Goal: Task Accomplishment & Management: Use online tool/utility

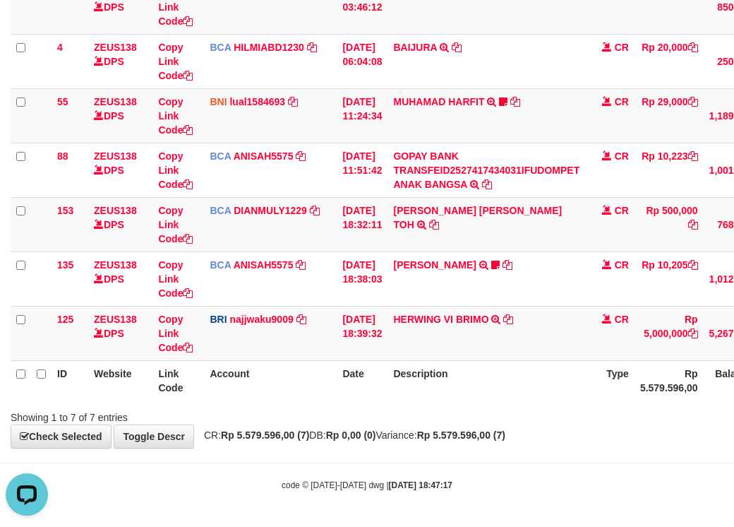
click at [258, 415] on div "Showing 1 to 7 of 7 entries" at bounding box center [153, 415] width 285 height 20
click at [449, 425] on div "**********" at bounding box center [367, 144] width 734 height 608
drag, startPoint x: 478, startPoint y: 471, endPoint x: 742, endPoint y: 484, distance: 264.4
click at [510, 472] on body "Toggle navigation Home Bank Account List Load By Website Group [OXPLAY] ZEUS138…" at bounding box center [367, 165] width 734 height 724
click at [499, 420] on div "Showing 1 to 7 of 7 entries" at bounding box center [367, 415] width 734 height 20
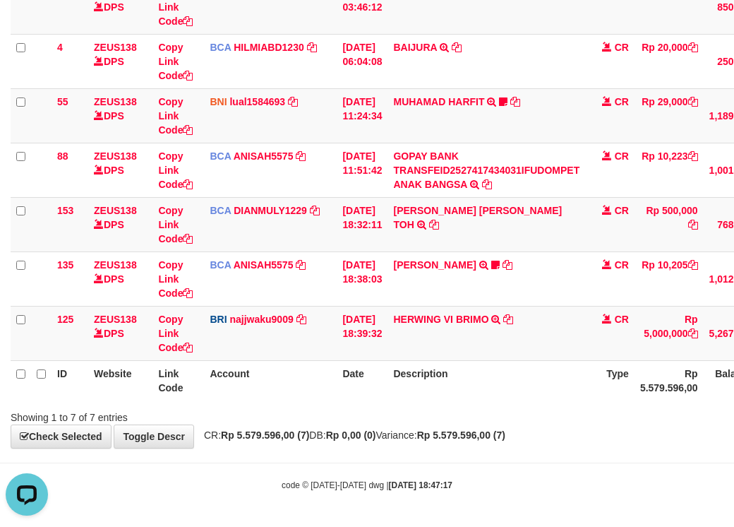
drag, startPoint x: 413, startPoint y: 393, endPoint x: 406, endPoint y: 411, distance: 19.0
click at [413, 393] on th "Description" at bounding box center [487, 380] width 198 height 40
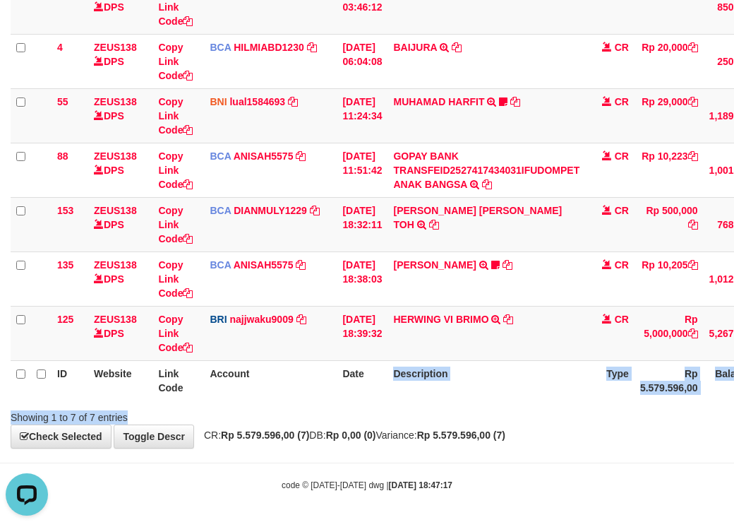
drag, startPoint x: 406, startPoint y: 411, endPoint x: 648, endPoint y: 429, distance: 242.2
click at [564, 429] on div "**********" at bounding box center [367, 144] width 734 height 608
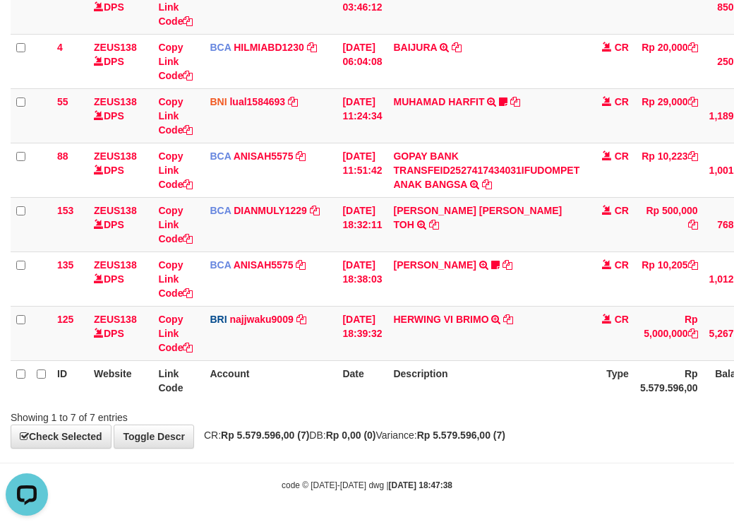
click at [431, 449] on body "Toggle navigation Home Bank Account List Load By Website Group [OXPLAY] ZEUS138…" at bounding box center [367, 165] width 734 height 724
drag, startPoint x: 399, startPoint y: 448, endPoint x: 434, endPoint y: 466, distance: 39.8
click at [419, 470] on body "Toggle navigation Home Bank Account List Load By Website Group [OXPLAY] ZEUS138…" at bounding box center [367, 165] width 734 height 724
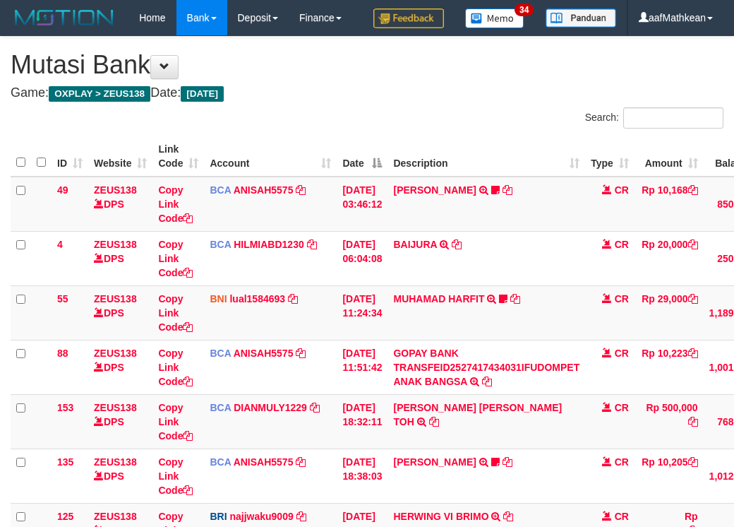
click at [477, 503] on td "HERWING VI BRIMO TRANSFER NBMB HERWING VI BRIMO TO [PERSON_NAME] NINGSIH" at bounding box center [487, 530] width 198 height 54
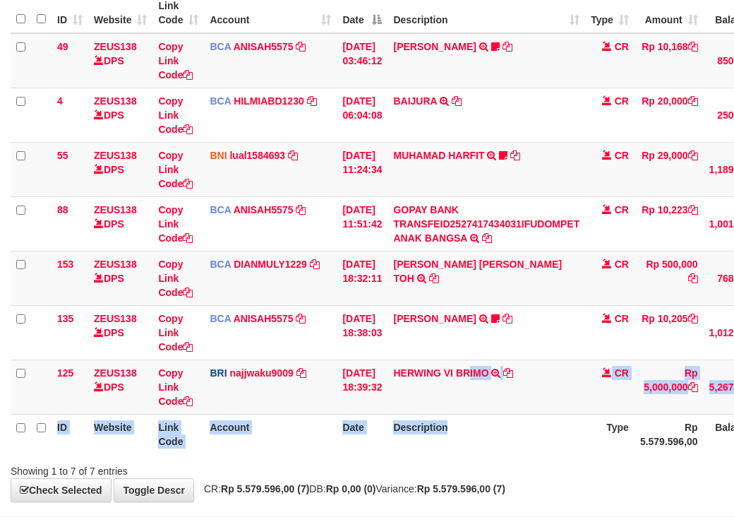
scroll to position [232, 0]
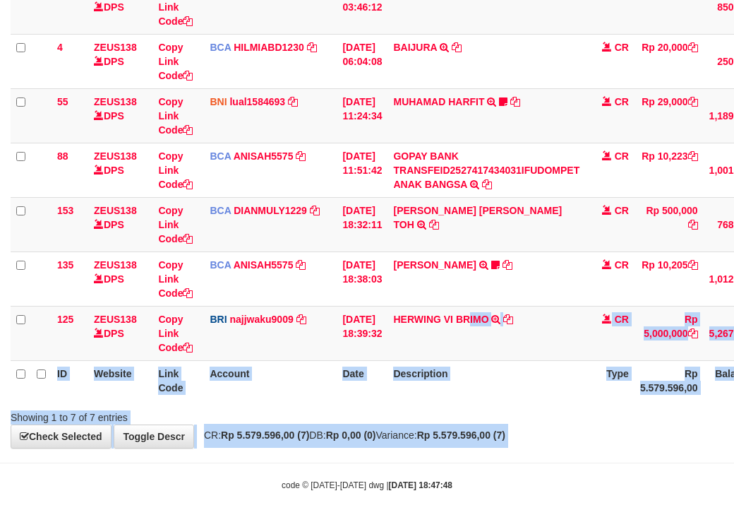
drag, startPoint x: 496, startPoint y: 450, endPoint x: 508, endPoint y: 448, distance: 11.5
click at [499, 450] on body "Toggle navigation Home Bank Account List Load By Website Group [OXPLAY] ZEUS138…" at bounding box center [367, 165] width 734 height 724
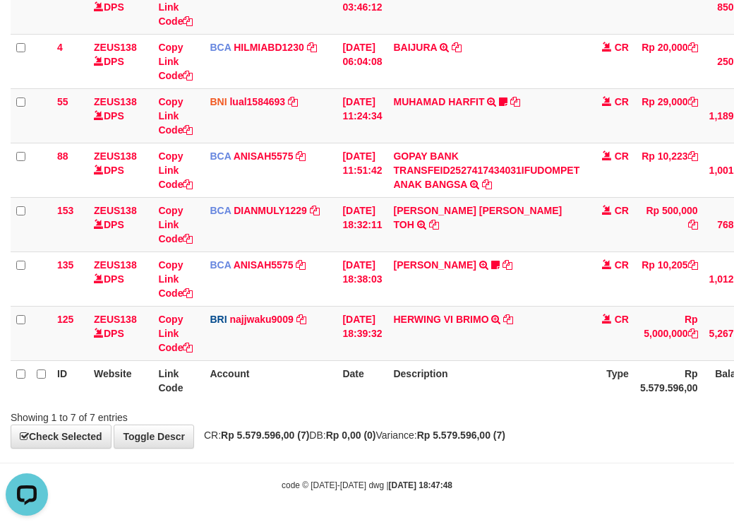
click at [381, 392] on th "Date" at bounding box center [362, 380] width 51 height 40
drag, startPoint x: 365, startPoint y: 424, endPoint x: 743, endPoint y: 438, distance: 378.1
click at [410, 427] on div "**********" at bounding box center [367, 144] width 734 height 608
click at [467, 464] on body "Toggle navigation Home Bank Account List Load By Website Group [OXPLAY] ZEUS138…" at bounding box center [367, 165] width 734 height 724
drag, startPoint x: 472, startPoint y: 460, endPoint x: 509, endPoint y: 440, distance: 41.7
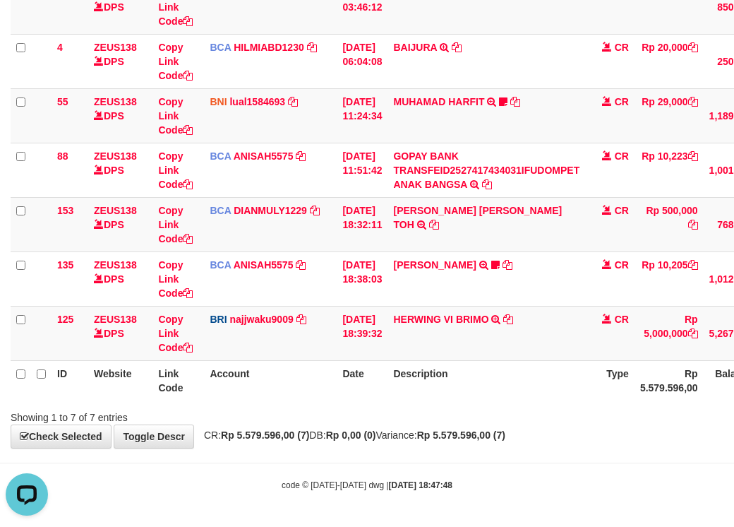
click at [479, 450] on body "Toggle navigation Home Bank Account List Load By Website Group [OXPLAY] ZEUS138…" at bounding box center [367, 165] width 734 height 724
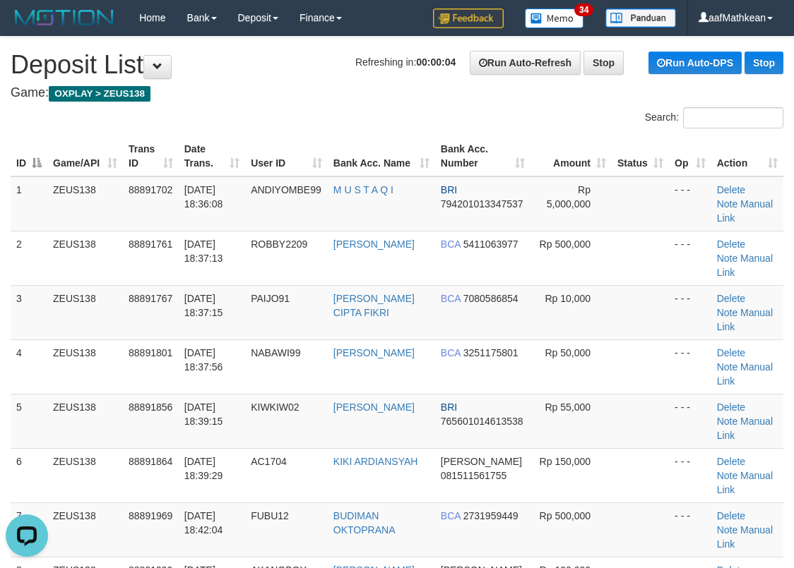
click at [95, 119] on div "Search:" at bounding box center [397, 119] width 794 height 25
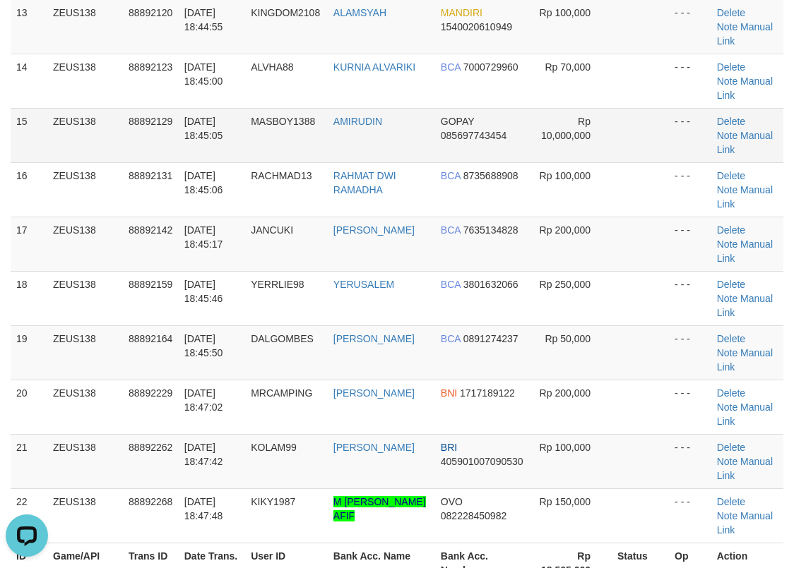
click at [369, 97] on tr "14 ZEUS138 88892123 01/10/2025 18:45:00 ALVHA88 KURNIA ALVARIKI BCA 7000729960 …" at bounding box center [397, 81] width 773 height 54
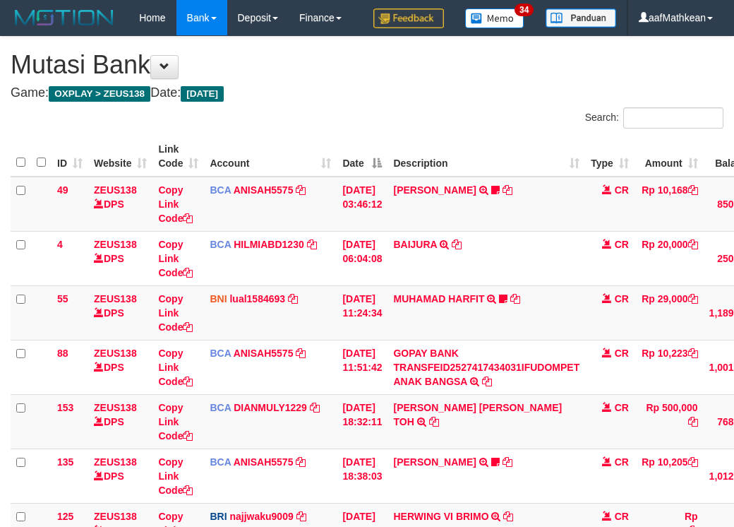
scroll to position [203, 0]
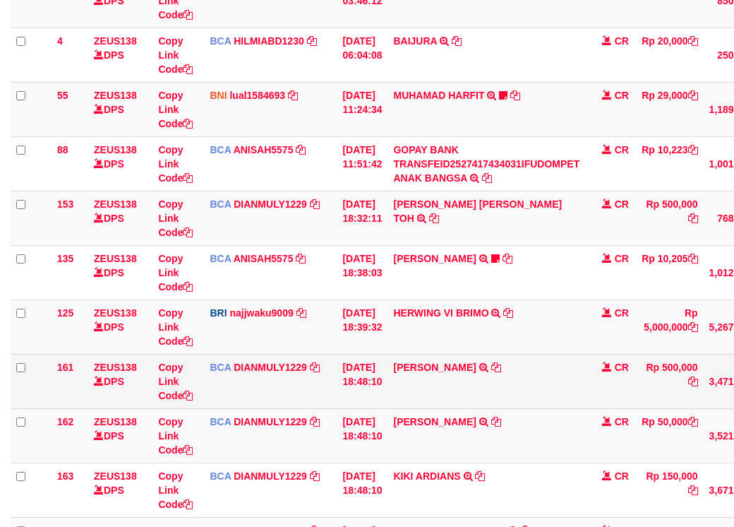
drag, startPoint x: 0, startPoint y: 0, endPoint x: 529, endPoint y: 423, distance: 677.3
click at [520, 408] on td "MOCHAMMAD ROBBY TRSF E-BANKING CR 0110/FTSCY/WS95031 500000.00MOCHAMMAD ROBBY" at bounding box center [487, 381] width 198 height 54
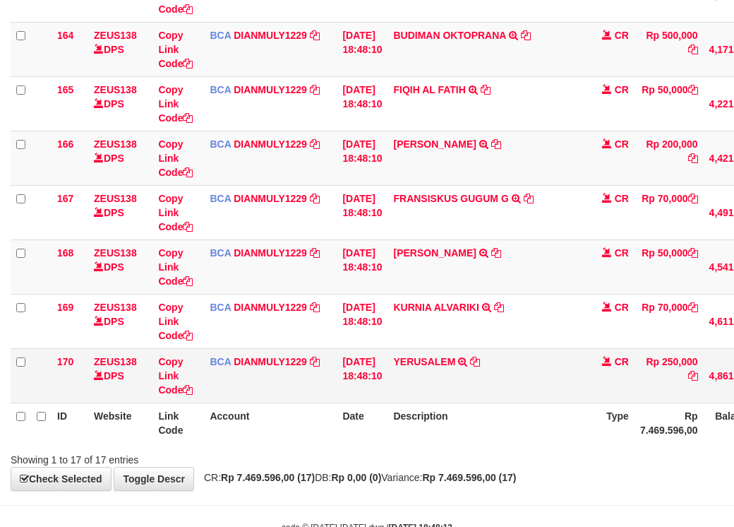
scroll to position [776, 0]
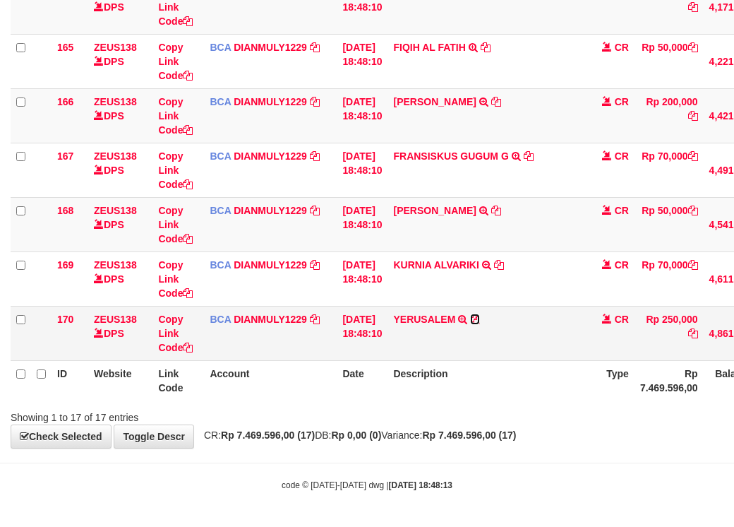
click at [480, 321] on icon at bounding box center [475, 319] width 10 height 10
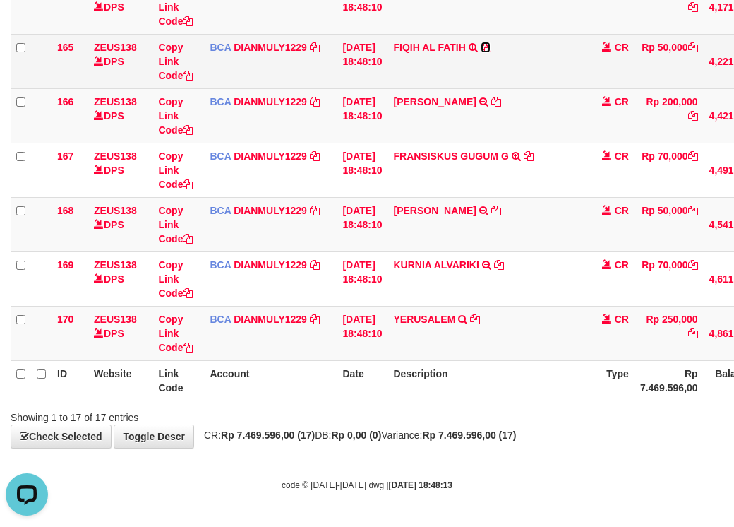
click at [491, 49] on icon at bounding box center [486, 47] width 10 height 10
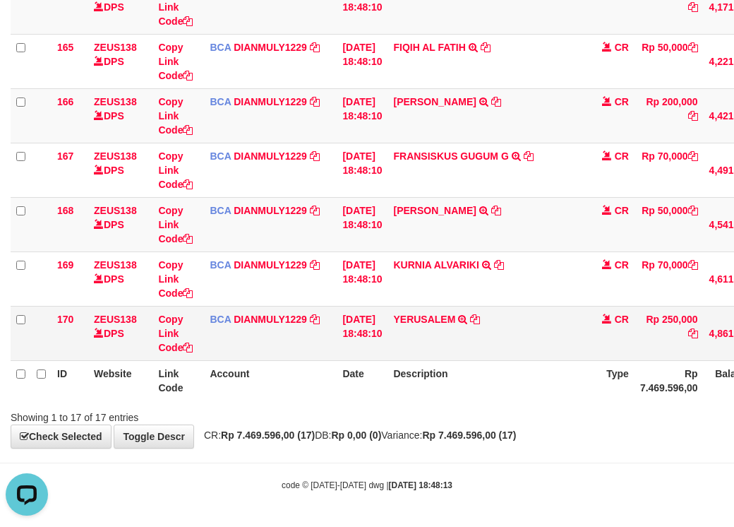
drag, startPoint x: 411, startPoint y: 345, endPoint x: 420, endPoint y: 383, distance: 39.9
click at [412, 359] on td "YERUSALEM TRSF E-BANKING CR 0110/FTSCY/WS95031 250000.00YERUSALEM" at bounding box center [487, 333] width 198 height 54
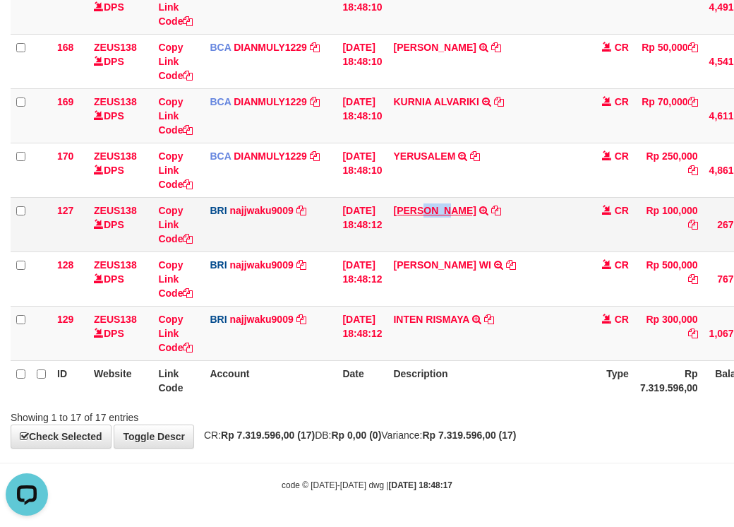
drag, startPoint x: 434, startPoint y: 201, endPoint x: 457, endPoint y: 212, distance: 25.3
click at [457, 212] on td "DANA PUJIIRAWAN TRANSFER NBMB DANA PUJIIRAWAN TO SITI KURNIA NINGSIH" at bounding box center [487, 224] width 198 height 54
copy link "PUJI"
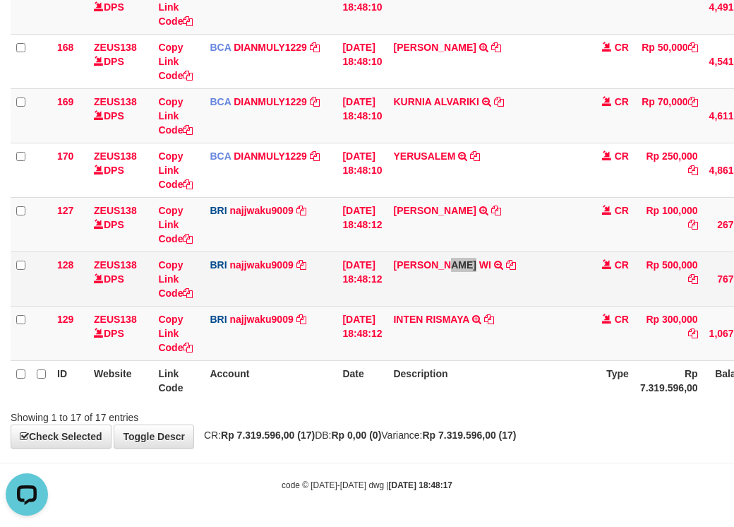
drag, startPoint x: 456, startPoint y: 298, endPoint x: 453, endPoint y: 285, distance: 13.9
click at [456, 295] on td "TRISNO HADI WI TRANSFER NBMB TRISNO HADI WI TO SITI KURNIA NINGSIH" at bounding box center [487, 278] width 198 height 54
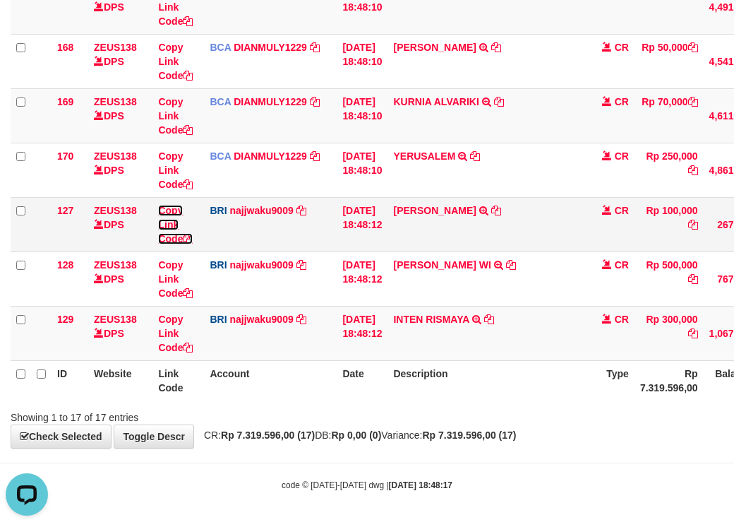
click at [165, 238] on link "Copy Link Code" at bounding box center [175, 225] width 35 height 40
click at [166, 239] on link "Copy Link Code" at bounding box center [175, 225] width 35 height 40
drag, startPoint x: 167, startPoint y: 240, endPoint x: 186, endPoint y: 251, distance: 22.8
click at [167, 241] on link "Copy Link Code" at bounding box center [175, 225] width 35 height 40
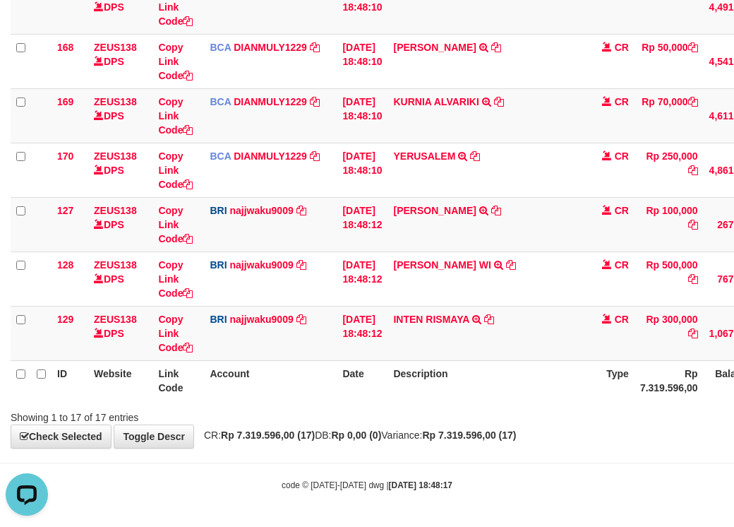
drag, startPoint x: 542, startPoint y: 376, endPoint x: 739, endPoint y: 377, distance: 197.0
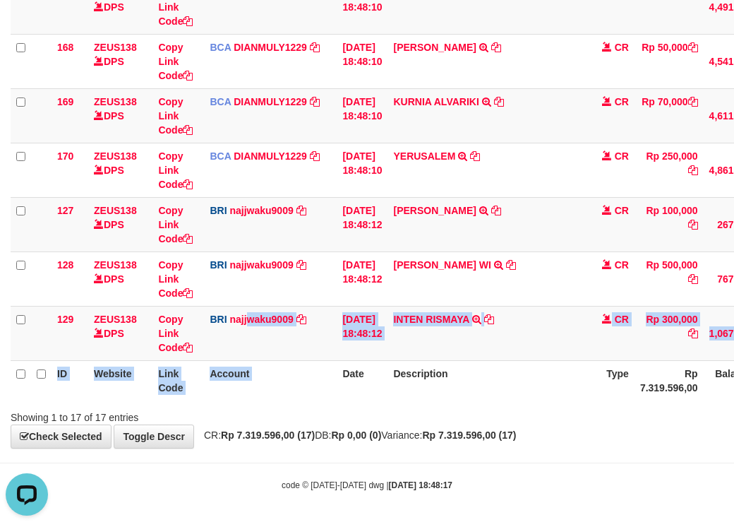
drag, startPoint x: 251, startPoint y: 351, endPoint x: 739, endPoint y: 325, distance: 489.4
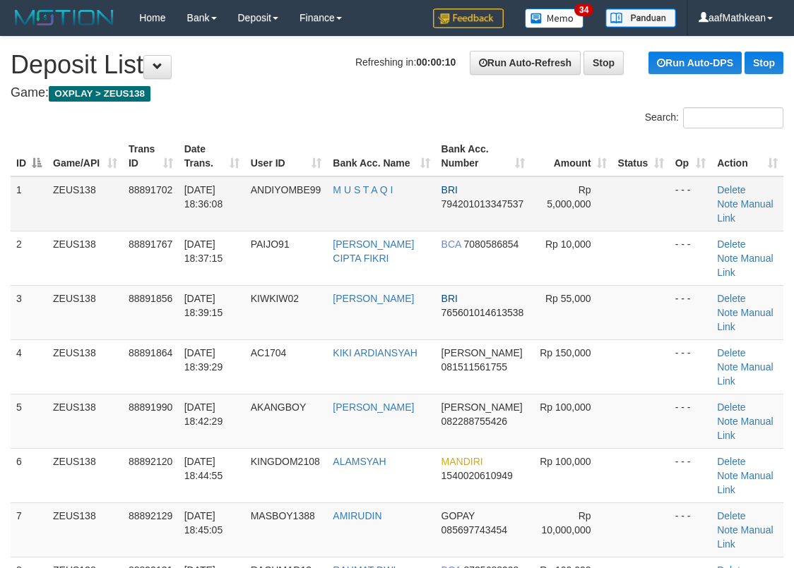
click at [322, 176] on tr "ID Game/API Trans ID Date Trans. User ID Bank Acc. Name Bank Acc. Number Amount…" at bounding box center [397, 156] width 773 height 40
click at [739, 416] on link "Manual Link" at bounding box center [745, 428] width 56 height 25
drag, startPoint x: 351, startPoint y: 78, endPoint x: 143, endPoint y: 131, distance: 214.9
click at [348, 78] on h1 "Refreshing in: 00:00:01 Run Auto-Refresh Stop Run Auto-DPS Stop Deposit List" at bounding box center [397, 65] width 773 height 28
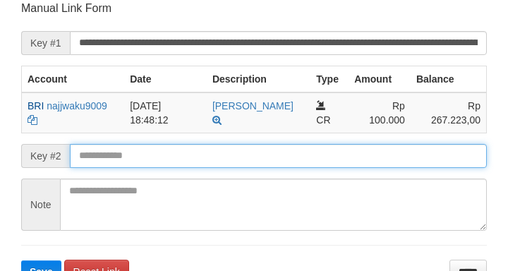
click at [21, 261] on button "Save" at bounding box center [41, 272] width 40 height 23
click at [239, 171] on form "**********" at bounding box center [254, 142] width 466 height 282
click at [228, 165] on input "text" at bounding box center [278, 156] width 417 height 24
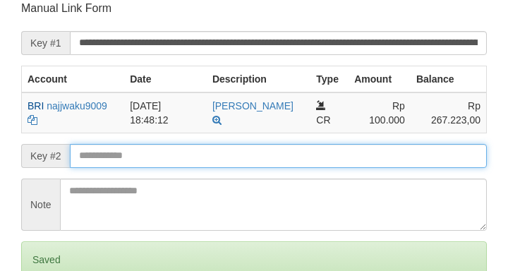
click at [227, 163] on form "**********" at bounding box center [254, 166] width 466 height 330
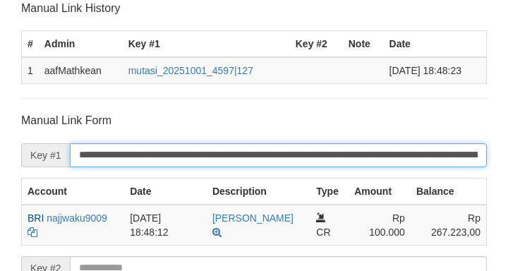
click at [223, 162] on input "**********" at bounding box center [278, 155] width 417 height 24
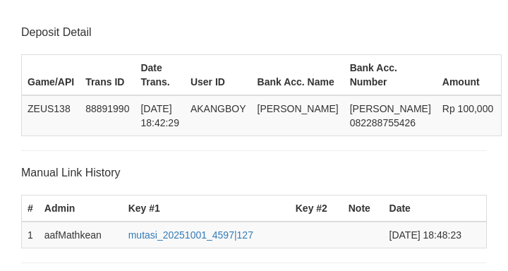
scroll to position [368, 0]
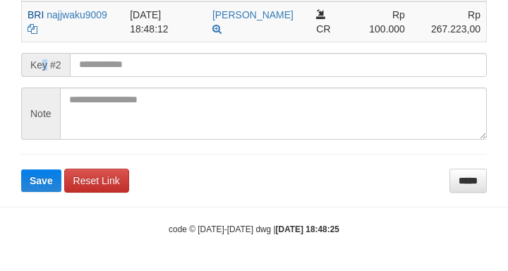
click at [47, 69] on form "**********" at bounding box center [254, 51] width 466 height 282
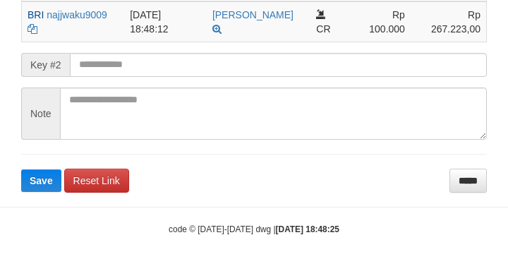
click at [21, 169] on button "Save" at bounding box center [41, 180] width 40 height 23
click at [101, 64] on input "text" at bounding box center [278, 65] width 417 height 24
click at [21, 169] on button "Save" at bounding box center [41, 180] width 40 height 23
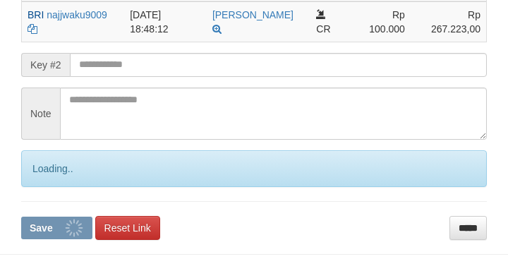
click at [102, 63] on input "text" at bounding box center [278, 65] width 417 height 24
click at [21, 217] on button "Save" at bounding box center [56, 228] width 71 height 23
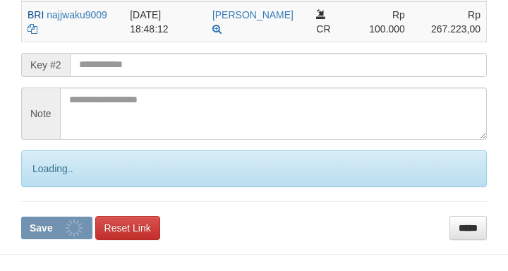
scroll to position [368, 0]
click at [21, 217] on button "Save" at bounding box center [56, 228] width 71 height 23
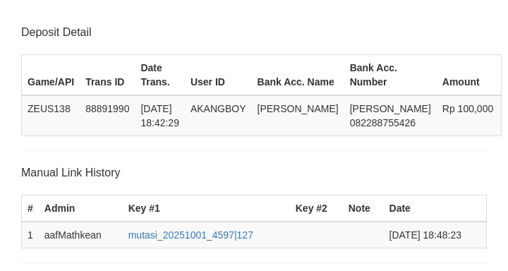
scroll to position [368, 0]
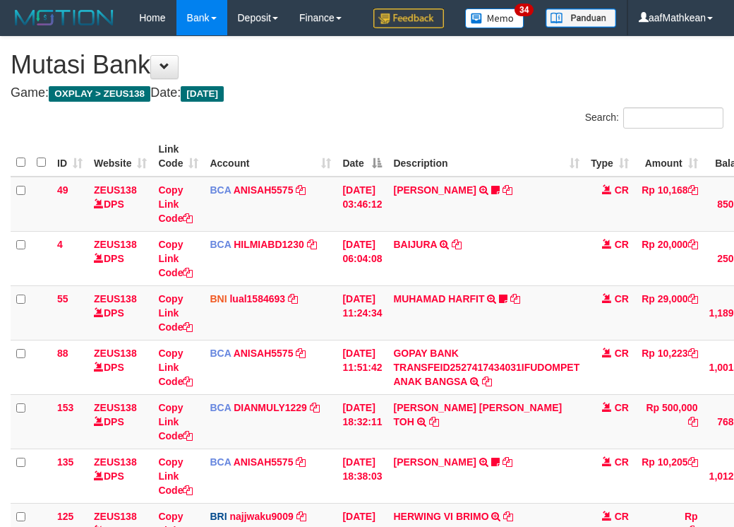
scroll to position [287, 0]
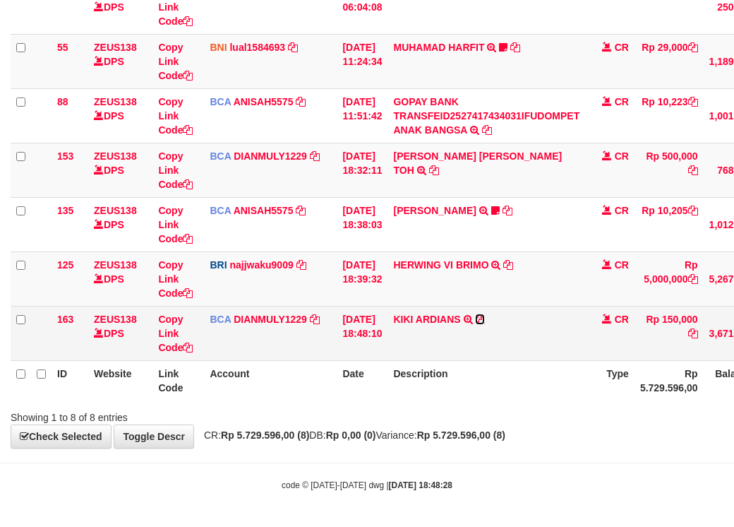
click at [485, 322] on icon at bounding box center [480, 319] width 10 height 10
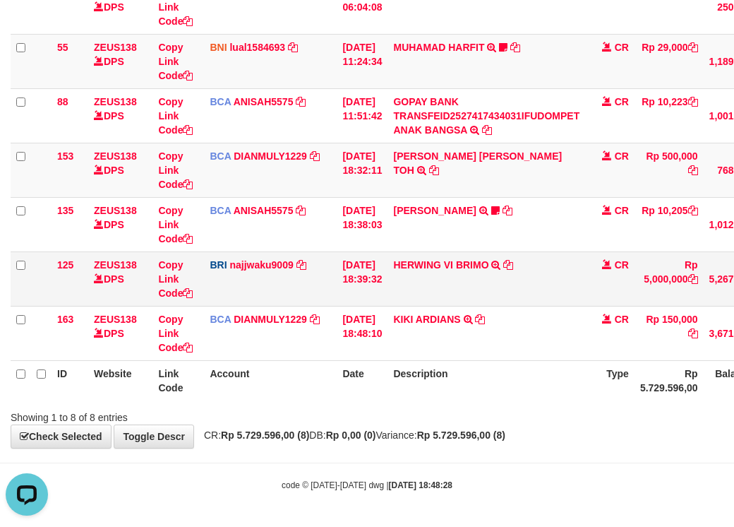
scroll to position [0, 0]
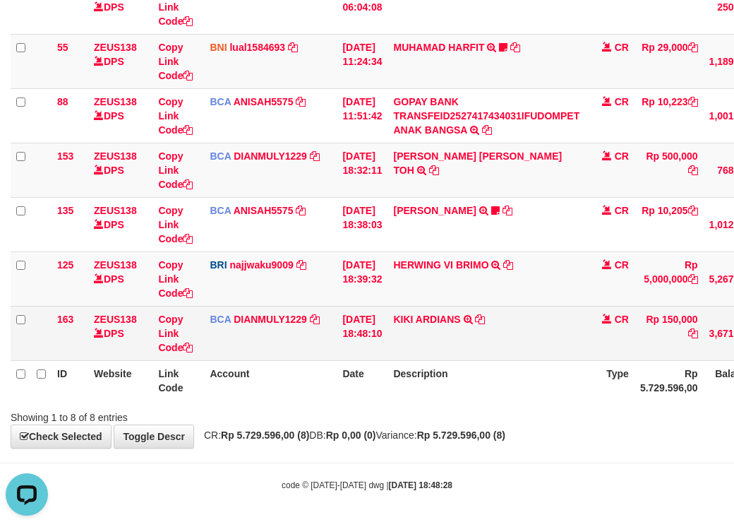
click at [225, 341] on td "BCA DIANMULY1229 DPS DIAN MULYADI mutasi_20251001_3826 | 163 mutasi_20251001_38…" at bounding box center [270, 333] width 133 height 54
click at [169, 343] on link "Copy Link Code" at bounding box center [175, 334] width 35 height 40
drag, startPoint x: 169, startPoint y: 343, endPoint x: 478, endPoint y: 342, distance: 308.6
click at [175, 345] on link "Copy Link Code" at bounding box center [175, 334] width 35 height 40
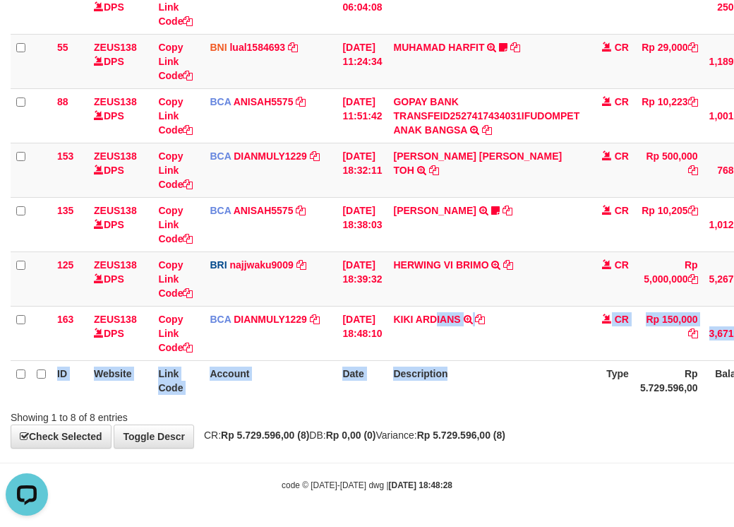
click at [589, 381] on table "ID Website Link Code Account Date Description Type Amount Balance Status Action…" at bounding box center [434, 143] width 847 height 516
click at [530, 377] on table "ID Website Link Code Account Date Description Type Amount Balance Status Action…" at bounding box center [434, 143] width 847 height 516
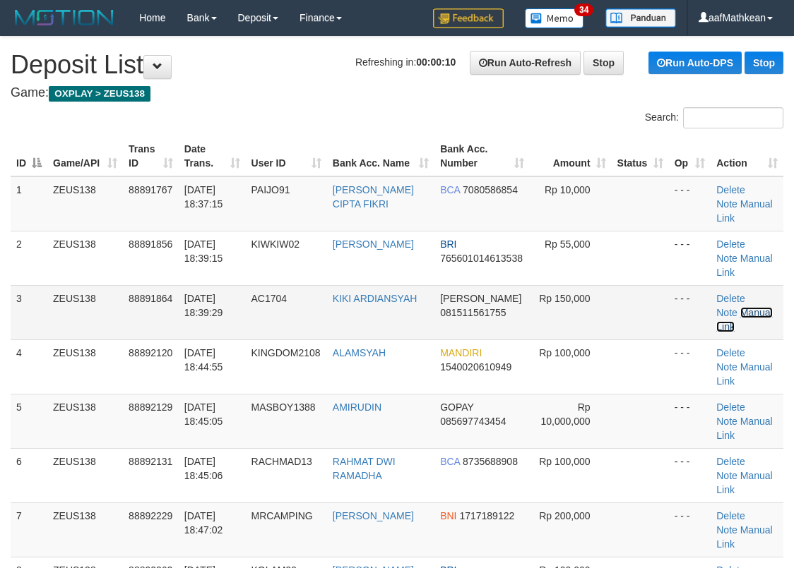
click at [747, 307] on link "Manual Link" at bounding box center [744, 319] width 56 height 25
click at [389, 119] on div "Search:" at bounding box center [397, 119] width 794 height 25
click at [268, 156] on th "User ID" at bounding box center [286, 156] width 81 height 40
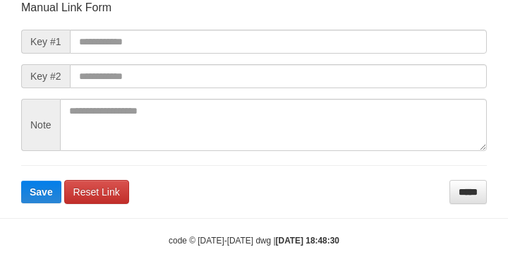
scroll to position [165, 0]
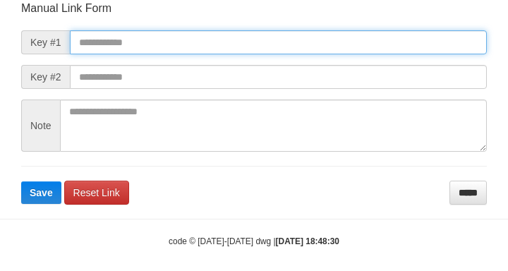
drag, startPoint x: 199, startPoint y: 44, endPoint x: 252, endPoint y: 55, distance: 54.2
click at [199, 44] on input "text" at bounding box center [278, 42] width 417 height 24
paste input "**********"
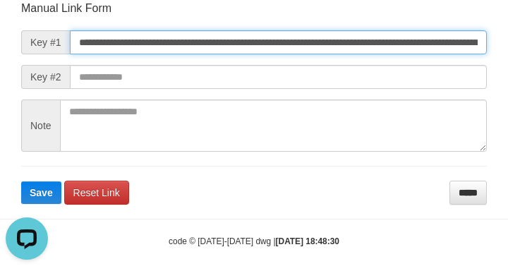
type input "**********"
click at [21, 181] on button "Save" at bounding box center [41, 192] width 40 height 23
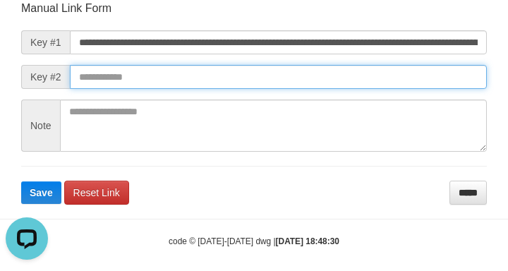
scroll to position [0, 0]
drag, startPoint x: 354, startPoint y: 80, endPoint x: 312, endPoint y: 71, distance: 43.4
click at [352, 77] on input "text" at bounding box center [278, 77] width 417 height 24
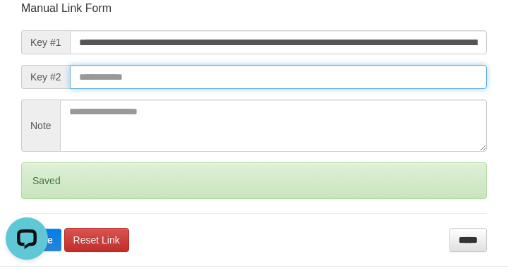
click at [21, 229] on button "Save" at bounding box center [41, 240] width 40 height 23
click at [350, 88] on input "text" at bounding box center [278, 77] width 417 height 24
click at [352, 78] on input "text" at bounding box center [278, 77] width 417 height 24
click at [21, 229] on button "Save" at bounding box center [41, 240] width 40 height 23
drag, startPoint x: 366, startPoint y: 78, endPoint x: 0, endPoint y: 61, distance: 366.2
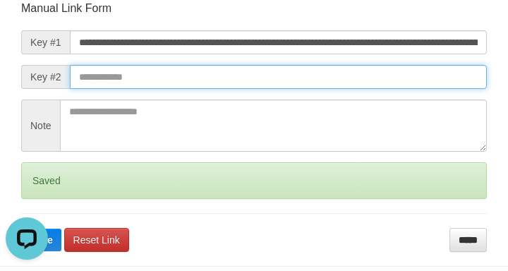
click at [383, 88] on input "text" at bounding box center [278, 77] width 417 height 24
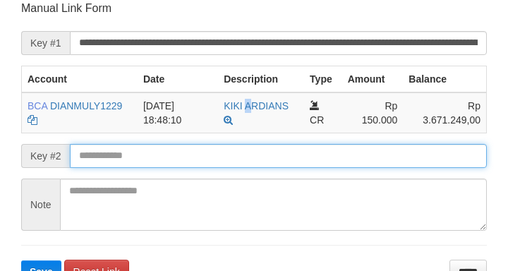
click at [21, 261] on button "Save" at bounding box center [41, 272] width 40 height 23
click at [123, 165] on input "text" at bounding box center [278, 156] width 417 height 24
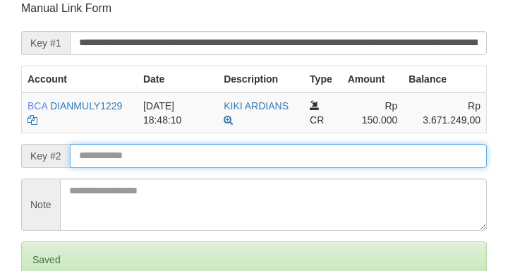
click at [141, 169] on form "**********" at bounding box center [254, 166] width 466 height 330
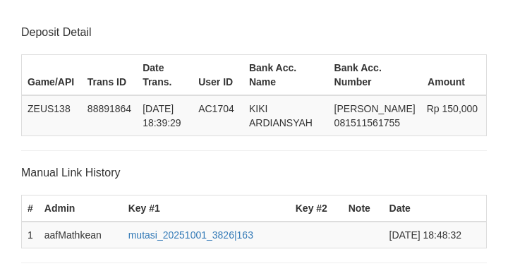
scroll to position [277, 0]
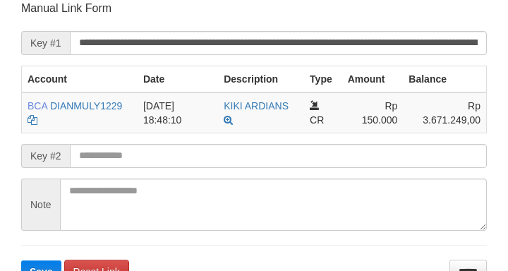
click at [21, 261] on button "Save" at bounding box center [41, 272] width 40 height 23
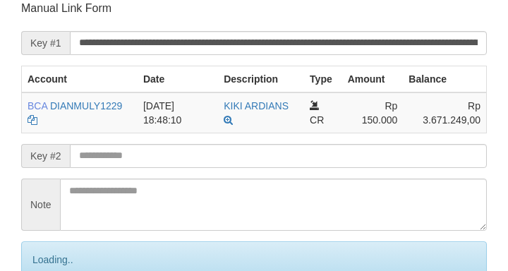
click at [126, 153] on input "text" at bounding box center [278, 156] width 417 height 24
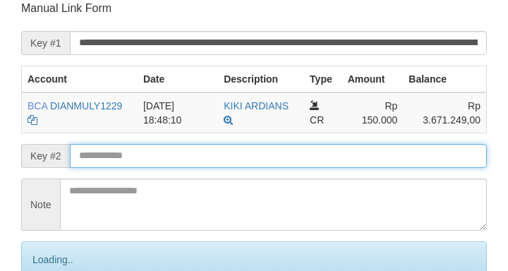
click at [126, 159] on input "text" at bounding box center [278, 156] width 417 height 24
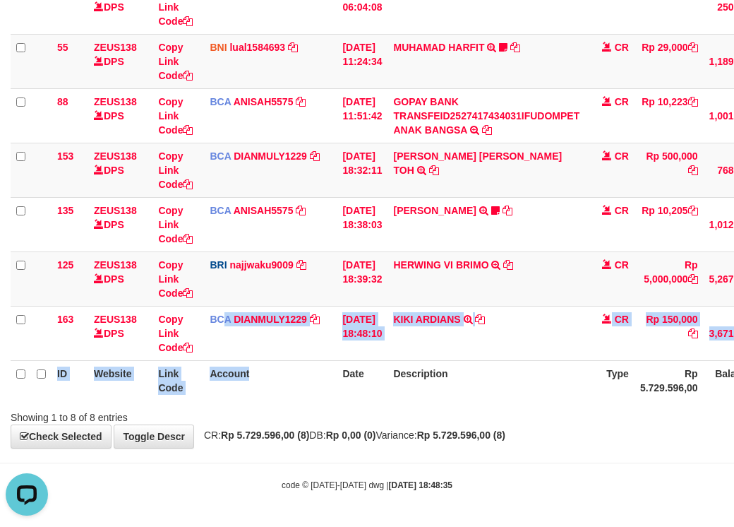
drag, startPoint x: 233, startPoint y: 371, endPoint x: 743, endPoint y: 342, distance: 510.7
click at [348, 374] on table "ID Website Link Code Account Date Description Type Amount Balance Status Action…" at bounding box center [434, 143] width 847 height 516
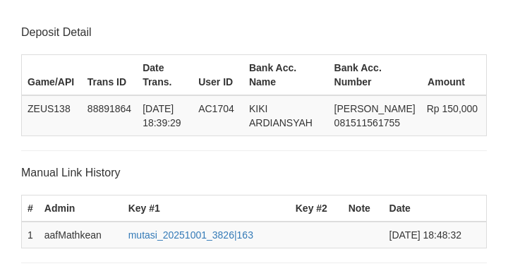
scroll to position [165, 0]
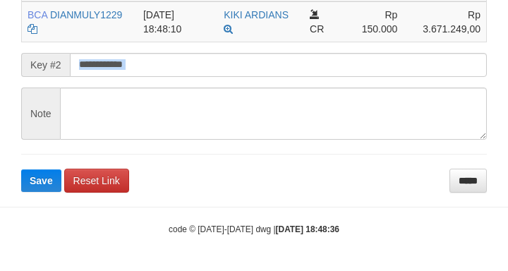
drag, startPoint x: 121, startPoint y: 78, endPoint x: 122, endPoint y: 70, distance: 7.9
click at [122, 70] on form "**********" at bounding box center [254, 51] width 466 height 282
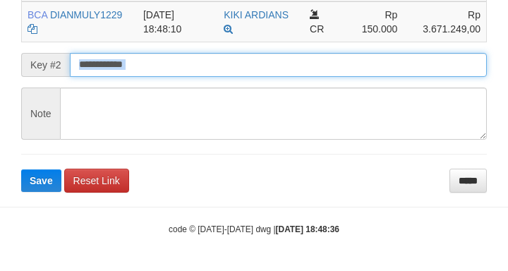
click at [124, 64] on input "text" at bounding box center [278, 65] width 417 height 24
click at [21, 169] on button "Save" at bounding box center [41, 180] width 40 height 23
click at [124, 64] on input "text" at bounding box center [278, 65] width 417 height 24
click at [21, 169] on button "Save" at bounding box center [41, 180] width 40 height 23
click at [124, 64] on input "text" at bounding box center [278, 65] width 417 height 24
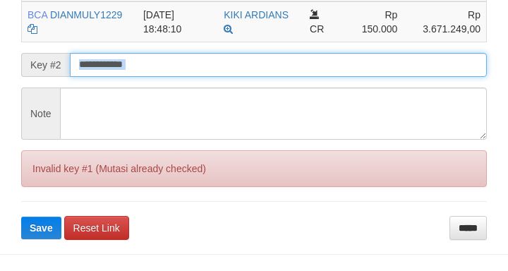
click at [21, 217] on button "Save" at bounding box center [41, 228] width 40 height 23
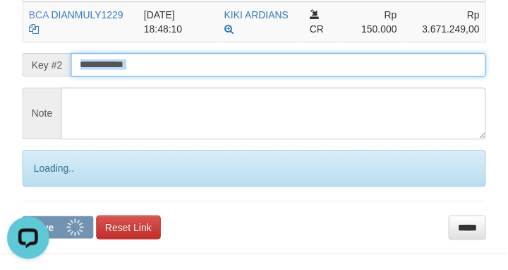
scroll to position [0, 0]
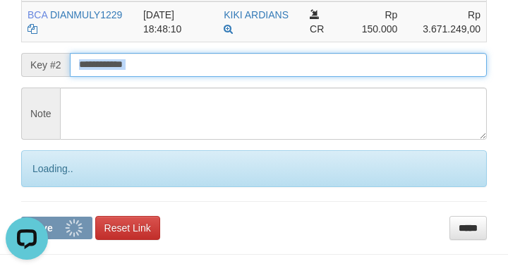
click at [21, 217] on button "Save" at bounding box center [56, 228] width 71 height 23
click at [174, 60] on input "text" at bounding box center [278, 65] width 417 height 24
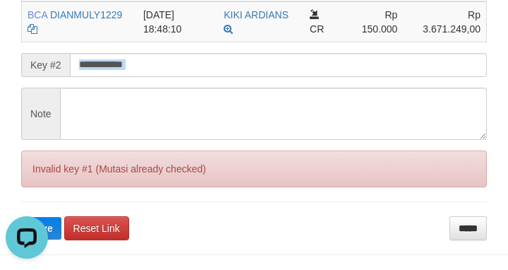
click at [27, 54] on span "Key #2" at bounding box center [45, 65] width 49 height 24
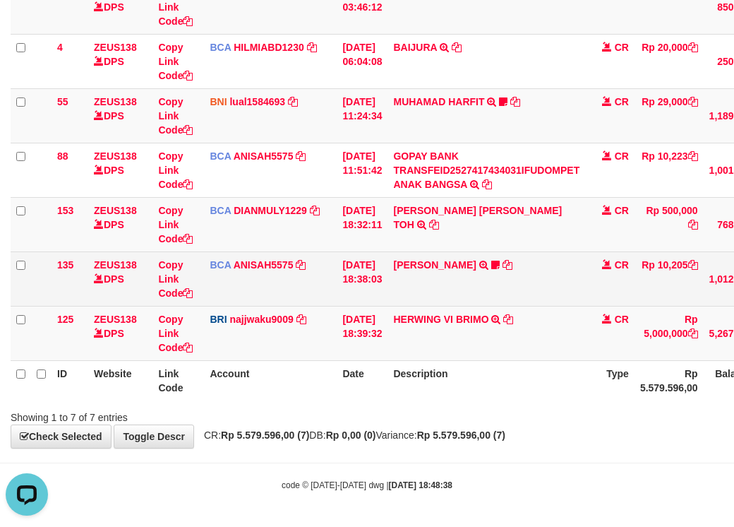
drag, startPoint x: 222, startPoint y: 266, endPoint x: 508, endPoint y: 258, distance: 285.4
click at [400, 263] on tr "135 ZEUS138 DPS Copy Link Code BCA ANISAH5575 DPS ANISAH mutasi_20251001_3827 |…" at bounding box center [434, 278] width 847 height 54
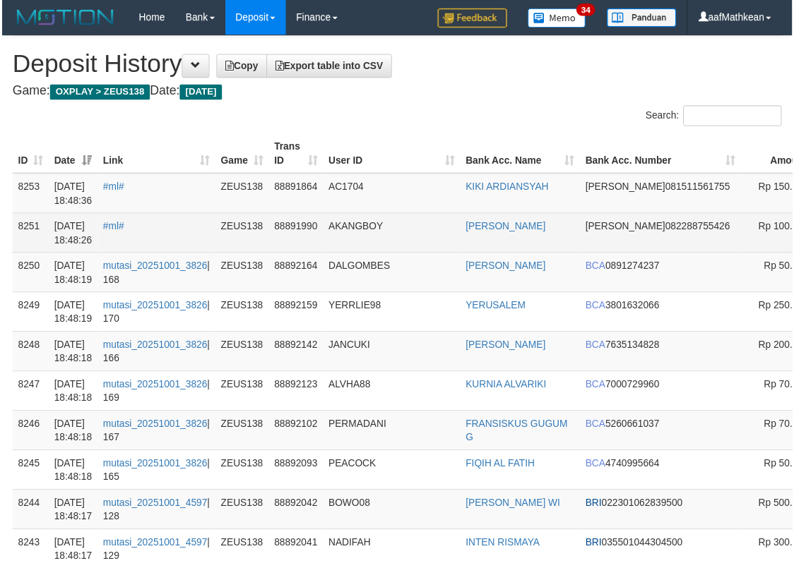
scroll to position [0, 169]
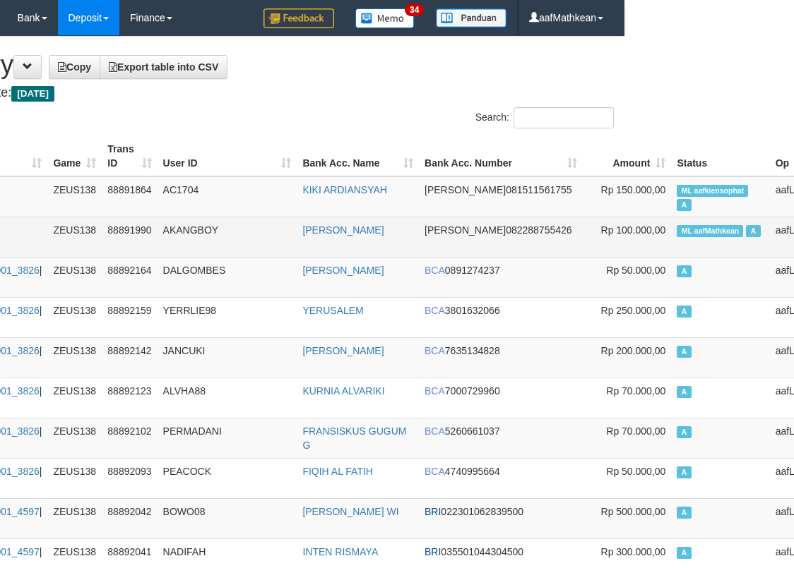
click at [677, 234] on span "ML aafMathkean" at bounding box center [710, 231] width 66 height 12
copy td "aafMathkean"
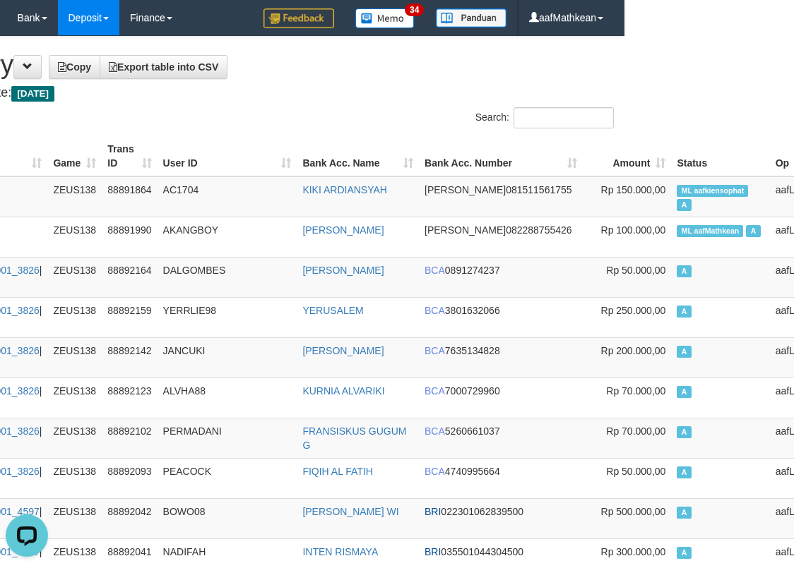
scroll to position [4428, 169]
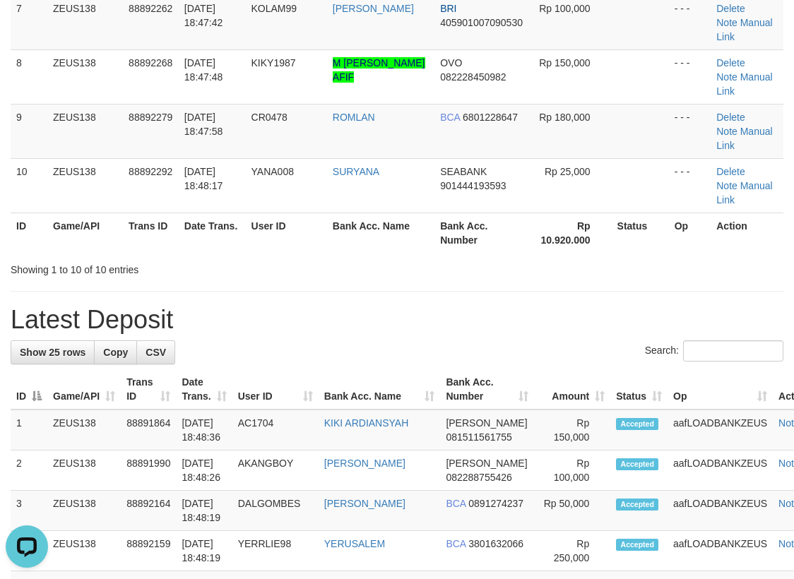
scroll to position [508, 0]
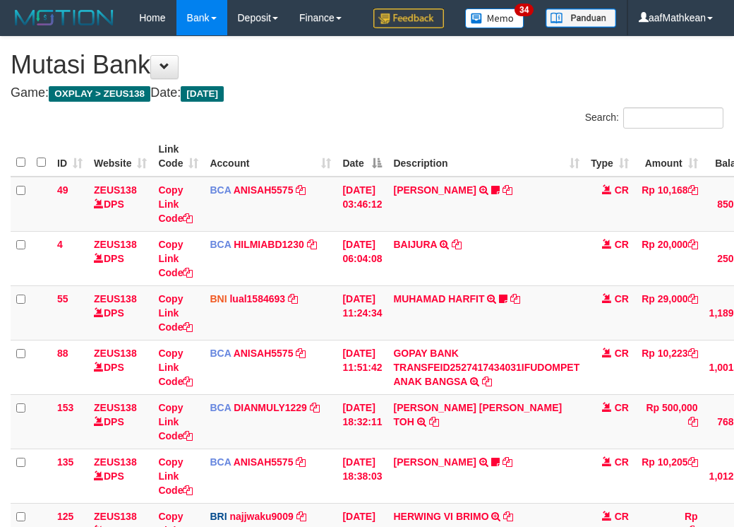
scroll to position [143, 0]
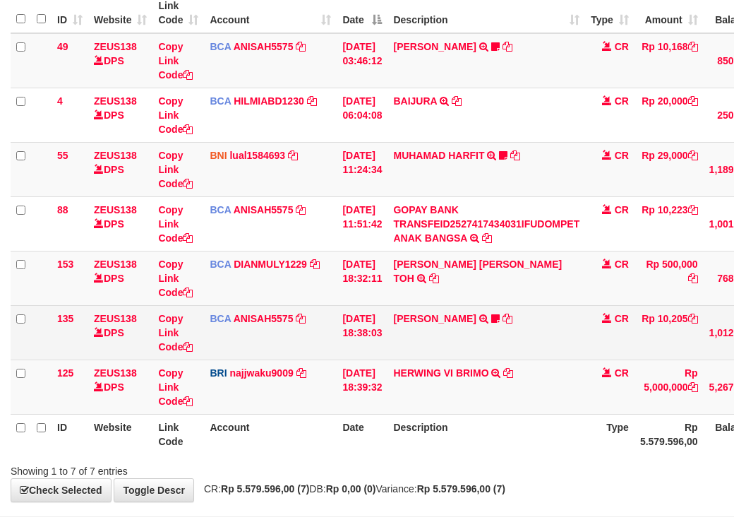
drag, startPoint x: 525, startPoint y: 362, endPoint x: 541, endPoint y: 367, distance: 17.0
click at [532, 359] on td "ALVIN AGUSTI TRSF E-BANKING CR 0110/FTSCY/WS95051 10205.002025100137647015 TRFD…" at bounding box center [487, 332] width 198 height 54
drag, startPoint x: 541, startPoint y: 367, endPoint x: 520, endPoint y: 367, distance: 21.2
click at [543, 359] on td "ALVIN AGUSTI TRSF E-BANKING CR 0110/FTSCY/WS95051 10205.002025100137647015 TRFD…" at bounding box center [487, 332] width 198 height 54
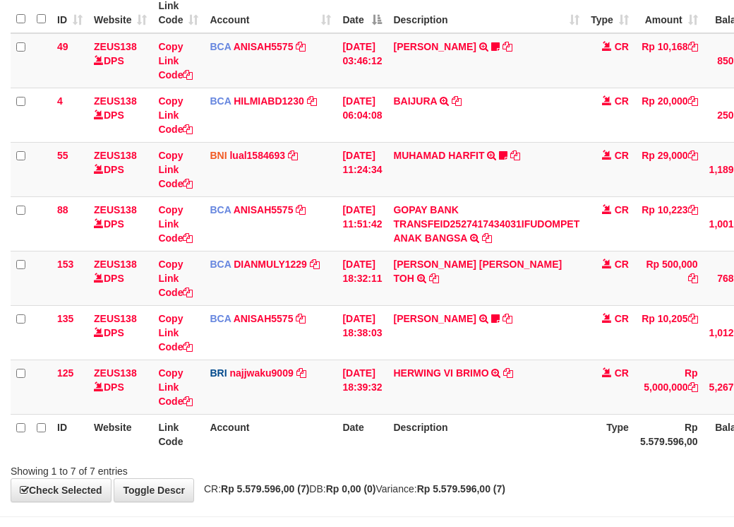
click at [734, 372] on html "Toggle navigation Home Bank Account List Load By Website Group [OXPLAY] ZEUS138…" at bounding box center [367, 219] width 734 height 724
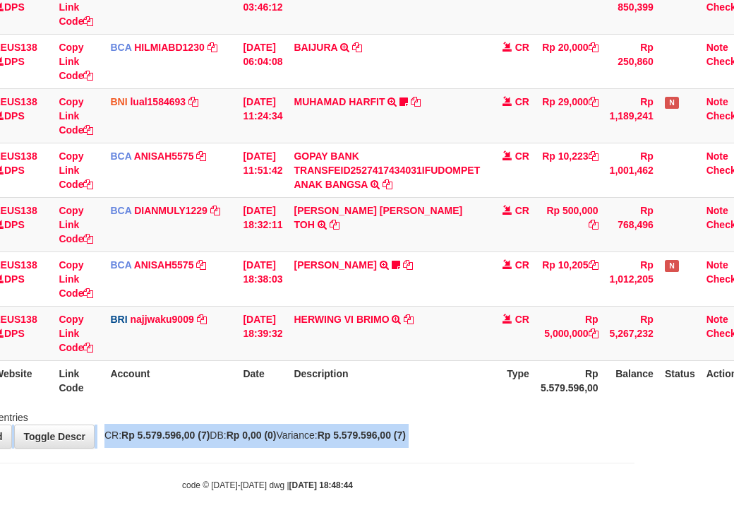
click at [635, 526] on html "Toggle navigation Home Bank Account List Load By Website Group [OXPLAY] ZEUS138…" at bounding box center [267, 165] width 734 height 724
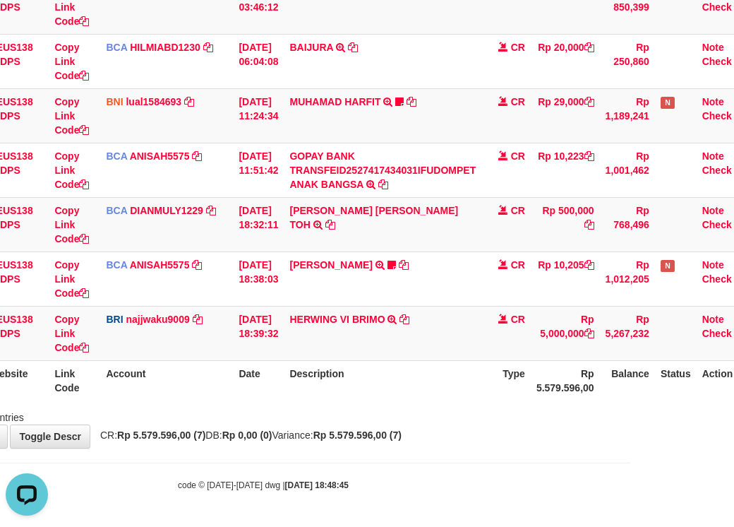
click at [417, 375] on th "Description" at bounding box center [383, 380] width 198 height 40
click at [446, 381] on th "Description" at bounding box center [383, 380] width 198 height 40
drag, startPoint x: 416, startPoint y: 397, endPoint x: 415, endPoint y: 417, distance: 19.8
click at [415, 415] on div "Search: ID Website Link Code Account Date Description Type Amount Balance Statu…" at bounding box center [263, 167] width 713 height 514
drag, startPoint x: 419, startPoint y: 417, endPoint x: 405, endPoint y: 420, distance: 14.4
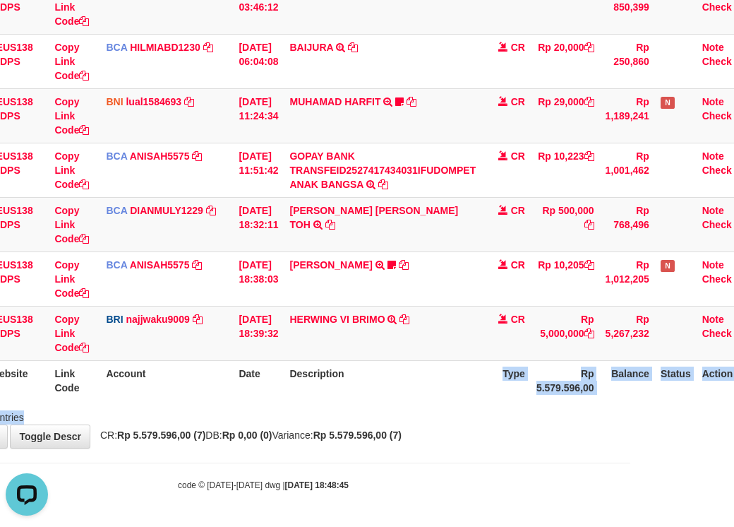
click at [419, 418] on div "Showing 1 to 7 of 7 entries" at bounding box center [263, 415] width 734 height 20
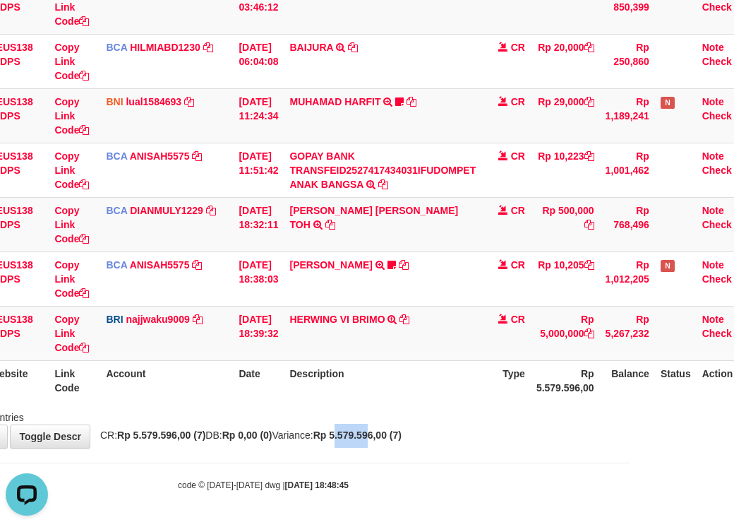
drag, startPoint x: 374, startPoint y: 436, endPoint x: 739, endPoint y: 400, distance: 366.2
click at [557, 430] on div "**********" at bounding box center [263, 144] width 734 height 608
drag, startPoint x: 336, startPoint y: 436, endPoint x: 739, endPoint y: 460, distance: 403.9
click at [562, 471] on body "Toggle navigation Home Bank Account List Load By Website Group [OXPLAY] ZEUS138…" at bounding box center [263, 165] width 734 height 724
drag, startPoint x: 466, startPoint y: 424, endPoint x: 687, endPoint y: 425, distance: 221.0
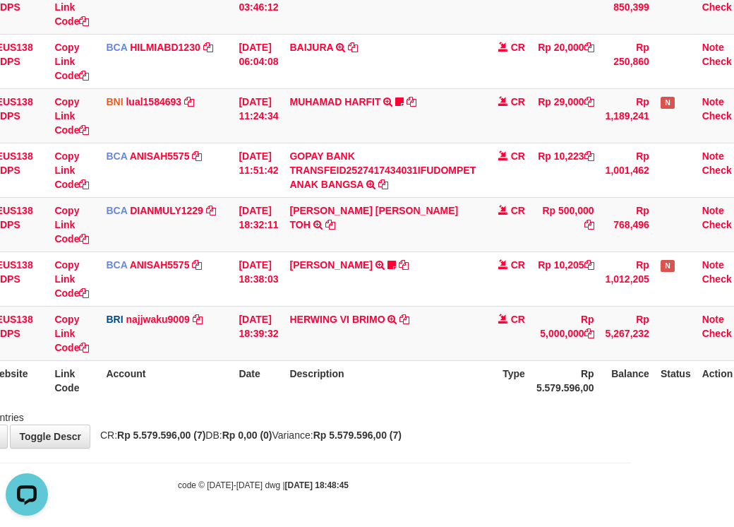
click at [473, 424] on div "Showing 1 to 7 of 7 entries" at bounding box center [263, 415] width 734 height 20
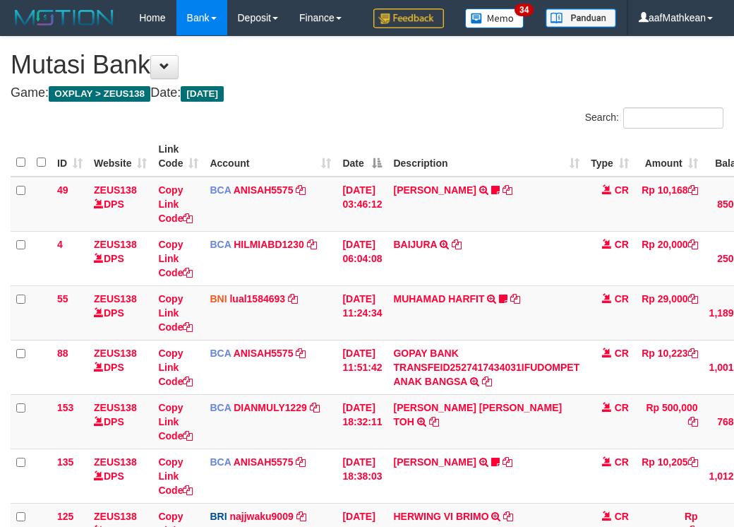
scroll to position [229, 104]
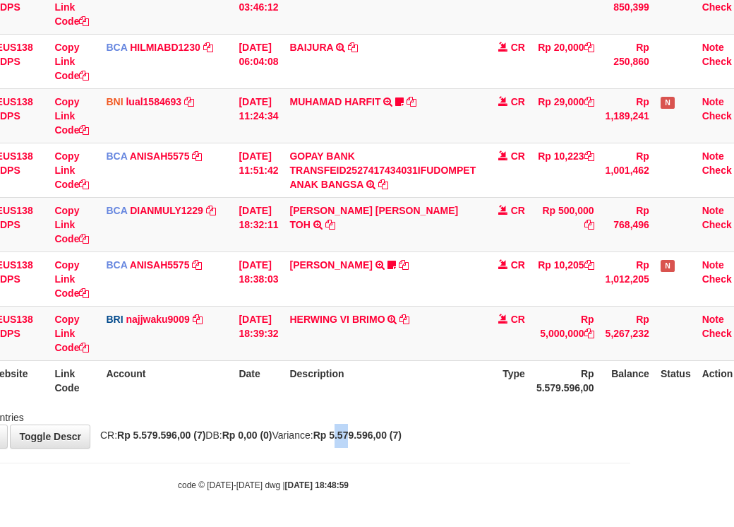
drag, startPoint x: 395, startPoint y: 454, endPoint x: 412, endPoint y: 460, distance: 18.8
click at [401, 455] on body "Toggle navigation Home Bank Account List Load By Website Group [OXPLAY] ZEUS138…" at bounding box center [263, 165] width 734 height 724
drag, startPoint x: 347, startPoint y: 438, endPoint x: 379, endPoint y: 448, distance: 33.3
click at [351, 441] on span "CR: Rp 5.579.596,00 (7) DB: Rp 0,00 (0) Variance: Rp 5.579.596,00 (7)" at bounding box center [247, 434] width 309 height 11
drag, startPoint x: 379, startPoint y: 448, endPoint x: 413, endPoint y: 455, distance: 34.6
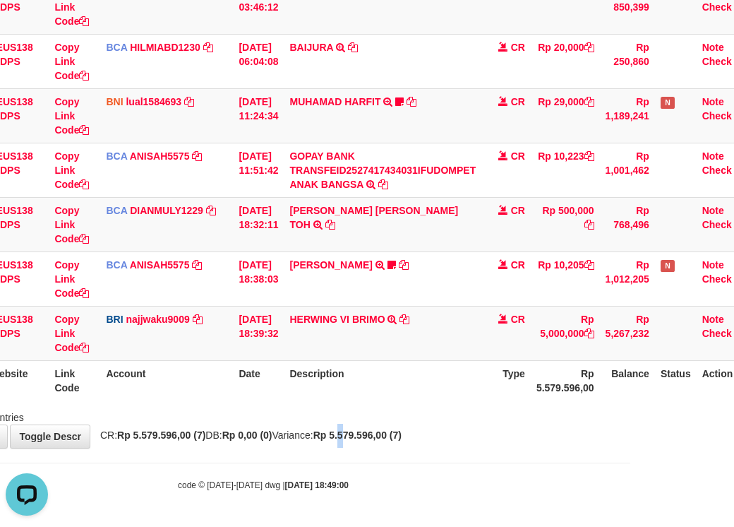
click at [385, 448] on div "**********" at bounding box center [263, 144] width 734 height 608
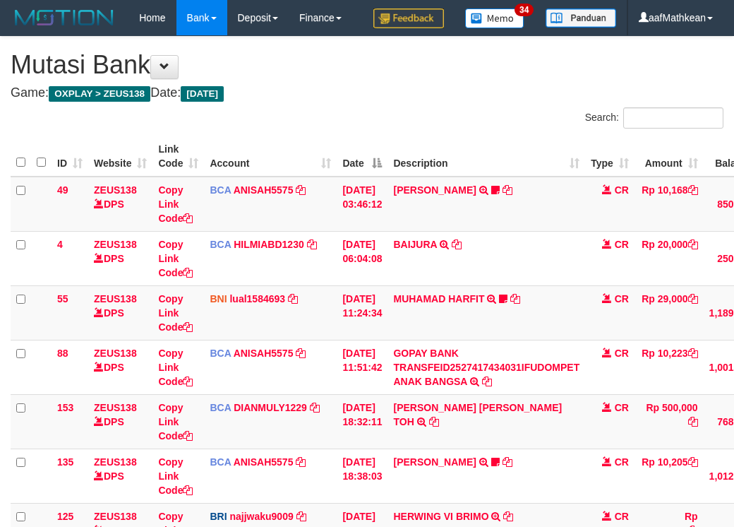
scroll to position [229, 104]
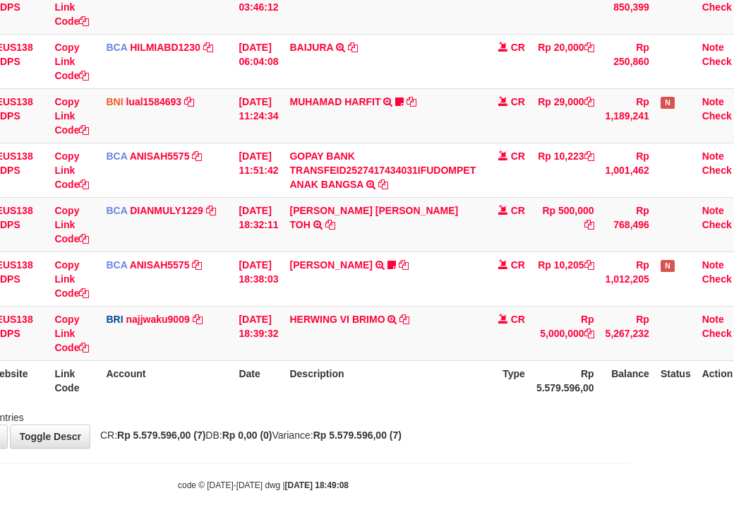
click at [333, 477] on body "Toggle navigation Home Bank Account List Load By Website Group [OXPLAY] ZEUS138…" at bounding box center [263, 165] width 734 height 724
drag, startPoint x: 297, startPoint y: 484, endPoint x: 494, endPoint y: 475, distance: 197.9
click at [400, 478] on body "Toggle navigation Home Bank Account List Load By Website Group [OXPLAY] ZEUS138…" at bounding box center [263, 165] width 734 height 724
drag, startPoint x: 288, startPoint y: 454, endPoint x: 370, endPoint y: 481, distance: 86.2
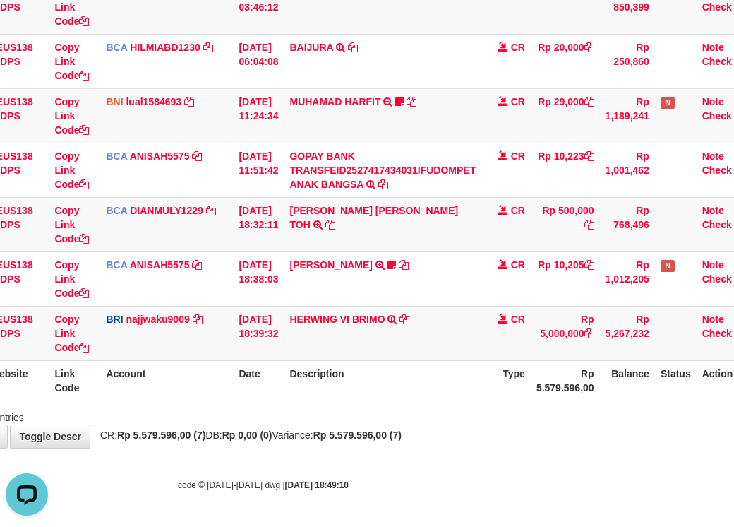
click at [297, 460] on body "Toggle navigation Home Bank Account List Load By Website Group [OXPLAY] ZEUS138…" at bounding box center [263, 165] width 734 height 724
click at [348, 479] on body "Toggle navigation Home Bank Account List Load By Website Group [OXPLAY] ZEUS138…" at bounding box center [263, 165] width 734 height 724
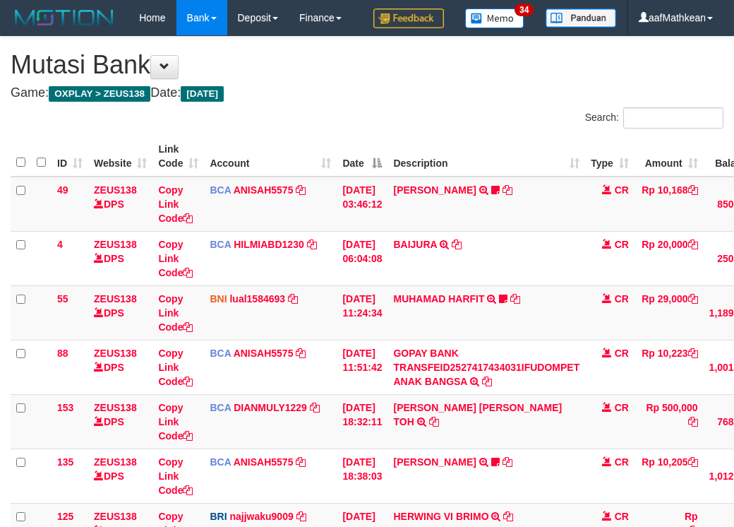
scroll to position [229, 104]
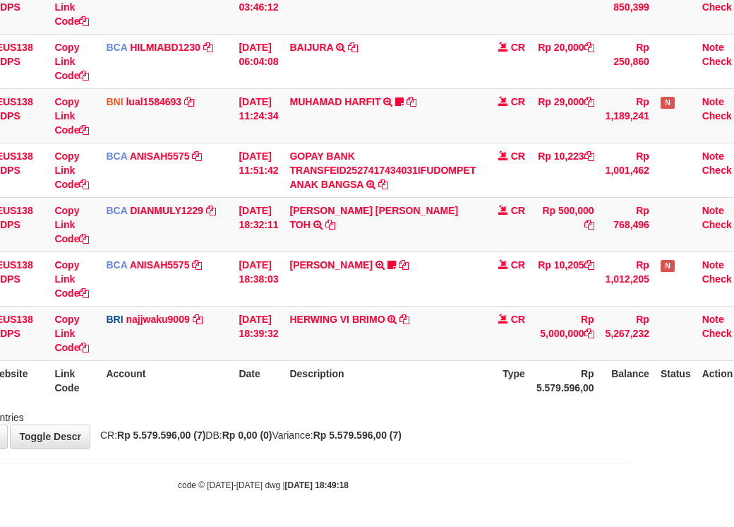
click at [428, 476] on body "Toggle navigation Home Bank Account List Load By Website Group [OXPLAY] ZEUS138…" at bounding box center [263, 165] width 734 height 724
drag, startPoint x: 268, startPoint y: 473, endPoint x: 741, endPoint y: 484, distance: 473.3
click at [352, 474] on body "Toggle navigation Home Bank Account List Load By Website Group [OXPLAY] ZEUS138…" at bounding box center [263, 165] width 734 height 724
drag, startPoint x: 404, startPoint y: 446, endPoint x: 737, endPoint y: 461, distance: 333.0
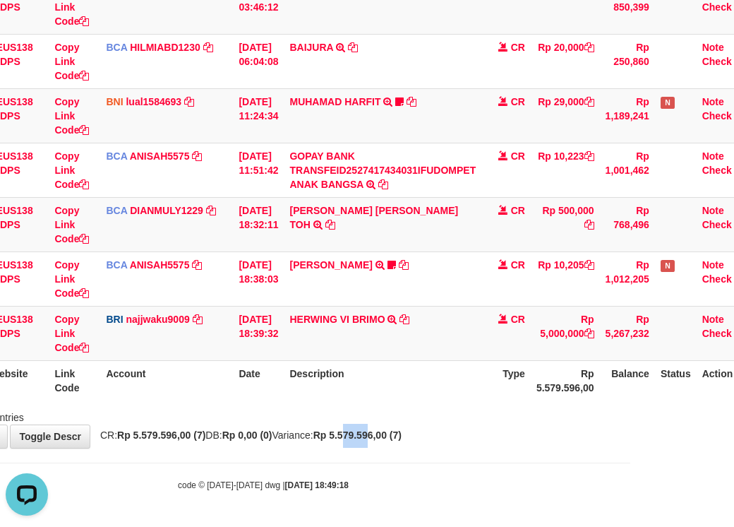
click at [491, 454] on body "Toggle navigation Home Bank Account List Load By Website Group [OXPLAY] ZEUS138…" at bounding box center [263, 165] width 734 height 724
click at [490, 412] on div "Showing 1 to 7 of 7 entries" at bounding box center [263, 415] width 734 height 20
drag, startPoint x: 494, startPoint y: 413, endPoint x: 480, endPoint y: 411, distance: 13.6
click at [496, 415] on div "Showing 1 to 7 of 7 entries" at bounding box center [263, 415] width 734 height 20
drag, startPoint x: 487, startPoint y: 425, endPoint x: 470, endPoint y: 420, distance: 17.7
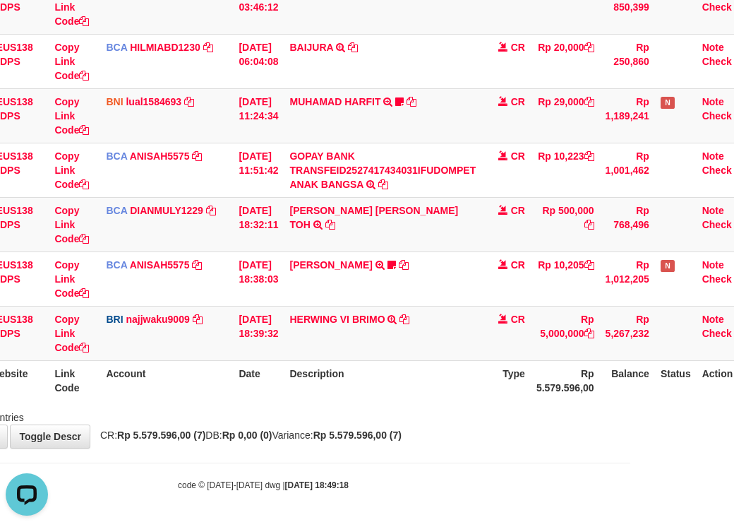
click at [487, 424] on div "Showing 1 to 7 of 7 entries" at bounding box center [263, 415] width 734 height 20
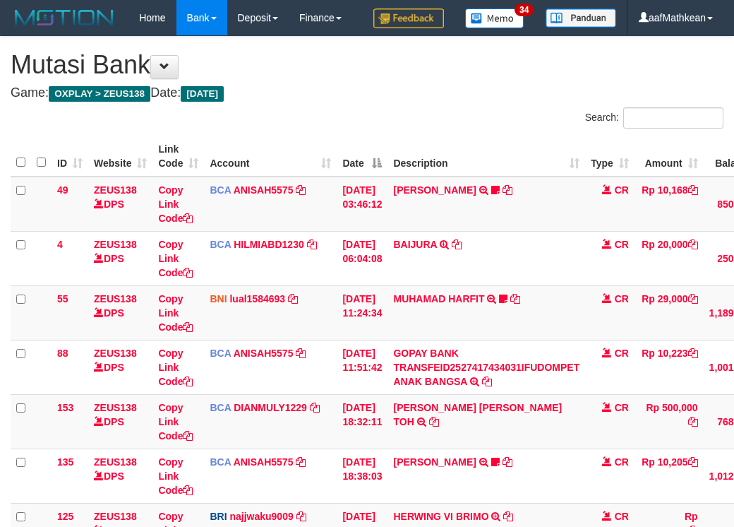
scroll to position [229, 104]
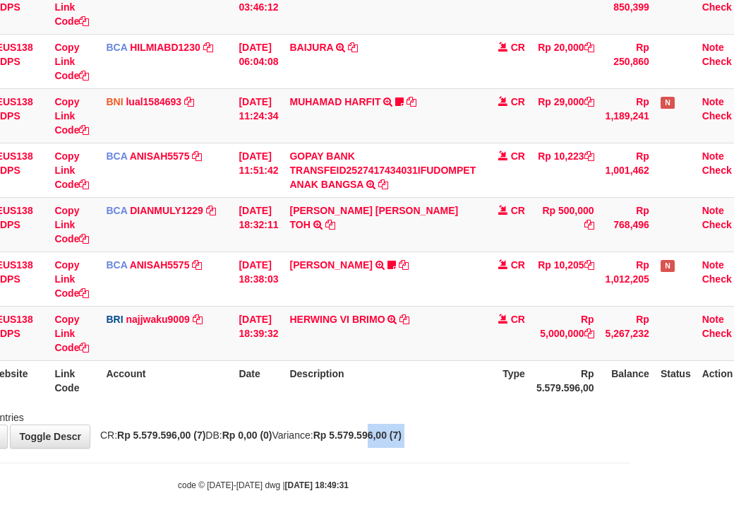
drag, startPoint x: 427, startPoint y: 450, endPoint x: 668, endPoint y: 460, distance: 241.7
click at [568, 455] on body "Toggle navigation Home Bank Account List Load By Website Group [OXPLAY] ZEUS138…" at bounding box center [263, 165] width 734 height 724
click at [477, 461] on body "Toggle navigation Home Bank Account List Load By Website Group [OXPLAY] ZEUS138…" at bounding box center [263, 165] width 734 height 724
drag, startPoint x: 394, startPoint y: 455, endPoint x: 840, endPoint y: 491, distance: 447.8
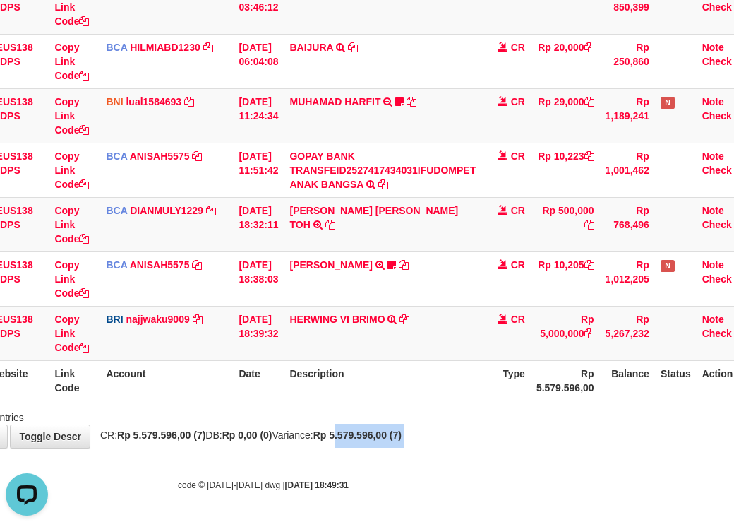
click at [631, 491] on html "Toggle navigation Home Bank Account List Load By Website Group [OXPLAY] ZEUS138…" at bounding box center [263, 165] width 734 height 724
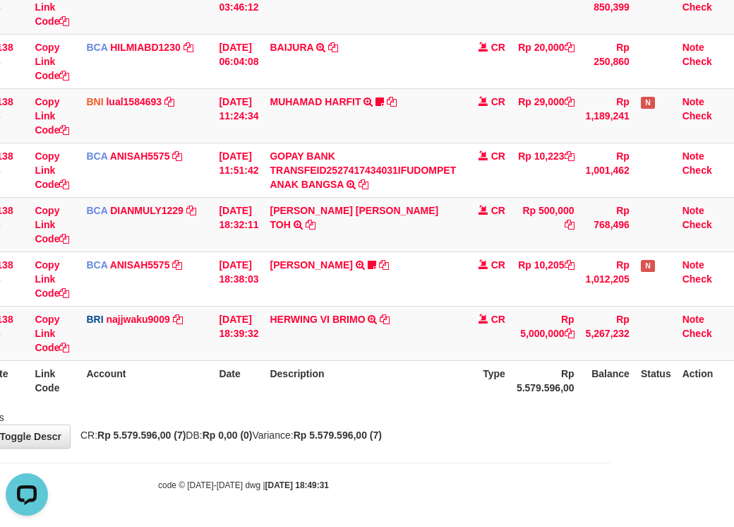
click at [386, 415] on div "Showing 1 to 7 of 7 entries" at bounding box center [243, 415] width 734 height 20
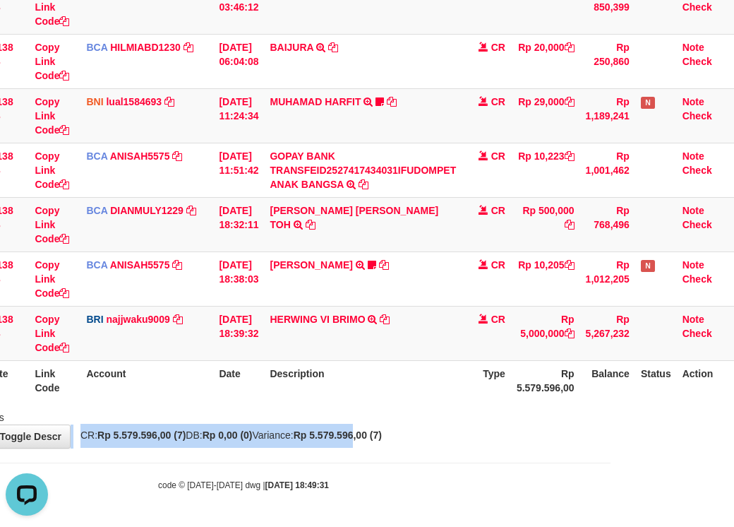
drag, startPoint x: 390, startPoint y: 426, endPoint x: 401, endPoint y: 421, distance: 12.3
click at [391, 432] on div "**********" at bounding box center [243, 144] width 734 height 608
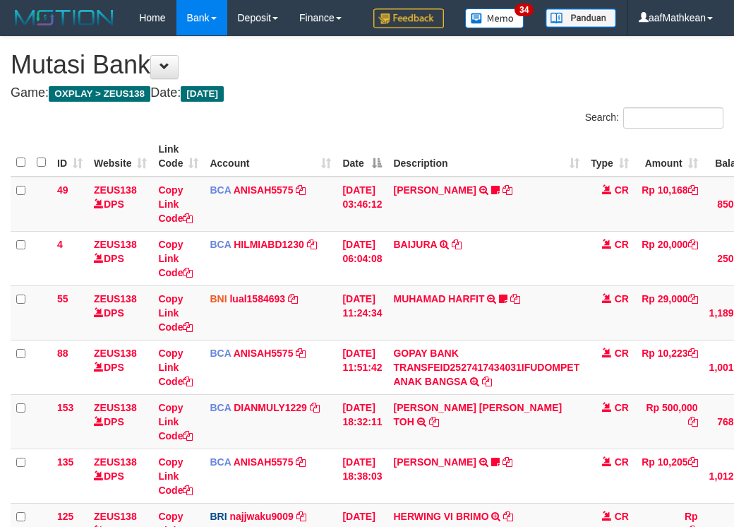
scroll to position [229, 124]
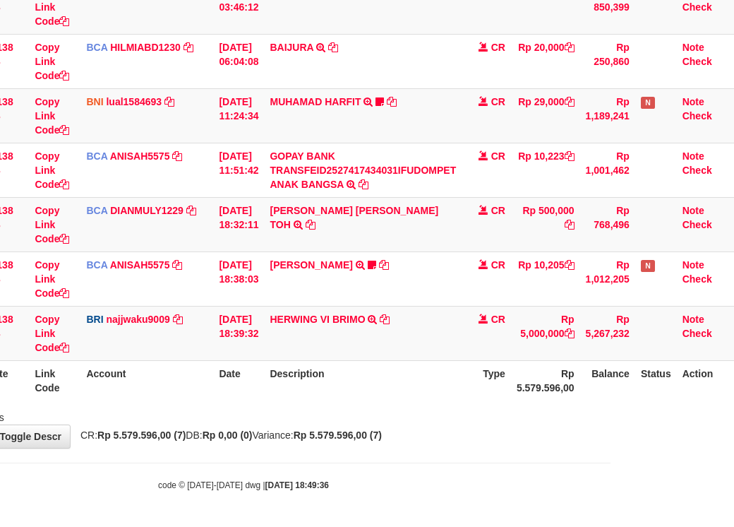
click at [414, 423] on div "Showing 1 to 7 of 7 entries" at bounding box center [243, 415] width 734 height 20
click at [416, 424] on div "Showing 1 to 7 of 7 entries" at bounding box center [243, 415] width 734 height 20
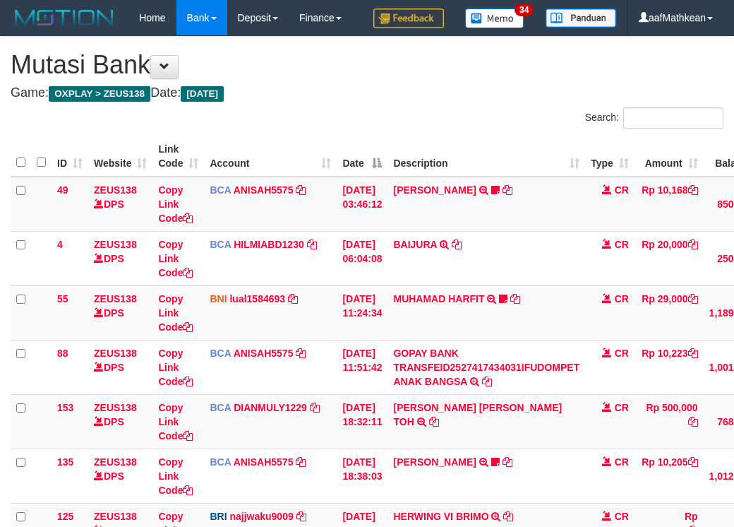
scroll to position [229, 124]
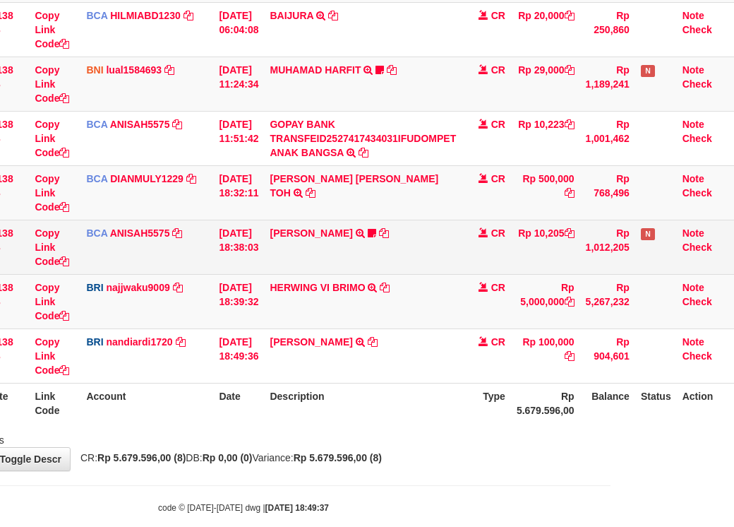
drag, startPoint x: 422, startPoint y: 434, endPoint x: 336, endPoint y: 274, distance: 181.0
click at [417, 399] on table "ID Website Link Code Account Date Description Type Amount Balance Status Action…" at bounding box center [310, 165] width 847 height 516
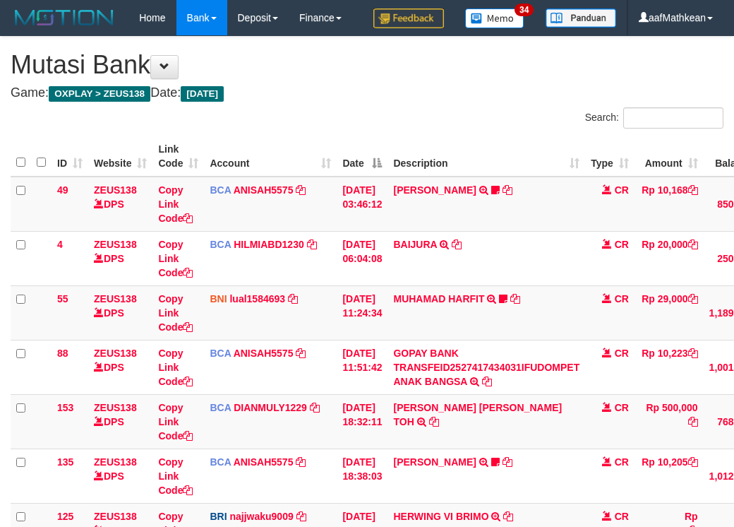
scroll to position [229, 124]
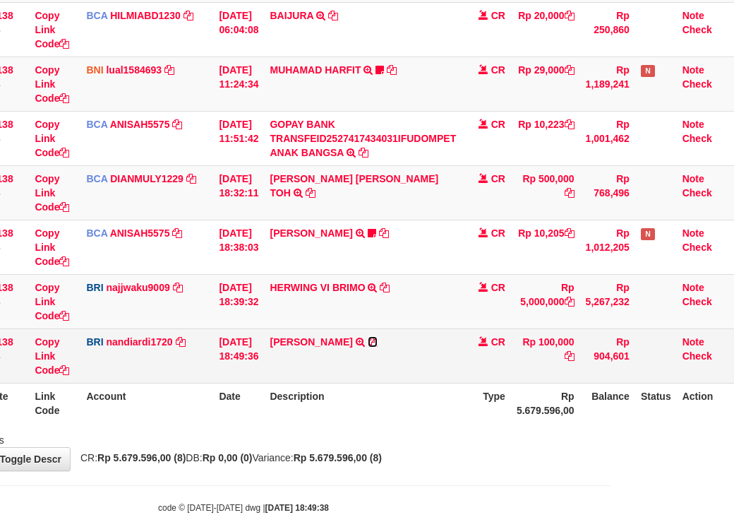
click at [378, 347] on icon at bounding box center [373, 342] width 10 height 10
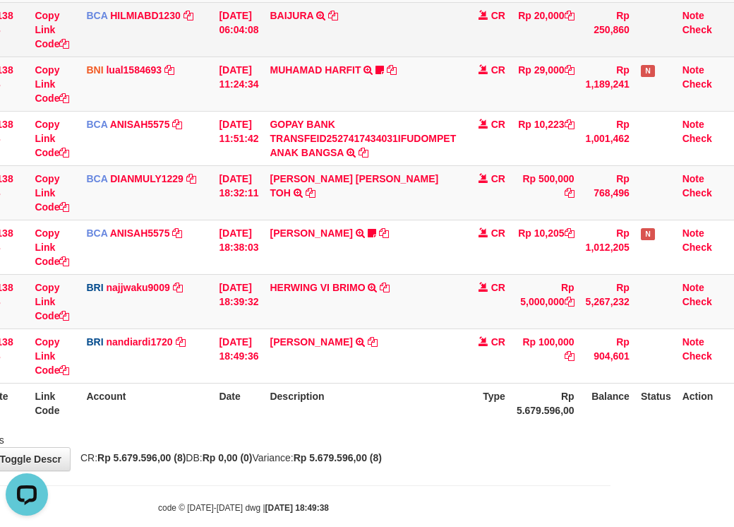
scroll to position [0, 0]
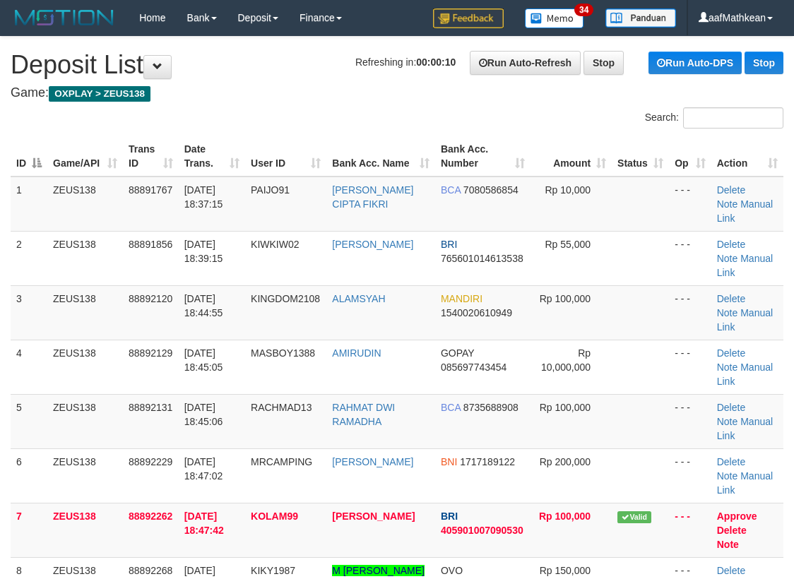
click at [174, 122] on div "Search: ID Game/API Trans ID Date Trans. User ID Bank Acc. Name Bank Acc. Numbe…" at bounding box center [397, 445] width 773 height 677
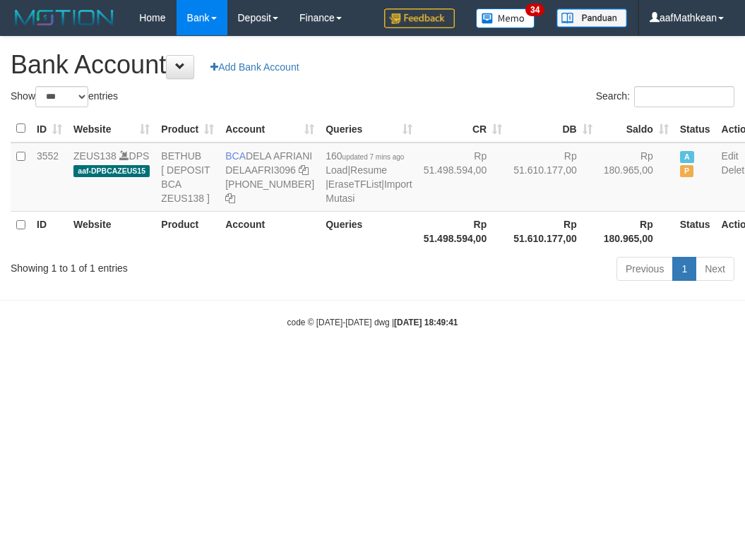
select select "***"
drag, startPoint x: 253, startPoint y: 152, endPoint x: 268, endPoint y: 167, distance: 21.0
click at [268, 167] on td "BCA DELA AFRIANI DELAAFRI3096 [PHONE_NUMBER]" at bounding box center [270, 177] width 100 height 69
copy td "ELA AFRIANI"
click at [437, 286] on div "Previous 1 Next" at bounding box center [527, 271] width 413 height 30
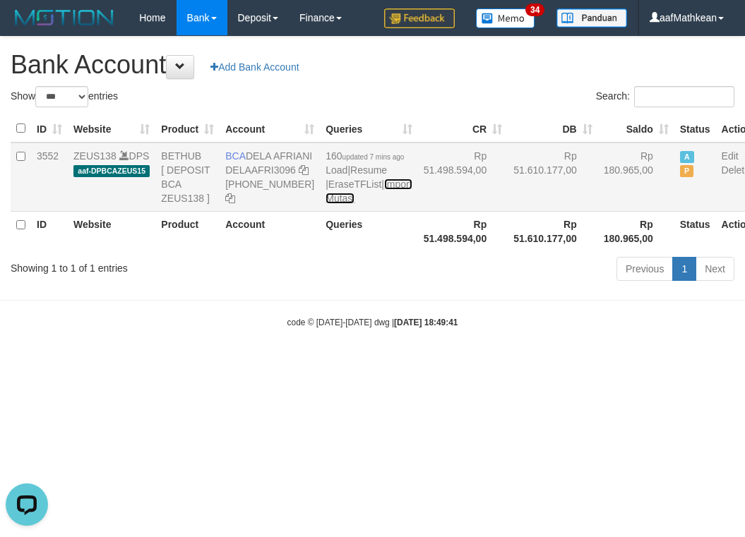
click at [334, 204] on link "Import Mutasi" at bounding box center [369, 191] width 86 height 25
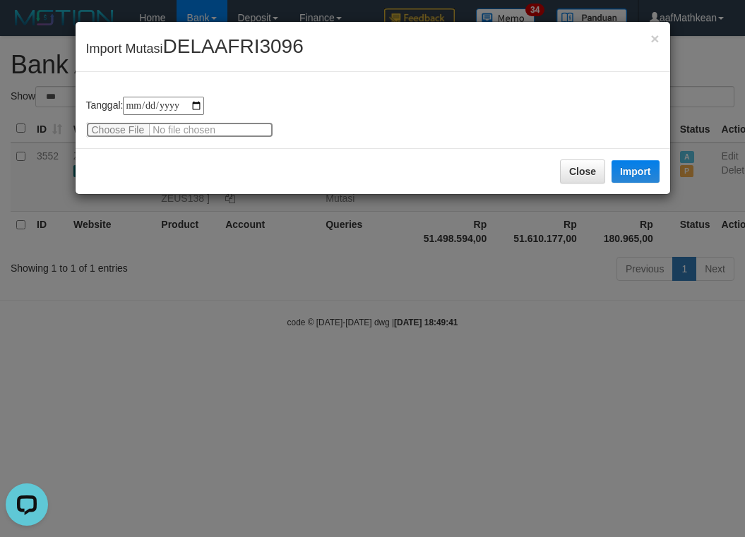
click at [98, 123] on input "file" at bounding box center [179, 130] width 187 height 16
type input "**********"
drag, startPoint x: 638, startPoint y: 175, endPoint x: 218, endPoint y: 1, distance: 455.6
click at [638, 175] on button "Import" at bounding box center [636, 171] width 48 height 23
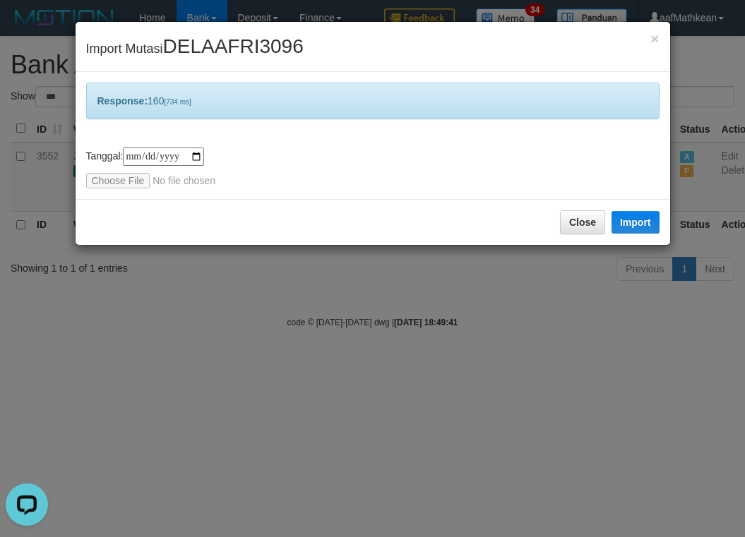
click at [455, 294] on div "**********" at bounding box center [372, 268] width 745 height 537
click at [446, 347] on div "**********" at bounding box center [372, 268] width 745 height 537
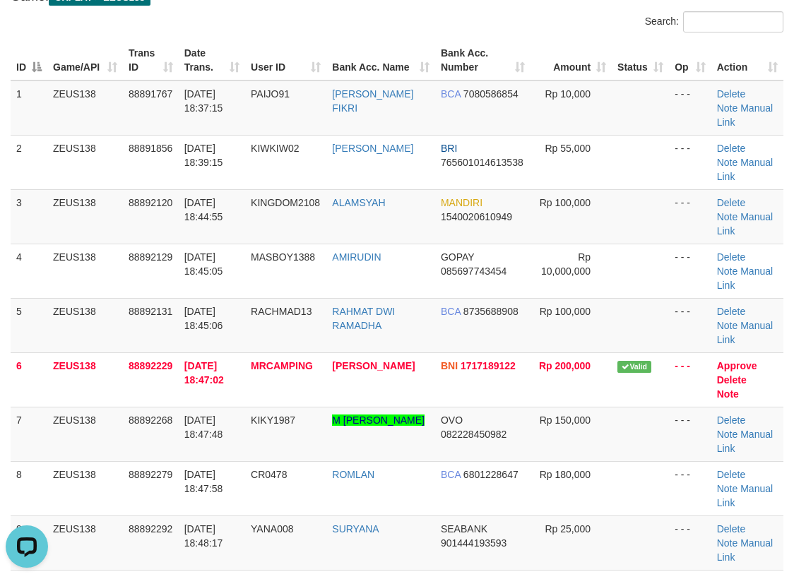
drag, startPoint x: 251, startPoint y: 181, endPoint x: 0, endPoint y: 242, distance: 258.1
click at [239, 198] on tbody "1 ZEUS138 88891767 [DATE] 18:37:15 PAIJO91 [PERSON_NAME] FIKRI BCA 7080586854 R…" at bounding box center [397, 326] width 773 height 490
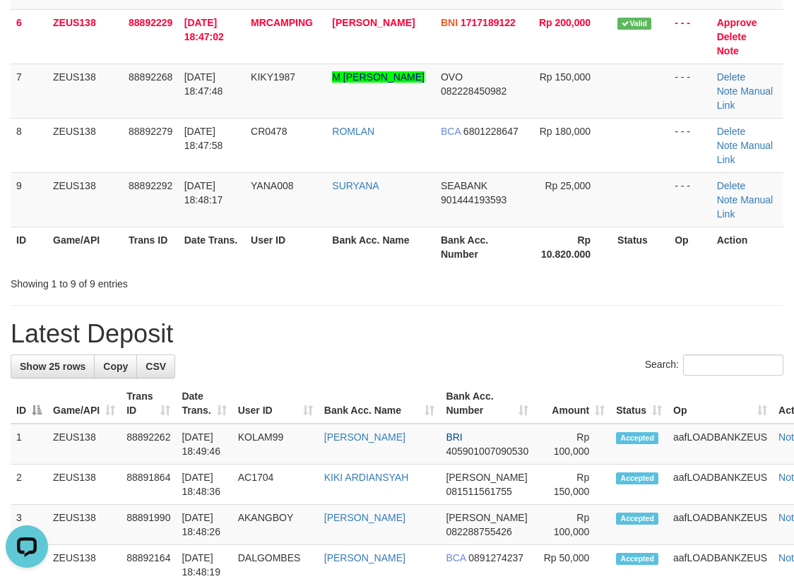
scroll to position [506, 0]
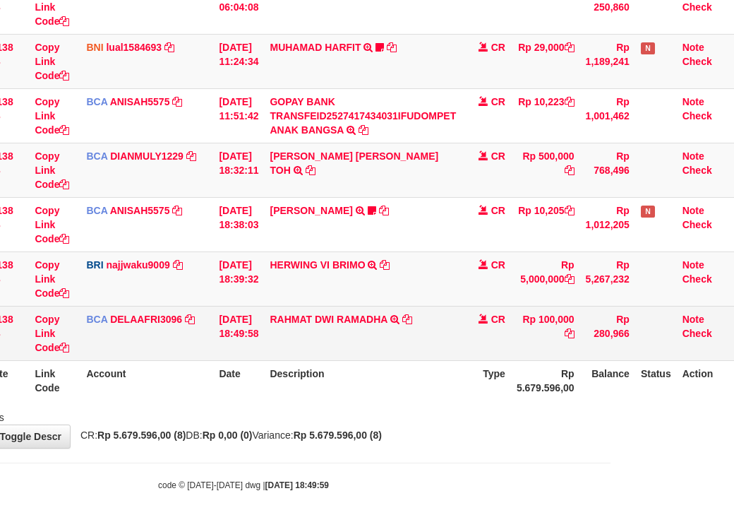
scroll to position [287, 124]
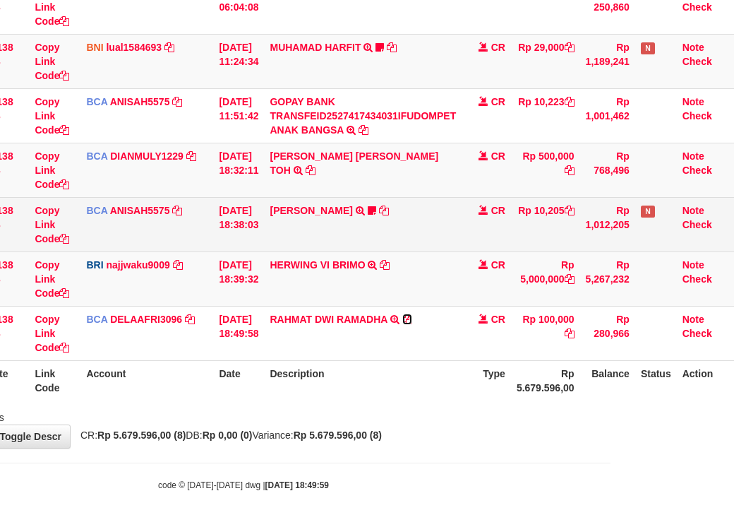
drag, startPoint x: 419, startPoint y: 320, endPoint x: 733, endPoint y: 248, distance: 322.4
click at [412, 320] on icon at bounding box center [408, 319] width 10 height 10
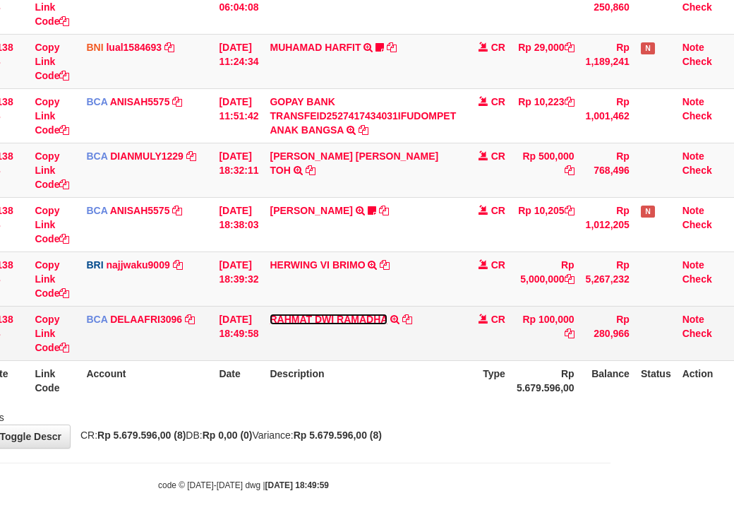
click at [270, 314] on link "RAHMAT DWI RAMADHA" at bounding box center [328, 319] width 117 height 11
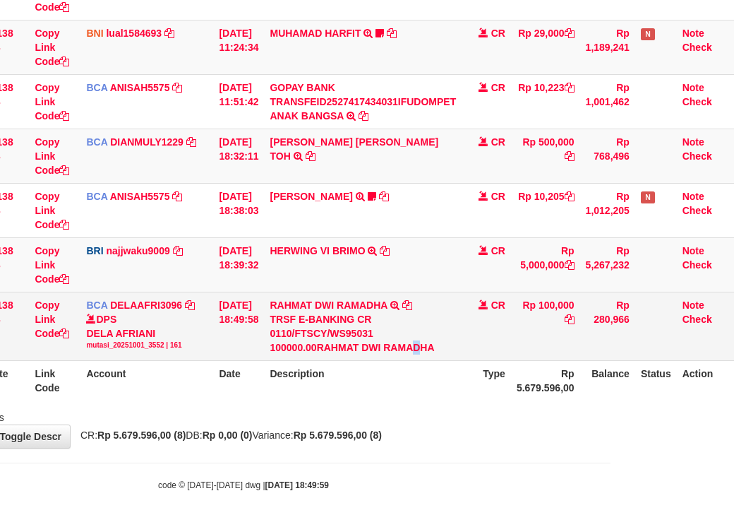
click at [429, 360] on td "RAHMAT DWI RAMADHA TRSF E-BANKING CR 0110/FTSCY/WS95031 100000.00RAHMAT DWI RAM…" at bounding box center [363, 326] width 198 height 68
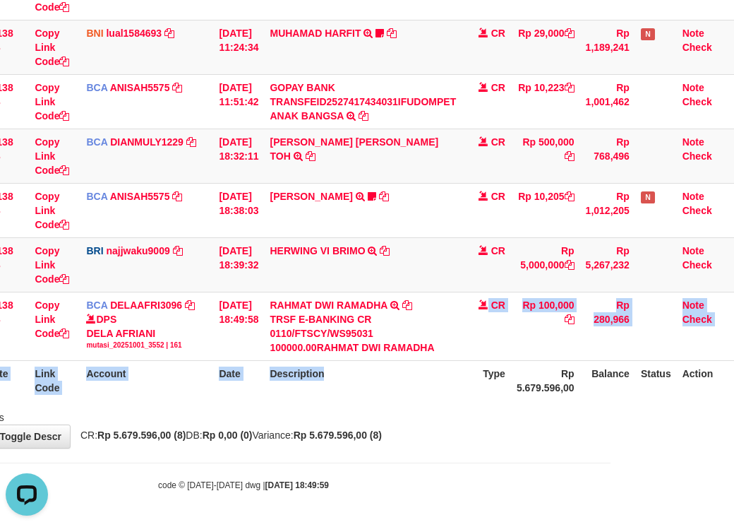
click at [465, 385] on table "ID Website Link Code Account Date Description Type Amount Balance Status Action…" at bounding box center [310, 136] width 847 height 530
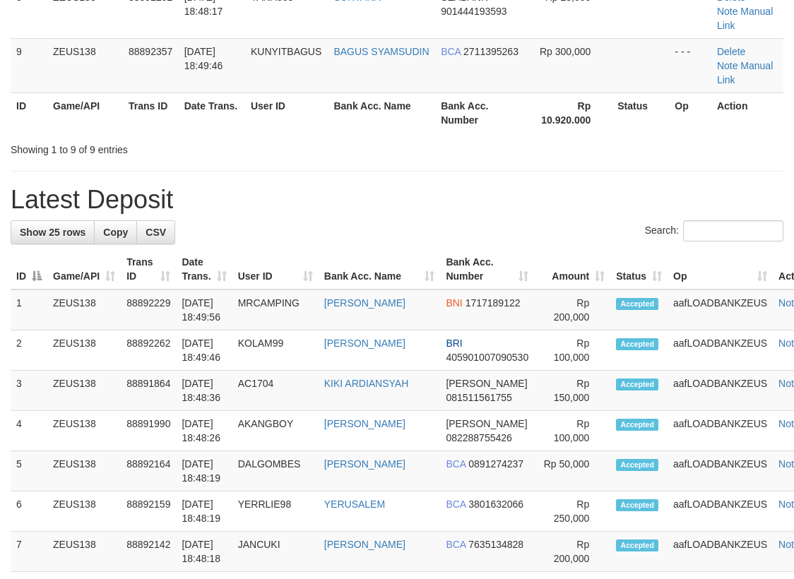
click at [292, 188] on div "**********" at bounding box center [397, 426] width 794 height 1927
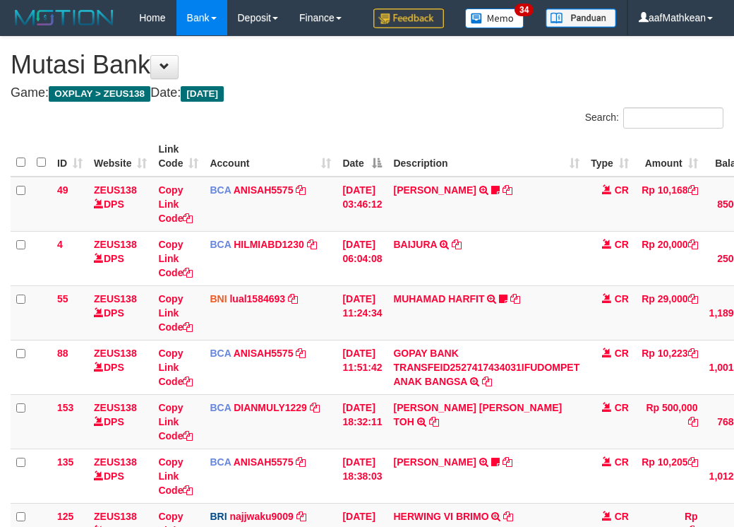
scroll to position [265, 108]
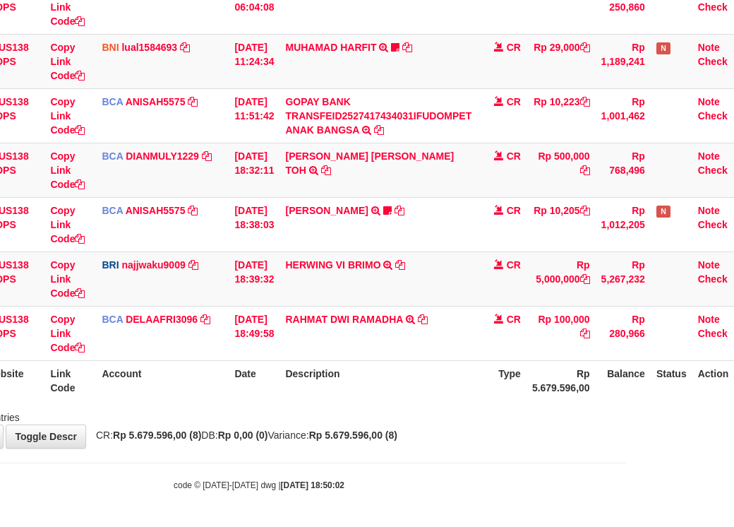
click at [472, 400] on th "Description" at bounding box center [379, 380] width 198 height 40
drag, startPoint x: 378, startPoint y: 398, endPoint x: 616, endPoint y: 411, distance: 238.4
click at [532, 400] on tr "ID Website Link Code Account Date Description Type Rp 5.679.596,00 Balance Stat…" at bounding box center [326, 380] width 847 height 40
click at [362, 454] on body "Toggle navigation Home Bank Account List Load By Website Group [OXPLAY] ZEUS138…" at bounding box center [259, 138] width 734 height 778
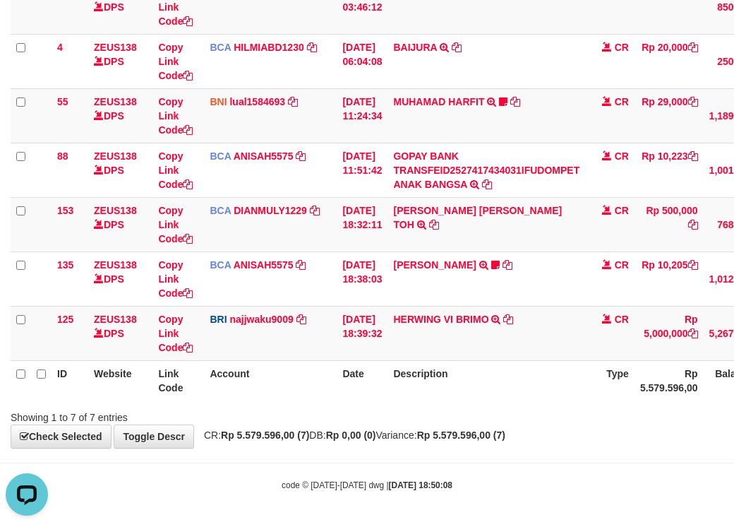
click at [321, 413] on div "Showing 1 to 7 of 7 entries" at bounding box center [367, 415] width 734 height 20
click at [328, 419] on div "Showing 1 to 7 of 7 entries" at bounding box center [367, 415] width 734 height 20
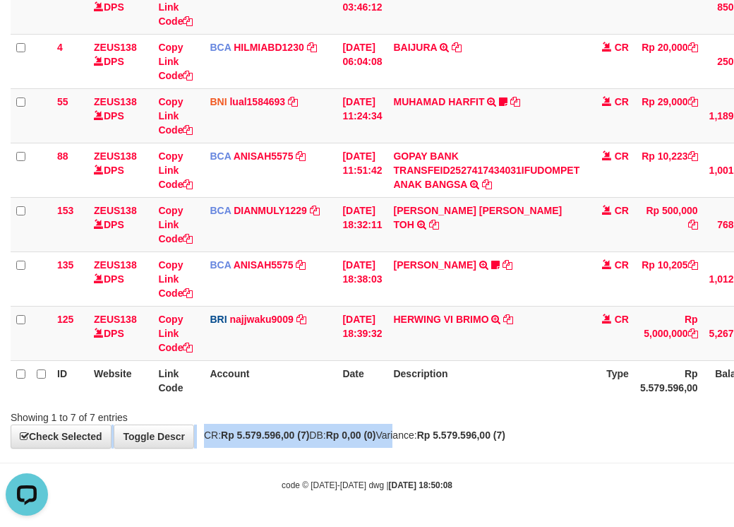
click at [734, 526] on html "Toggle navigation Home Bank Account List Load By Website Group [OXPLAY] ZEUS138…" at bounding box center [367, 165] width 734 height 724
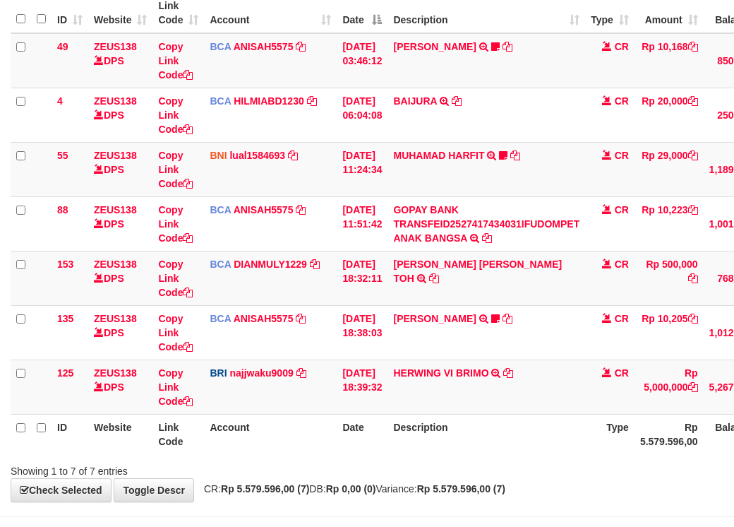
scroll to position [232, 0]
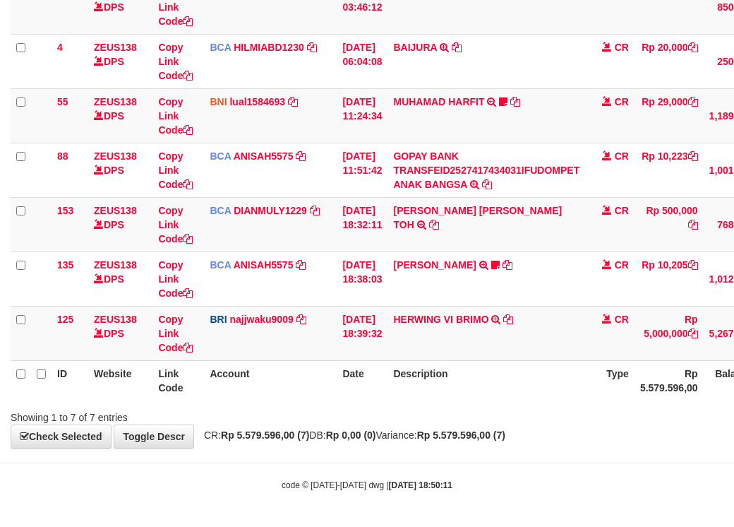
drag, startPoint x: 532, startPoint y: 441, endPoint x: 525, endPoint y: 436, distance: 9.6
click at [532, 440] on div "**********" at bounding box center [367, 144] width 734 height 608
drag, startPoint x: 520, startPoint y: 445, endPoint x: 740, endPoint y: 479, distance: 222.9
click at [734, 479] on html "Toggle navigation Home Bank Account List Load By Website Group [OXPLAY] ZEUS138…" at bounding box center [367, 165] width 734 height 724
click at [506, 435] on strong "Rp 5.579.596,00 (7)" at bounding box center [461, 434] width 88 height 11
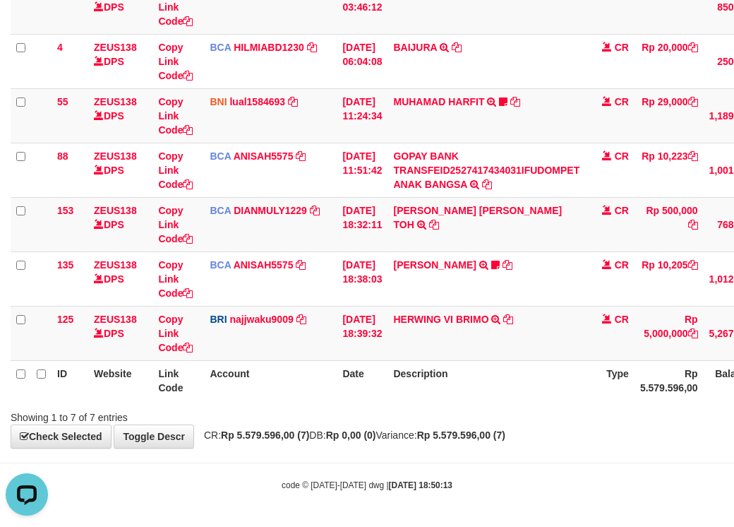
click at [452, 445] on div "**********" at bounding box center [367, 144] width 734 height 608
drag, startPoint x: 814, startPoint y: 498, endPoint x: 858, endPoint y: 504, distance: 44.1
click at [734, 504] on html "Toggle navigation Home Bank Account List Load By Website Group [OXPLAY] ZEUS138…" at bounding box center [367, 165] width 734 height 724
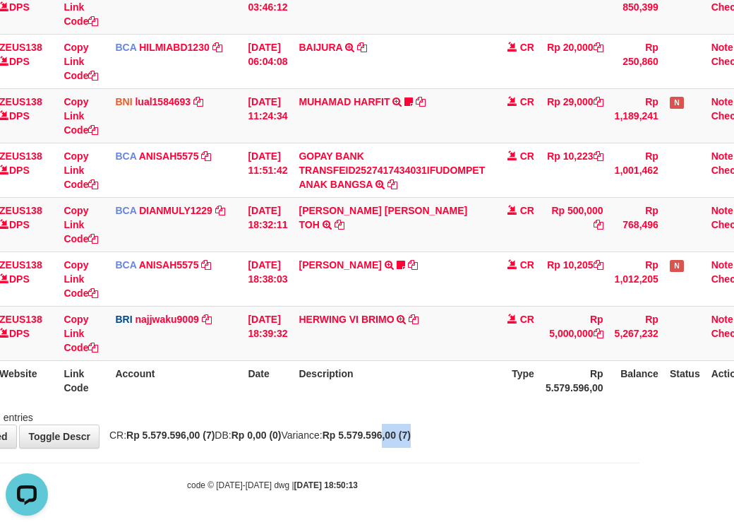
drag, startPoint x: 458, startPoint y: 430, endPoint x: 831, endPoint y: 385, distance: 376.3
click at [640, 385] on html "Toggle navigation Home Bank Account List Load By Website Group [OXPLAY] ZEUS138…" at bounding box center [272, 165] width 734 height 724
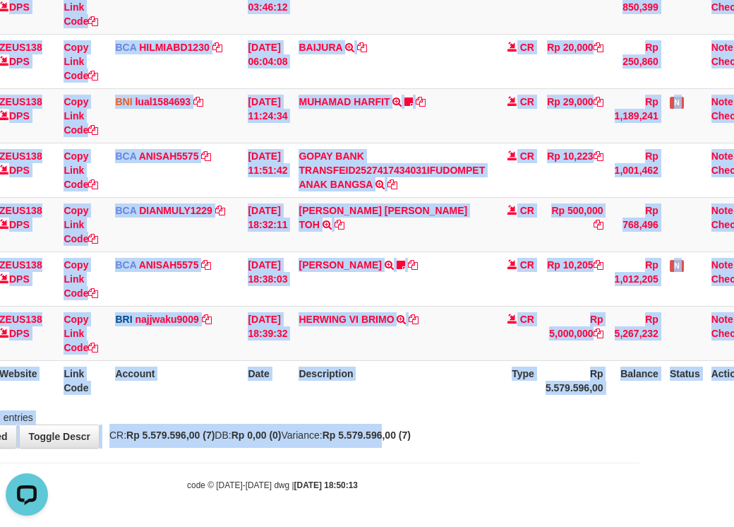
scroll to position [232, 133]
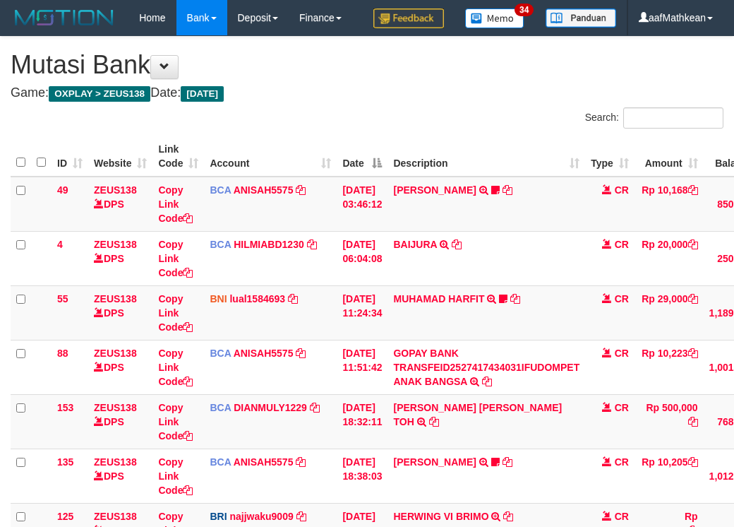
scroll to position [232, 133]
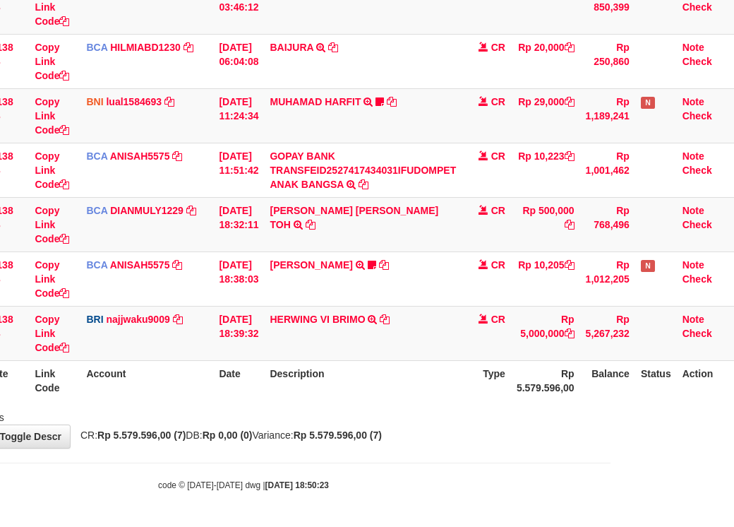
click at [335, 381] on th "Description" at bounding box center [363, 380] width 198 height 40
click at [611, 496] on html "Toggle navigation Home Bank Account List Load By Website Group [OXPLAY] ZEUS138…" at bounding box center [243, 165] width 734 height 724
drag, startPoint x: 483, startPoint y: 455, endPoint x: 464, endPoint y: 459, distance: 19.4
click at [472, 459] on body "Toggle navigation Home Bank Account List Load By Website Group [OXPLAY] ZEUS138…" at bounding box center [243, 165] width 734 height 724
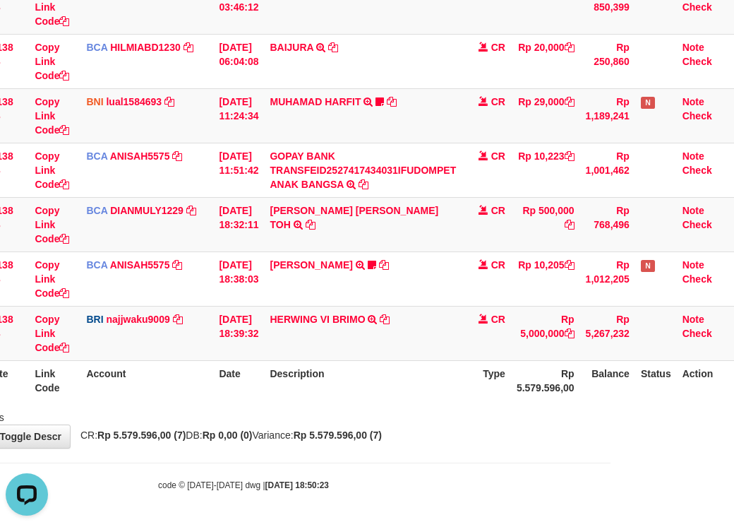
click at [448, 458] on body "Toggle navigation Home Bank Account List Load By Website Group [OXPLAY] ZEUS138…" at bounding box center [243, 165] width 734 height 724
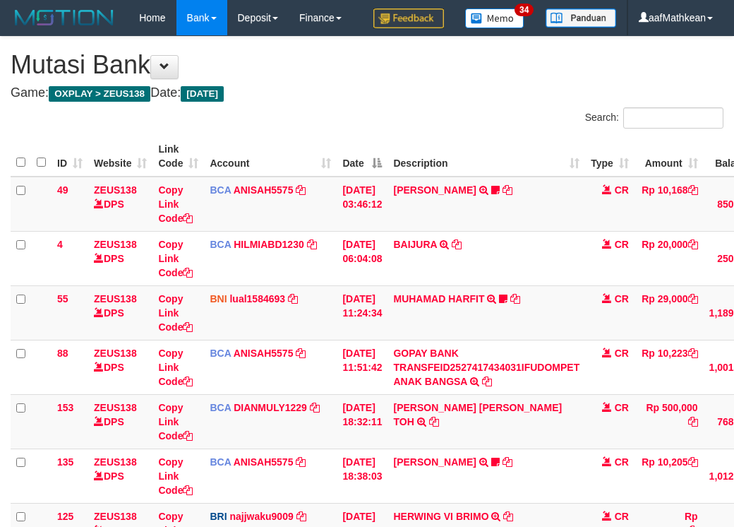
scroll to position [232, 133]
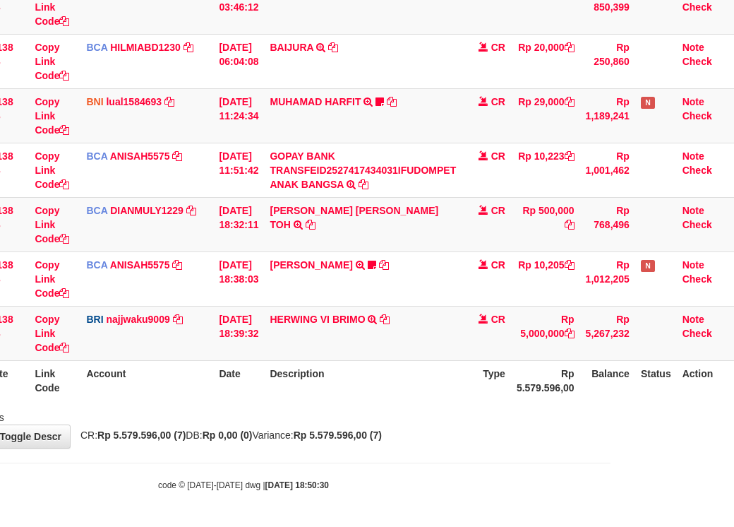
click at [479, 482] on body "Toggle navigation Home Bank Account List Load By Website Group [OXPLAY] ZEUS138…" at bounding box center [243, 165] width 734 height 724
drag, startPoint x: 297, startPoint y: 354, endPoint x: 299, endPoint y: 404, distance: 50.2
click at [297, 359] on td "HERWING VI BRIMO TRANSFER NBMB HERWING VI BRIMO TO SITI KURNIA NINGSIH" at bounding box center [363, 333] width 198 height 54
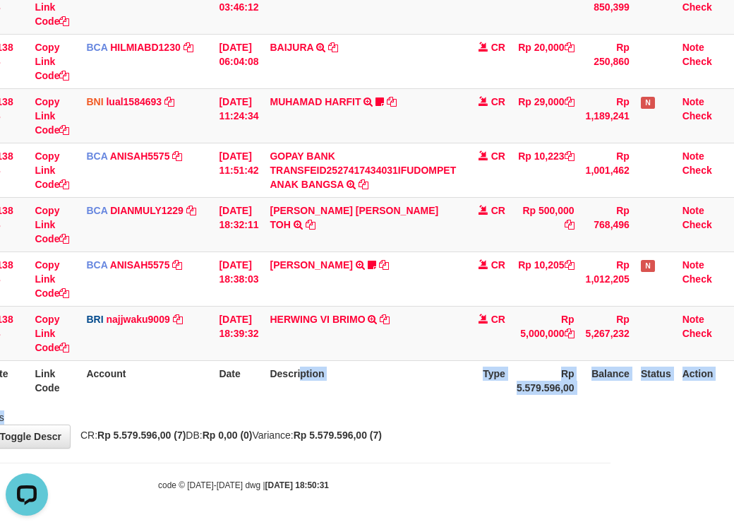
drag, startPoint x: 299, startPoint y: 404, endPoint x: 344, endPoint y: 424, distance: 48.7
click at [295, 409] on div "Search: ID Website Link Code Account Date Description Type Amount Balance Statu…" at bounding box center [243, 167] width 713 height 514
drag, startPoint x: 378, startPoint y: 436, endPoint x: 391, endPoint y: 430, distance: 14.8
click at [379, 436] on strong "Rp 5.579.596,00 (7)" at bounding box center [338, 434] width 88 height 11
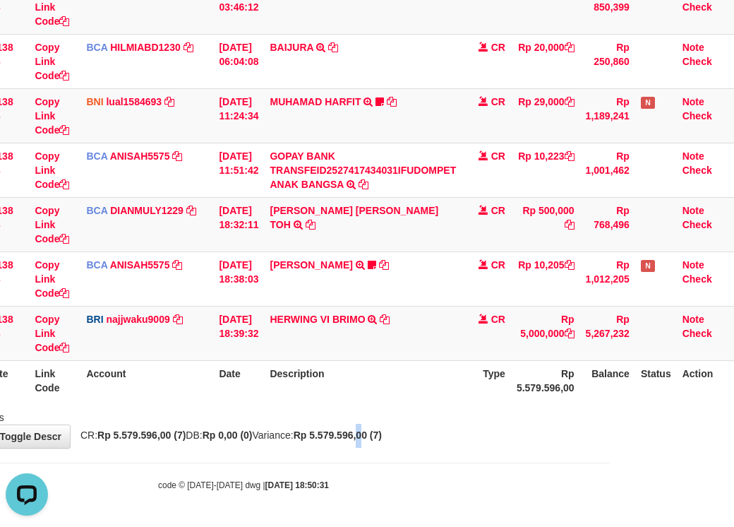
drag, startPoint x: 391, startPoint y: 430, endPoint x: 384, endPoint y: 441, distance: 12.7
click at [382, 440] on strong "Rp 5.579.596,00 (7)" at bounding box center [338, 434] width 88 height 11
click at [379, 439] on strong "Rp 5.579.596,00 (7)" at bounding box center [338, 434] width 88 height 11
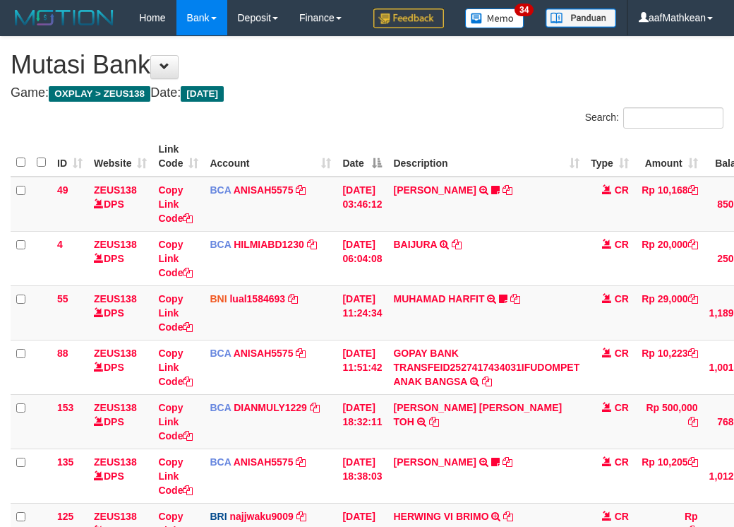
scroll to position [232, 133]
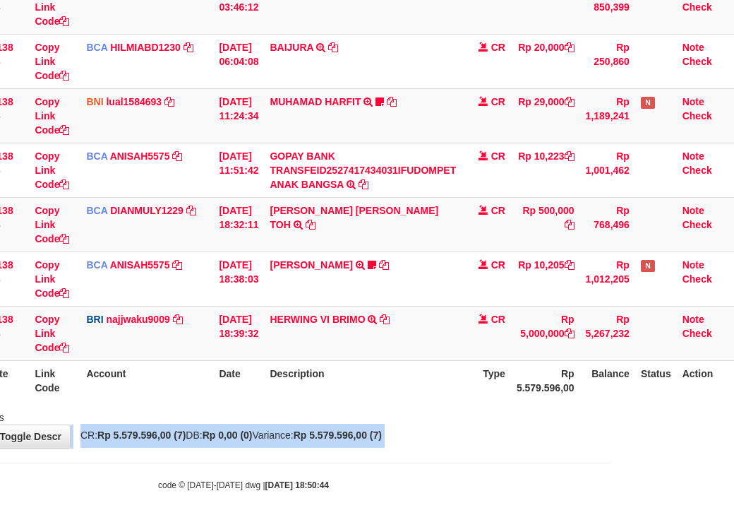
drag, startPoint x: 207, startPoint y: 442, endPoint x: 242, endPoint y: 451, distance: 36.5
click at [218, 453] on body "Toggle navigation Home Bank Account List Load By Website Group [OXPLAY] ZEUS138…" at bounding box center [243, 165] width 734 height 724
click at [284, 445] on div "**********" at bounding box center [243, 144] width 734 height 608
drag, startPoint x: 287, startPoint y: 445, endPoint x: 277, endPoint y: 440, distance: 11.1
click at [287, 445] on div "**********" at bounding box center [243, 144] width 734 height 608
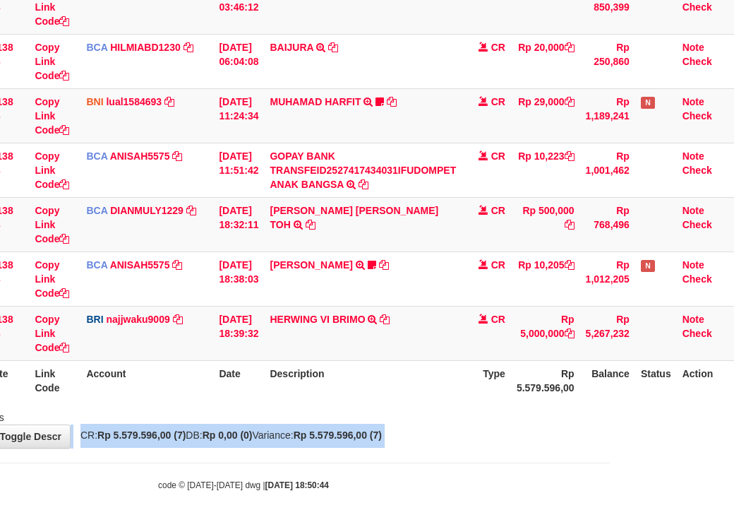
click at [281, 436] on span "CR: Rp 5.579.596,00 (7) DB: Rp 0,00 (0) Variance: Rp 5.579.596,00 (7)" at bounding box center [227, 434] width 309 height 11
click at [298, 432] on span "CR: Rp 5.579.596,00 (7) DB: Rp 0,00 (0) Variance: Rp 5.579.596,00 (7)" at bounding box center [227, 434] width 309 height 11
click at [308, 433] on span "CR: Rp 5.579.596,00 (7) DB: Rp 0,00 (0) Variance: Rp 5.579.596,00 (7)" at bounding box center [227, 434] width 309 height 11
click at [306, 430] on span "CR: Rp 5.579.596,00 (7) DB: Rp 0,00 (0) Variance: Rp 5.579.596,00 (7)" at bounding box center [227, 434] width 309 height 11
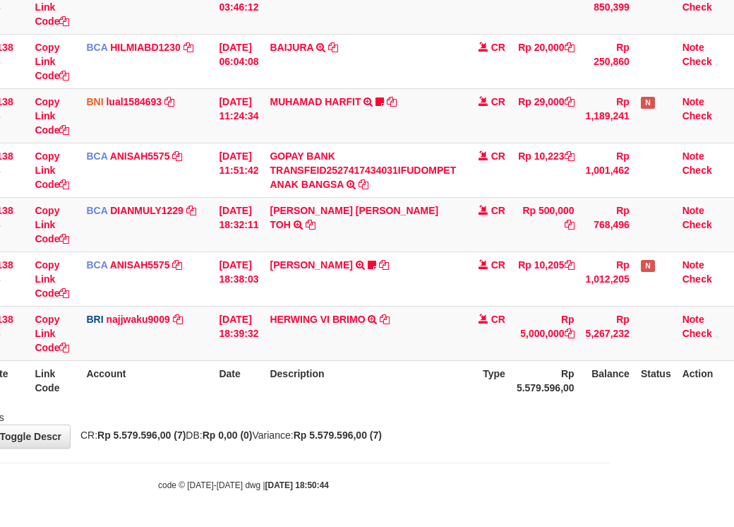
click at [309, 428] on div "**********" at bounding box center [243, 144] width 734 height 608
click at [304, 423] on div "Showing 1 to 7 of 7 entries" at bounding box center [243, 415] width 734 height 20
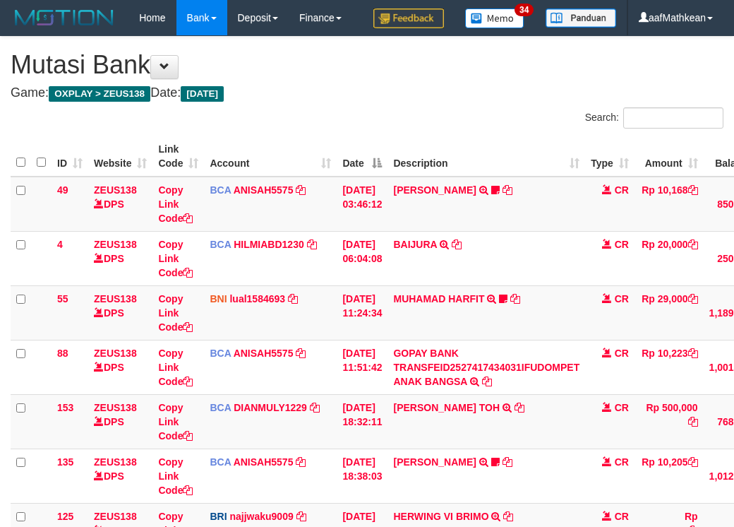
scroll to position [232, 133]
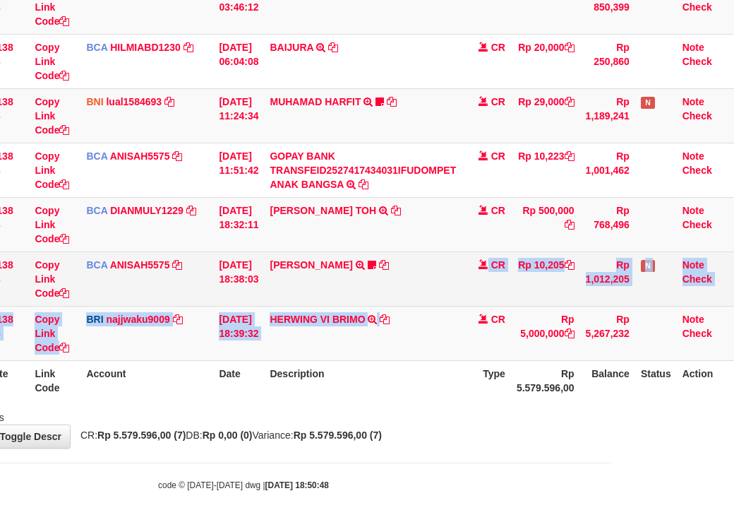
drag, startPoint x: 369, startPoint y: 259, endPoint x: 361, endPoint y: 222, distance: 37.5
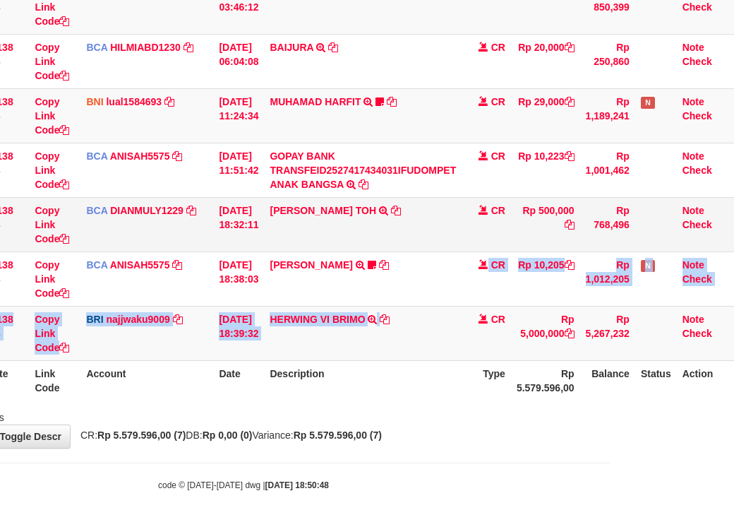
click at [362, 225] on tbody "49 ZEUS138 DPS Copy Link Code BCA ANISAH5575 DPS ANISAH mutasi_20251001_3827 | …" at bounding box center [310, 170] width 847 height 381
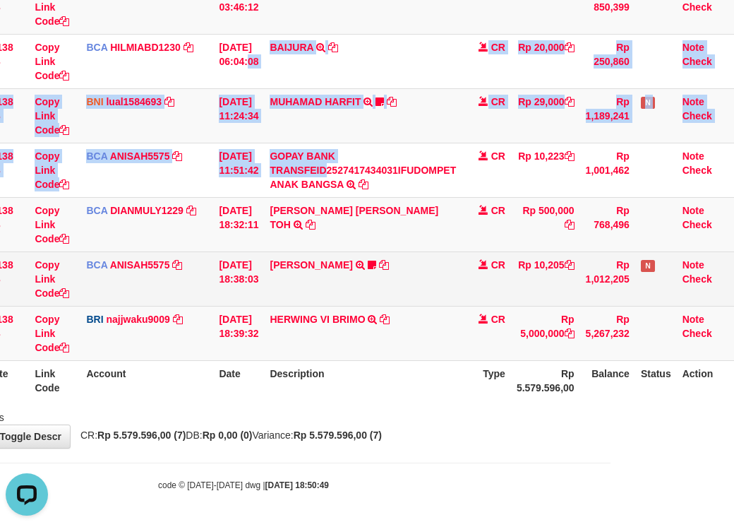
drag, startPoint x: 299, startPoint y: 119, endPoint x: 403, endPoint y: 259, distance: 174.6
click at [386, 247] on tbody "49 ZEUS138 DPS Copy Link Code BCA ANISAH5575 DPS ANISAH mutasi_20251001_3827 | …" at bounding box center [310, 170] width 847 height 381
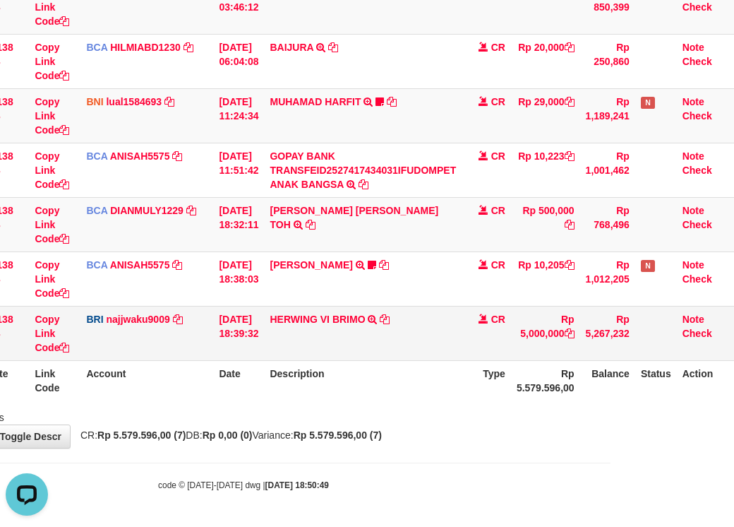
click at [417, 304] on td "ALVIN AGUSTI TRSF E-BANKING CR 0110/FTSCY/WS95051 10205.002025100137647015 TRFD…" at bounding box center [363, 278] width 198 height 54
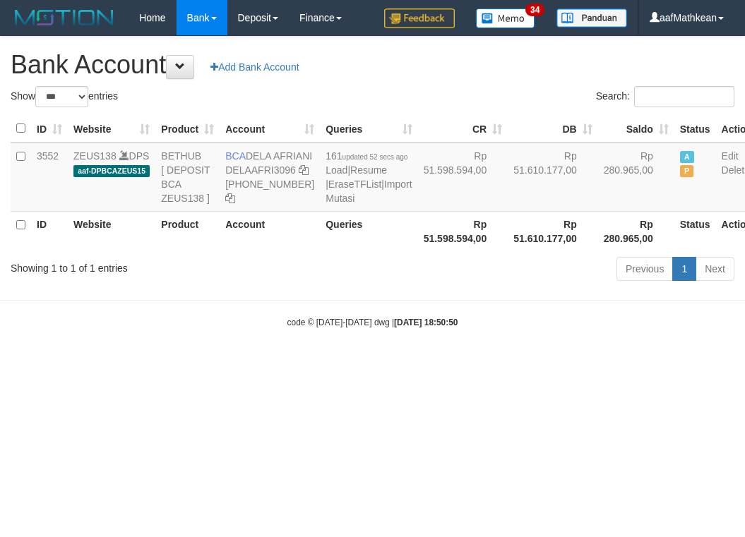
select select "***"
drag, startPoint x: 477, startPoint y: 366, endPoint x: 491, endPoint y: 278, distance: 89.4
click at [480, 329] on div "code © [DATE]-[DATE] dwg | [DATE] 18:50:50" at bounding box center [372, 322] width 745 height 14
select select "***"
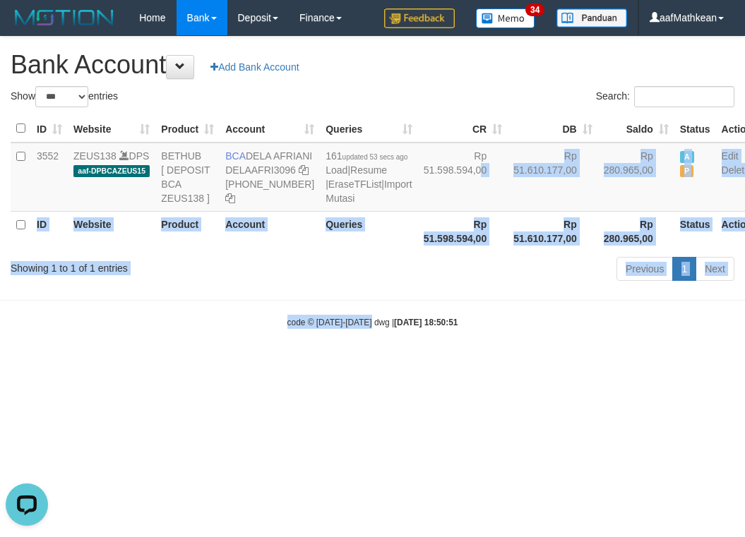
click at [362, 364] on html "Toggle navigation Home Bank Account List Load By Website Group [OXPLAY] ZEUS138…" at bounding box center [372, 182] width 745 height 364
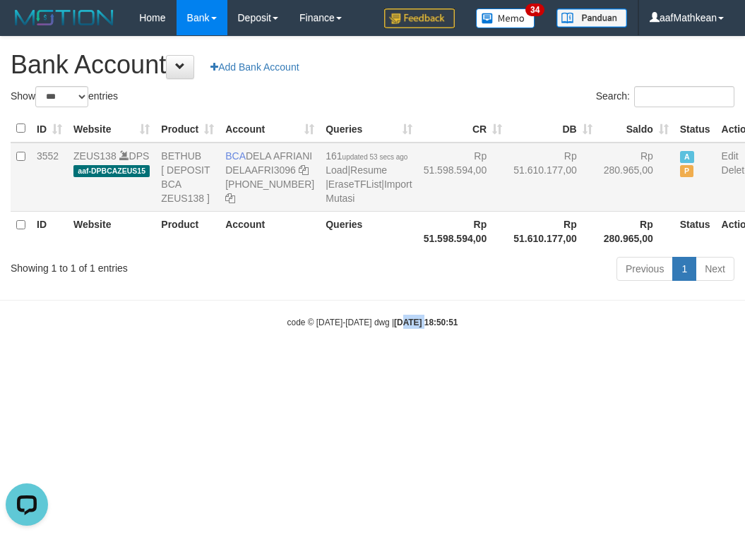
drag, startPoint x: 410, startPoint y: 435, endPoint x: 299, endPoint y: 216, distance: 245.4
click at [398, 364] on html "Toggle navigation Home Bank Account List Load By Website Group [OXPLAY] ZEUS138…" at bounding box center [372, 182] width 745 height 364
drag, startPoint x: 248, startPoint y: 155, endPoint x: 270, endPoint y: 172, distance: 28.2
click at [270, 172] on td "BCA DELA AFRIANI DELAAFRI3096 [PHONE_NUMBER]" at bounding box center [270, 177] width 100 height 69
copy td "DELA AFRIANI"
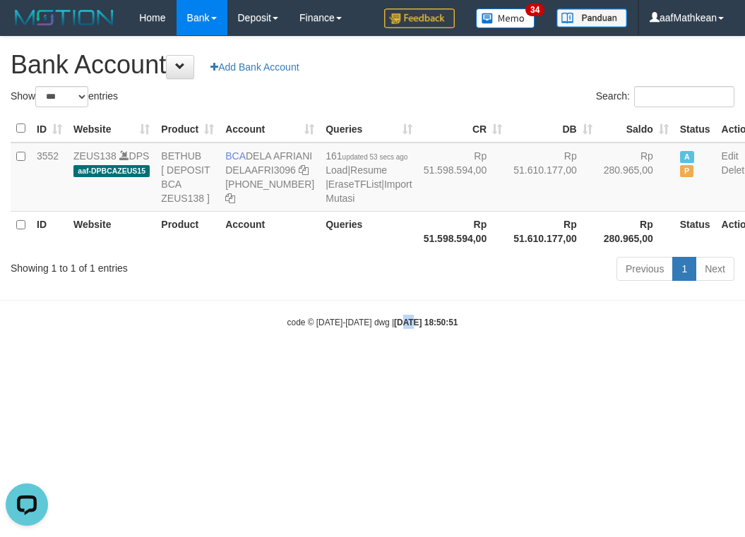
click at [445, 328] on strong "[DATE] 18:50:51" at bounding box center [426, 323] width 64 height 10
click at [744, 352] on html "Toggle navigation Home Bank Account List Load By Website Group [OXPLAY] ZEUS138…" at bounding box center [372, 182] width 745 height 364
click at [431, 286] on div "Previous 1 Next" at bounding box center [527, 271] width 413 height 30
drag, startPoint x: 413, startPoint y: 316, endPoint x: 358, endPoint y: 230, distance: 101.7
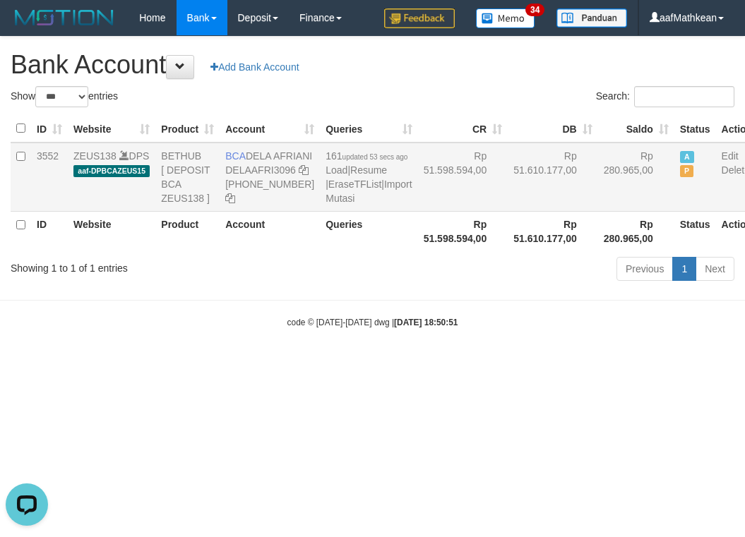
click at [397, 283] on div "Show ** ** ** *** *** entries Search: ID Website Product Account Queries CR [PE…" at bounding box center [373, 186] width 724 height 200
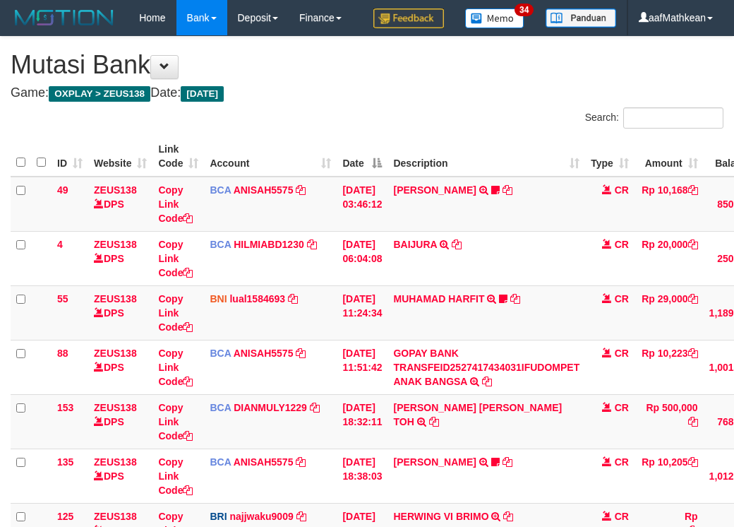
scroll to position [232, 133]
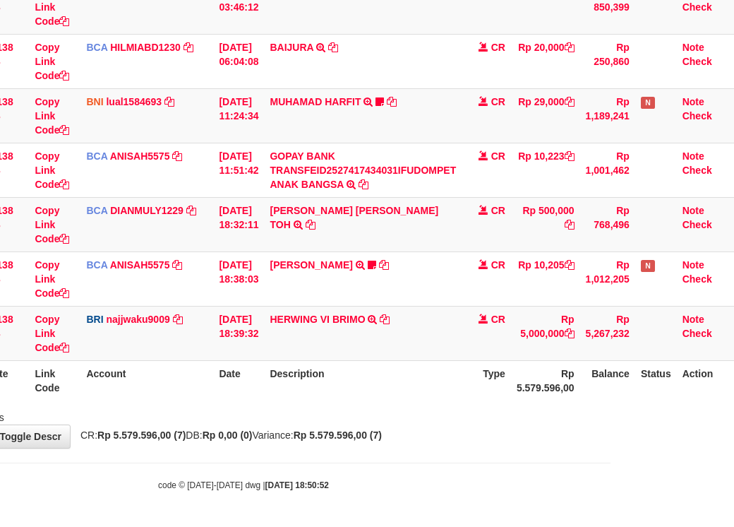
click at [377, 518] on body "Toggle navigation Home Bank Account List Load By Website Group [OXPLAY] ZEUS138…" at bounding box center [243, 165] width 734 height 724
drag, startPoint x: 467, startPoint y: 451, endPoint x: 474, endPoint y: 446, distance: 8.6
click at [474, 446] on body "Toggle navigation Home Bank Account List Load By Website Group [OXPLAY] ZEUS138…" at bounding box center [243, 165] width 734 height 724
click at [453, 431] on div "**********" at bounding box center [243, 144] width 734 height 608
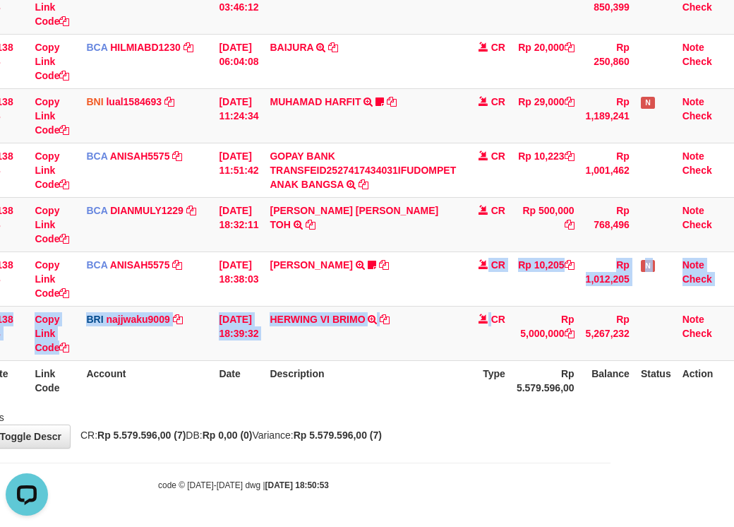
drag, startPoint x: 495, startPoint y: 306, endPoint x: 436, endPoint y: 376, distance: 91.2
click at [491, 342] on tbody "49 ZEUS138 DPS Copy Link Code BCA ANISAH5575 DPS ANISAH mutasi_20251001_3827 | …" at bounding box center [310, 170] width 847 height 381
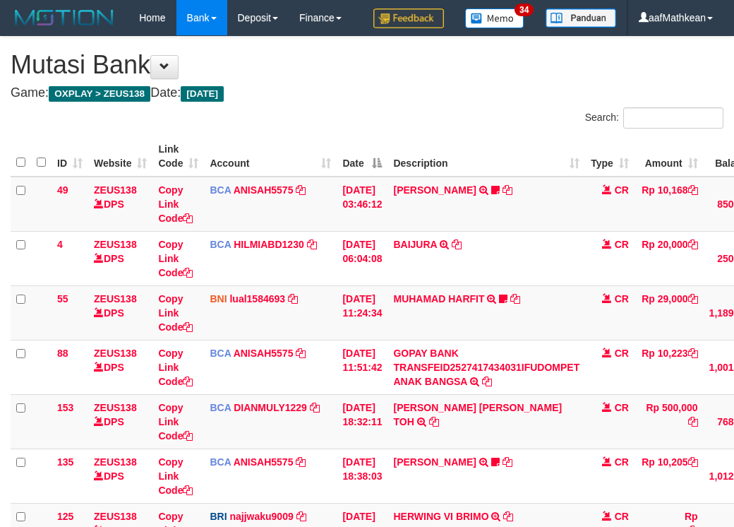
scroll to position [232, 133]
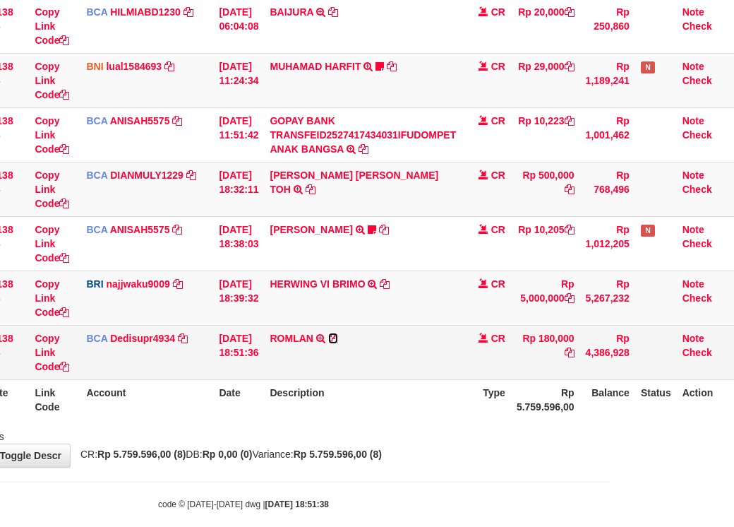
click at [333, 343] on icon at bounding box center [333, 338] width 10 height 10
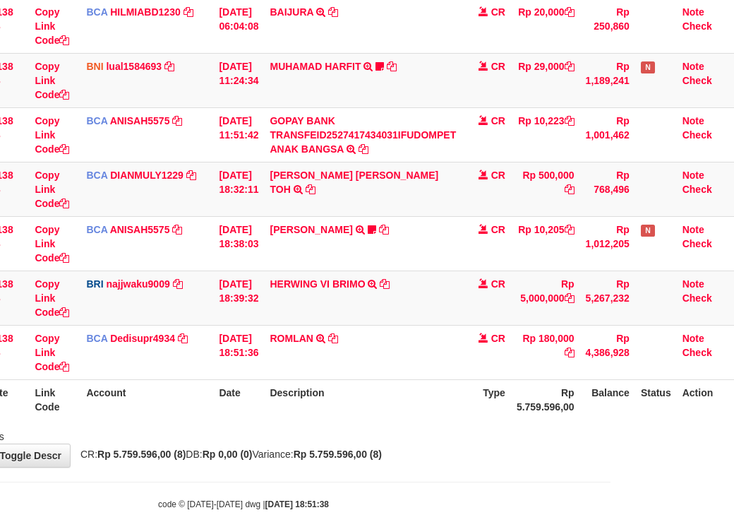
click at [516, 419] on table "ID Website Link Code Account Date Description Type Amount Balance Status Action…" at bounding box center [310, 162] width 847 height 516
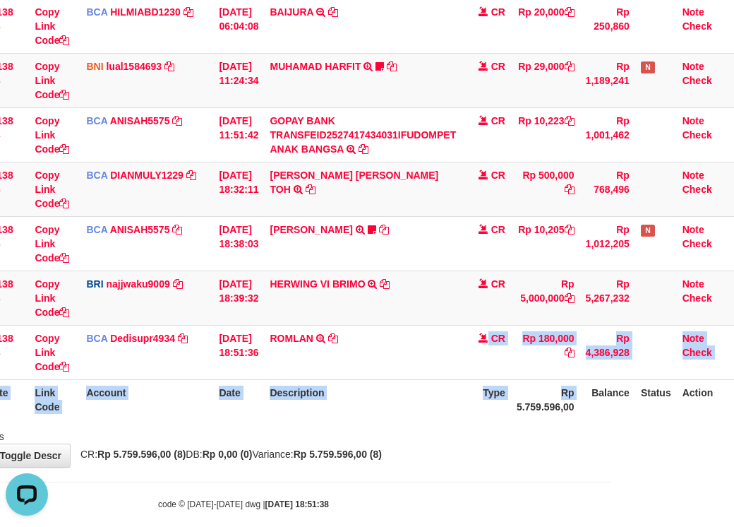
scroll to position [0, 0]
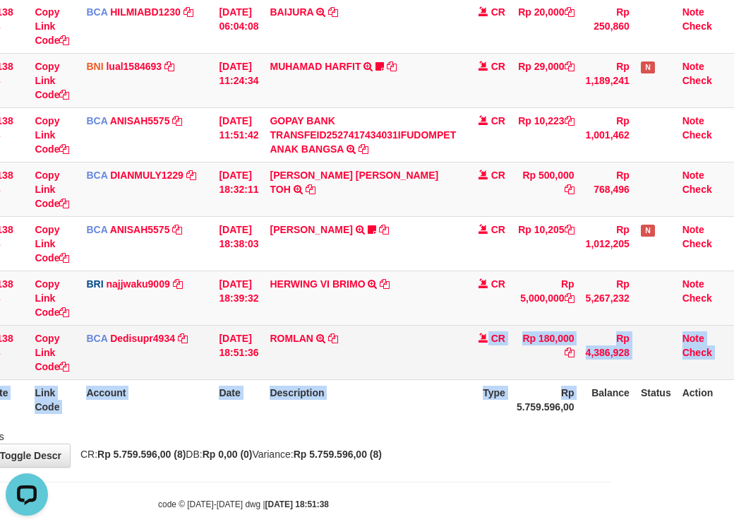
drag, startPoint x: 374, startPoint y: 359, endPoint x: 390, endPoint y: 365, distance: 16.5
click at [387, 364] on tbody "49 ZEUS138 DPS Copy Link Code BCA ANISAH5575 DPS ANISAH mutasi_20251001_3827 | …" at bounding box center [310, 162] width 847 height 436
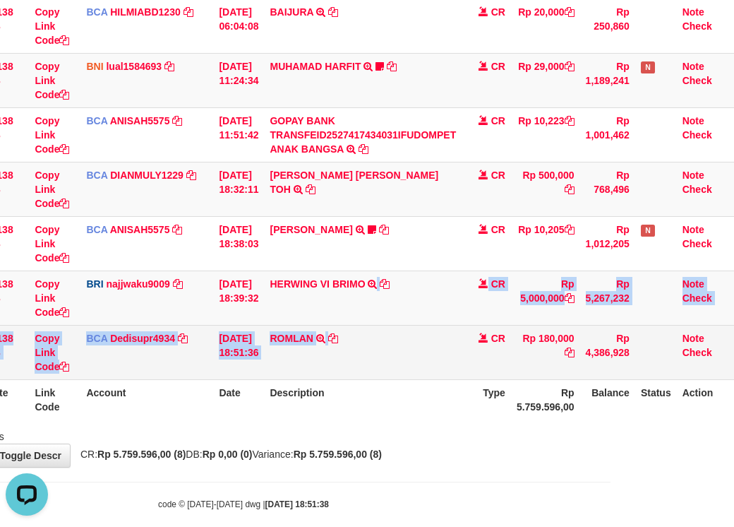
click at [441, 379] on td "ROMLAN TRSF E-BANKING CR 0110/FTSCY/WS95031 180000.00ROMLAN" at bounding box center [363, 352] width 198 height 54
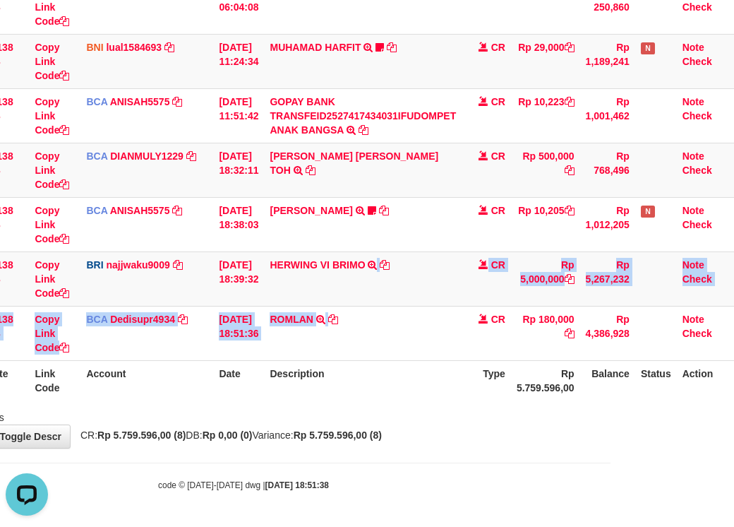
scroll to position [287, 133]
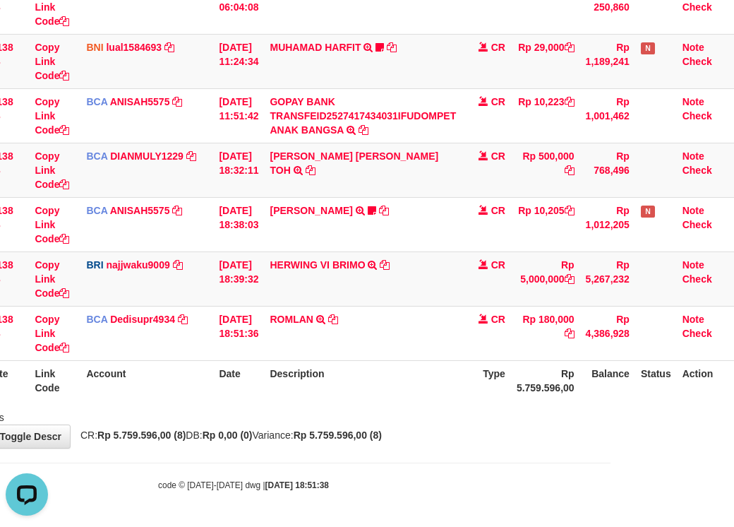
click at [442, 424] on div "**********" at bounding box center [243, 116] width 734 height 662
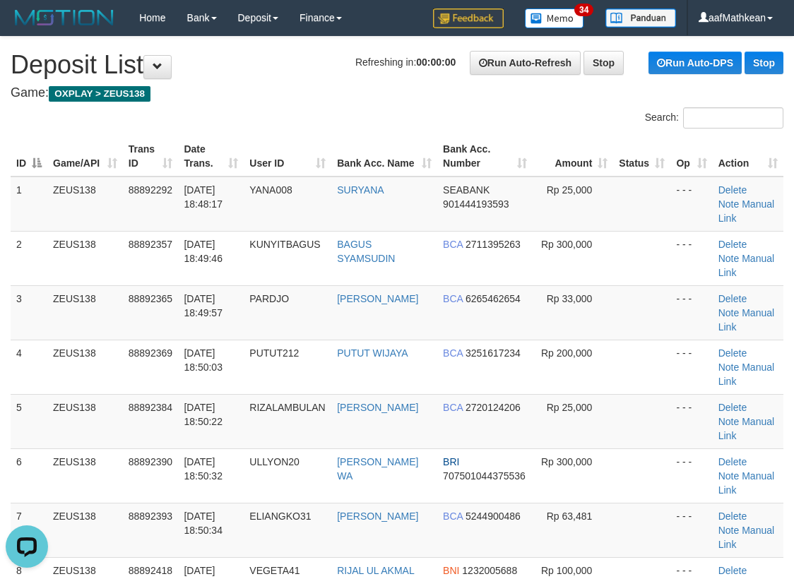
click at [338, 125] on div "Search: ID Game/API Trans ID Date Trans. User ID Bank Acc. Name Bank Acc. Numbe…" at bounding box center [397, 445] width 773 height 677
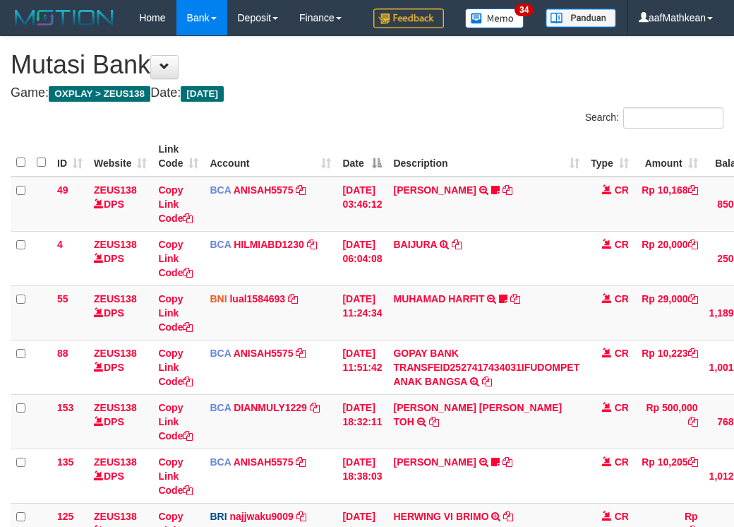
scroll to position [287, 133]
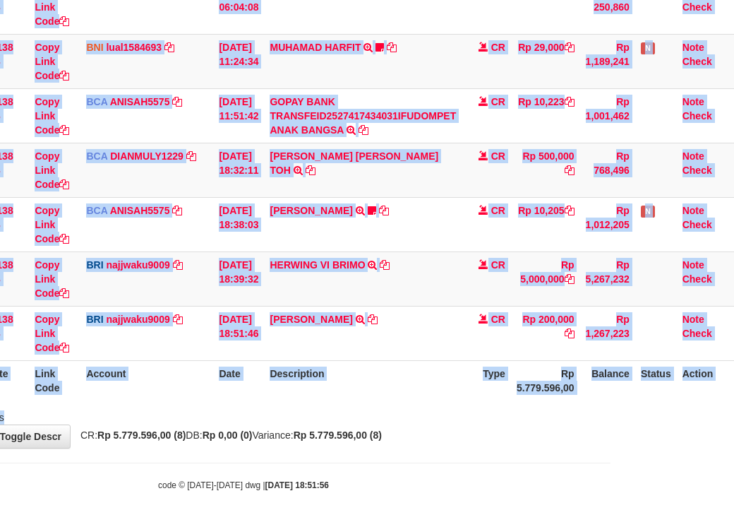
click at [426, 405] on div "Search: ID Website Link Code Account Date Description Type Amount Balance Statu…" at bounding box center [243, 140] width 713 height 568
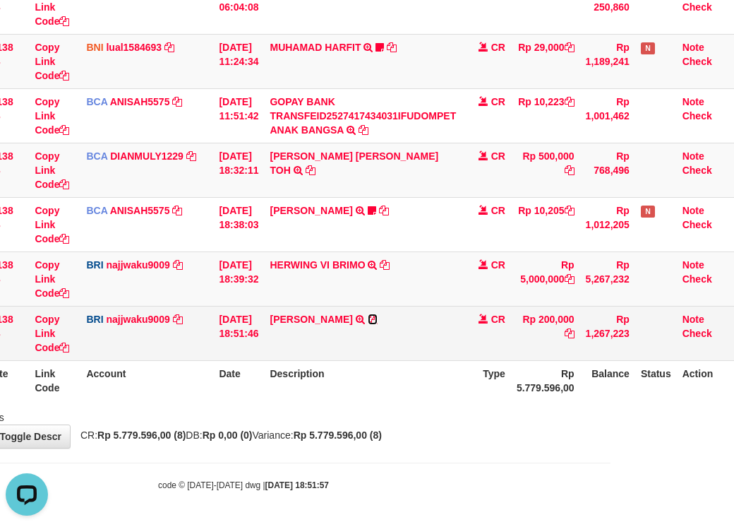
click at [378, 316] on icon at bounding box center [373, 319] width 10 height 10
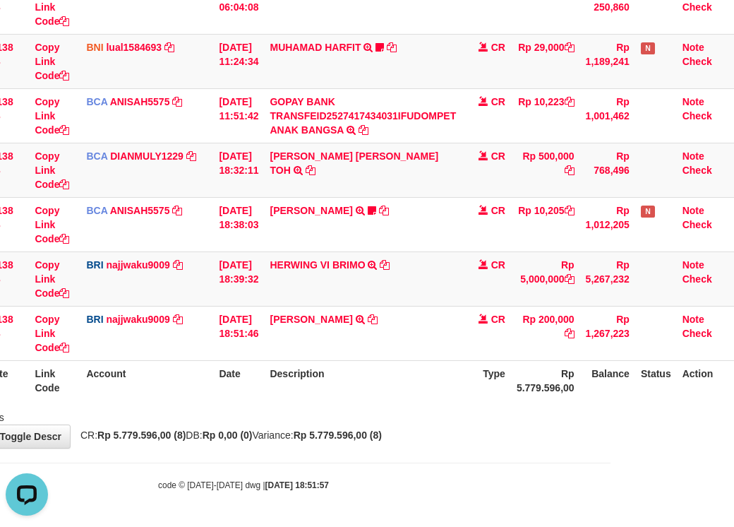
click at [350, 463] on body "Toggle navigation Home Bank Account List Load By Website Group [OXPLAY] ZEUS138…" at bounding box center [243, 138] width 734 height 778
drag, startPoint x: 350, startPoint y: 463, endPoint x: 385, endPoint y: 443, distance: 39.5
click at [366, 460] on body "Toggle navigation Home Bank Account List Load By Website Group [OXPLAY] ZEUS138…" at bounding box center [243, 138] width 734 height 778
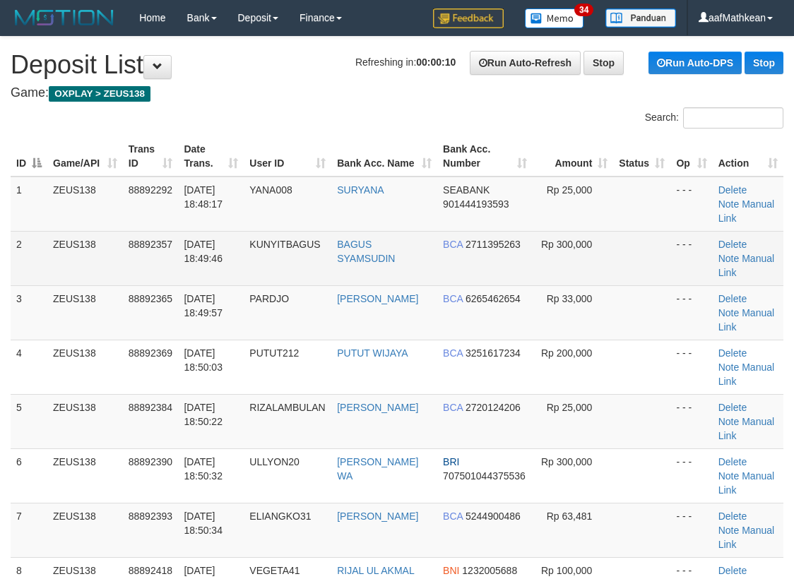
click at [544, 235] on tbody "1 ZEUS138 88892292 [DATE] 18:48:17 YANA008 SURYANA SEABANK 901444193593 Rp 25,0…" at bounding box center [397, 449] width 773 height 544
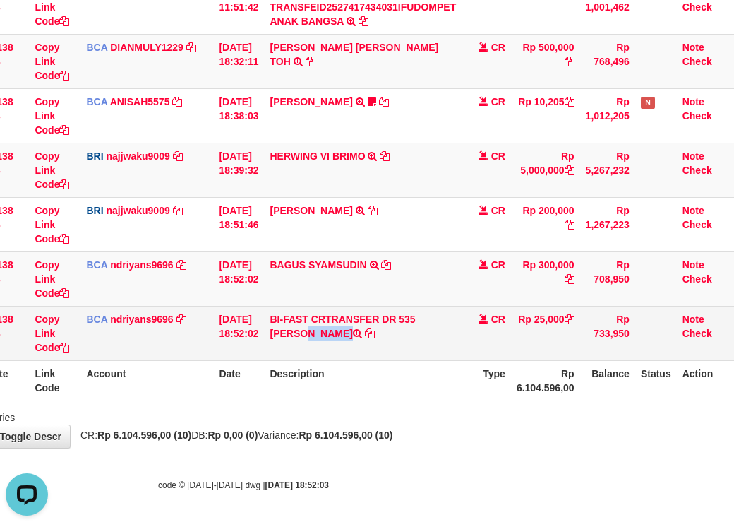
drag, startPoint x: 270, startPoint y: 336, endPoint x: 409, endPoint y: 309, distance: 141.0
click at [329, 337] on td "BI-FAST CRTRANSFER DR 535 SURYANA" at bounding box center [363, 333] width 198 height 54
copy td "SURYANA"
click at [59, 343] on icon at bounding box center [64, 347] width 10 height 10
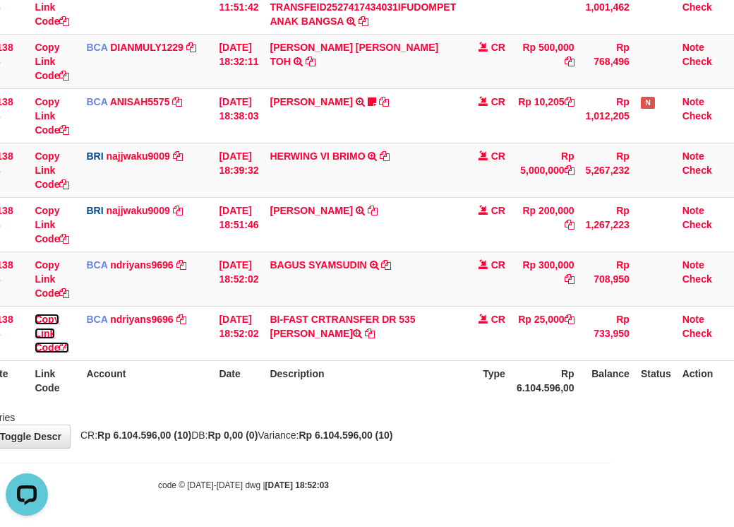
scroll to position [210, 0]
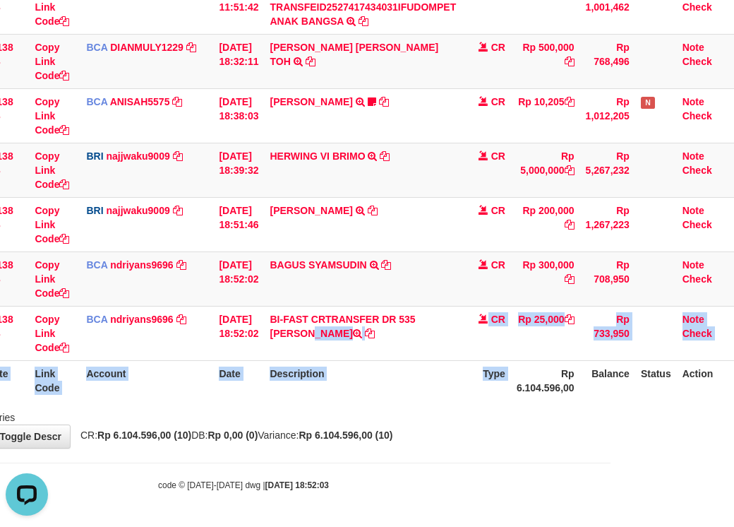
click at [677, 376] on table "ID Website Link Code Account Date Description Type Amount Balance Status Action…" at bounding box center [310, 88] width 847 height 624
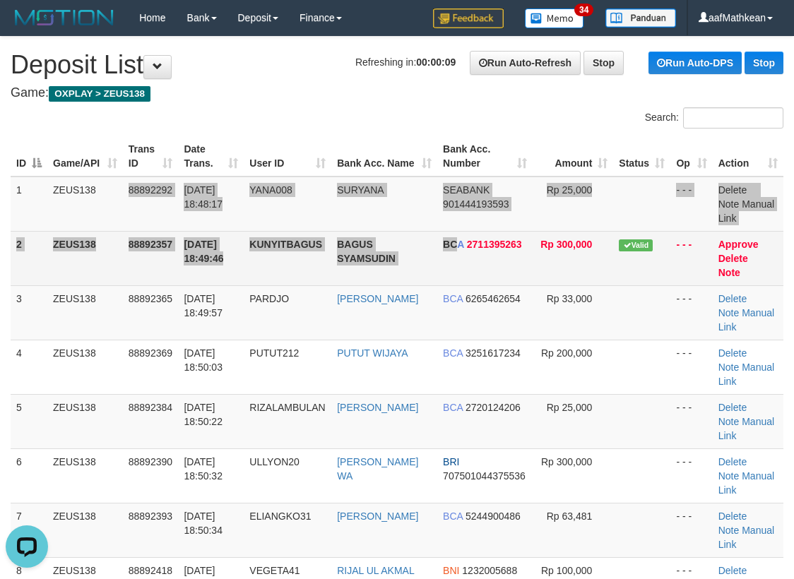
click at [448, 242] on tbody "1 ZEUS138 88892292 [DATE] 18:48:17 YANA008 SURYANA SEABANK 901444193593 Rp 25,0…" at bounding box center [397, 449] width 773 height 544
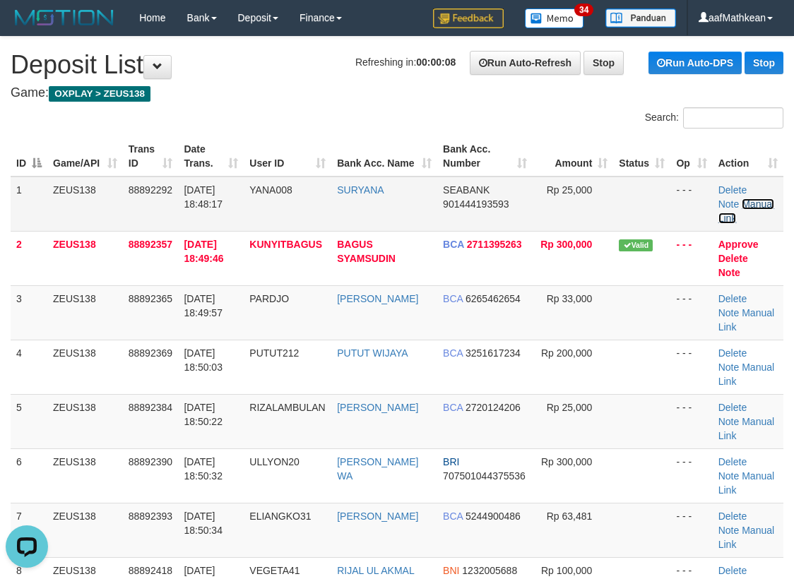
click at [738, 203] on link "Manual Link" at bounding box center [746, 210] width 56 height 25
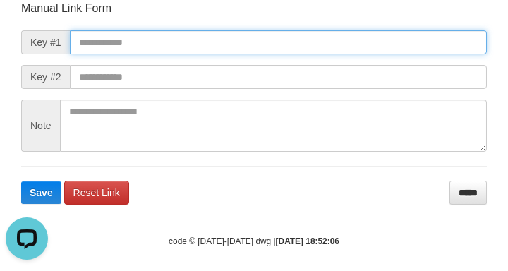
drag, startPoint x: 169, startPoint y: 48, endPoint x: 299, endPoint y: 66, distance: 131.2
click at [169, 48] on input "text" at bounding box center [278, 42] width 417 height 24
paste input "**********"
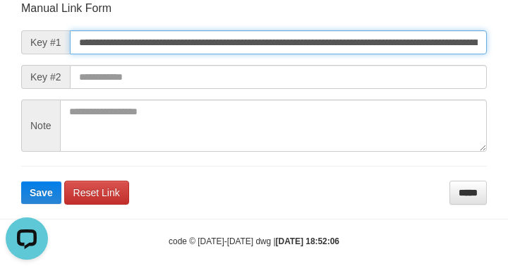
type input "**********"
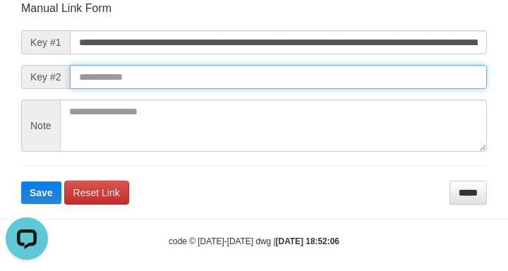
click at [21, 181] on button "Save" at bounding box center [41, 192] width 40 height 23
click at [364, 76] on input "text" at bounding box center [278, 77] width 417 height 24
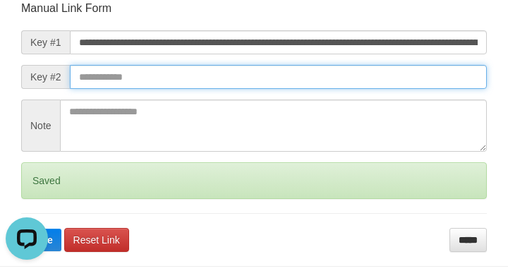
drag, startPoint x: 366, startPoint y: 73, endPoint x: 383, endPoint y: 70, distance: 17.3
click at [364, 74] on input "text" at bounding box center [278, 77] width 417 height 24
click at [21, 229] on button "Save" at bounding box center [41, 240] width 40 height 23
click at [374, 73] on input "text" at bounding box center [278, 77] width 417 height 24
click at [21, 229] on button "Save" at bounding box center [41, 240] width 40 height 23
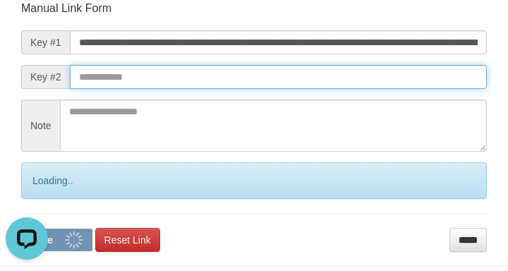
drag, startPoint x: 393, startPoint y: 73, endPoint x: 419, endPoint y: 69, distance: 26.4
click at [424, 72] on input "text" at bounding box center [278, 77] width 417 height 24
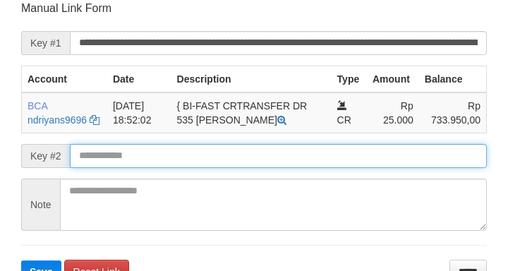
click at [21, 261] on button "Save" at bounding box center [41, 272] width 40 height 23
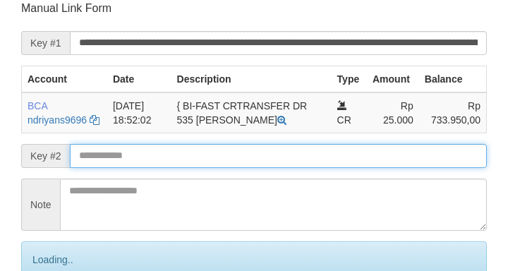
click at [167, 165] on input "text" at bounding box center [278, 156] width 417 height 24
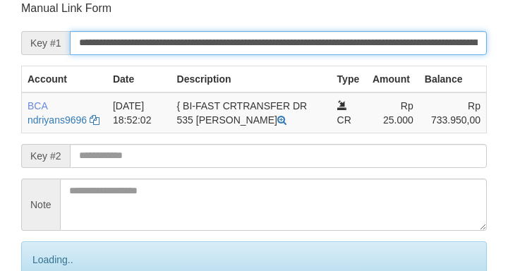
scroll to position [165, 0]
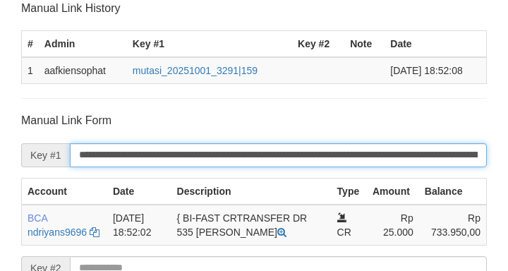
click at [168, 166] on input "**********" at bounding box center [278, 155] width 417 height 24
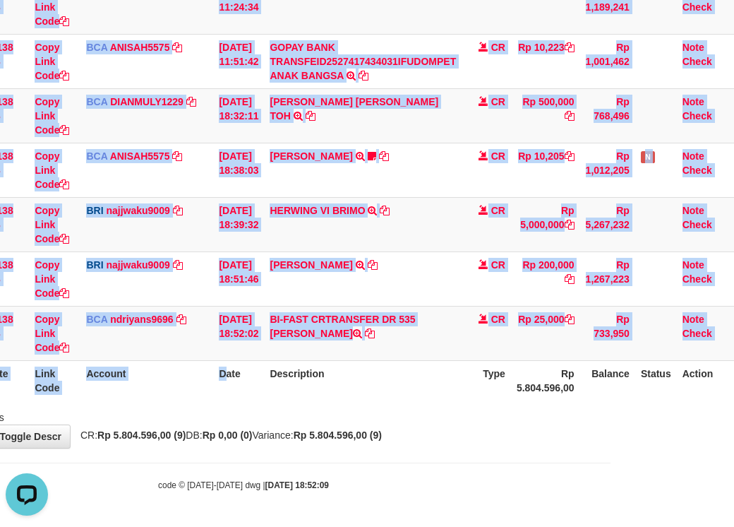
drag, startPoint x: 251, startPoint y: 402, endPoint x: 743, endPoint y: 342, distance: 495.8
click at [300, 404] on div "Search: ID Website Link Code Account Date Description Type Amount Balance Statu…" at bounding box center [243, 113] width 713 height 623
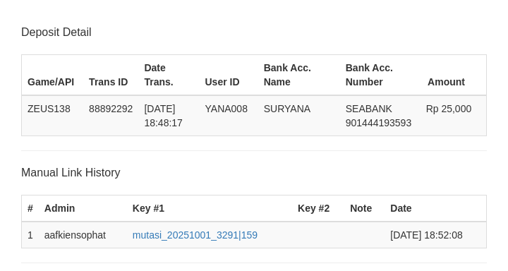
scroll to position [368, 0]
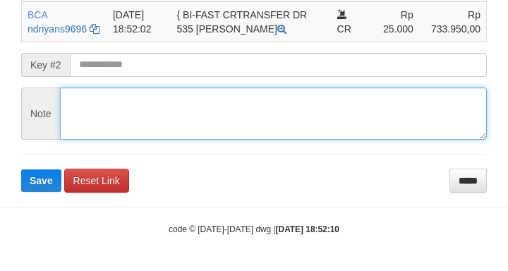
click at [91, 82] on form "**********" at bounding box center [254, 51] width 466 height 282
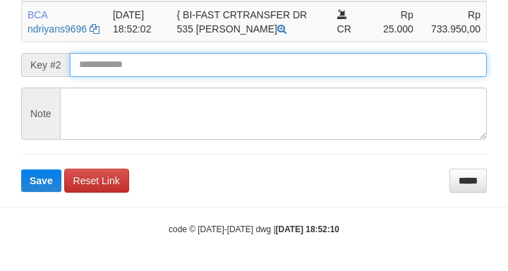
click at [21, 169] on button "Save" at bounding box center [41, 180] width 40 height 23
click at [101, 75] on input "text" at bounding box center [278, 65] width 417 height 24
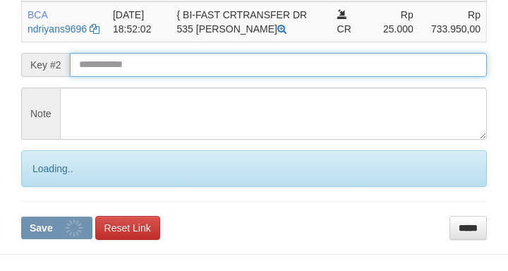
click at [21, 217] on button "Save" at bounding box center [56, 228] width 71 height 23
click at [105, 72] on input "text" at bounding box center [278, 65] width 417 height 24
click at [21, 217] on button "Save" at bounding box center [56, 228] width 71 height 23
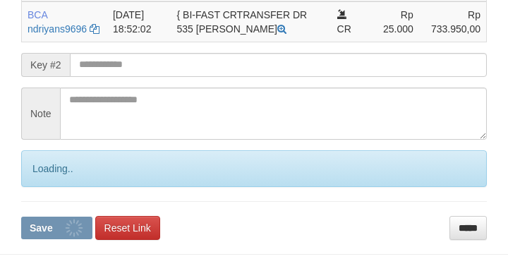
click at [21, 217] on button "Save" at bounding box center [56, 228] width 71 height 23
click at [116, 65] on input "text" at bounding box center [278, 65] width 417 height 24
click at [21, 217] on button "Save" at bounding box center [56, 228] width 71 height 23
click at [118, 61] on form "**********" at bounding box center [254, 75] width 466 height 330
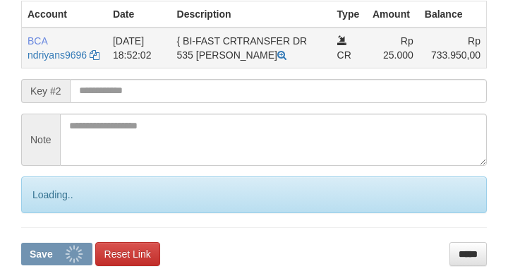
drag, startPoint x: 118, startPoint y: 59, endPoint x: 100, endPoint y: 62, distance: 18.6
click at [121, 59] on td "[DATE] 18:52:02" at bounding box center [139, 48] width 64 height 41
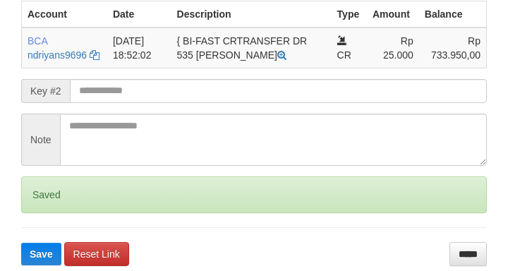
click at [21, 243] on button "Save" at bounding box center [41, 254] width 40 height 23
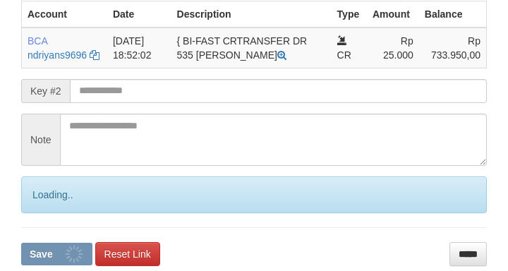
click at [21, 243] on button "Save" at bounding box center [56, 254] width 71 height 23
click at [130, 91] on input "text" at bounding box center [278, 91] width 417 height 24
click at [21, 243] on button "Save" at bounding box center [56, 254] width 71 height 23
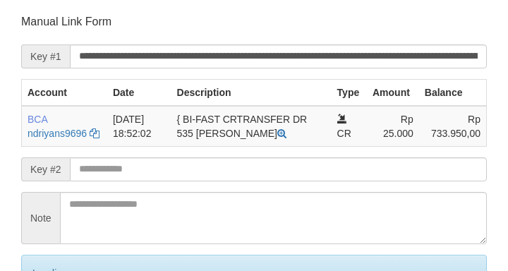
click at [124, 92] on form "**********" at bounding box center [254, 179] width 466 height 330
click at [115, 93] on th "Date" at bounding box center [139, 92] width 64 height 27
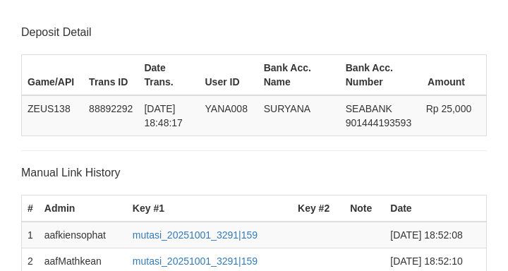
scroll to position [368, 0]
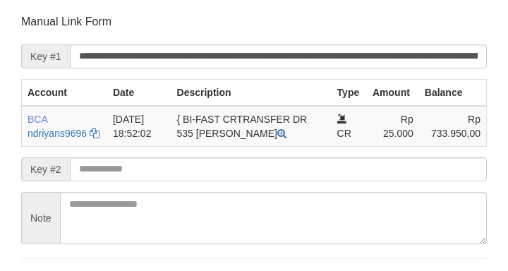
click at [81, 144] on td "BCA ndriyans9696 DPS ANDRIYANSYAH mutasi_20251001_3291 | 159 mutasi_20251001_32…" at bounding box center [64, 126] width 85 height 41
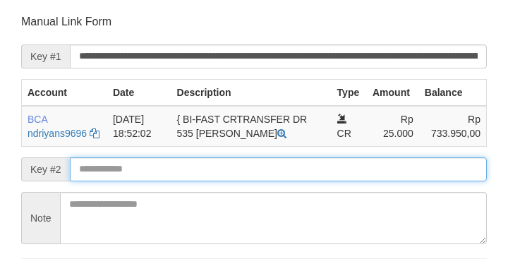
click at [147, 173] on input "text" at bounding box center [278, 169] width 417 height 24
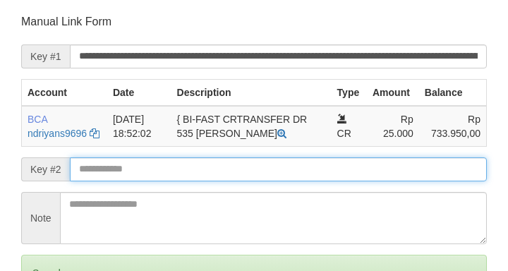
click at [139, 173] on input "text" at bounding box center [278, 169] width 417 height 24
click at [141, 175] on input "text" at bounding box center [278, 169] width 417 height 24
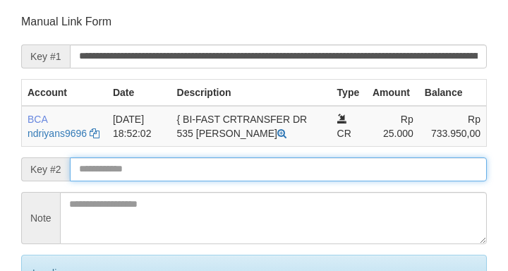
click at [148, 176] on input "text" at bounding box center [278, 169] width 417 height 24
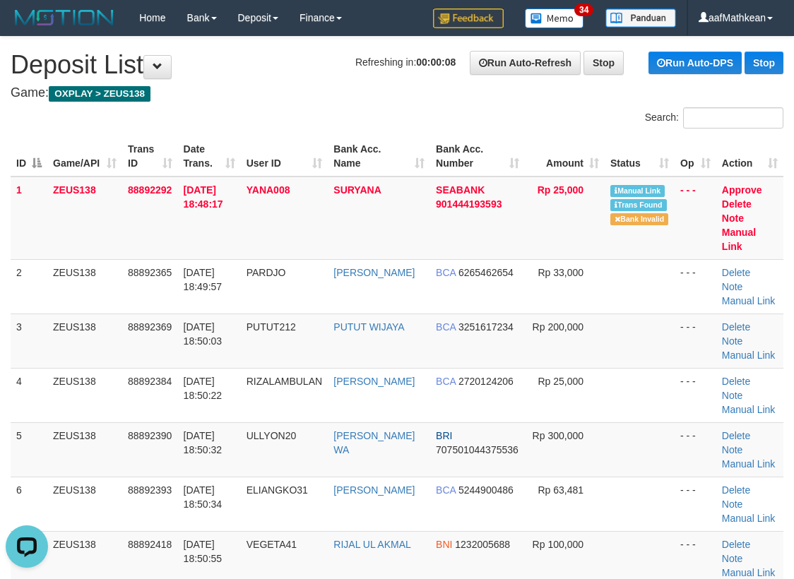
drag, startPoint x: 362, startPoint y: 86, endPoint x: 351, endPoint y: 94, distance: 13.7
click at [399, 171] on tr "ID Game/API Trans ID Date Trans. User ID Bank Acc. Name Bank Acc. Number Amount…" at bounding box center [397, 156] width 773 height 40
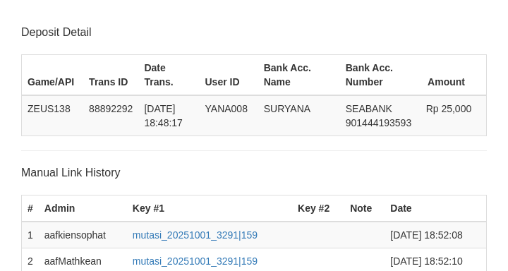
scroll to position [368, 0]
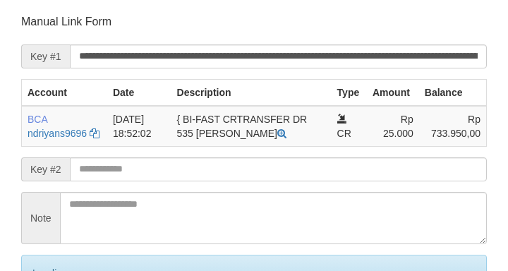
click at [159, 170] on input "text" at bounding box center [278, 169] width 417 height 24
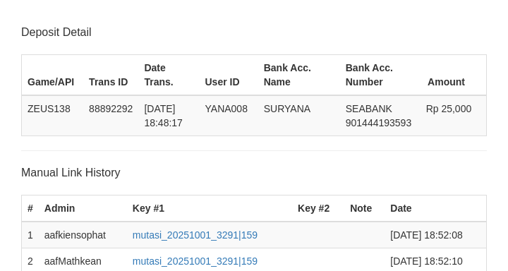
scroll to position [368, 0]
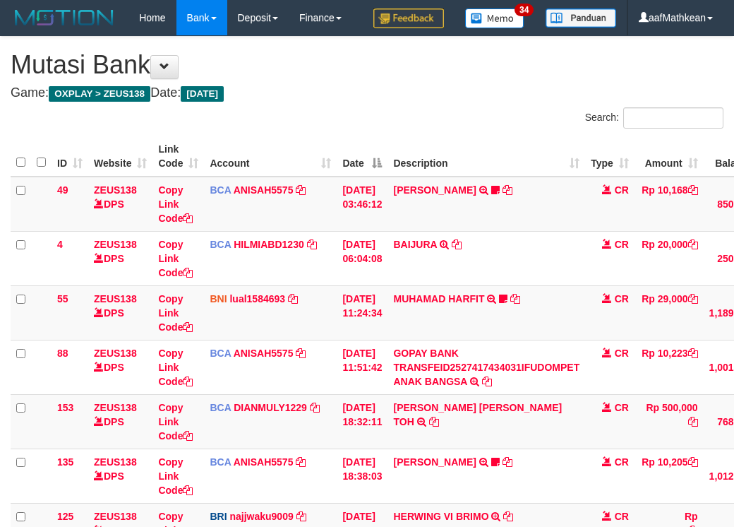
click at [513, 409] on tbody "49 ZEUS138 DPS Copy Link Code BCA ANISAH5575 DPS [PERSON_NAME] mutasi_20251001_…" at bounding box center [434, 395] width 847 height 436
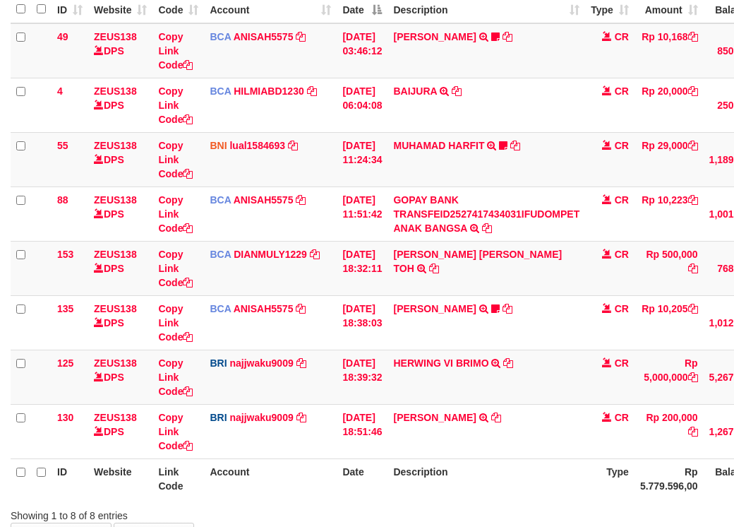
scroll to position [287, 0]
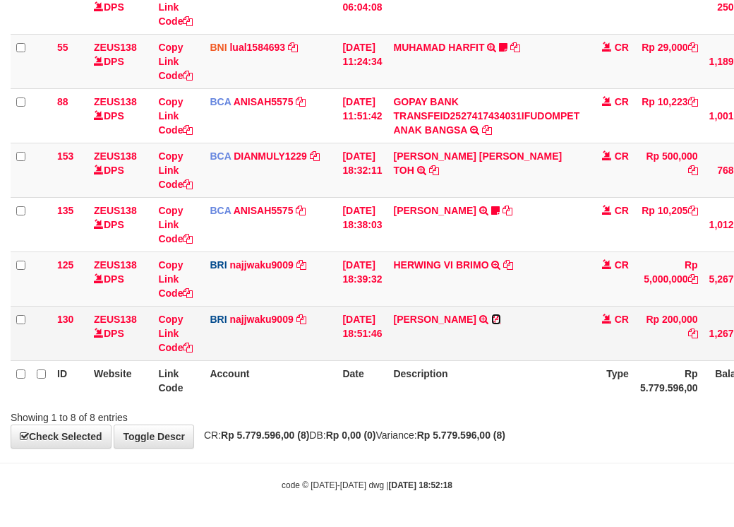
click at [501, 318] on icon at bounding box center [496, 319] width 10 height 10
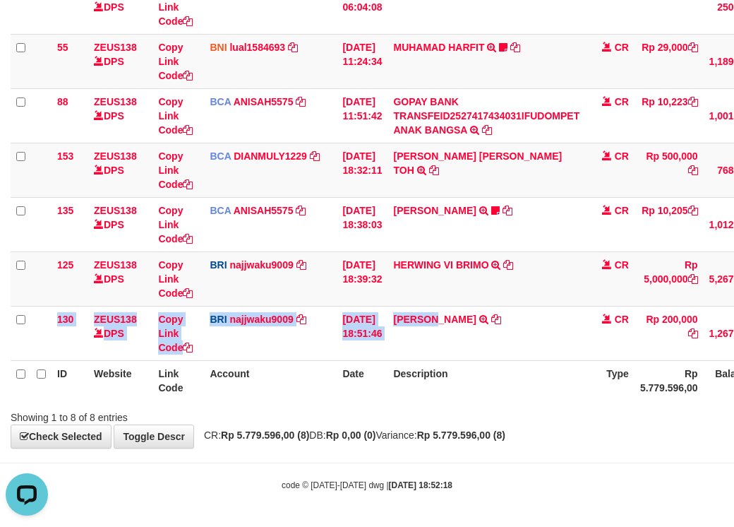
click at [734, 234] on html "Toggle navigation Home Bank Account List Load By Website Group [OXPLAY] ZEUS138…" at bounding box center [367, 138] width 734 height 778
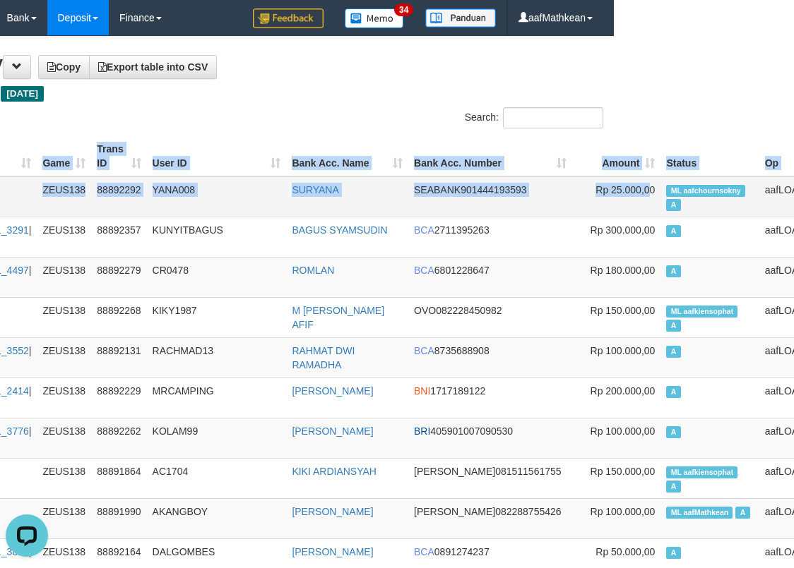
click at [666, 196] on span "ML aafchournsokny" at bounding box center [705, 191] width 79 height 12
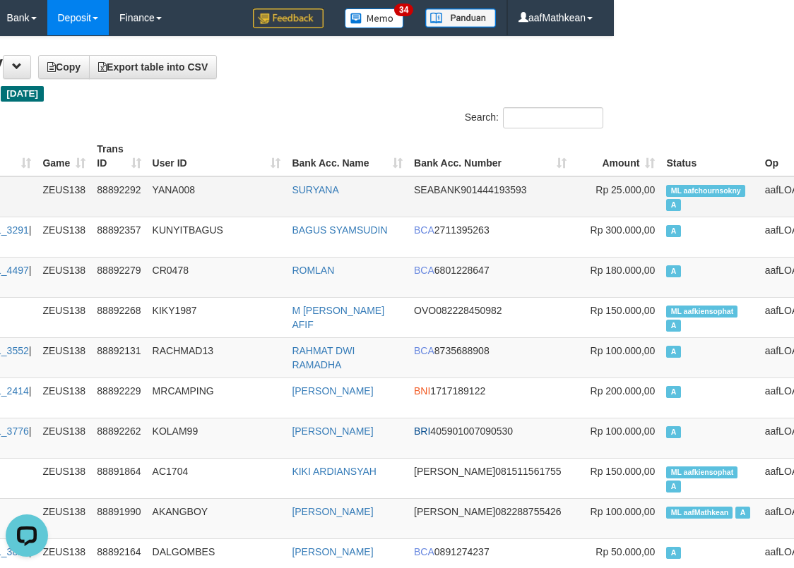
click at [666, 193] on span "ML aafchournsokny" at bounding box center [705, 191] width 79 height 12
copy td "aafchournsokny"
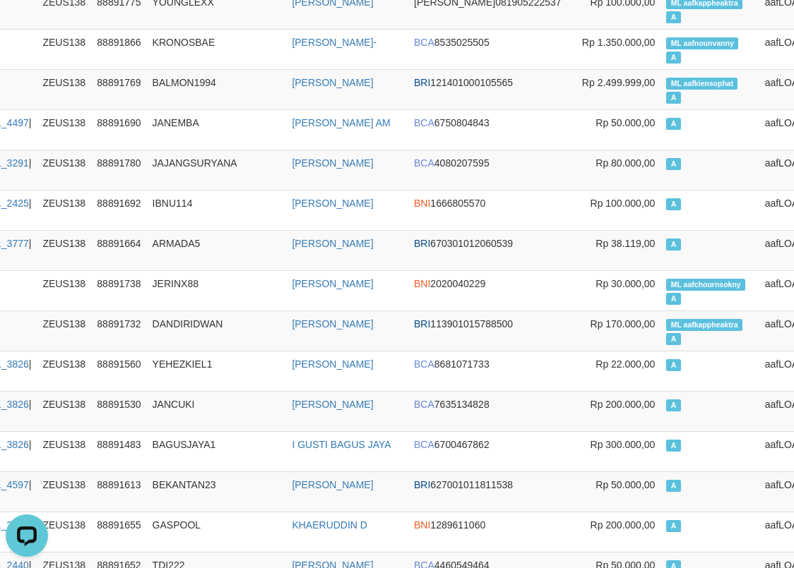
scroll to position [2094, 180]
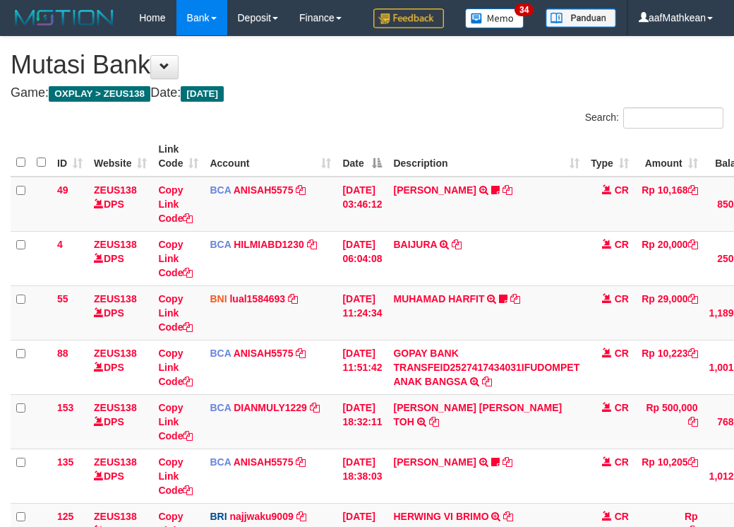
scroll to position [287, 54]
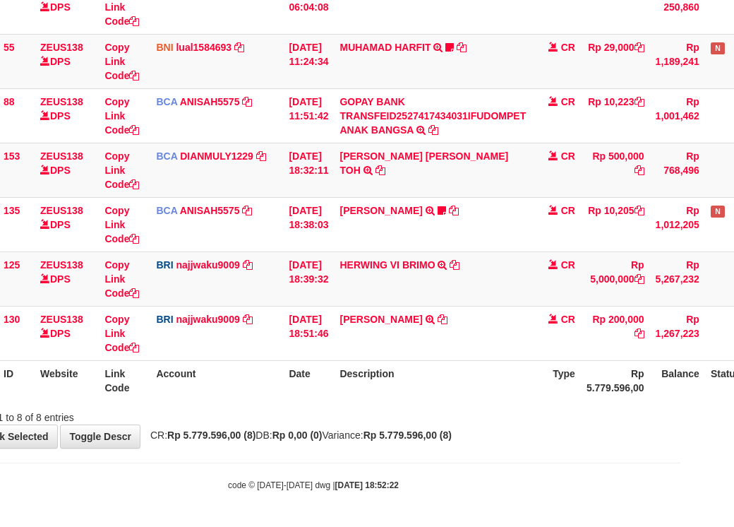
click at [310, 381] on th "Date" at bounding box center [308, 380] width 51 height 40
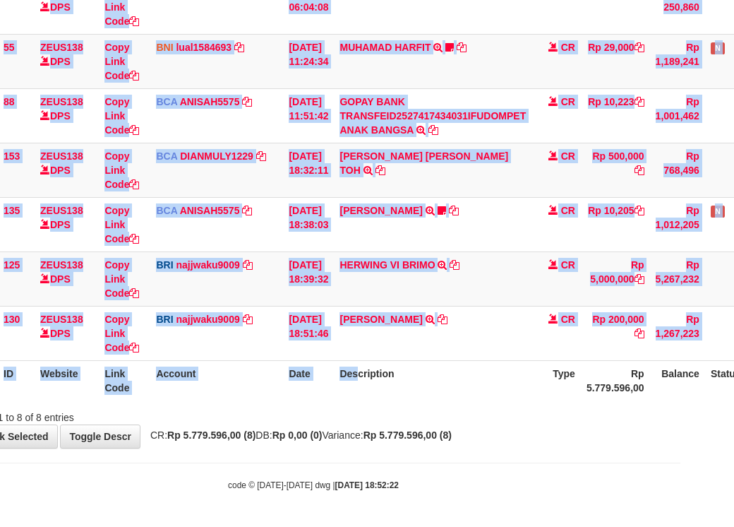
drag, startPoint x: 370, startPoint y: 398, endPoint x: 442, endPoint y: 412, distance: 73.4
click at [411, 410] on div "Search: ID Website Link Code Account Date Description Type Amount Balance Statu…" at bounding box center [313, 140] width 713 height 568
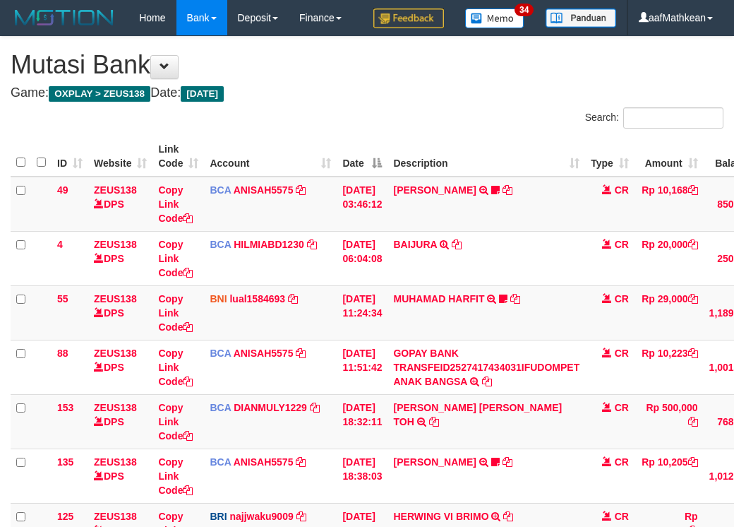
scroll to position [287, 54]
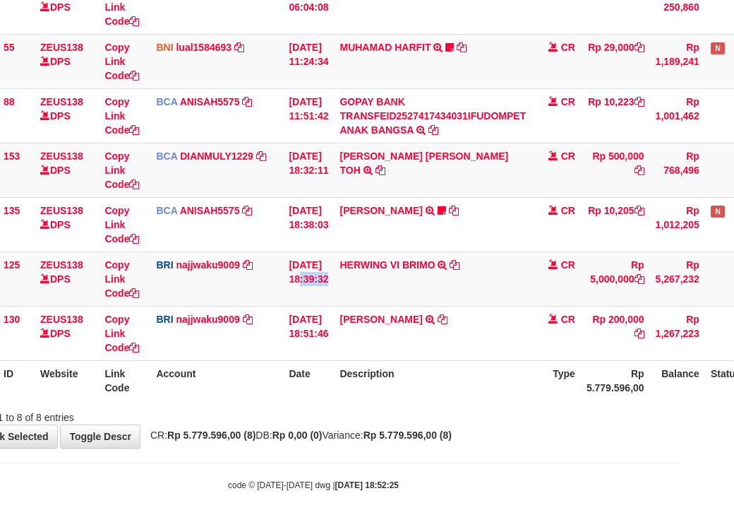
click at [653, 225] on tbody "49 ZEUS138 DPS Copy Link Code BCA ANISAH5575 DPS [PERSON_NAME] mutasi_20251001_…" at bounding box center [380, 143] width 847 height 436
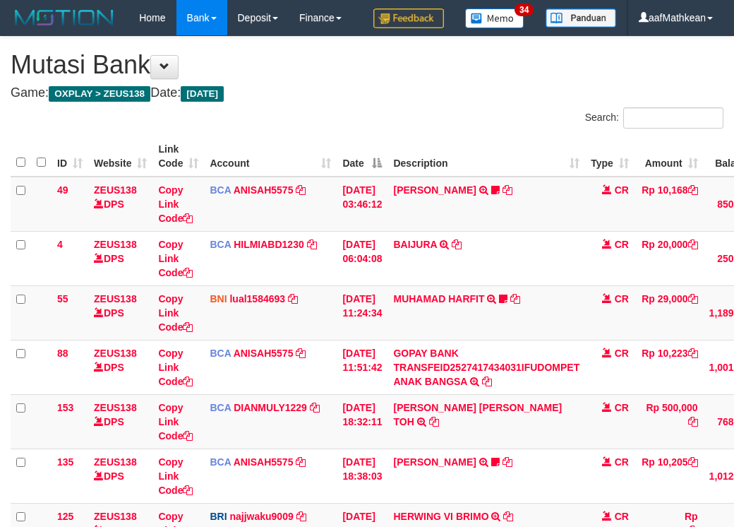
scroll to position [287, 54]
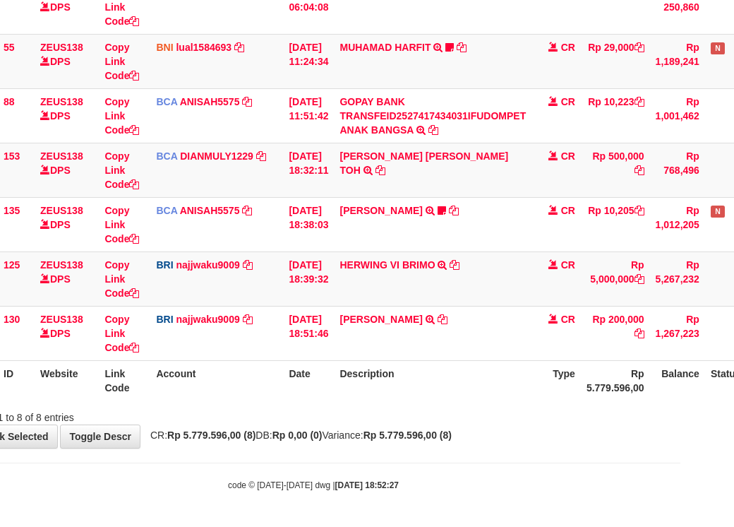
drag, startPoint x: 413, startPoint y: 366, endPoint x: 422, endPoint y: 400, distance: 35.1
click at [417, 393] on table "ID Website Link Code Account Date Description Type Amount Balance Status Action…" at bounding box center [380, 143] width 847 height 516
click at [460, 415] on div "Showing 1 to 8 of 8 entries" at bounding box center [313, 415] width 734 height 20
drag, startPoint x: 410, startPoint y: 375, endPoint x: 417, endPoint y: 382, distance: 10.0
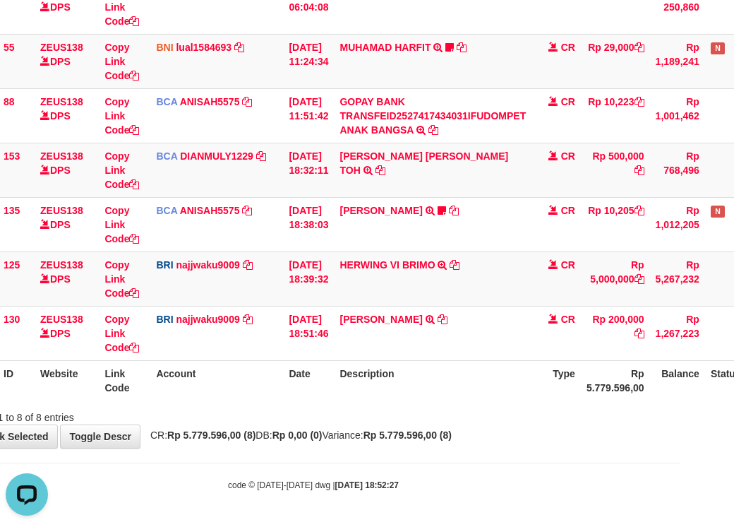
click at [415, 382] on th "Description" at bounding box center [433, 380] width 198 height 40
click at [422, 381] on th "Description" at bounding box center [433, 380] width 198 height 40
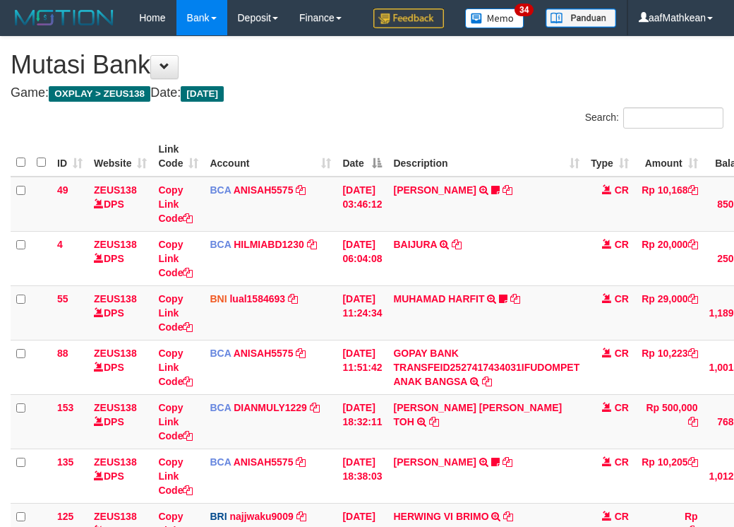
scroll to position [287, 54]
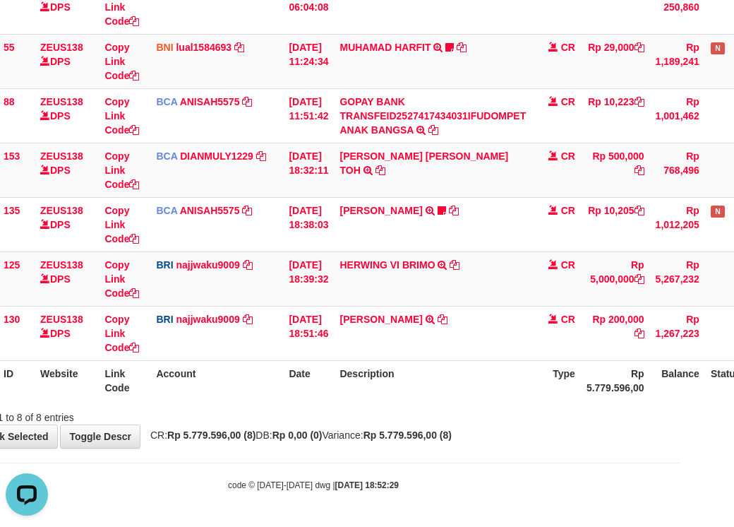
click at [388, 486] on body "Toggle navigation Home Bank Account List Load By Website Group [OXPLAY] ZEUS138…" at bounding box center [313, 138] width 734 height 778
click at [452, 502] on body "Toggle navigation Home Bank Account List Load By Website Group [OXPLAY] ZEUS138…" at bounding box center [313, 138] width 734 height 778
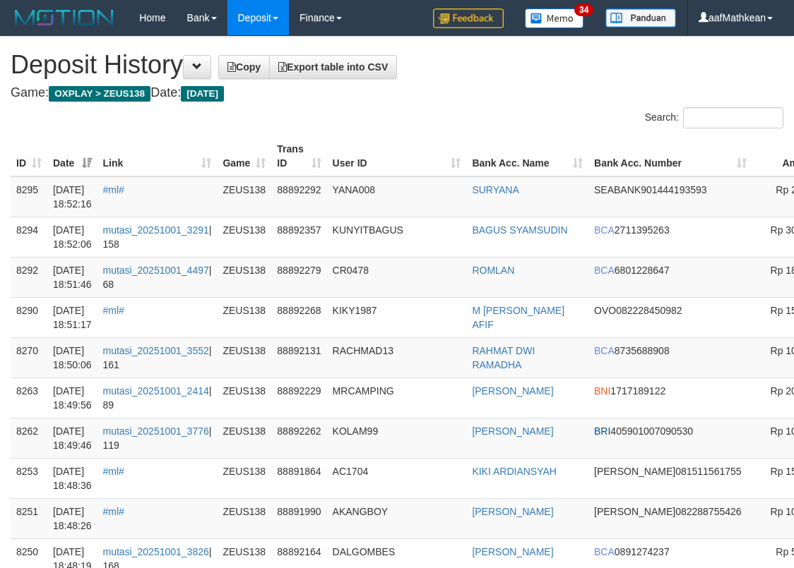
scroll to position [2094, 180]
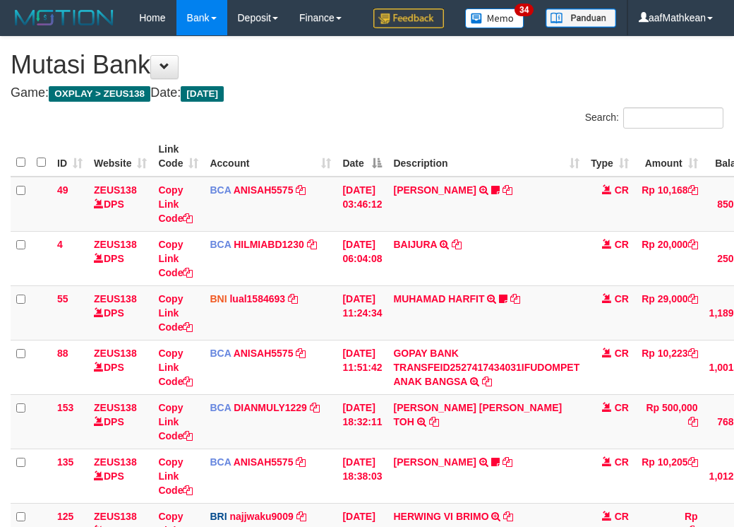
scroll to position [287, 54]
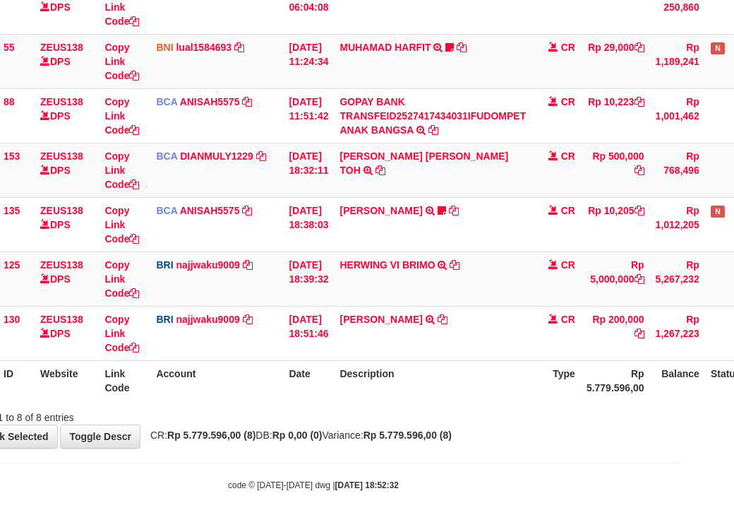
click at [463, 469] on body "Toggle navigation Home Bank Account List Load By Website Group [OXPLAY] ZEUS138…" at bounding box center [313, 138] width 734 height 778
click at [471, 465] on body "Toggle navigation Home Bank Account List Load By Website Group [OXPLAY] ZEUS138…" at bounding box center [313, 138] width 734 height 778
click at [480, 460] on body "Toggle navigation Home Bank Account List Load By Website Group [OXPLAY] ZEUS138…" at bounding box center [313, 138] width 734 height 778
click at [464, 442] on div "**********" at bounding box center [313, 116] width 734 height 662
drag, startPoint x: 514, startPoint y: 445, endPoint x: 616, endPoint y: 445, distance: 102.4
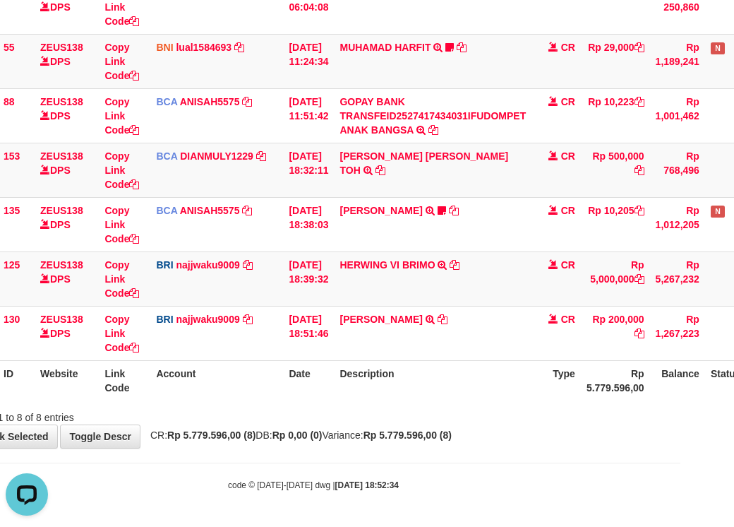
click at [556, 445] on div "**********" at bounding box center [313, 116] width 734 height 662
click at [444, 367] on th "Description" at bounding box center [433, 380] width 198 height 40
drag, startPoint x: 470, startPoint y: 393, endPoint x: 481, endPoint y: 398, distance: 11.4
click at [477, 395] on th "Description" at bounding box center [433, 380] width 198 height 40
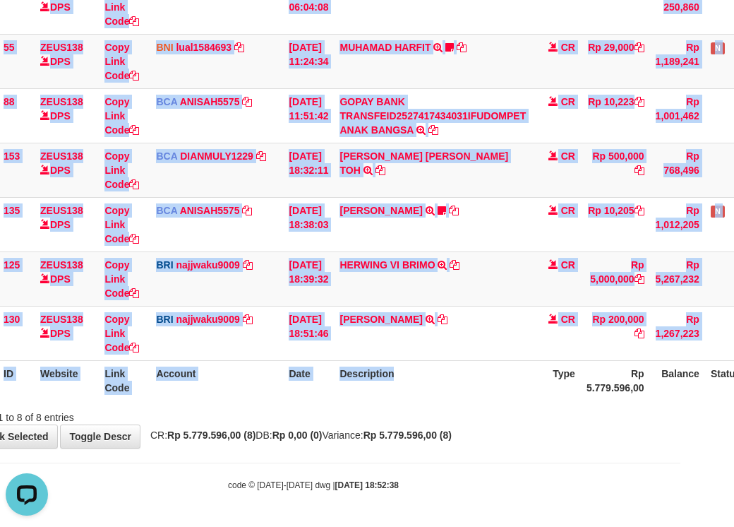
drag, startPoint x: 481, startPoint y: 398, endPoint x: 511, endPoint y: 398, distance: 30.4
click at [501, 401] on div "ID Website Link Code Account Date Description Type Amount Balance Status Action…" at bounding box center [313, 143] width 734 height 524
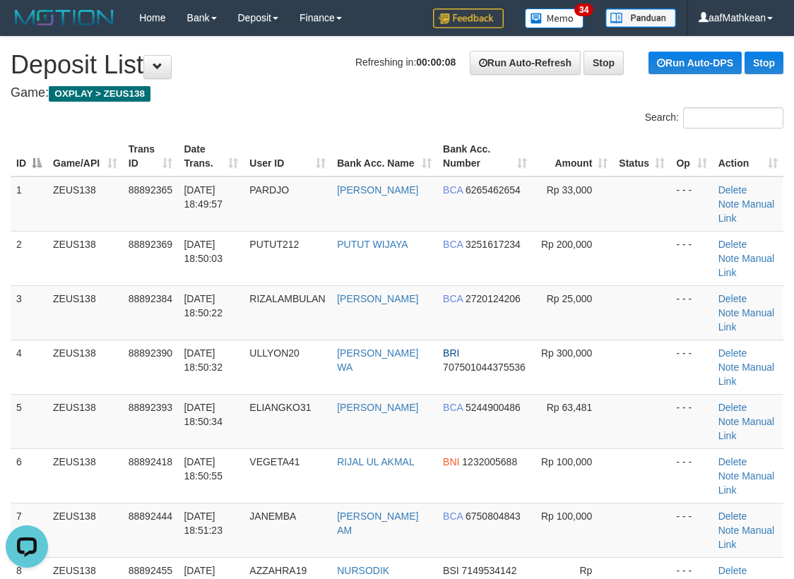
click at [222, 131] on div "Search:" at bounding box center [397, 119] width 794 height 25
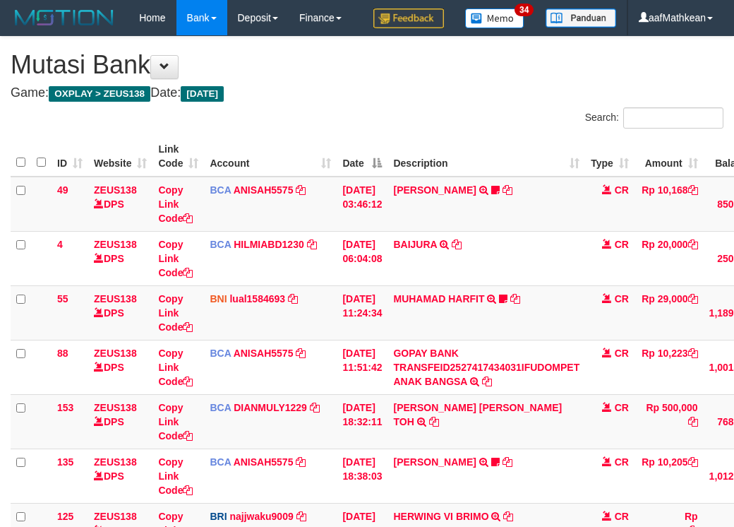
scroll to position [341, 54]
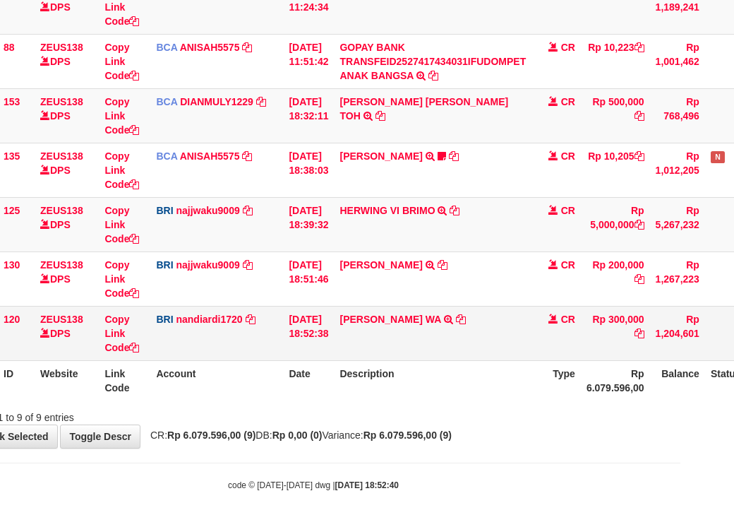
drag, startPoint x: 463, startPoint y: 382, endPoint x: 439, endPoint y: 333, distance: 54.3
click at [461, 374] on th "Description" at bounding box center [433, 380] width 198 height 40
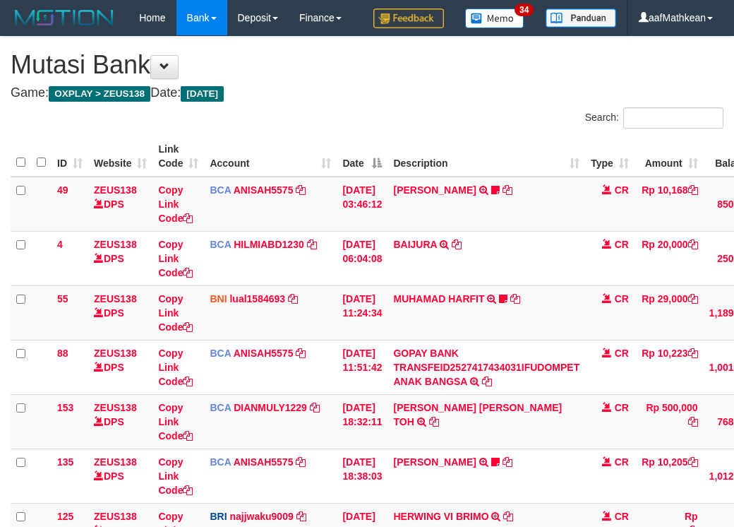
scroll to position [341, 54]
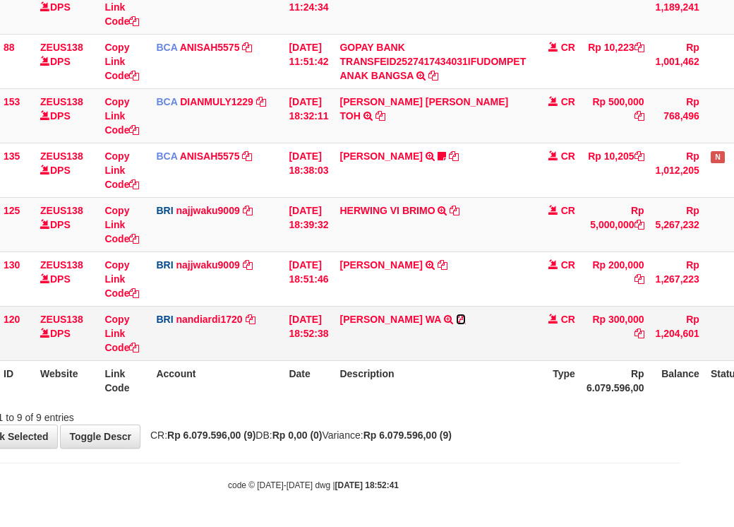
click at [456, 321] on icon at bounding box center [461, 319] width 10 height 10
click at [334, 366] on th "Date" at bounding box center [308, 380] width 51 height 40
drag, startPoint x: 347, startPoint y: 377, endPoint x: 393, endPoint y: 386, distance: 46.1
click at [383, 386] on th "Description" at bounding box center [433, 380] width 198 height 40
click at [417, 393] on th "Description" at bounding box center [433, 380] width 198 height 40
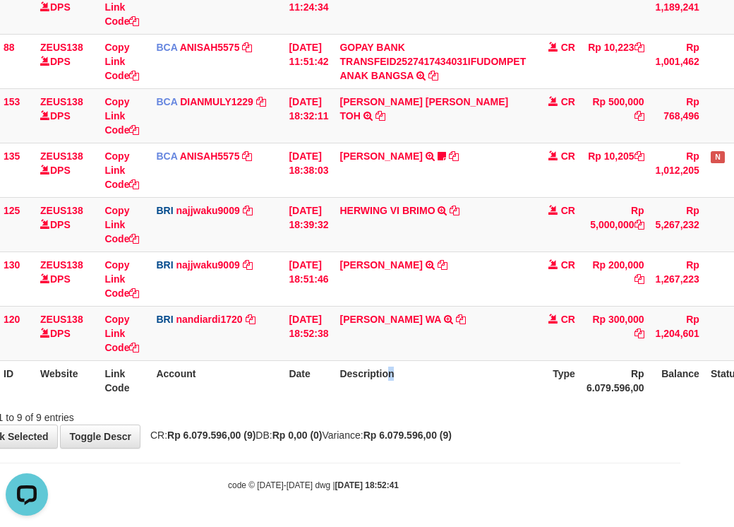
scroll to position [0, 0]
drag, startPoint x: 369, startPoint y: 332, endPoint x: 383, endPoint y: 348, distance: 21.5
click at [374, 339] on td "ANITA RISKA WA TRANSFER NBMB ANITA RISKA WA TO NANDI ARDIANSYAH" at bounding box center [433, 333] width 198 height 54
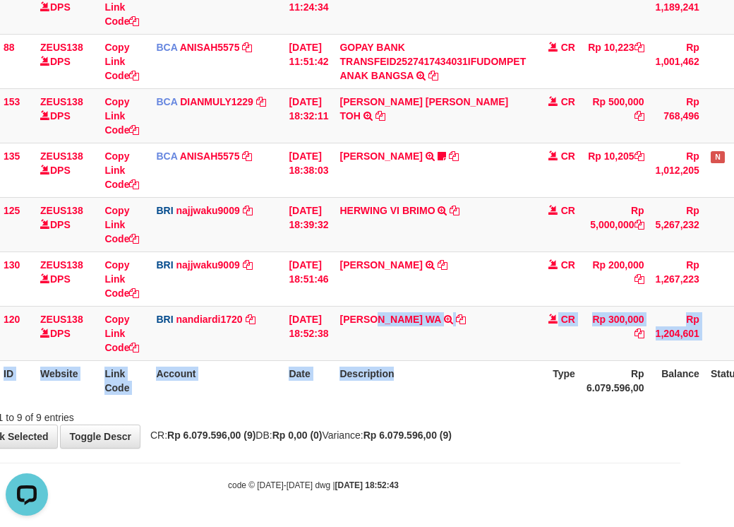
drag, startPoint x: 383, startPoint y: 348, endPoint x: 421, endPoint y: 402, distance: 65.8
click at [412, 390] on table "ID Website Link Code Account Date Description Type Amount Balance Status Action…" at bounding box center [380, 116] width 847 height 570
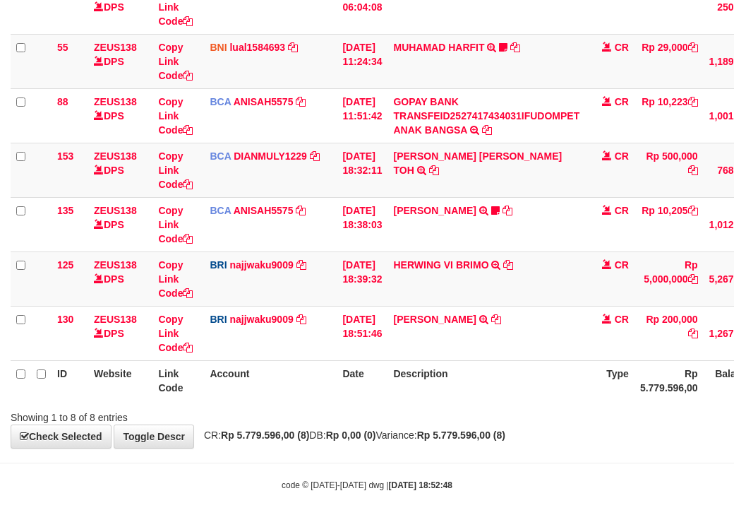
scroll to position [287, 0]
click at [500, 375] on th "Description" at bounding box center [487, 380] width 198 height 40
click at [565, 407] on div "Search: ID Website Link Code Account Date Description Type Amount Balance Statu…" at bounding box center [367, 140] width 713 height 568
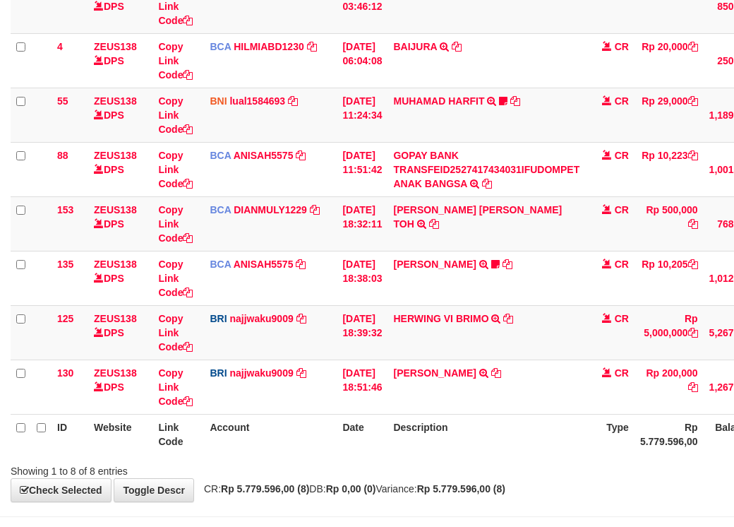
scroll to position [287, 0]
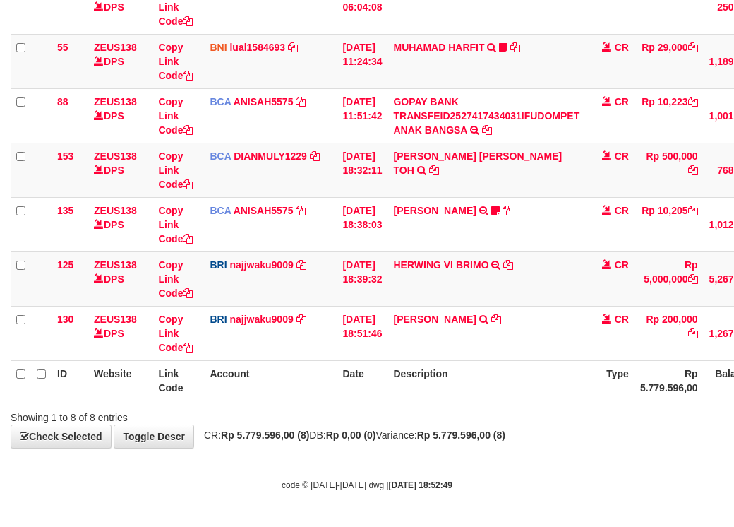
click at [509, 414] on div "Showing 1 to 8 of 8 entries" at bounding box center [367, 415] width 734 height 20
click at [486, 429] on div "**********" at bounding box center [367, 116] width 734 height 662
drag, startPoint x: 647, startPoint y: 475, endPoint x: 834, endPoint y: 502, distance: 189.1
click at [734, 502] on html "Toggle navigation Home Bank Account List Load By Website Group [OXPLAY] ZEUS138…" at bounding box center [367, 138] width 734 height 778
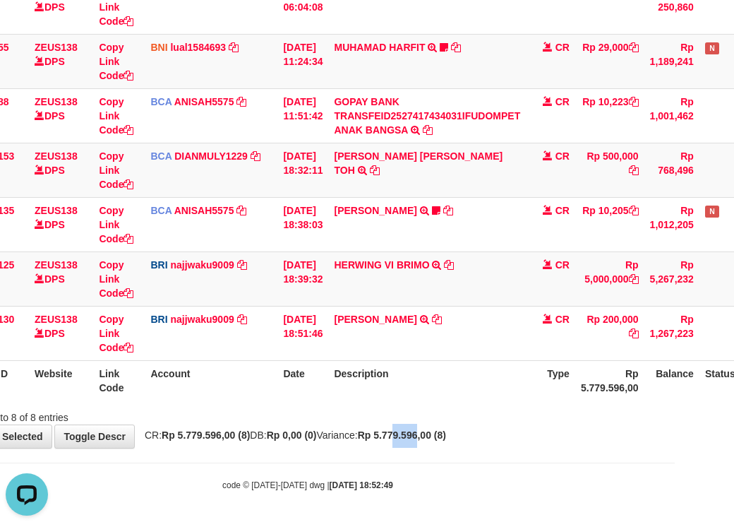
scroll to position [0, 0]
drag, startPoint x: 455, startPoint y: 406, endPoint x: 337, endPoint y: 411, distance: 118.0
click at [456, 405] on div "Showing 1 to 8 of 8 entries" at bounding box center [308, 415] width 734 height 20
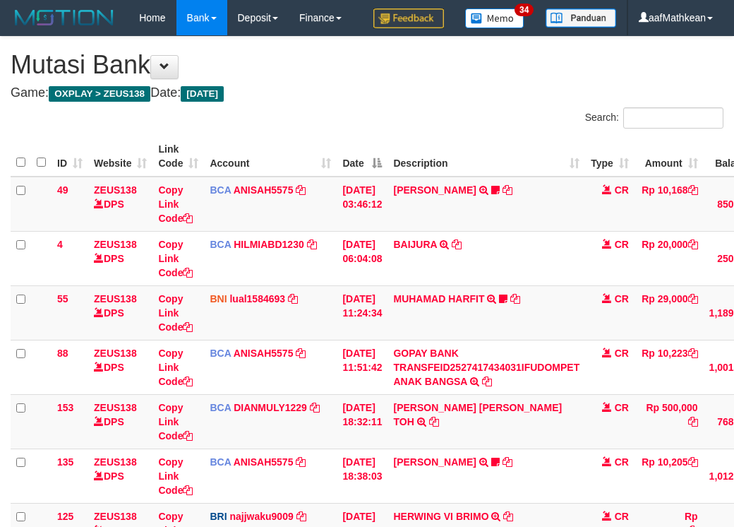
scroll to position [287, 59]
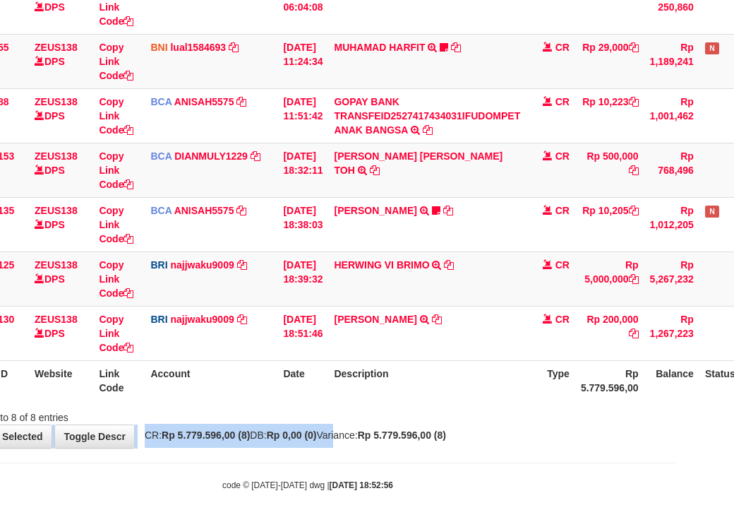
click at [350, 427] on div "**********" at bounding box center [308, 116] width 734 height 662
click at [350, 430] on div "**********" at bounding box center [308, 116] width 734 height 662
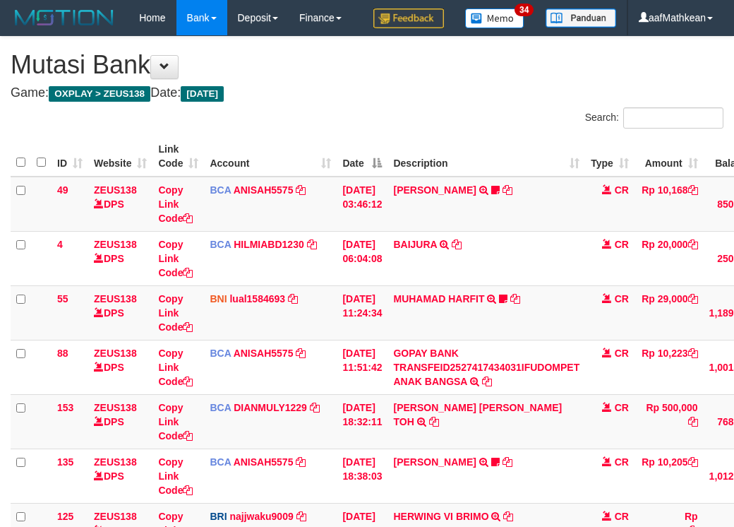
scroll to position [287, 59]
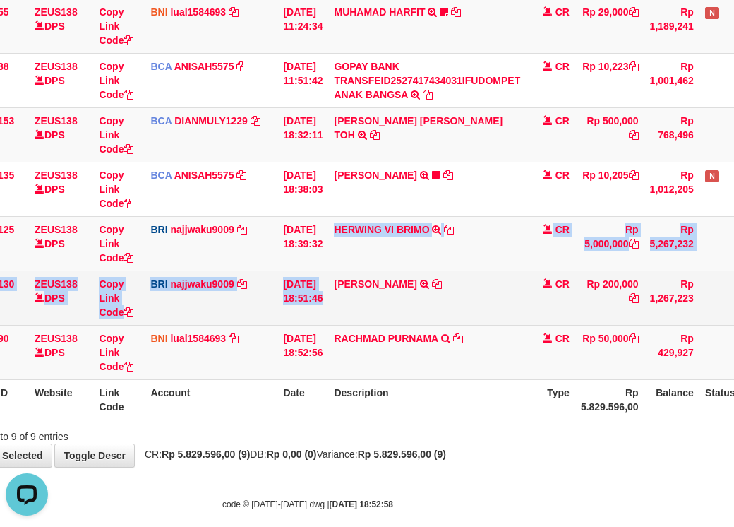
click at [350, 330] on tbody "49 ZEUS138 DPS Copy Link Code BCA ANISAH5575 DPS ANISAH mutasi_20251001_3827 | …" at bounding box center [374, 135] width 847 height 490
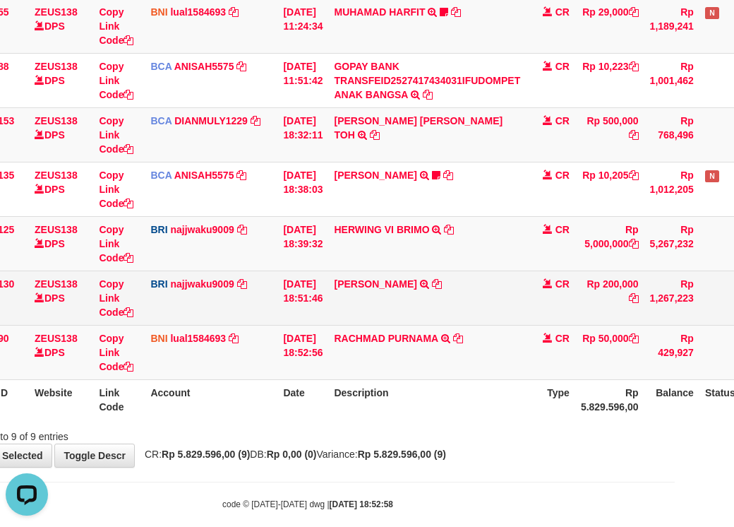
click at [370, 325] on td "MUHAMMAD KAMIL TRANSFER NBMB MUHAMMAD KAMIL TO SITI KURNIA NINGSIH" at bounding box center [427, 297] width 198 height 54
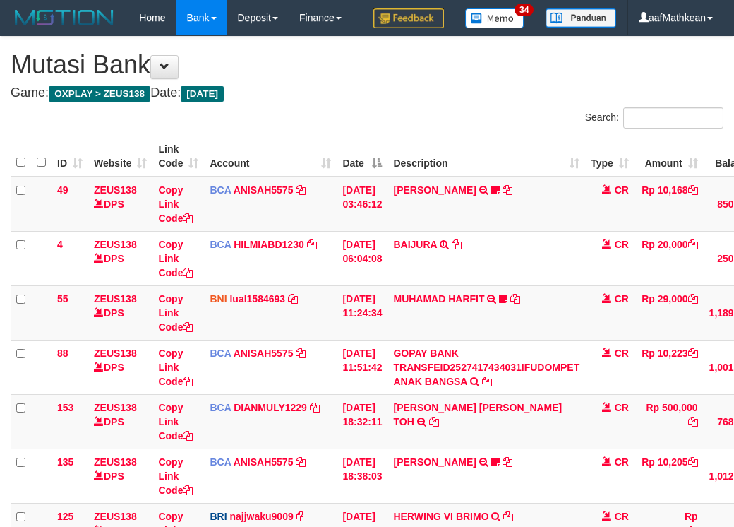
scroll to position [287, 59]
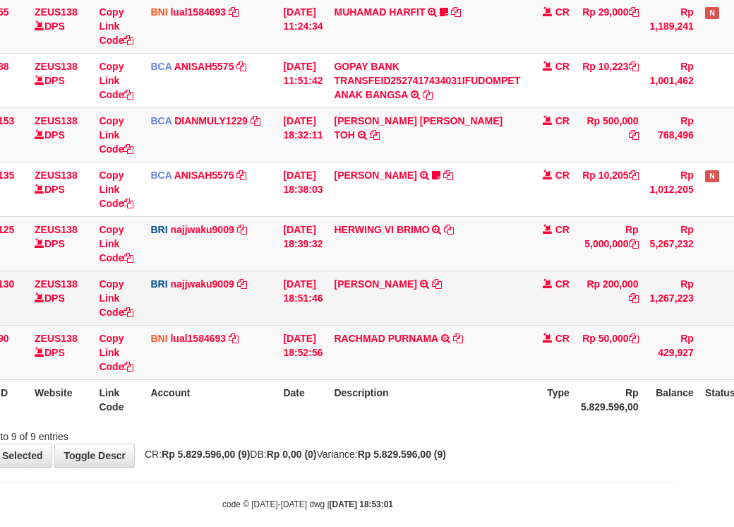
click at [388, 325] on td "[PERSON_NAME] TRANSFER NBMB [PERSON_NAME] TO [PERSON_NAME] NINGSIH" at bounding box center [427, 297] width 198 height 54
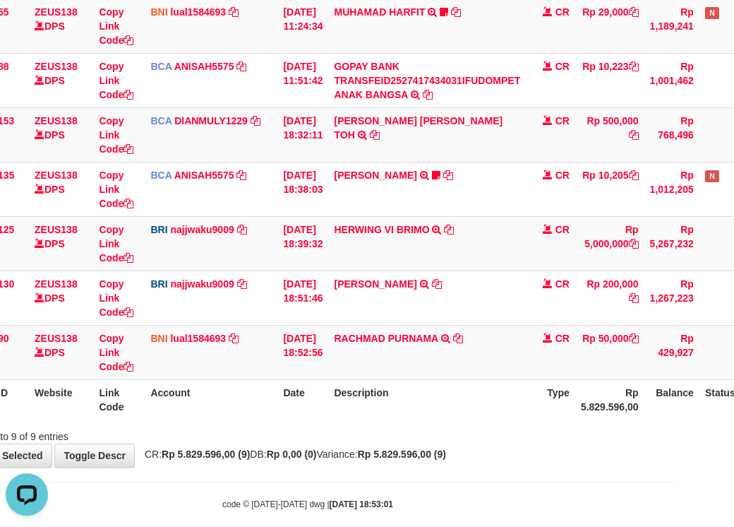
scroll to position [0, 0]
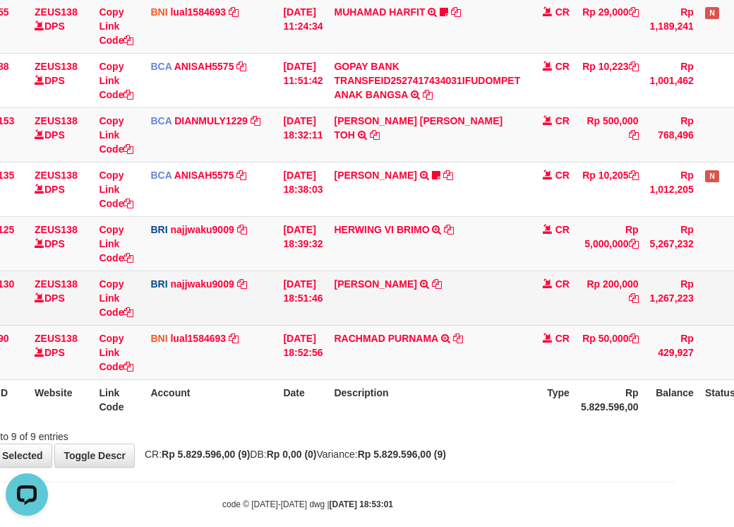
click at [206, 325] on td "BRI najjwaku9009 DPS SITI KURNIA NINGSIH mutasi_20251001_4597 | 130 mutasi_2025…" at bounding box center [211, 297] width 133 height 54
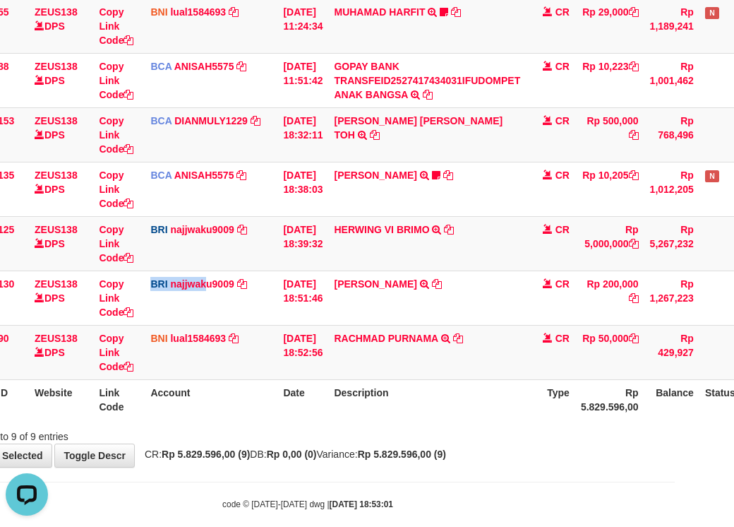
click at [302, 417] on th "Date" at bounding box center [303, 399] width 51 height 40
click at [444, 379] on td "RACHMAD PURNAMA TRANSFER DARI SDR RACHMAD PURNAMA" at bounding box center [427, 352] width 198 height 54
drag, startPoint x: 472, startPoint y: 395, endPoint x: 496, endPoint y: 387, distance: 25.2
click at [476, 379] on td "RACHMAD PURNAMA TRANSFER DARI SDR RACHMAD PURNAMA" at bounding box center [427, 352] width 198 height 54
drag, startPoint x: 496, startPoint y: 387, endPoint x: 507, endPoint y: 390, distance: 11.6
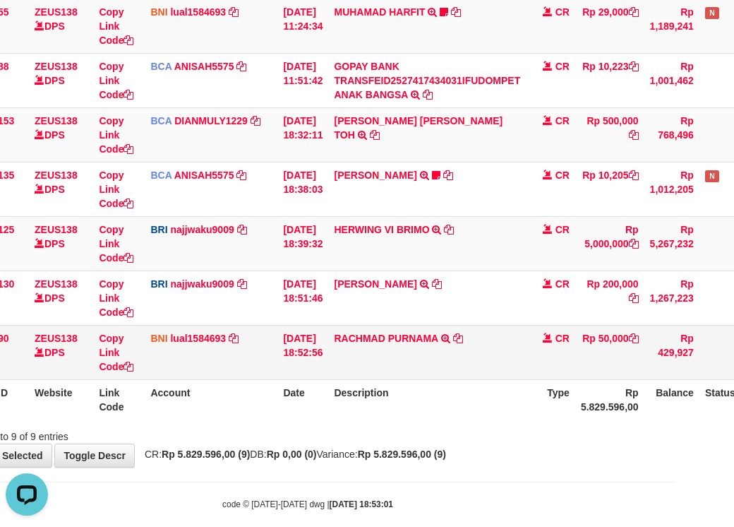
click at [503, 379] on td "RACHMAD PURNAMA TRANSFER DARI SDR RACHMAD PURNAMA" at bounding box center [427, 352] width 198 height 54
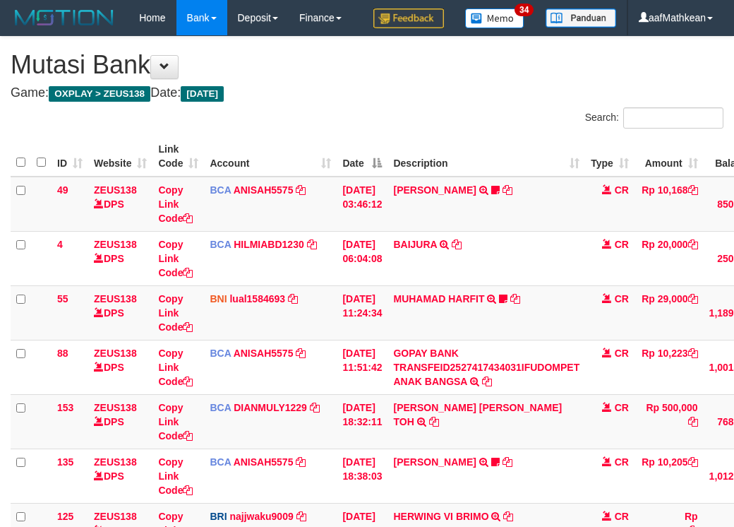
scroll to position [287, 59]
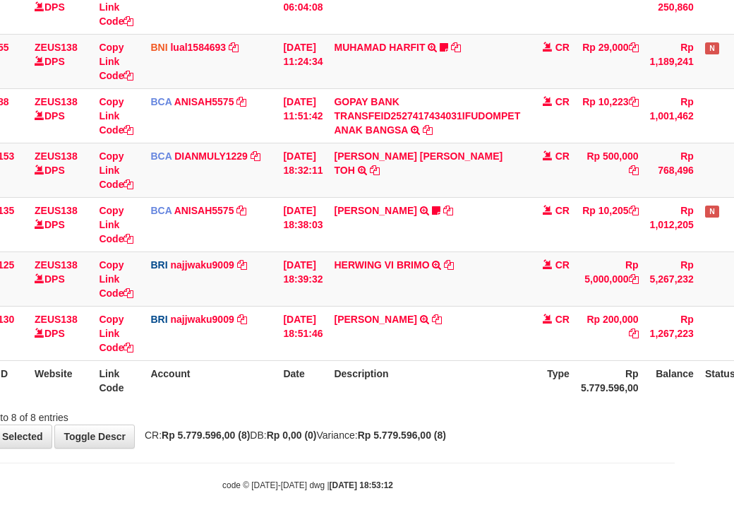
click at [513, 380] on th "Description" at bounding box center [427, 380] width 198 height 40
click at [513, 381] on th "Description" at bounding box center [427, 380] width 198 height 40
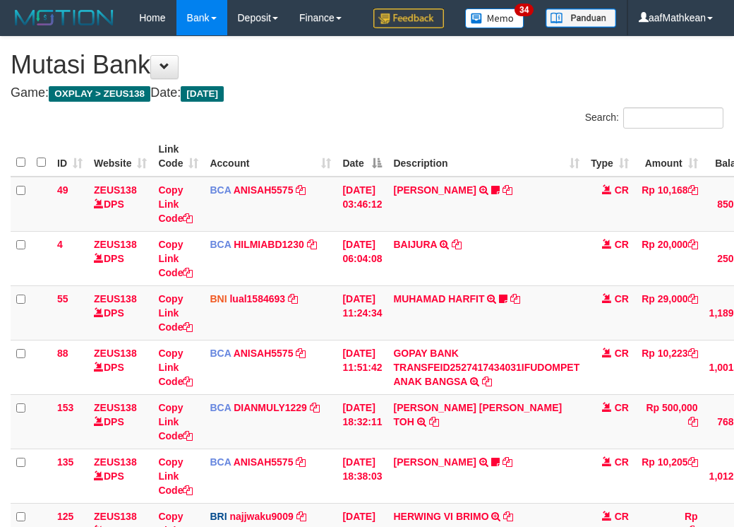
scroll to position [232, 18]
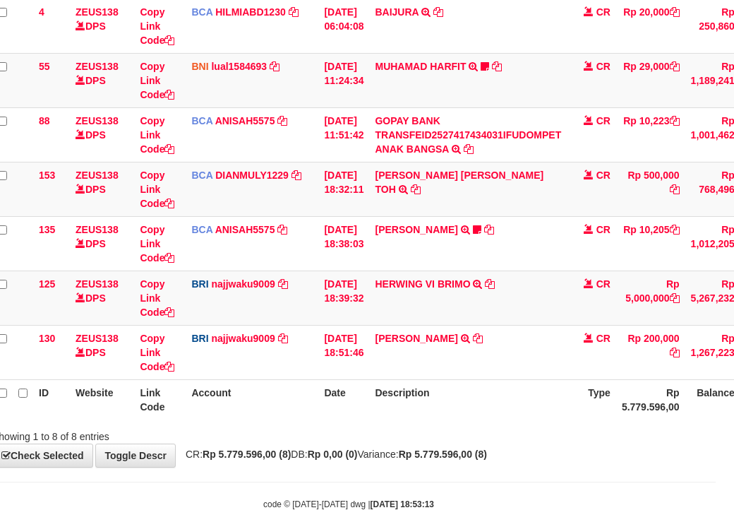
click at [502, 379] on td "[PERSON_NAME] TRANSFER NBMB [PERSON_NAME] TO [PERSON_NAME] NINGSIH" at bounding box center [468, 352] width 198 height 54
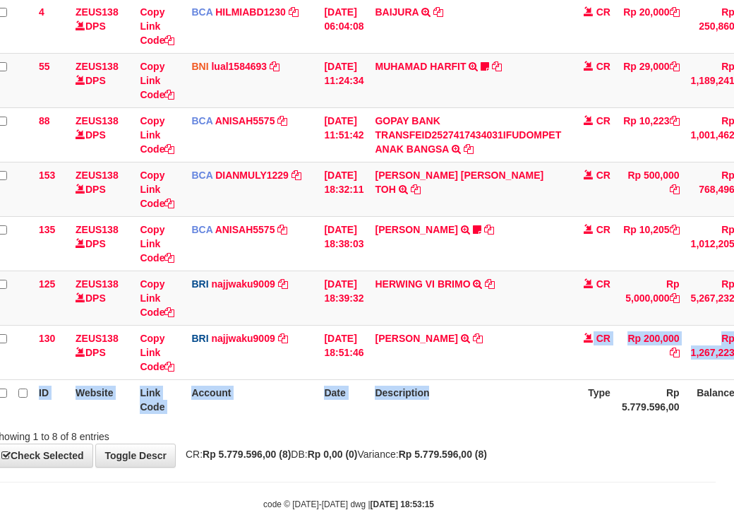
click at [523, 417] on table "ID Website Link Code Account Date Description Type Amount Balance Status Action…" at bounding box center [415, 162] width 847 height 516
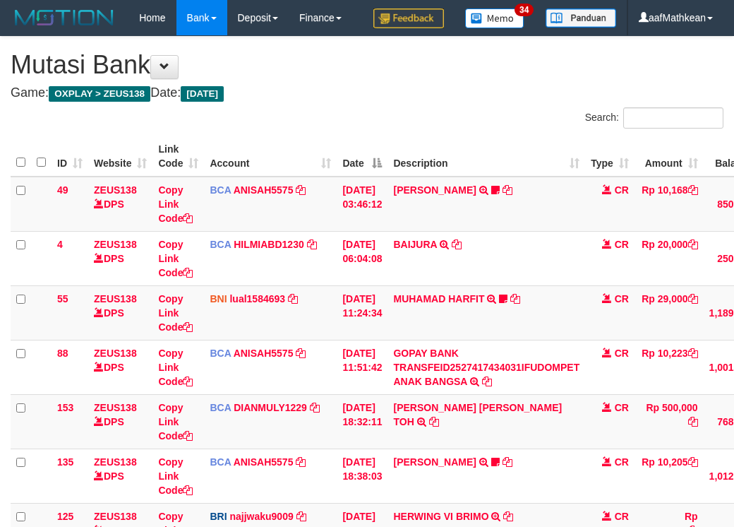
scroll to position [232, 18]
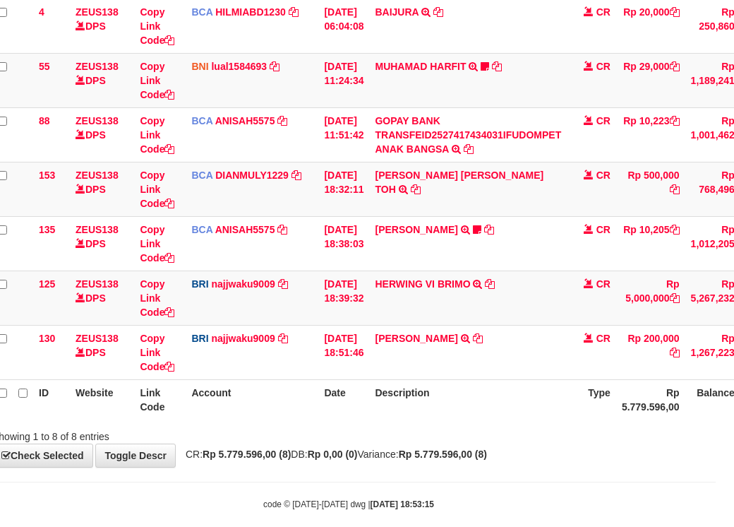
click at [520, 419] on th "Description" at bounding box center [468, 399] width 198 height 40
click at [469, 379] on td "MUHAMMAD KAMIL TRANSFER NBMB MUHAMMAD KAMIL TO SITI KURNIA NINGSIH" at bounding box center [468, 352] width 198 height 54
drag, startPoint x: 453, startPoint y: 421, endPoint x: 501, endPoint y: 434, distance: 49.9
click at [461, 419] on table "ID Website Link Code Account Date Description Type Amount Balance Status Action…" at bounding box center [415, 162] width 847 height 516
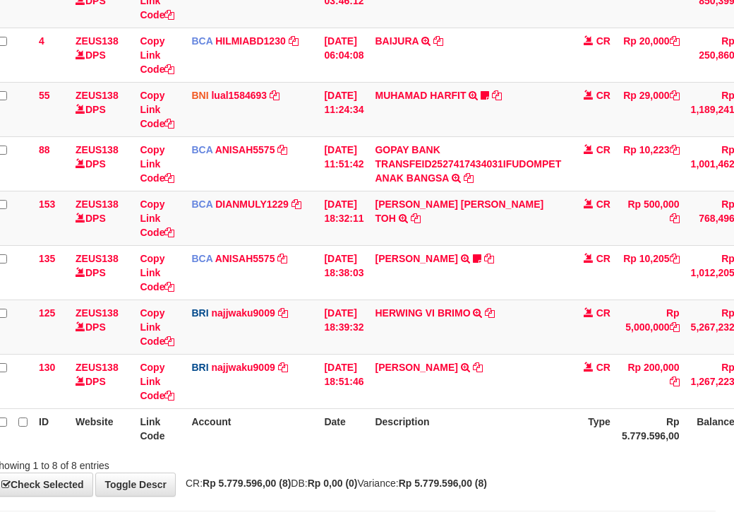
scroll to position [232, 18]
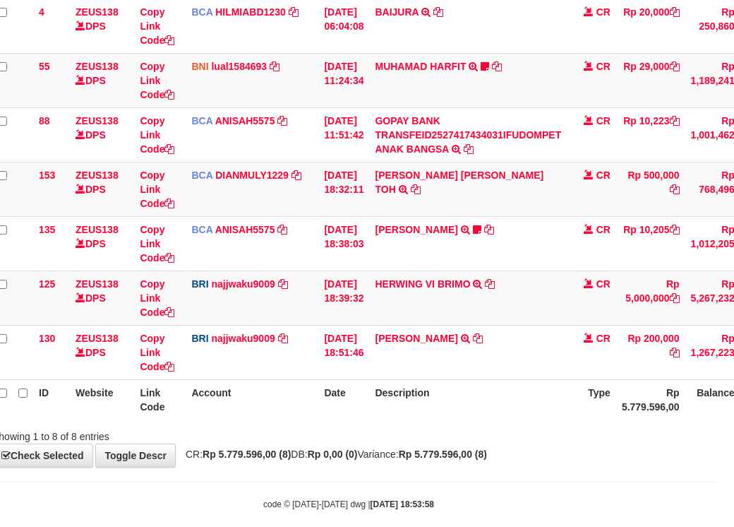
click at [532, 419] on th "Description" at bounding box center [468, 399] width 198 height 40
click at [461, 419] on th "Description" at bounding box center [468, 399] width 198 height 40
click at [497, 419] on th "Description" at bounding box center [468, 399] width 198 height 40
drag, startPoint x: 497, startPoint y: 434, endPoint x: 514, endPoint y: 432, distance: 17.0
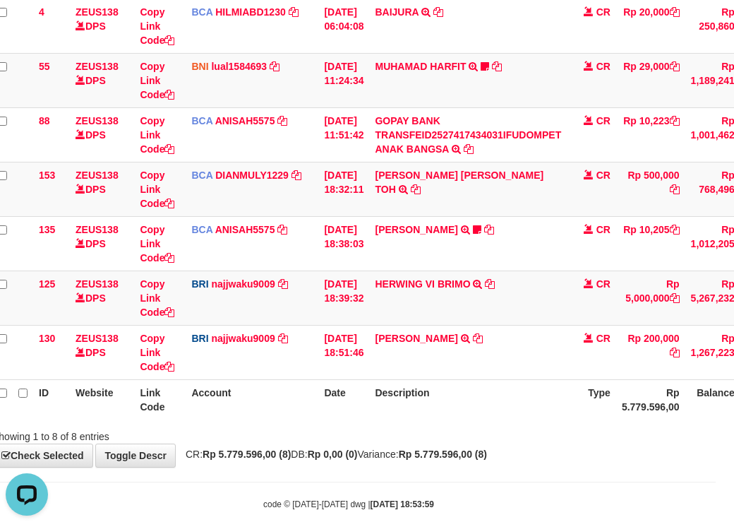
click at [498, 419] on th "Description" at bounding box center [468, 399] width 198 height 40
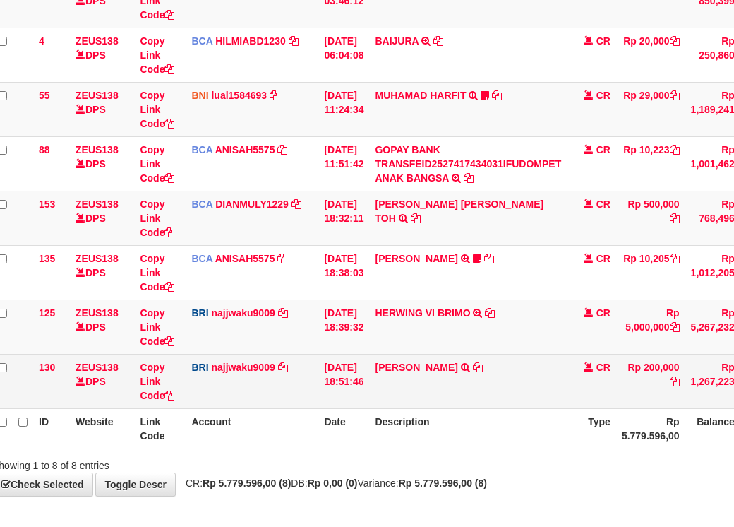
scroll to position [232, 18]
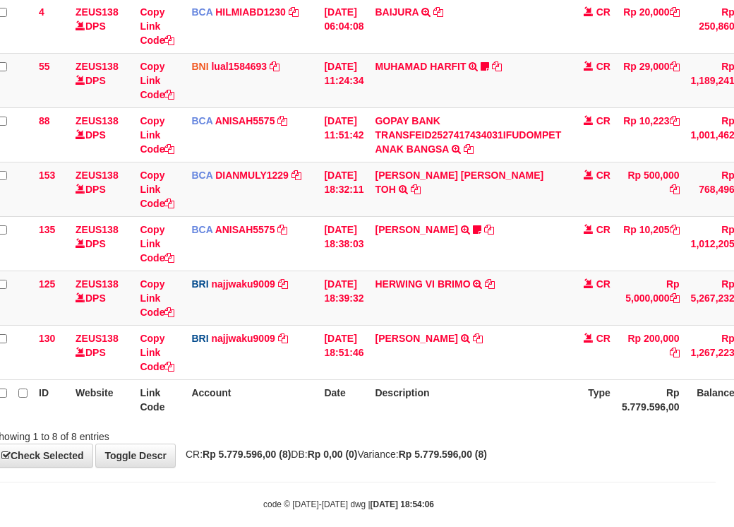
drag, startPoint x: 501, startPoint y: 429, endPoint x: 494, endPoint y: 432, distance: 7.9
click at [502, 419] on th "Description" at bounding box center [468, 399] width 198 height 40
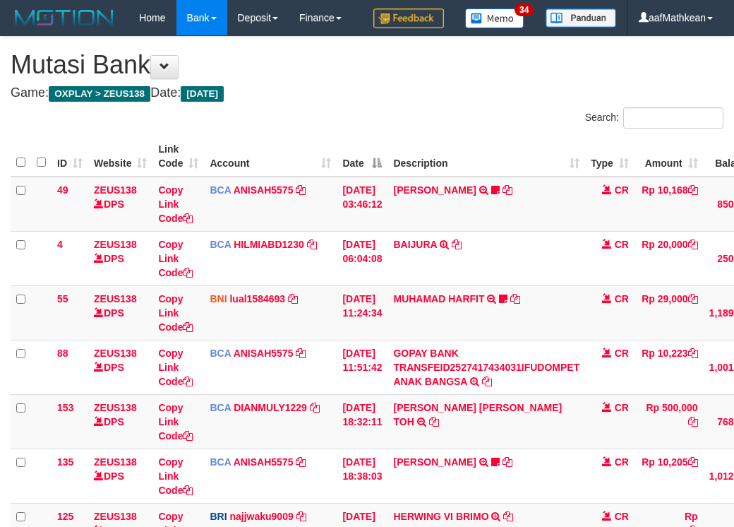
scroll to position [203, 18]
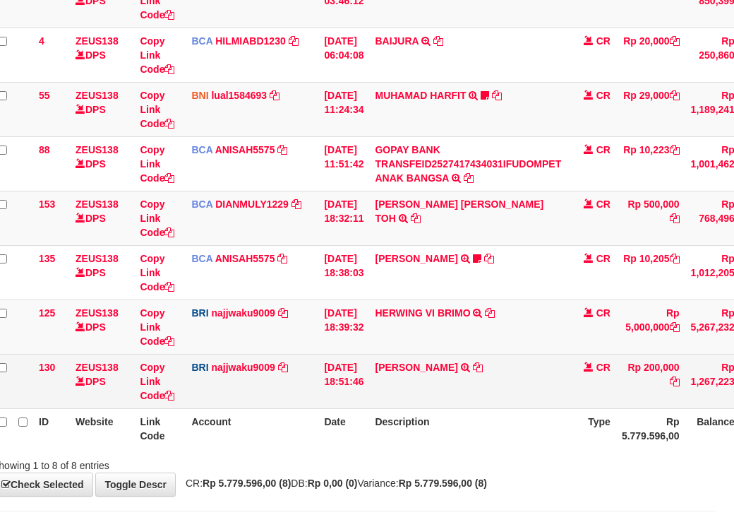
click at [487, 408] on td "[PERSON_NAME] TRANSFER NBMB [PERSON_NAME] TO [PERSON_NAME] NINGSIH" at bounding box center [468, 381] width 198 height 54
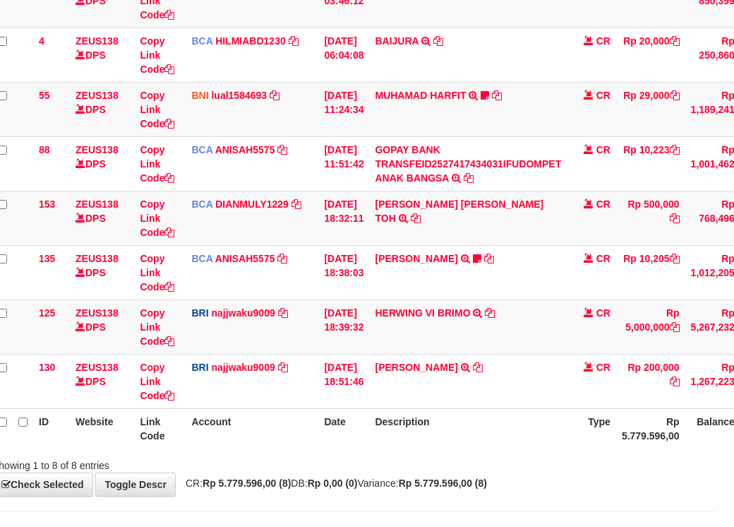
scroll to position [232, 18]
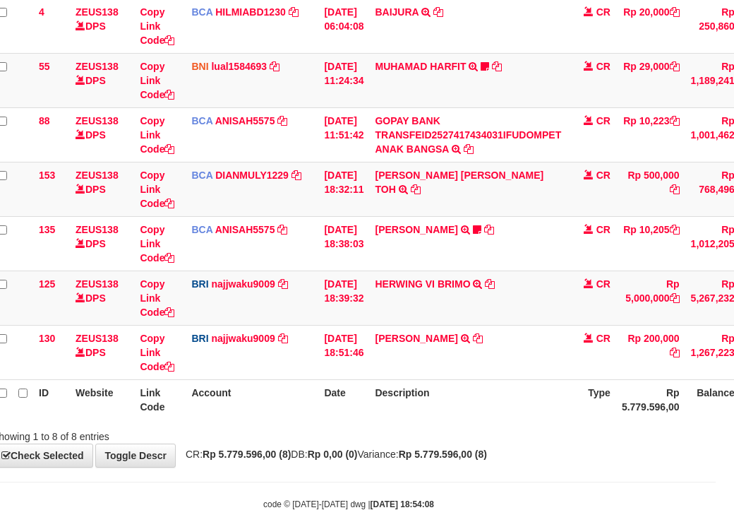
click at [481, 419] on th "Description" at bounding box center [468, 399] width 198 height 40
drag, startPoint x: 485, startPoint y: 432, endPoint x: 504, endPoint y: 438, distance: 19.9
click at [491, 419] on th "Description" at bounding box center [468, 399] width 198 height 40
click at [493, 419] on th "Description" at bounding box center [468, 399] width 198 height 40
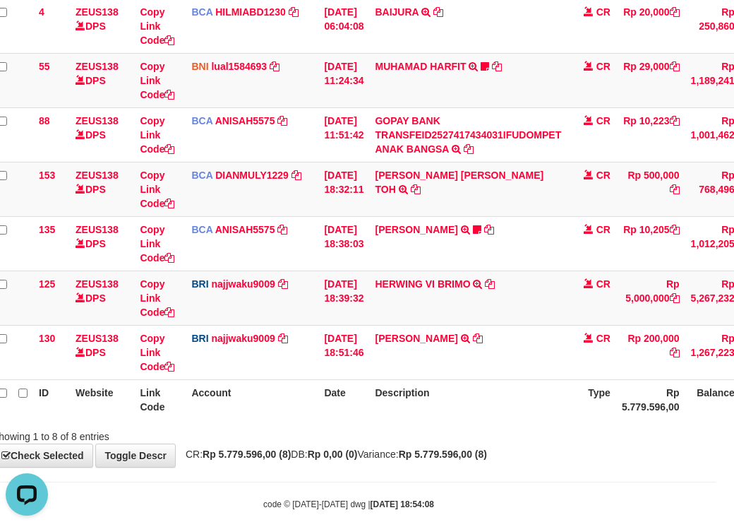
click at [492, 419] on th "Description" at bounding box center [468, 399] width 198 height 40
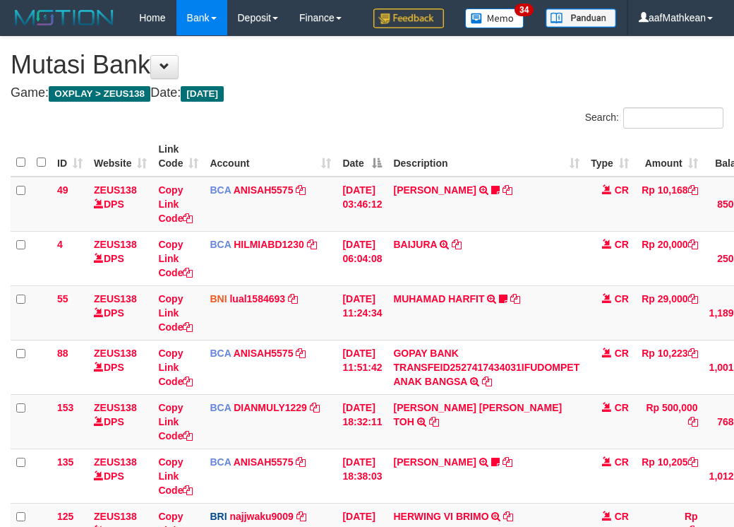
scroll to position [203, 18]
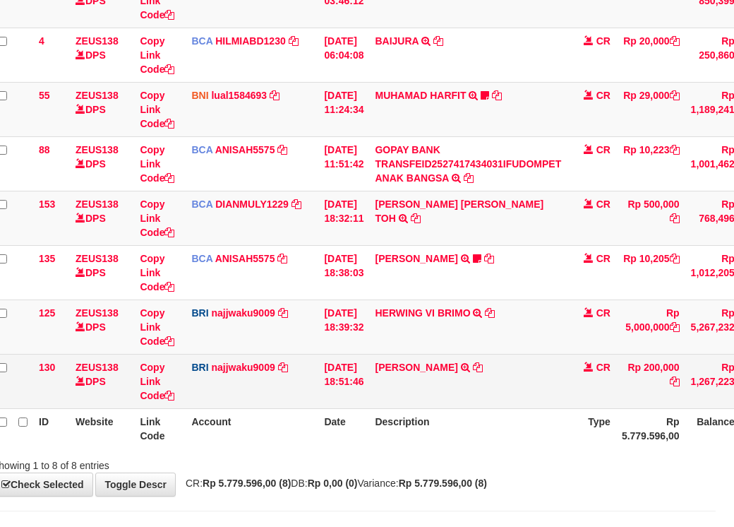
click at [499, 408] on td "MUHAMMAD KAMIL TRANSFER NBMB MUHAMMAD KAMIL TO SITI KURNIA NINGSIH" at bounding box center [468, 381] width 198 height 54
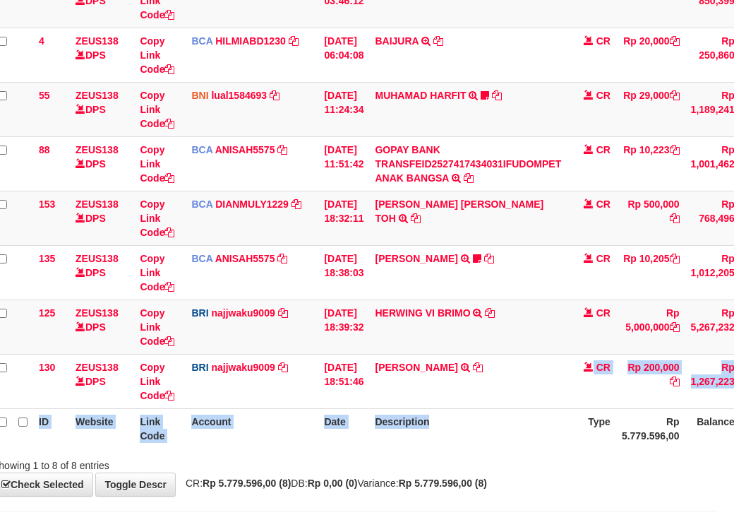
scroll to position [203, 18]
click at [517, 447] on table "ID Website Link Code Account Date Description Type Amount Balance Status Action…" at bounding box center [415, 191] width 847 height 516
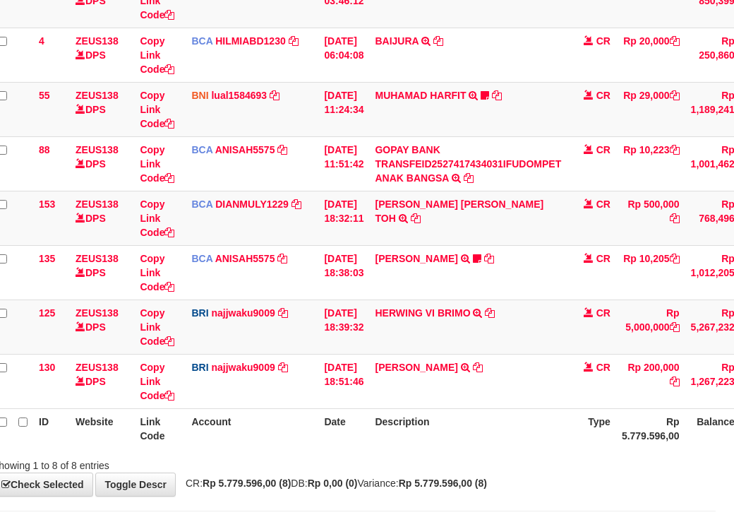
click at [513, 448] on th "Description" at bounding box center [468, 428] width 198 height 40
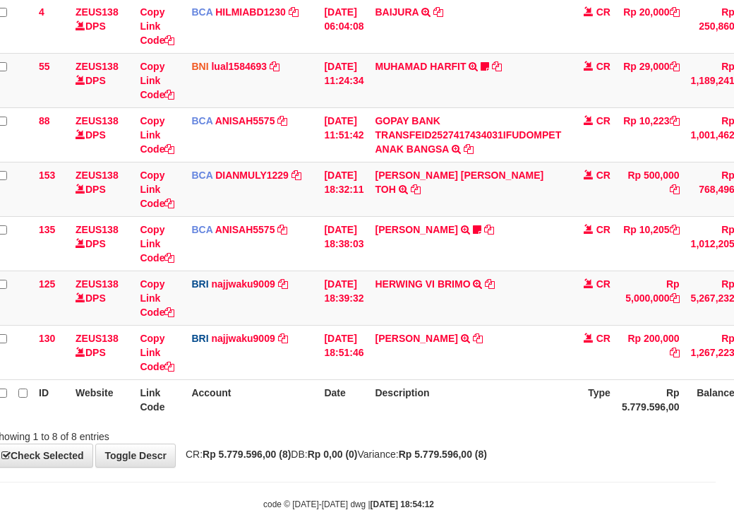
click at [513, 419] on th "Description" at bounding box center [468, 399] width 198 height 40
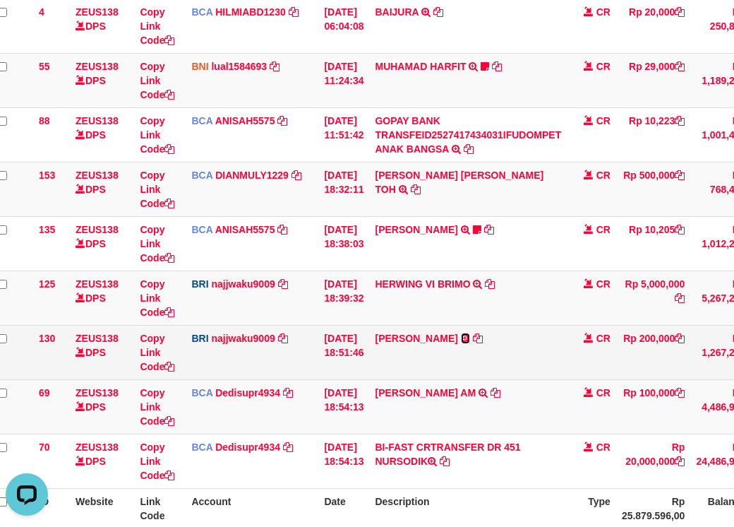
click at [461, 333] on link at bounding box center [465, 338] width 9 height 11
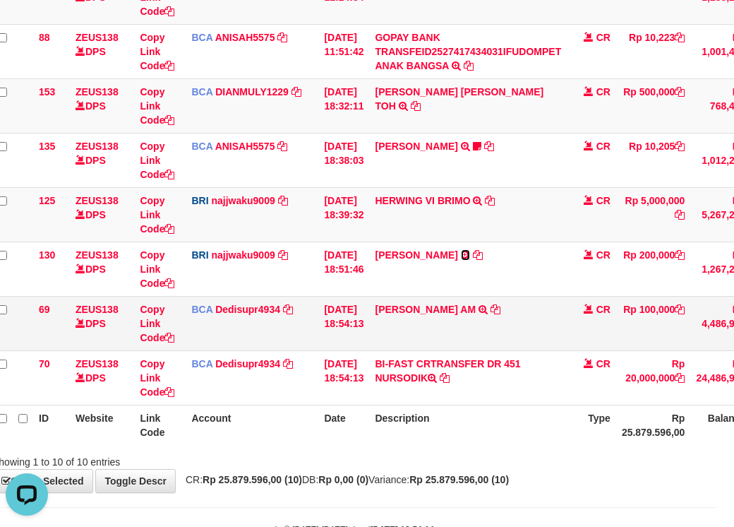
scroll to position [395, 18]
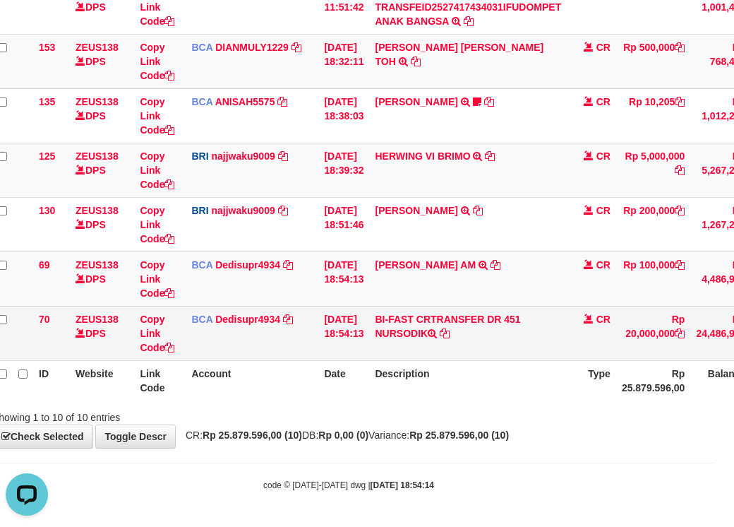
copy td "NURS"
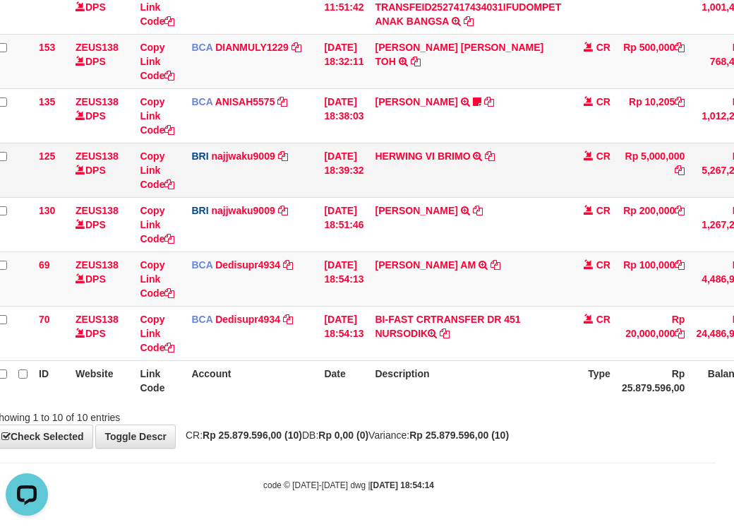
drag, startPoint x: 403, startPoint y: 336, endPoint x: 734, endPoint y: 196, distance: 359.5
click at [412, 337] on td "BI-FAST CRTRANSFER DR 451 NURSODIK" at bounding box center [468, 333] width 198 height 54
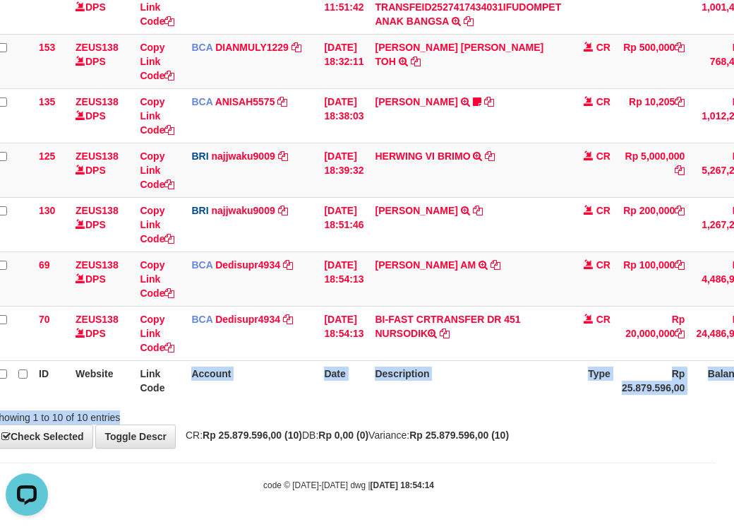
click at [287, 415] on div "Search: ID Website Link Code Account Date Description Type Amount Balance Statu…" at bounding box center [348, 85] width 713 height 677
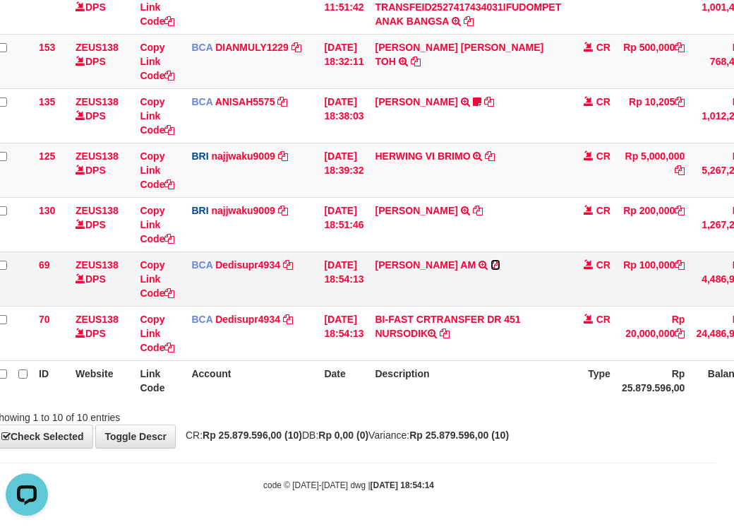
click at [501, 266] on icon at bounding box center [496, 265] width 10 height 10
click at [249, 365] on table "ID Website Link Code Account Date Description Type Amount Balance Status Action…" at bounding box center [421, 88] width 859 height 624
drag, startPoint x: 380, startPoint y: 387, endPoint x: 388, endPoint y: 398, distance: 13.7
click at [389, 401] on div "ID Website Link Code Account Date Description Type Amount Balance Status Action…" at bounding box center [349, 88] width 734 height 633
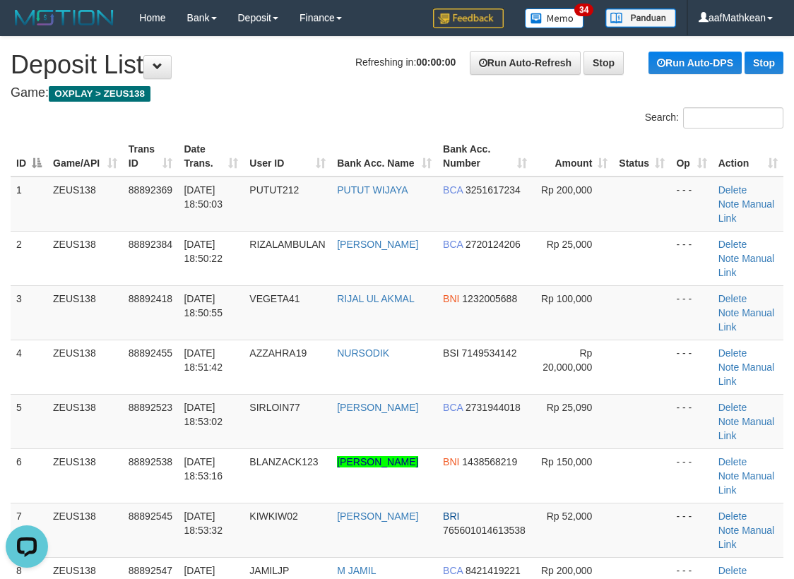
drag, startPoint x: 236, startPoint y: 93, endPoint x: 239, endPoint y: 101, distance: 8.5
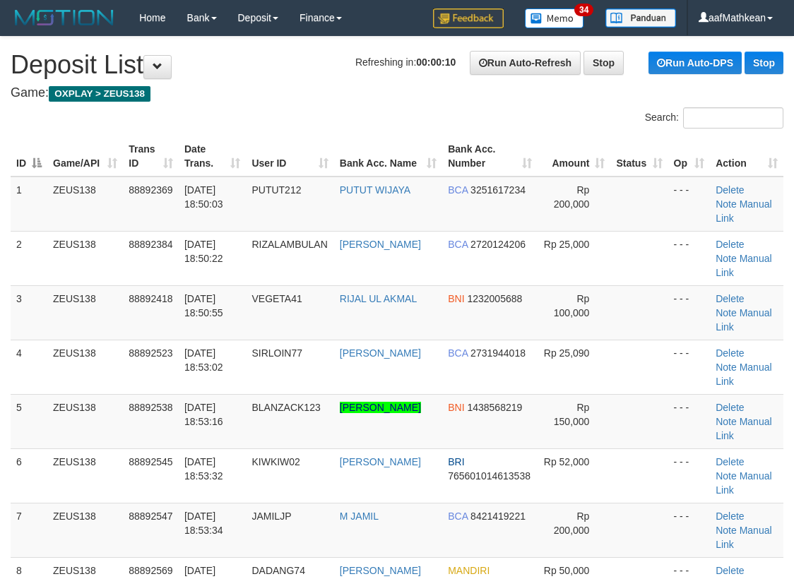
scroll to position [460, 0]
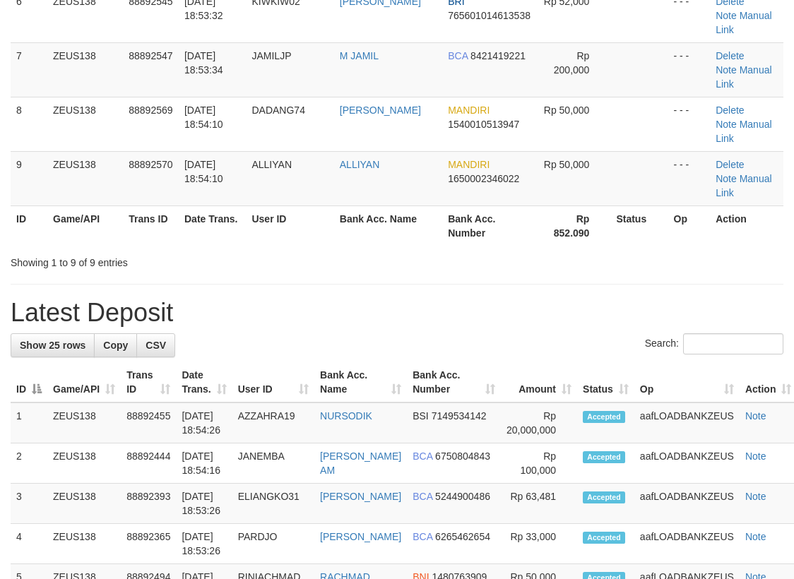
drag, startPoint x: 484, startPoint y: 238, endPoint x: 492, endPoint y: 227, distance: 13.6
click at [484, 362] on th "Bank Acc. Number" at bounding box center [454, 382] width 94 height 40
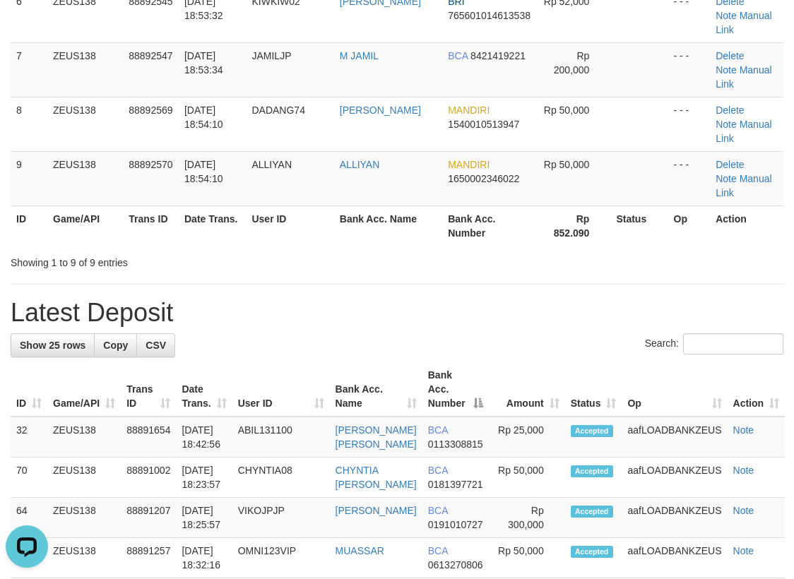
scroll to position [0, 0]
drag, startPoint x: 347, startPoint y: 119, endPoint x: 292, endPoint y: 145, distance: 61.6
click at [345, 250] on div "Showing 1 to 9 of 9 entries" at bounding box center [397, 260] width 794 height 20
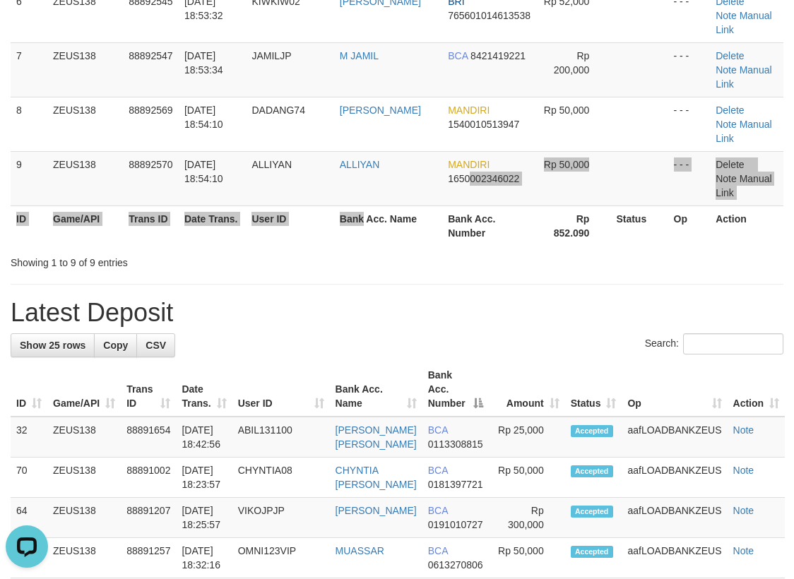
drag, startPoint x: 426, startPoint y: 95, endPoint x: 292, endPoint y: 128, distance: 137.5
click at [361, 205] on th "Bank Acc. Name" at bounding box center [388, 225] width 108 height 40
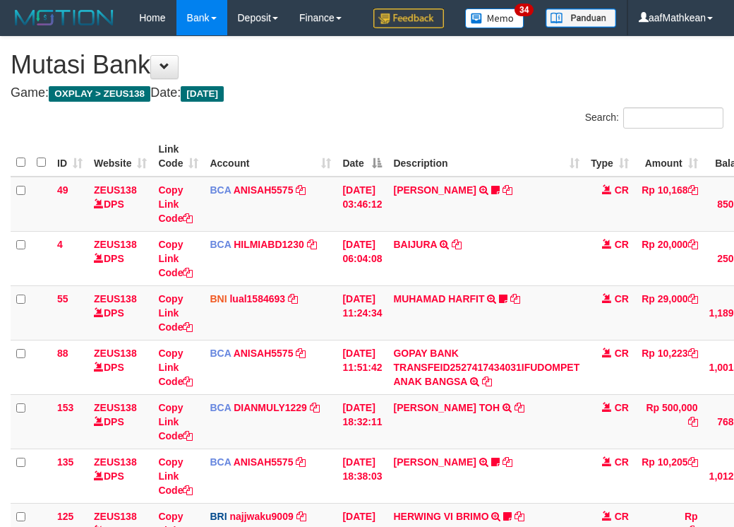
scroll to position [287, 18]
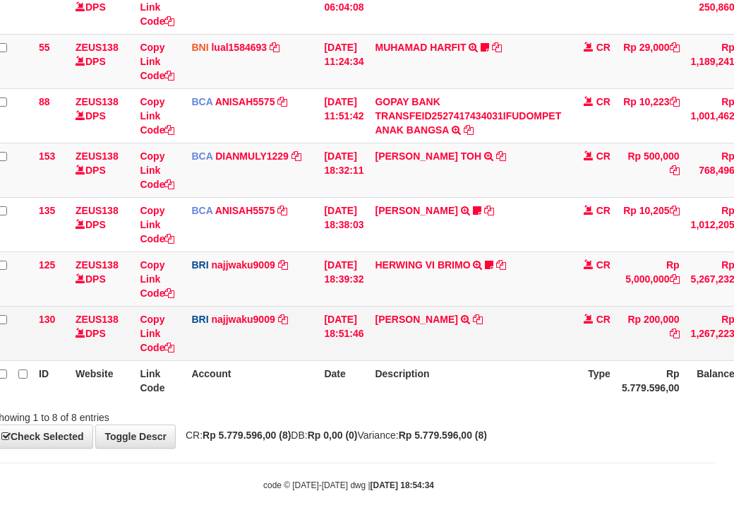
drag, startPoint x: 412, startPoint y: 391, endPoint x: 592, endPoint y: 335, distance: 187.8
click at [434, 393] on th "Description" at bounding box center [468, 380] width 198 height 40
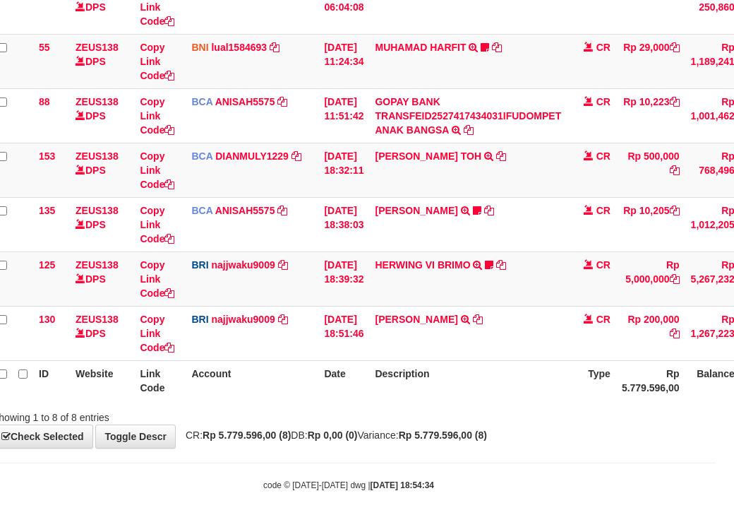
click at [493, 366] on th "Description" at bounding box center [468, 380] width 198 height 40
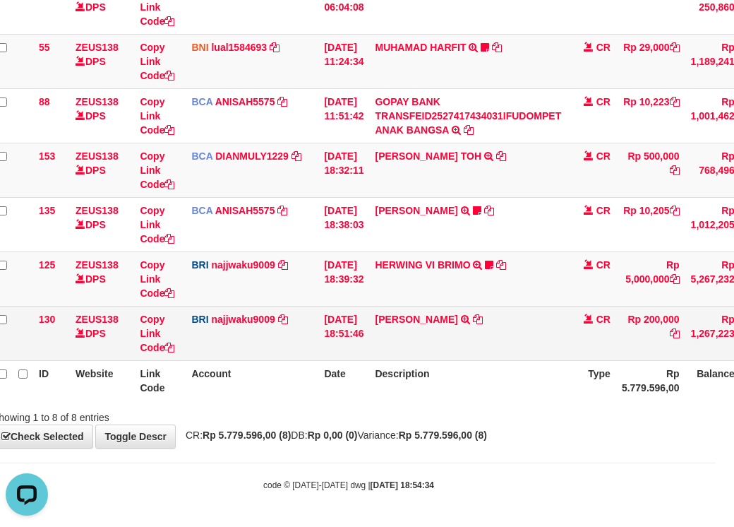
scroll to position [0, 0]
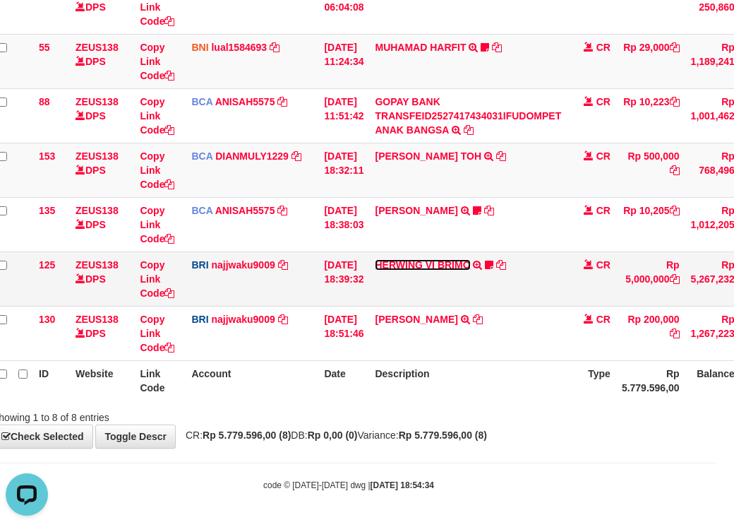
click at [458, 262] on link "HERWING VI BRIMO" at bounding box center [422, 264] width 95 height 11
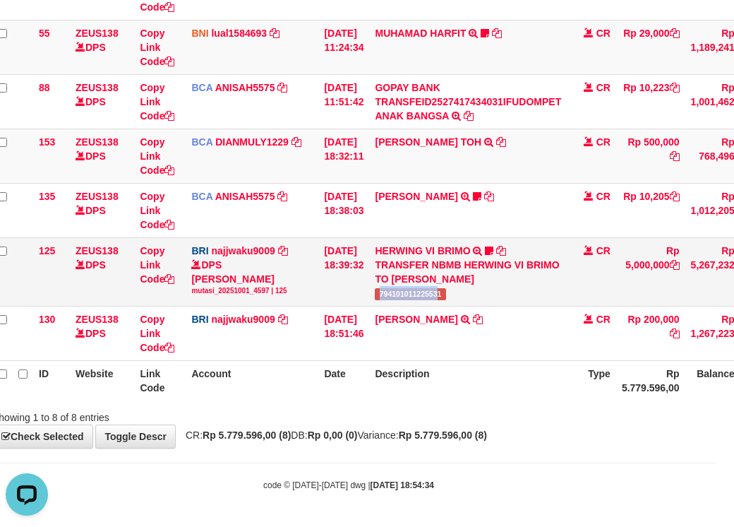
copy span "79410101122553"
drag, startPoint x: 386, startPoint y: 309, endPoint x: 461, endPoint y: 311, distance: 74.9
click at [452, 306] on td "HERWING VI BRIMO TRANSFER NBMB HERWING VI BRIMO TO SITI KURNIA NINGSIH 79410101…" at bounding box center [468, 271] width 198 height 68
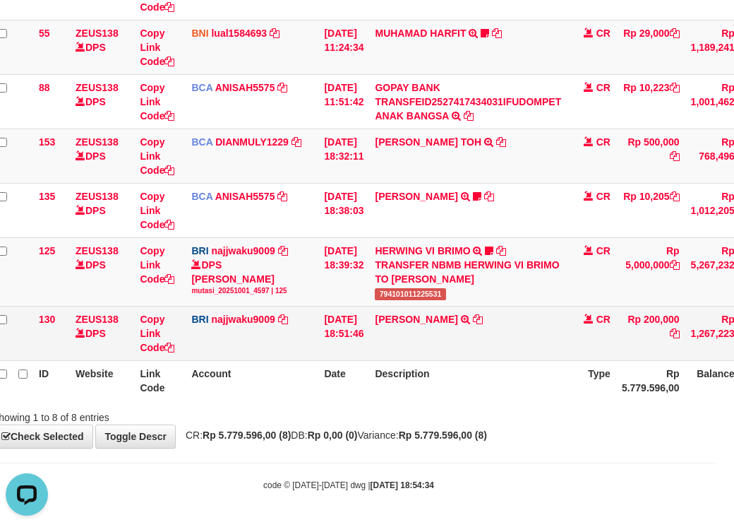
drag, startPoint x: 383, startPoint y: 355, endPoint x: 419, endPoint y: 377, distance: 42.1
click at [388, 359] on tr "130 ZEUS138 DPS Copy Link Code BRI najjwaku9009 DPS SITI KURNIA NINGSIH mutasi_…" at bounding box center [415, 333] width 847 height 54
drag, startPoint x: 419, startPoint y: 377, endPoint x: 417, endPoint y: 362, distance: 15.1
click at [419, 378] on th "Description" at bounding box center [468, 380] width 198 height 40
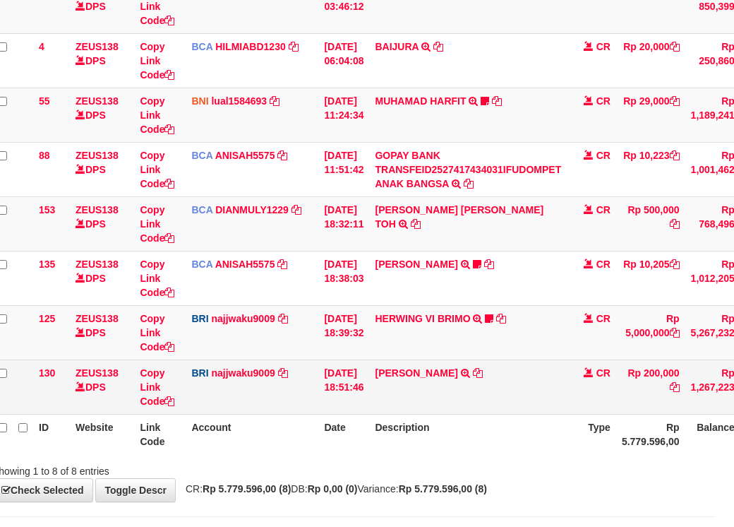
scroll to position [287, 18]
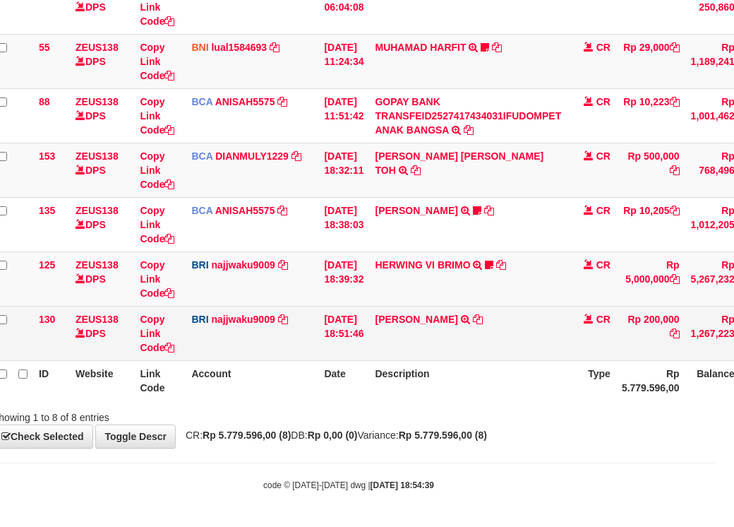
click at [453, 354] on td "[PERSON_NAME] TRANSFER NBMB [PERSON_NAME] TO [PERSON_NAME] NINGSIH" at bounding box center [468, 333] width 198 height 54
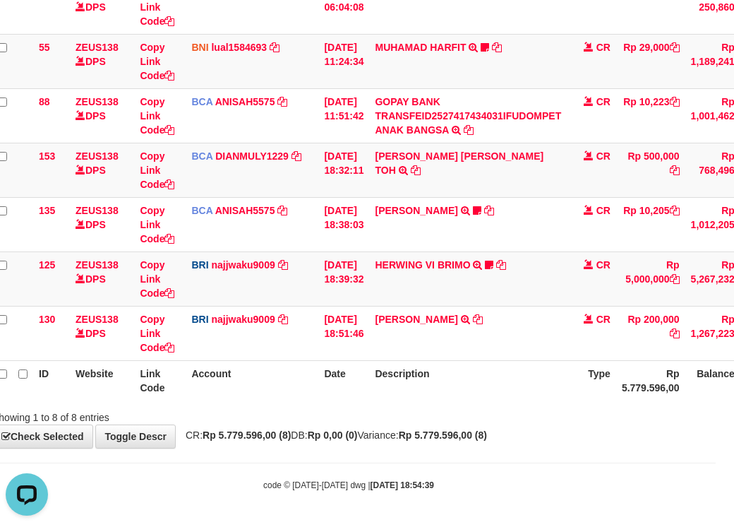
drag, startPoint x: 434, startPoint y: 395, endPoint x: 434, endPoint y: 378, distance: 16.9
click at [434, 398] on th "Description" at bounding box center [468, 380] width 198 height 40
click at [444, 393] on th "Description" at bounding box center [468, 380] width 198 height 40
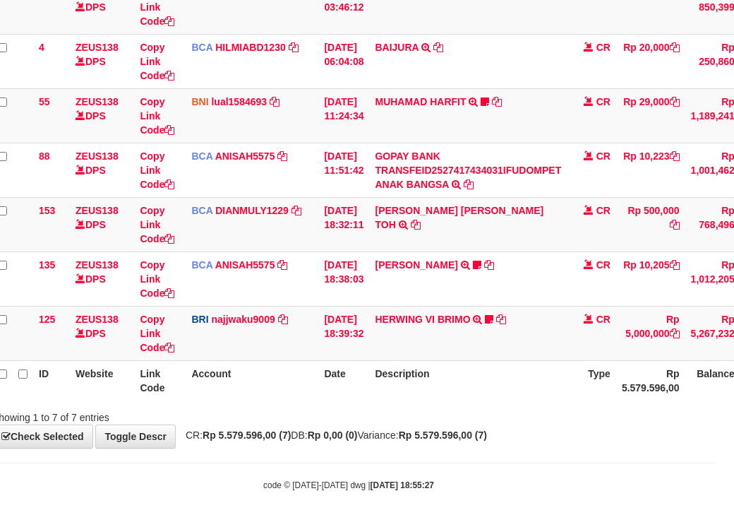
scroll to position [232, 18]
click at [449, 321] on link "HERWING VI BRIMO" at bounding box center [422, 319] width 95 height 11
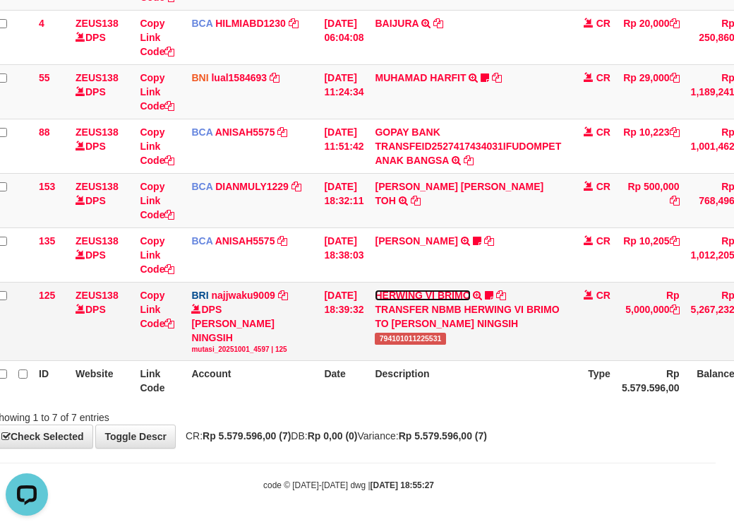
scroll to position [0, 0]
click at [375, 290] on link "HERWING VI BRIMO" at bounding box center [422, 295] width 95 height 11
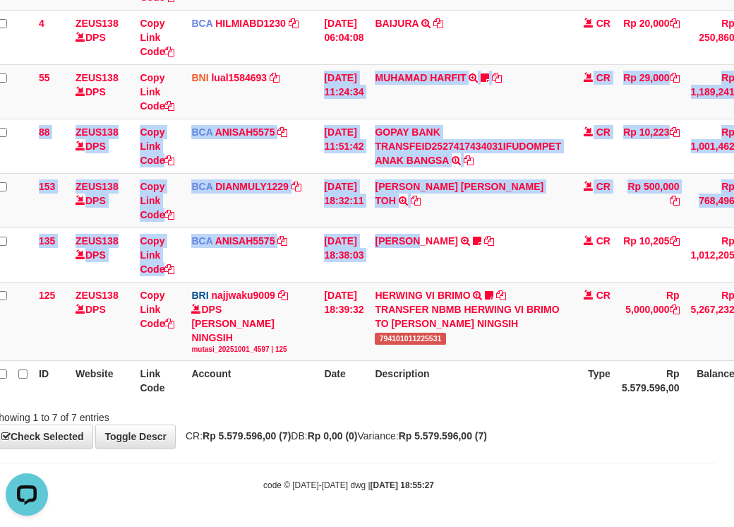
click at [444, 327] on tbody "49 ZEUS138 DPS Copy Link Code BCA ANISAH5575 DPS ANISAH mutasi_20251001_3827 | …" at bounding box center [415, 158] width 847 height 405
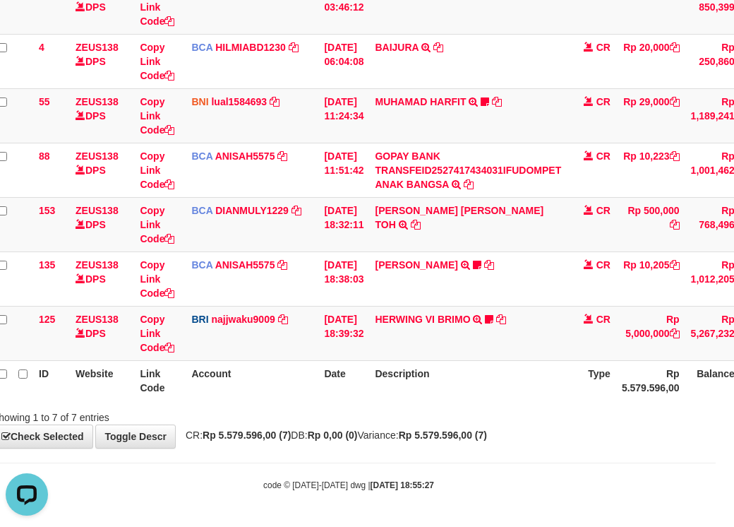
drag, startPoint x: 502, startPoint y: 380, endPoint x: 513, endPoint y: 383, distance: 11.0
click at [513, 383] on th "Description" at bounding box center [468, 380] width 198 height 40
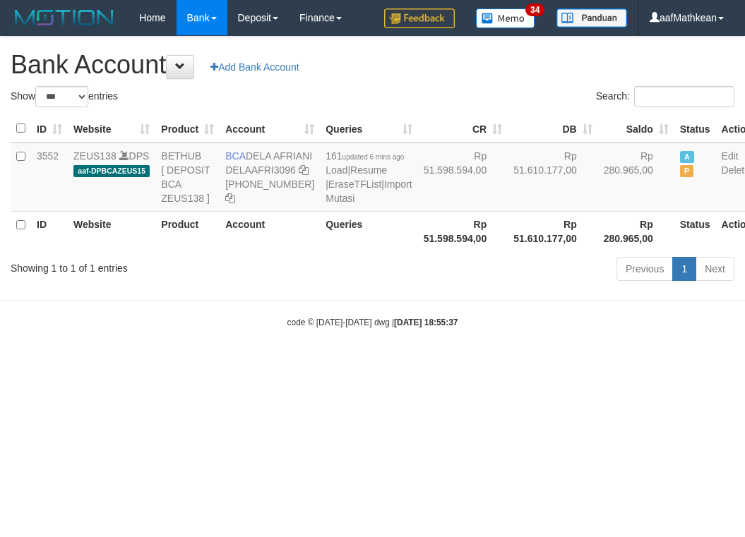
select select "***"
click at [355, 333] on body "Toggle navigation Home Bank Account List Load By Website Group [OXPLAY] ZEUS138…" at bounding box center [372, 182] width 745 height 364
click at [355, 331] on body "Toggle navigation Home Bank Account List Load By Website Group [OXPLAY] ZEUS138…" at bounding box center [372, 182] width 745 height 364
select select "***"
click at [364, 364] on body "Toggle navigation Home Bank Account List Load By Website Group [OXPLAY] ZEUS138…" at bounding box center [372, 182] width 745 height 364
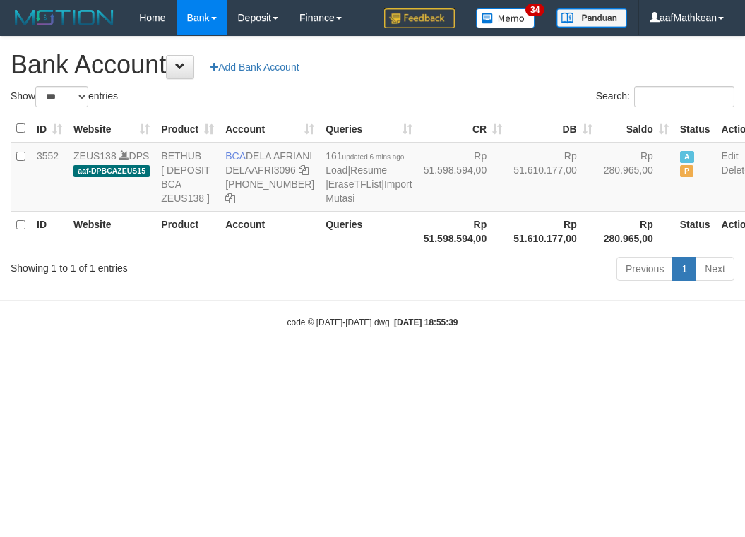
select select "***"
click at [395, 364] on html "Toggle navigation Home Bank Account List Load By Website Group [OXPLAY] ZEUS138…" at bounding box center [372, 182] width 745 height 364
select select "***"
click at [491, 364] on html "Toggle navigation Home Bank Account List Load By Website Group [OXPLAY] ZEUS138…" at bounding box center [372, 182] width 745 height 364
click at [357, 364] on html "Toggle navigation Home Bank Account List Load By Website Group [OXPLAY] ZEUS138…" at bounding box center [372, 182] width 745 height 364
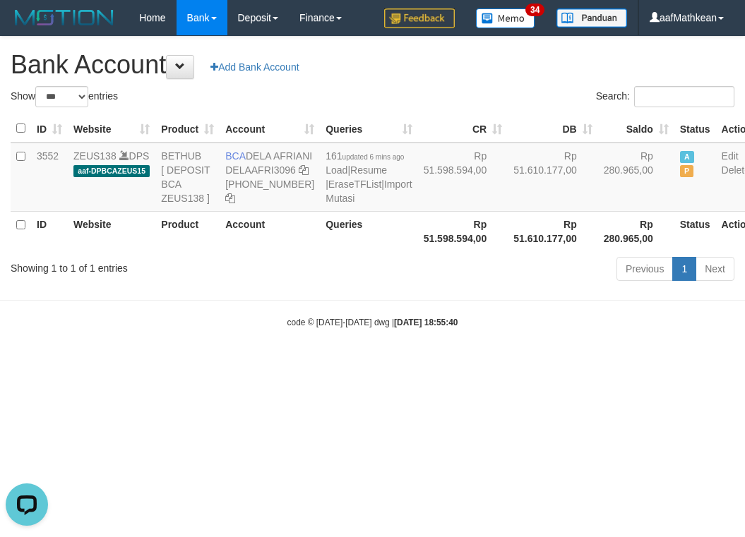
click at [384, 364] on html "Toggle navigation Home Bank Account List Load By Website Group [OXPLAY] ZEUS138…" at bounding box center [372, 182] width 745 height 364
select select "***"
click at [404, 329] on div "code © [DATE]-[DATE] dwg | [DATE] 18:55:43" at bounding box center [372, 322] width 745 height 14
select select "***"
click at [411, 328] on strong "2025/10/01 18:55:44" at bounding box center [426, 323] width 64 height 10
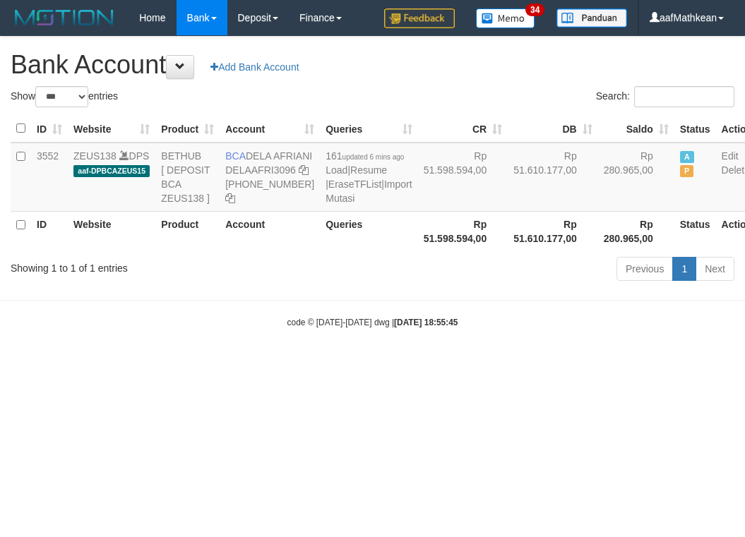
select select "***"
click at [444, 364] on body "Toggle navigation Home Bank Account List Load By Website Group [OXPLAY] ZEUS138…" at bounding box center [372, 182] width 745 height 364
select select "***"
click at [385, 364] on html "Toggle navigation Home Bank Account List Load By Website Group [OXPLAY] ZEUS138…" at bounding box center [372, 182] width 745 height 364
drag, startPoint x: 388, startPoint y: 504, endPoint x: 374, endPoint y: 483, distance: 24.5
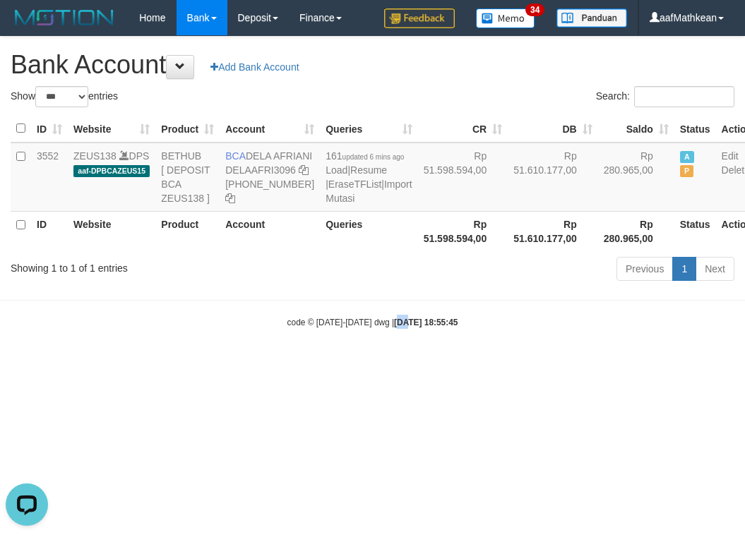
click at [388, 364] on html "Toggle navigation Home Bank Account List Load By Website Group [OXPLAY] ZEUS138…" at bounding box center [372, 182] width 745 height 364
click at [367, 364] on body "Toggle navigation Home Bank Account List Load By Website Group [OXPLAY] ZEUS138…" at bounding box center [372, 182] width 745 height 364
click at [383, 364] on body "Toggle navigation Home Bank Account List Load By Website Group [OXPLAY] ZEUS138…" at bounding box center [372, 182] width 745 height 364
click at [381, 364] on body "Toggle navigation Home Bank Account List Load By Website Group [OXPLAY] ZEUS138…" at bounding box center [372, 182] width 745 height 364
click at [427, 364] on html "Toggle navigation Home Bank Account List Load By Website Group [OXPLAY] ZEUS138…" at bounding box center [372, 182] width 745 height 364
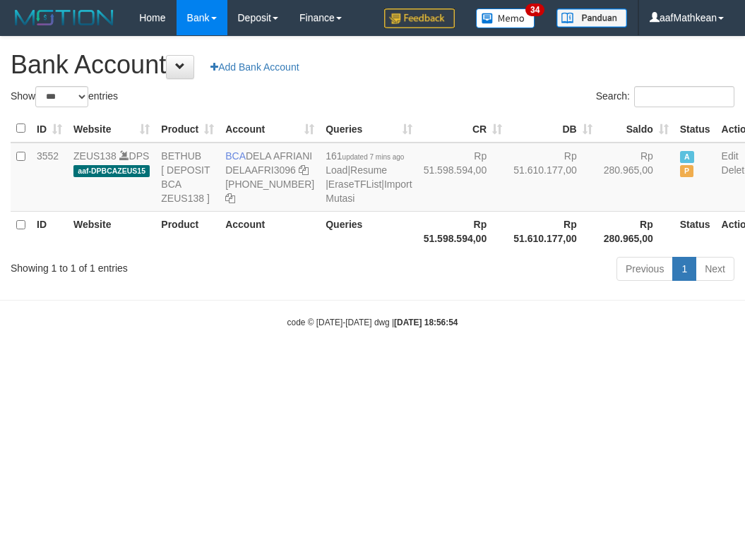
select select "***"
click at [447, 364] on html "Toggle navigation Home Bank Account List Load By Website Group [OXPLAY] ZEUS138…" at bounding box center [372, 182] width 745 height 364
drag, startPoint x: 517, startPoint y: 418, endPoint x: 651, endPoint y: 424, distance: 134.3
click at [539, 364] on html "Toggle navigation Home Bank Account List Load By Website Group [OXPLAY] ZEUS138…" at bounding box center [372, 182] width 745 height 364
select select "***"
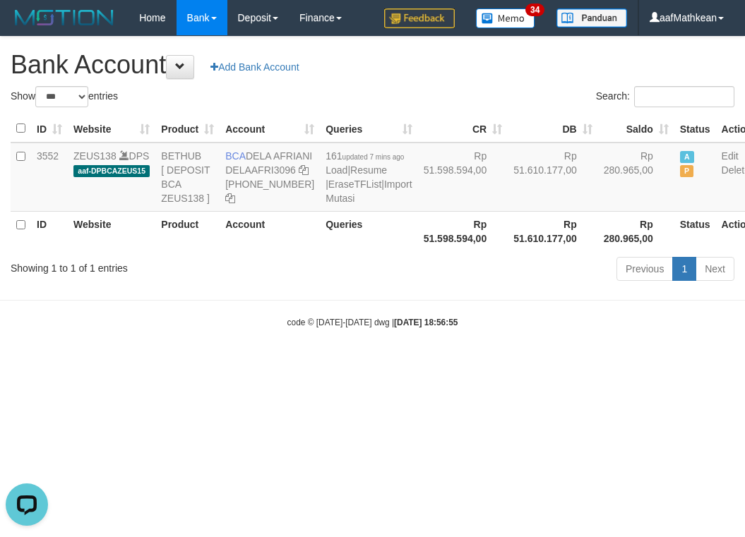
click at [604, 364] on html "Toggle navigation Home Bank Account List Load By Website Group [OXPLAY] ZEUS138…" at bounding box center [372, 182] width 745 height 364
click at [533, 364] on body "Toggle navigation Home Bank Account List Load By Website Group [OXPLAY] ZEUS138…" at bounding box center [372, 182] width 745 height 364
click at [391, 364] on body "Toggle navigation Home Bank Account List Load By Website Group [OXPLAY] ZEUS138…" at bounding box center [372, 182] width 745 height 364
click at [652, 364] on body "Toggle navigation Home Bank Account List Load By Website Group [OXPLAY] ZEUS138…" at bounding box center [372, 182] width 745 height 364
drag, startPoint x: 434, startPoint y: 419, endPoint x: 737, endPoint y: 441, distance: 303.7
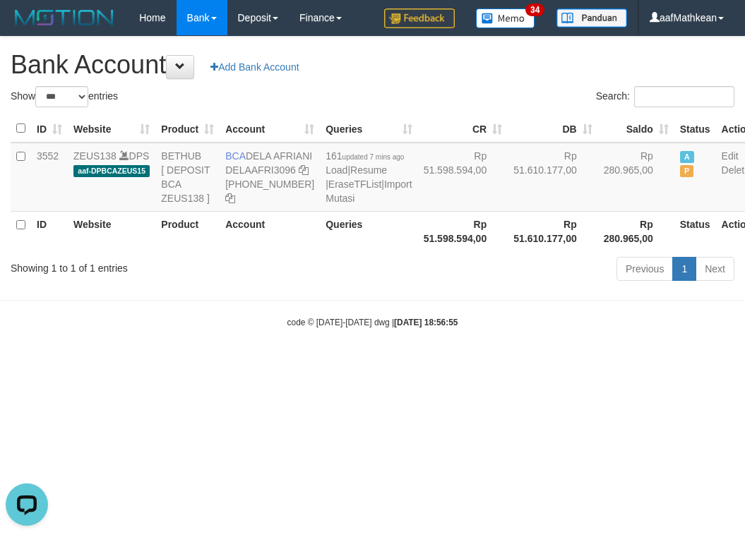
click at [622, 364] on html "Toggle navigation Home Bank Account List Load By Website Group [OXPLAY] ZEUS138…" at bounding box center [372, 182] width 745 height 364
select select "***"
click at [495, 364] on html "Toggle navigation Home Bank Account List Load By Website Group [OXPLAY] ZEUS138…" at bounding box center [372, 182] width 745 height 364
click at [481, 364] on body "Toggle navigation Home Bank Account List Load By Website Group [OXPLAY] ZEUS138…" at bounding box center [372, 182] width 745 height 364
drag, startPoint x: 487, startPoint y: 416, endPoint x: 496, endPoint y: 412, distance: 9.8
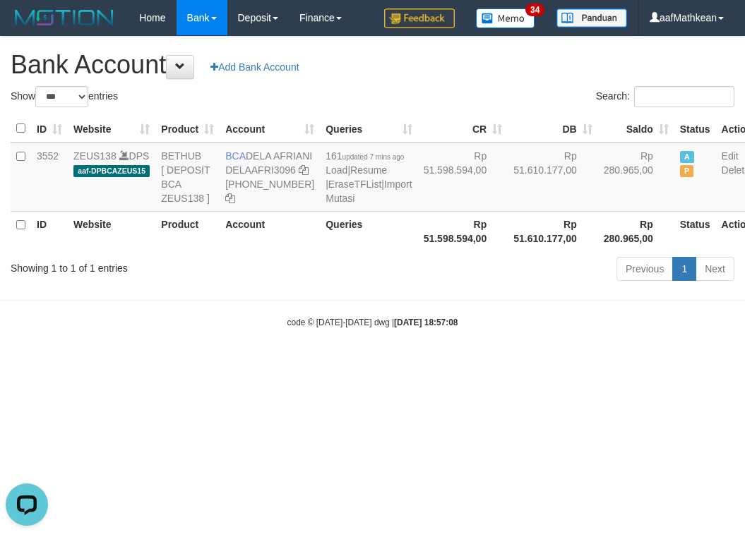
click at [492, 364] on html "Toggle navigation Home Bank Account List Load By Website Group [OXPLAY] ZEUS138…" at bounding box center [372, 182] width 745 height 364
select select "***"
drag, startPoint x: 472, startPoint y: 302, endPoint x: 451, endPoint y: 378, distance: 79.2
click at [482, 350] on body "Toggle navigation Home Bank Account List Load By Website Group [OXPLAY] ZEUS138…" at bounding box center [372, 182] width 745 height 364
select select "***"
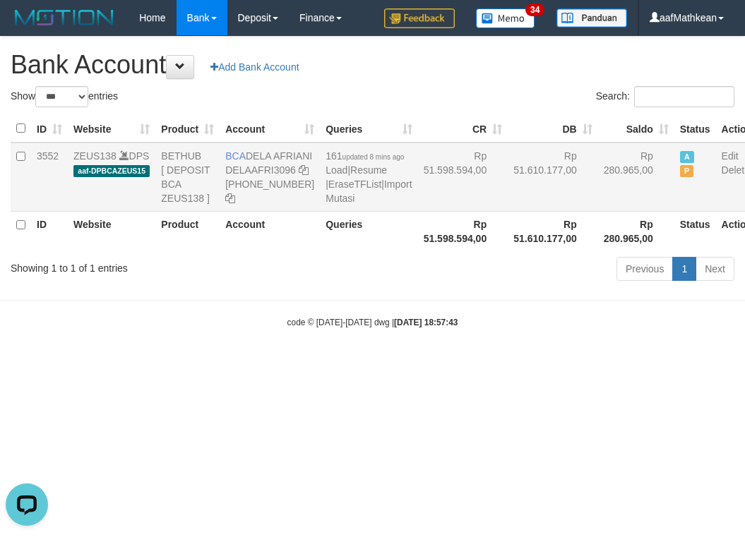
drag, startPoint x: 253, startPoint y: 154, endPoint x: 271, endPoint y: 167, distance: 22.3
click at [273, 168] on td "BCA DELA AFRIANI DELAAFRI3096 869-245-8639" at bounding box center [270, 177] width 100 height 69
drag, startPoint x: 249, startPoint y: 155, endPoint x: 270, endPoint y: 170, distance: 25.9
click at [270, 170] on td "BCA DELA AFRIANI DELAAFRI3096 869-245-8639" at bounding box center [270, 177] width 100 height 69
copy td "DELA AFRIANI"
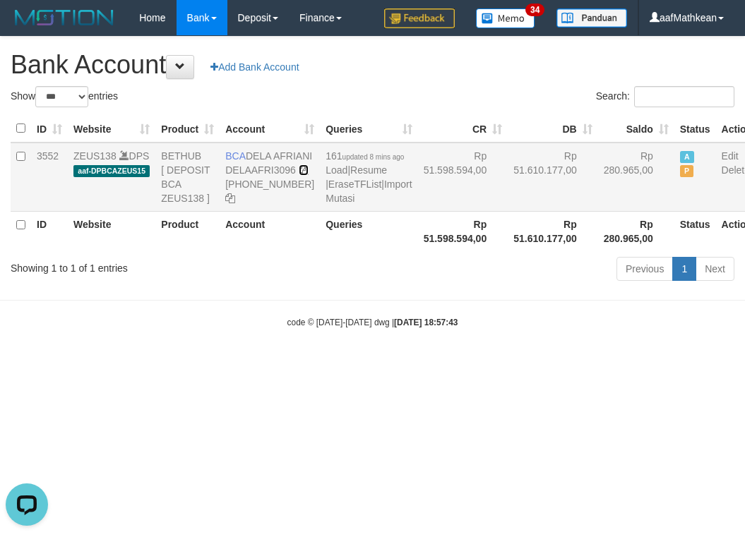
click at [299, 175] on icon at bounding box center [304, 170] width 10 height 10
copy td "DELA AFRIANI"
drag, startPoint x: 232, startPoint y: 196, endPoint x: 729, endPoint y: 168, distance: 497.2
click at [268, 200] on td "BCA DELA AFRIANI DELAAFRI3096 869-245-8639" at bounding box center [270, 177] width 100 height 69
drag, startPoint x: 322, startPoint y: 353, endPoint x: 361, endPoint y: 380, distance: 47.2
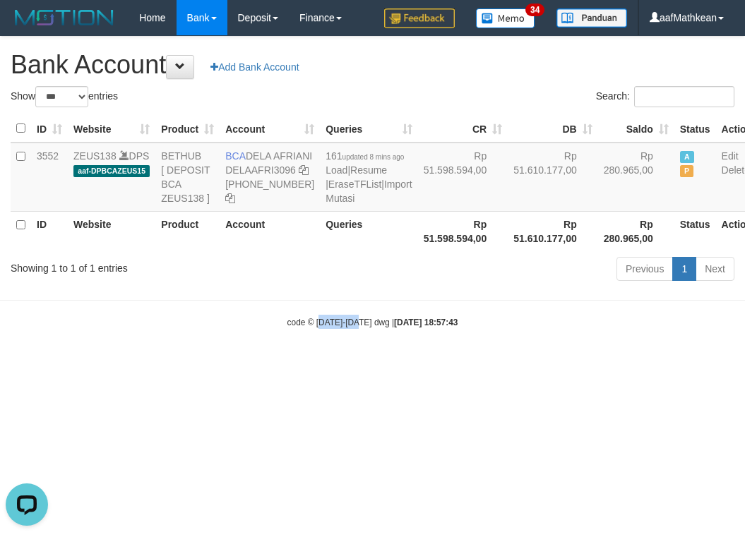
click at [360, 364] on body "Toggle navigation Home Bank Account List Load By Website Group [OXPLAY] ZEUS138…" at bounding box center [372, 182] width 745 height 364
click at [364, 364] on body "Toggle navigation Home Bank Account List Load By Website Group [OXPLAY] ZEUS138…" at bounding box center [372, 182] width 745 height 364
click at [393, 364] on body "Toggle navigation Home Bank Account List Load By Website Group [OXPLAY] ZEUS138…" at bounding box center [372, 182] width 745 height 364
click at [403, 364] on body "Toggle navigation Home Bank Account List Load By Website Group [OXPLAY] ZEUS138…" at bounding box center [372, 182] width 745 height 364
click at [399, 364] on body "Toggle navigation Home Bank Account List Load By Website Group [OXPLAY] ZEUS138…" at bounding box center [372, 182] width 745 height 364
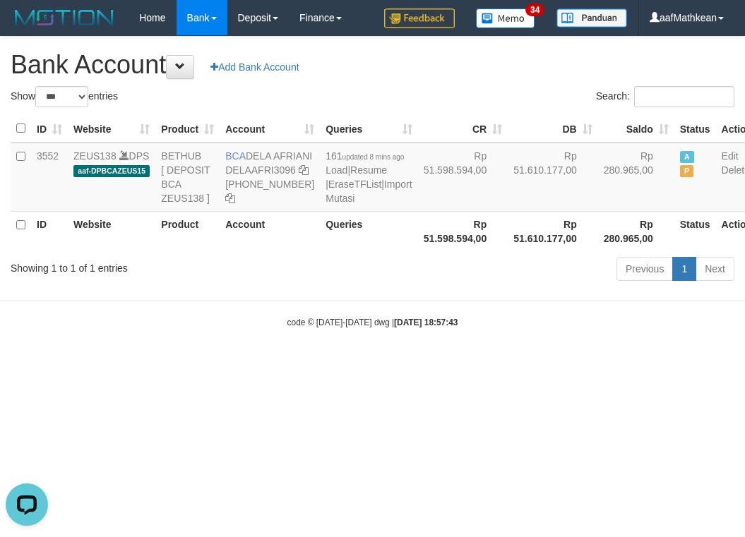
click at [405, 364] on body "Toggle navigation Home Bank Account List Load By Website Group [OXPLAY] ZEUS138…" at bounding box center [372, 182] width 745 height 364
drag, startPoint x: 431, startPoint y: 391, endPoint x: 453, endPoint y: 395, distance: 21.6
click at [436, 364] on body "Toggle navigation Home Bank Account List Load By Website Group [OXPLAY] ZEUS138…" at bounding box center [372, 182] width 745 height 364
click at [446, 364] on body "Toggle navigation Home Bank Account List Load By Website Group [OXPLAY] ZEUS138…" at bounding box center [372, 182] width 745 height 364
drag, startPoint x: 568, startPoint y: 379, endPoint x: 744, endPoint y: 377, distance: 175.8
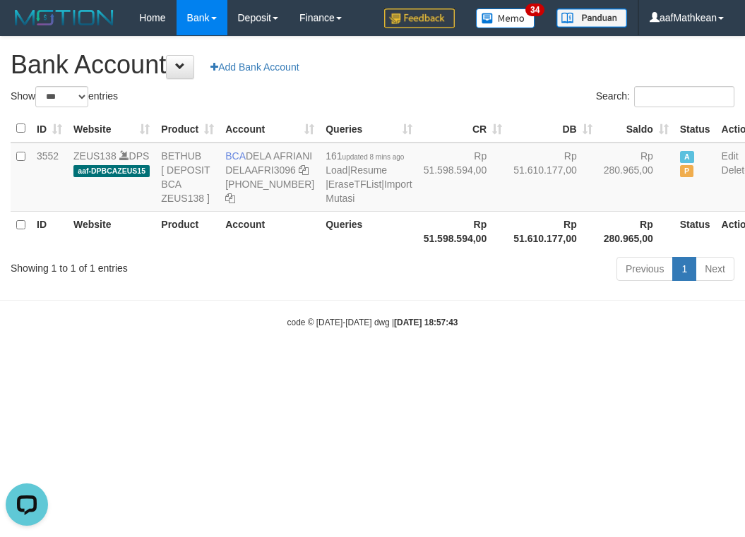
click at [656, 364] on body "Toggle navigation Home Bank Account List Load By Website Group [OXPLAY] ZEUS138…" at bounding box center [372, 182] width 745 height 364
click at [418, 251] on th "Rp 51.598.594,00" at bounding box center [463, 231] width 90 height 40
drag, startPoint x: 246, startPoint y: 162, endPoint x: 741, endPoint y: 235, distance: 501.0
click at [280, 169] on td "BCA DELA AFRIANI DELAAFRI3096 869-245-8639" at bounding box center [270, 177] width 100 height 69
copy td "BCA DELA AFRIANI"
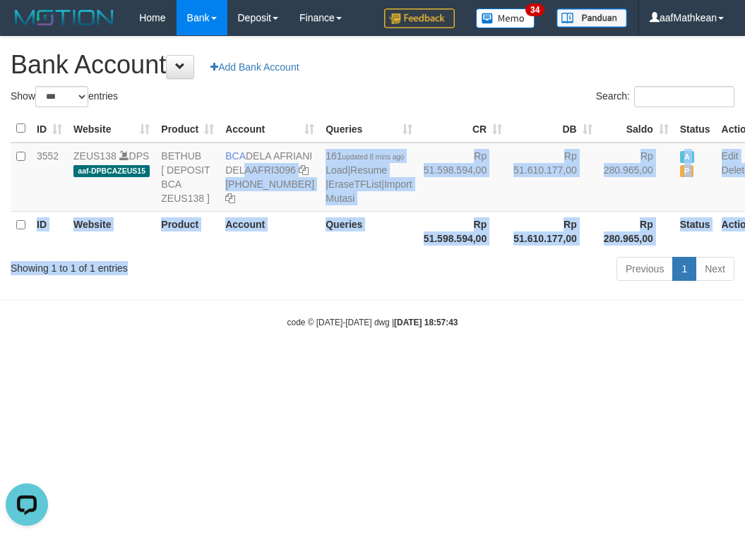
drag, startPoint x: 285, startPoint y: 314, endPoint x: 206, endPoint y: 44, distance: 280.2
click at [242, 163] on div "Show ** ** ** *** *** entries Search: ID Website Product Account Queries CR DB …" at bounding box center [373, 186] width 724 height 200
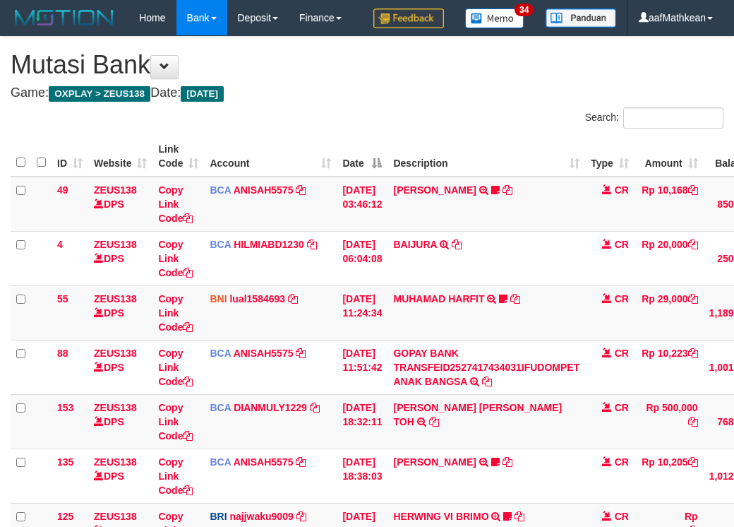
scroll to position [143, 18]
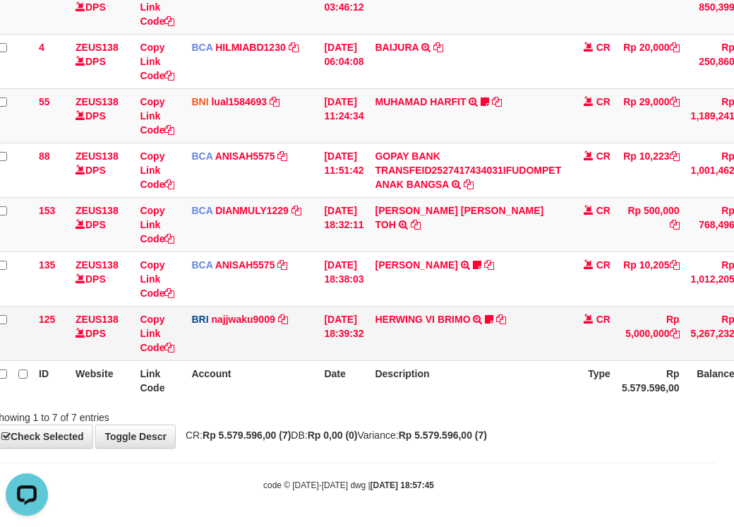
drag, startPoint x: 326, startPoint y: 244, endPoint x: 367, endPoint y: 314, distance: 81.0
click at [349, 307] on tbody "49 ZEUS138 DPS Copy Link Code BCA ANISAH5575 DPS ANISAH mutasi_20251001_3827 | …" at bounding box center [415, 170] width 847 height 381
click at [367, 314] on td "01/10/2025 18:39:32" at bounding box center [343, 333] width 51 height 54
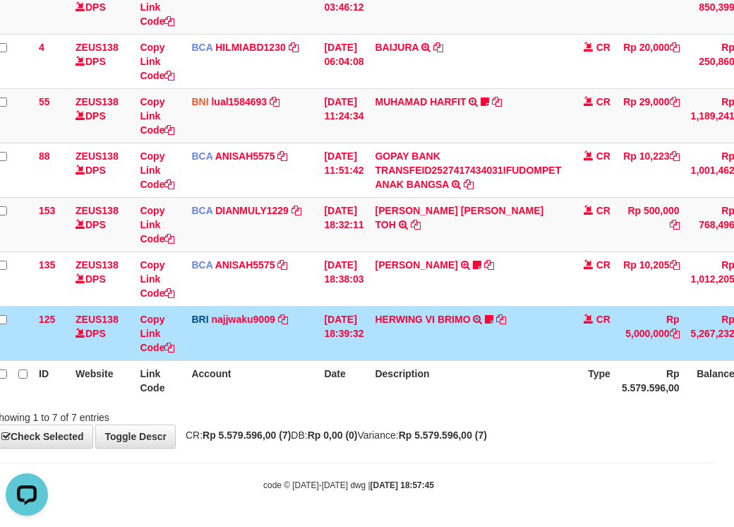
drag, startPoint x: 427, startPoint y: 335, endPoint x: 445, endPoint y: 356, distance: 27.0
click at [431, 343] on td "HERWING VI BRIMO TRANSFER NBMB HERWING VI BRIMO TO SITI KURNIA NINGSIH herwing21" at bounding box center [468, 333] width 198 height 54
drag, startPoint x: 445, startPoint y: 356, endPoint x: 451, endPoint y: 367, distance: 13.0
click at [448, 362] on table "ID Website Link Code Account Date Description Type Amount Balance Status Action…" at bounding box center [415, 169] width 847 height 461
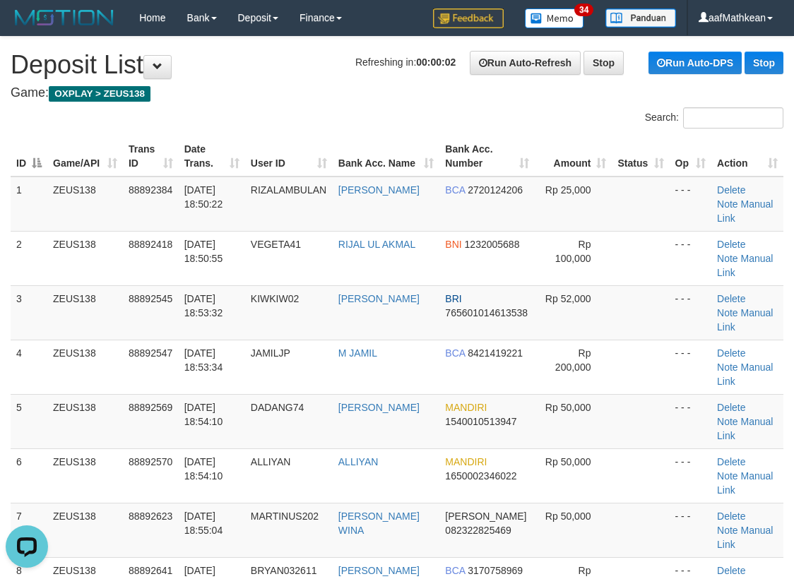
drag, startPoint x: 322, startPoint y: 94, endPoint x: 369, endPoint y: 109, distance: 49.6
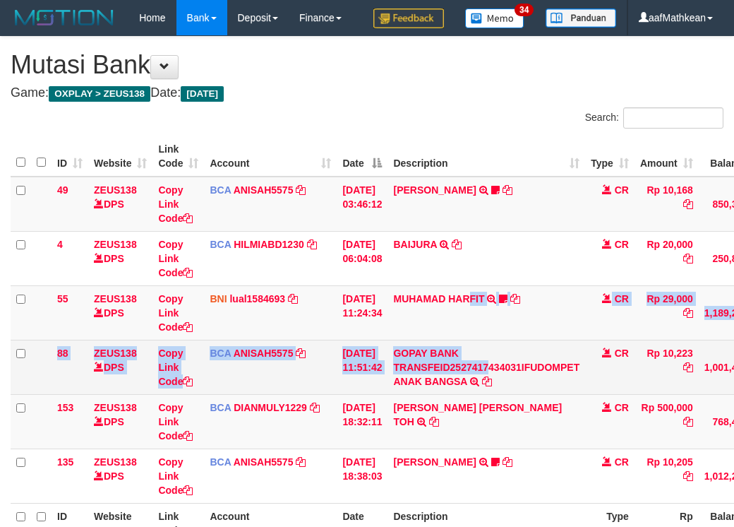
click at [503, 407] on tbody "49 ZEUS138 DPS Copy Link Code BCA ANISAH5575 DPS [PERSON_NAME] mutasi_20251001_…" at bounding box center [432, 340] width 842 height 327
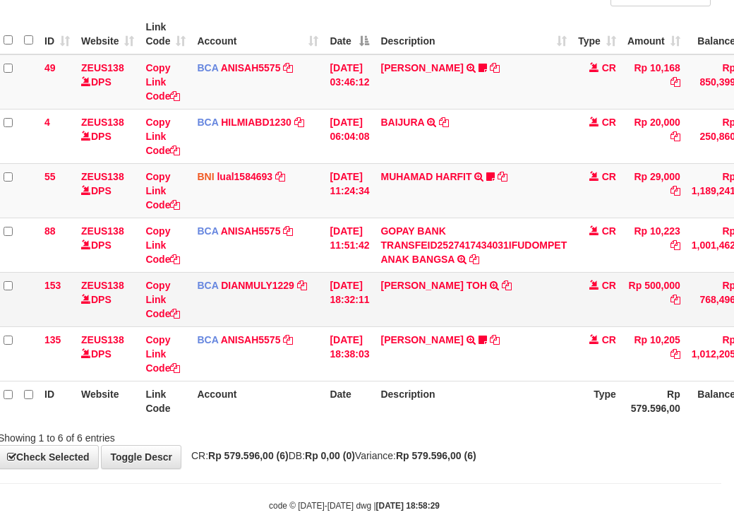
click at [466, 349] on tbody "49 ZEUS138 DPS Copy Link Code BCA ANISAH5575 DPS ANISAH mutasi_20251001_3827 | …" at bounding box center [419, 217] width 842 height 327
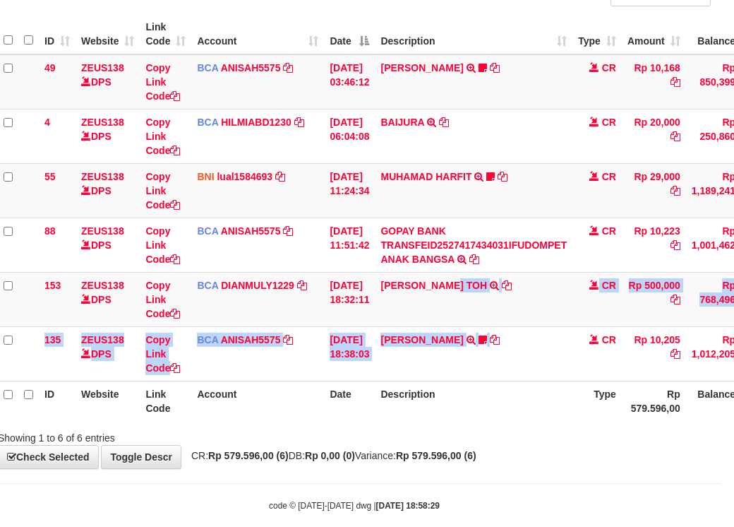
scroll to position [178, 18]
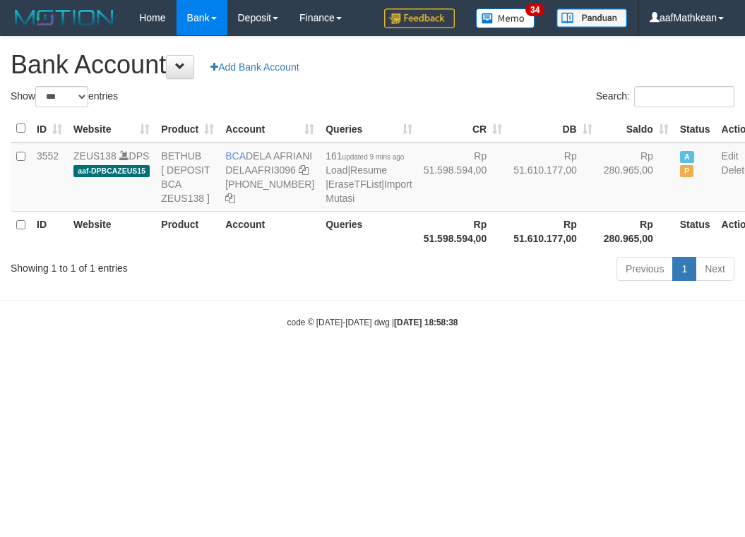
select select "***"
drag, startPoint x: 387, startPoint y: 262, endPoint x: 482, endPoint y: 448, distance: 209.4
click at [427, 364] on body "Toggle navigation Home Bank Account List Load By Website Group [OXPLAY] ZEUS138…" at bounding box center [372, 182] width 745 height 364
drag, startPoint x: 482, startPoint y: 448, endPoint x: 496, endPoint y: 439, distance: 16.8
click at [499, 364] on html "Toggle navigation Home Bank Account List Load By Website Group [OXPLAY] ZEUS138…" at bounding box center [372, 182] width 745 height 364
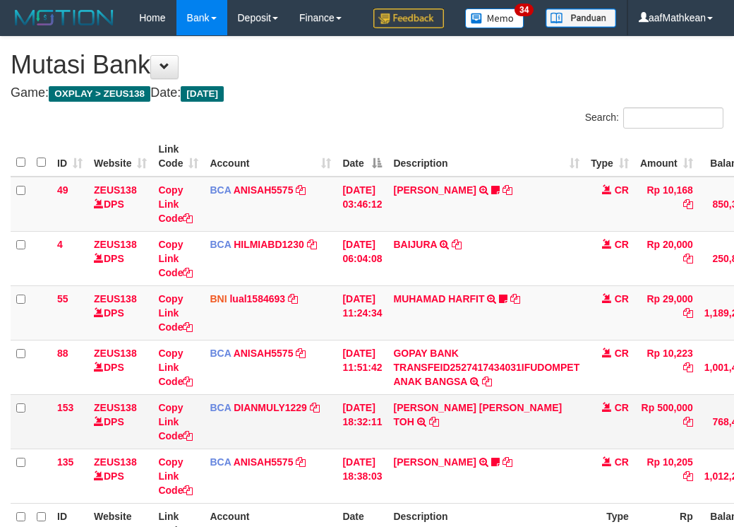
scroll to position [178, 18]
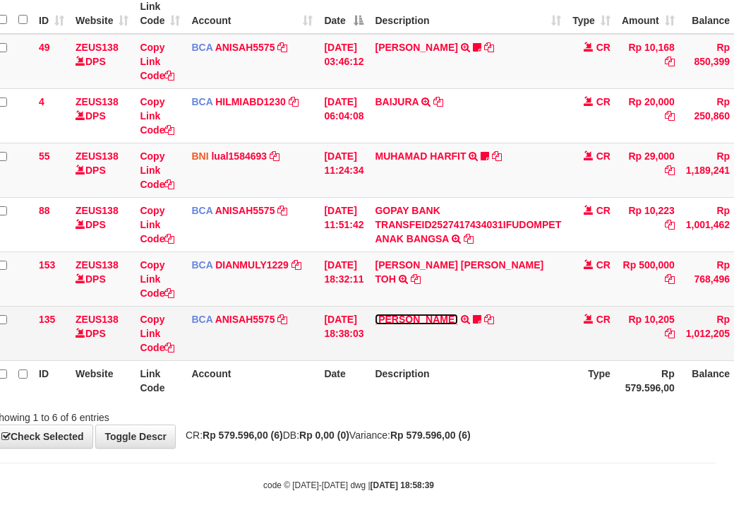
click at [416, 320] on link "[PERSON_NAME]" at bounding box center [416, 319] width 83 height 11
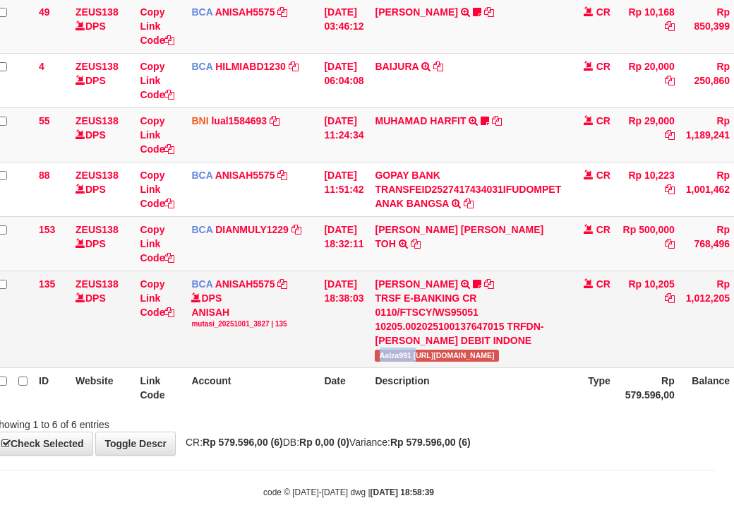
drag, startPoint x: 388, startPoint y: 384, endPoint x: 451, endPoint y: 378, distance: 63.2
click at [427, 367] on td "ALVIN AGUSTI TRSF E-BANKING CR 0110/FTSCY/WS95051 10205.002025100137647015 TRFD…" at bounding box center [468, 318] width 198 height 97
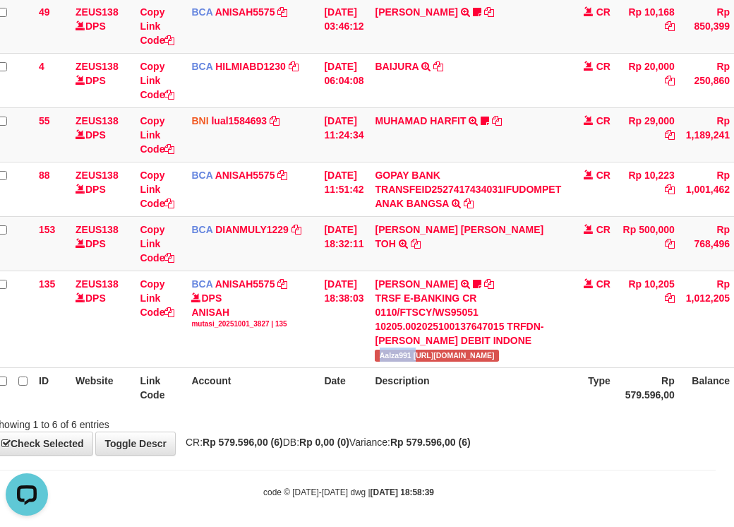
scroll to position [0, 0]
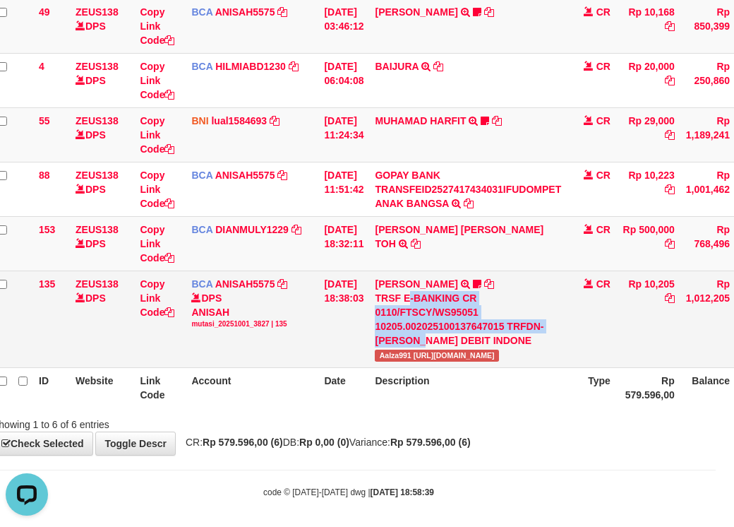
drag, startPoint x: 421, startPoint y: 353, endPoint x: 450, endPoint y: 354, distance: 29.0
click at [432, 347] on div "TRSF E-BANKING CR 0110/FTSCY/WS95051 10205.002025100137647015 TRFDN-ALVIN AGUST…" at bounding box center [468, 319] width 186 height 56
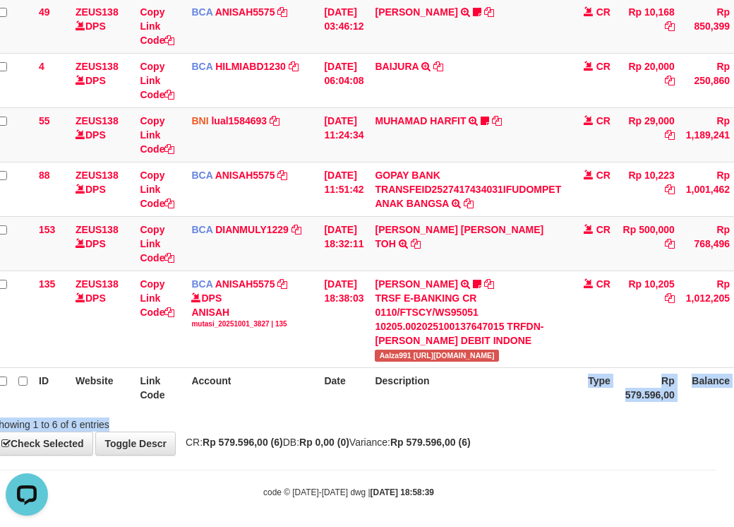
drag, startPoint x: 484, startPoint y: 439, endPoint x: 484, endPoint y: 446, distance: 7.1
click at [487, 431] on div "Search: ID Website Link Code Account Date Description Type Amount Balance Statu…" at bounding box center [348, 180] width 713 height 502
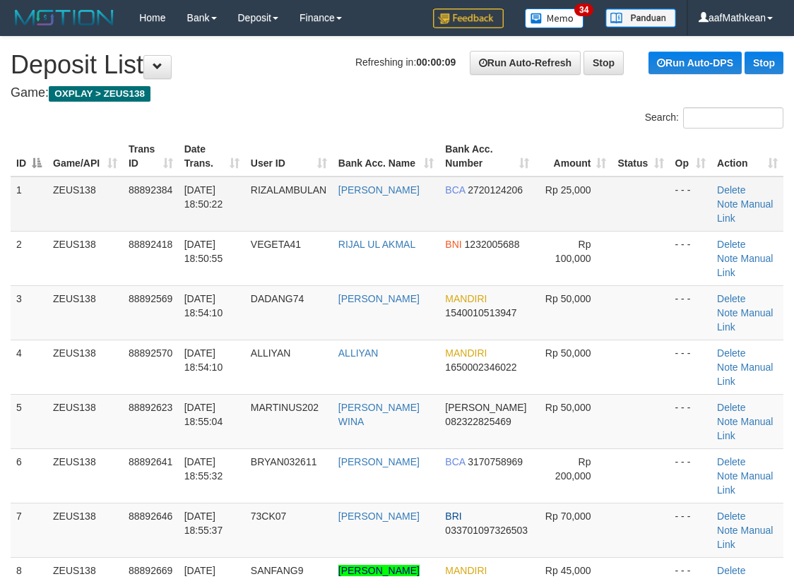
click at [303, 170] on table "ID Game/API Trans ID Date Trans. User ID Bank Acc. Name Bank Acc. Number Amount…" at bounding box center [397, 502] width 773 height 733
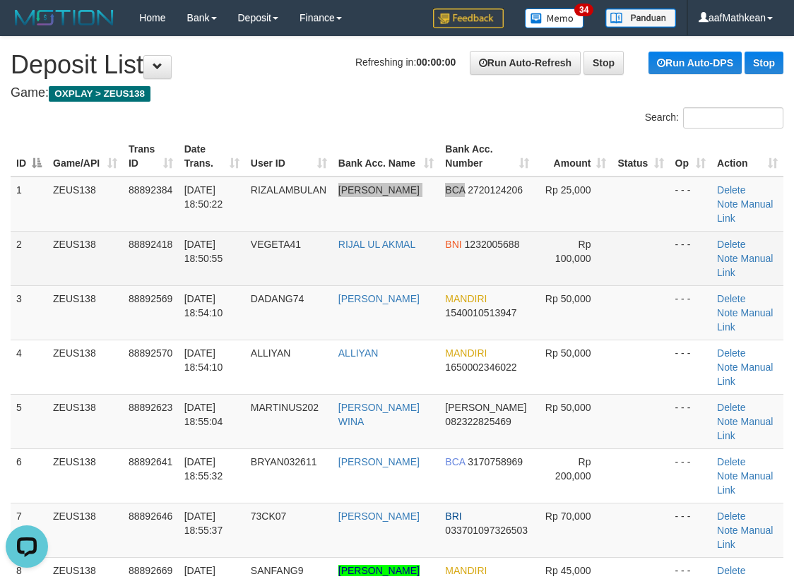
drag, startPoint x: 460, startPoint y: 178, endPoint x: 294, endPoint y: 222, distance: 172.5
click at [439, 190] on tr "1 ZEUS138 88892384 [DATE] 18:50:22 RIZALAMBULAN [PERSON_NAME] BCA 2720124206 Rp…" at bounding box center [397, 204] width 773 height 55
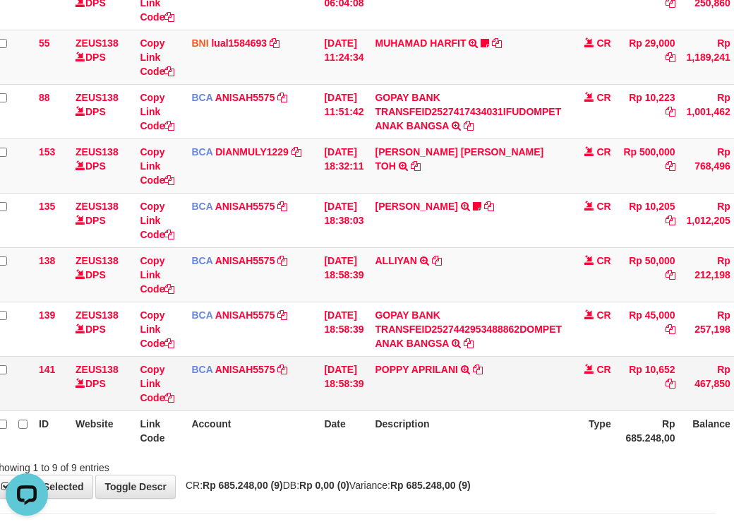
scroll to position [341, 18]
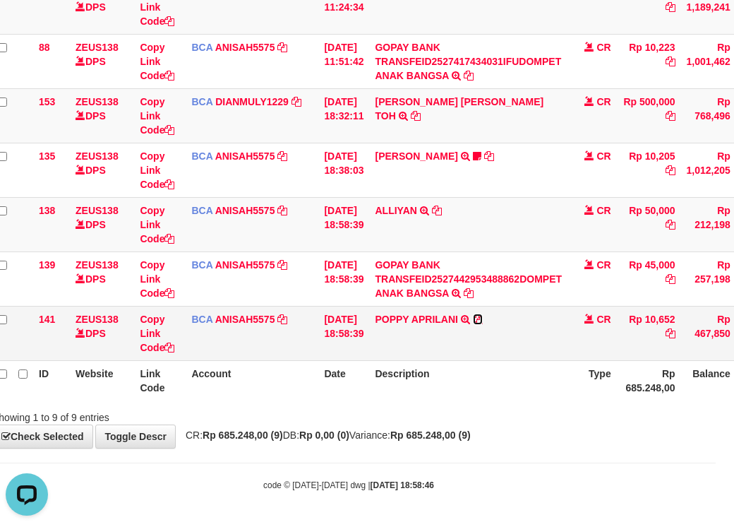
click at [483, 321] on icon at bounding box center [478, 319] width 10 height 10
click at [510, 415] on div "Showing 1 to 9 of 9 entries" at bounding box center [349, 415] width 734 height 20
drag, startPoint x: 489, startPoint y: 388, endPoint x: 477, endPoint y: 388, distance: 12.0
click at [477, 388] on th "Description" at bounding box center [468, 380] width 198 height 40
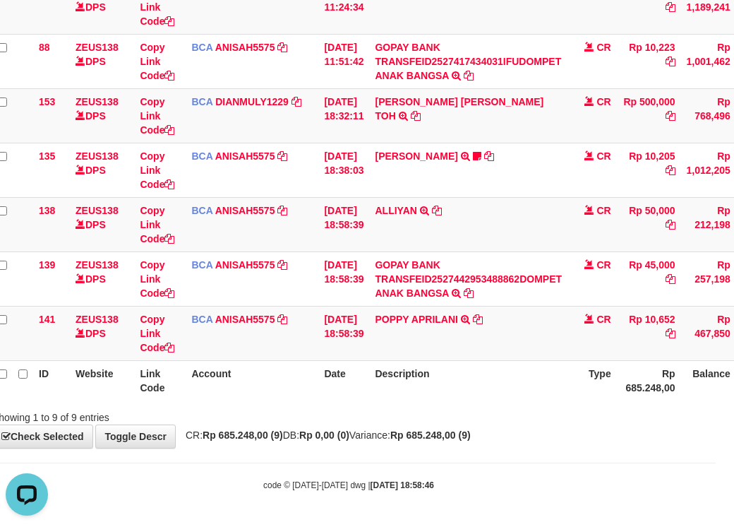
drag, startPoint x: 703, startPoint y: 311, endPoint x: 744, endPoint y: 302, distance: 42.0
click at [726, 305] on tbody "49 ZEUS138 DPS Copy Link Code BCA ANISAH5575 DPS ANISAH mutasi_20251001_3827 | …" at bounding box center [413, 116] width 843 height 490
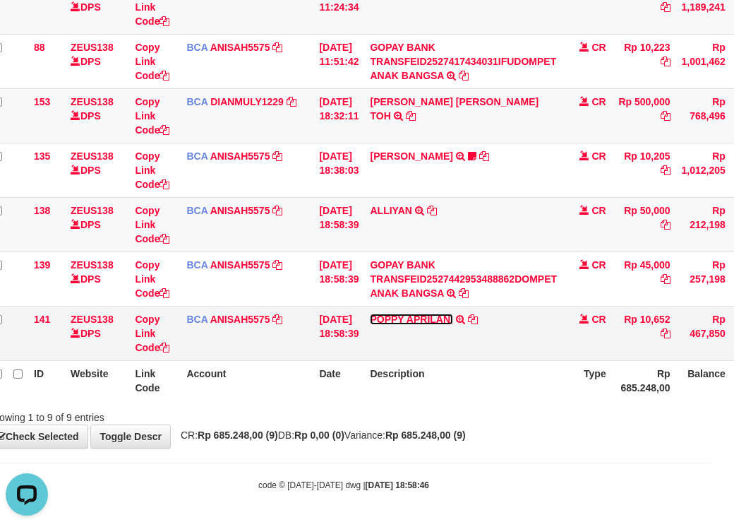
click at [415, 323] on link "POPPY APRILANI" at bounding box center [411, 319] width 83 height 11
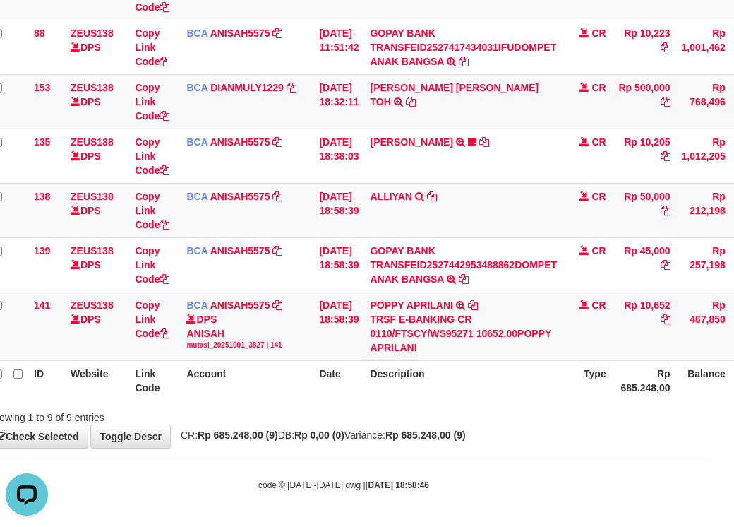
click at [463, 400] on th "Description" at bounding box center [463, 380] width 198 height 40
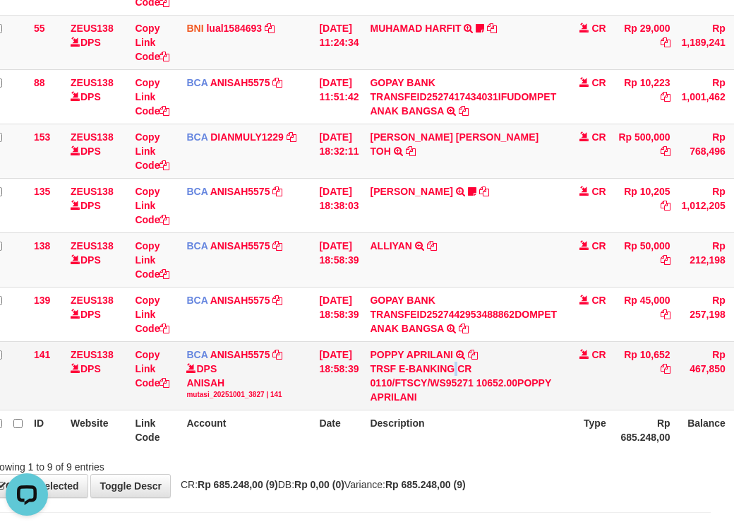
click at [465, 404] on div "TRSF E-BANKING CR 0110/FTSCY/WS95271 10652.00POPPY APRILANI" at bounding box center [463, 383] width 187 height 42
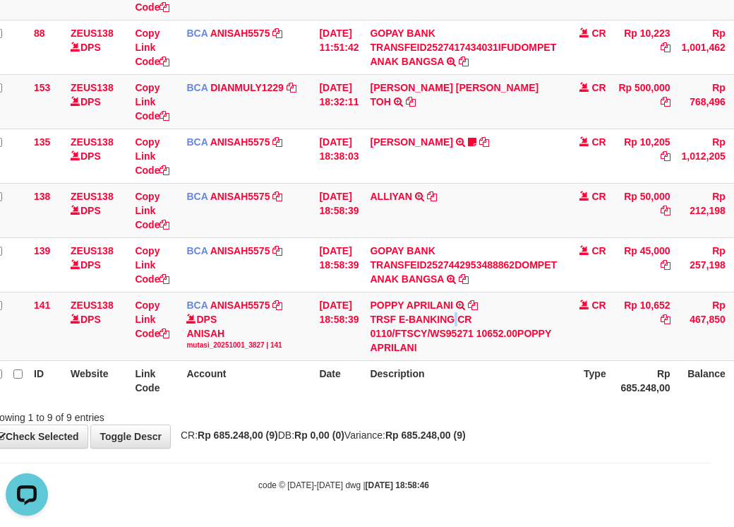
scroll to position [355, 23]
click at [399, 421] on div "Showing 1 to 9 of 9 entries" at bounding box center [344, 415] width 734 height 20
click at [462, 414] on div "Showing 1 to 9 of 9 entries" at bounding box center [344, 415] width 734 height 20
click at [552, 391] on div "Search: ID Website Link Code Account Date Description Type Amount Balance Statu…" at bounding box center [343, 105] width 713 height 637
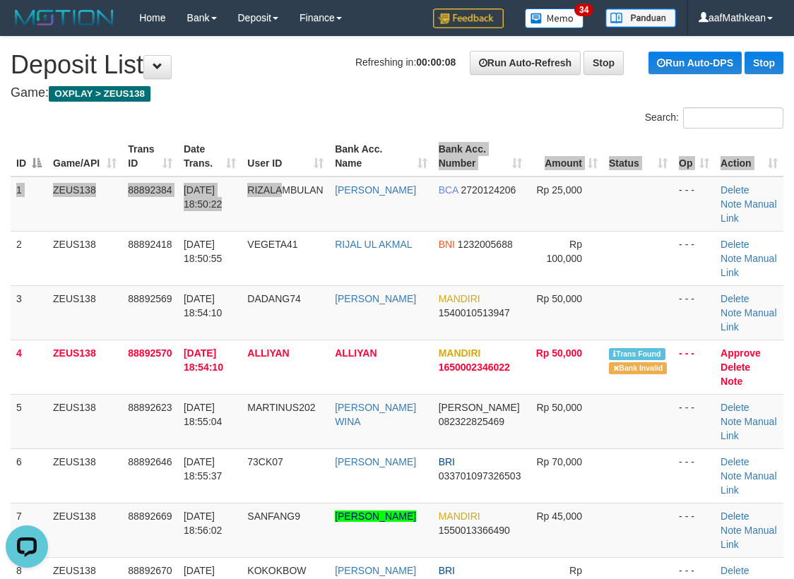
drag, startPoint x: 385, startPoint y: 172, endPoint x: 1, endPoint y: 244, distance: 390.9
click at [329, 184] on td "RIZALAMBULAN" at bounding box center [286, 204] width 88 height 55
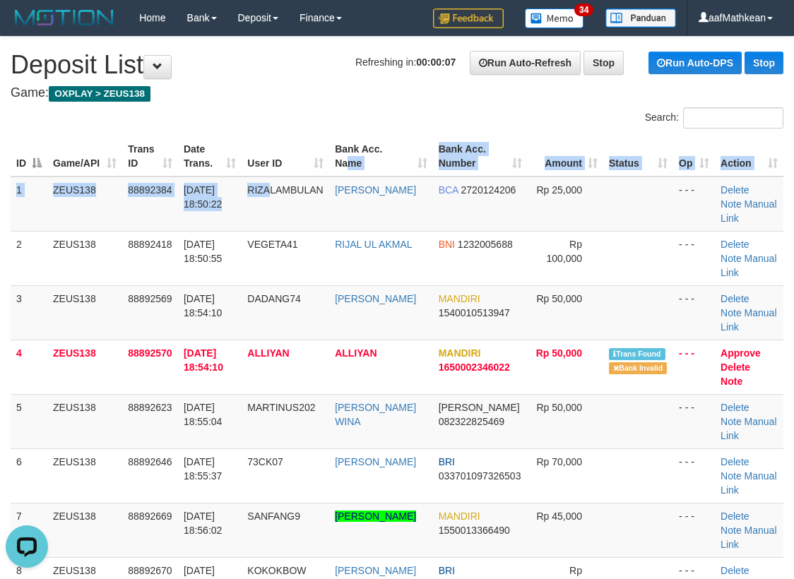
drag, startPoint x: 323, startPoint y: 178, endPoint x: 1, endPoint y: 252, distance: 330.4
click at [321, 192] on span "RIZALAMBULAN" at bounding box center [285, 189] width 76 height 11
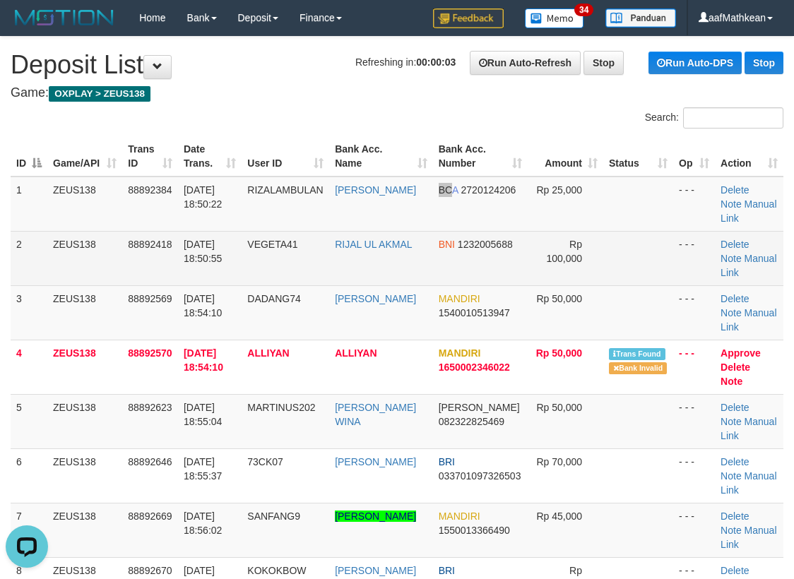
click at [372, 219] on td "DINI ARIYANTI" at bounding box center [381, 204] width 104 height 55
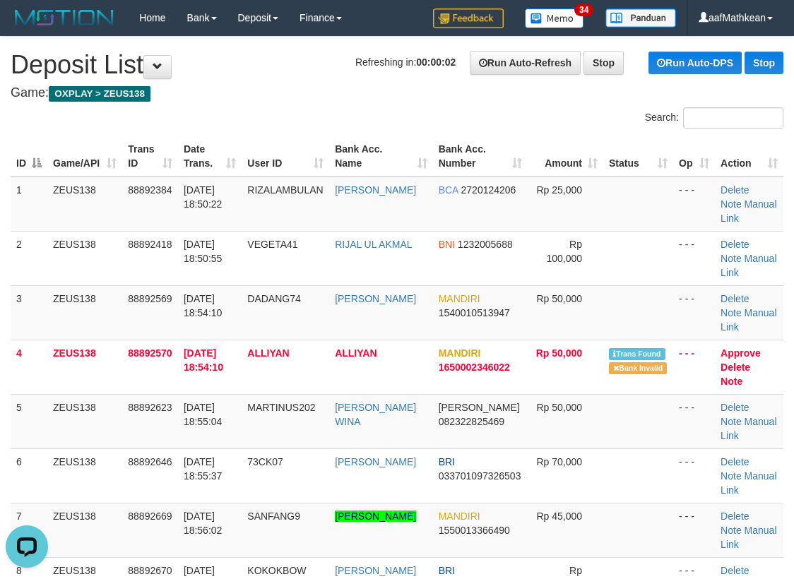
click at [289, 114] on div "Search:" at bounding box center [397, 119] width 794 height 25
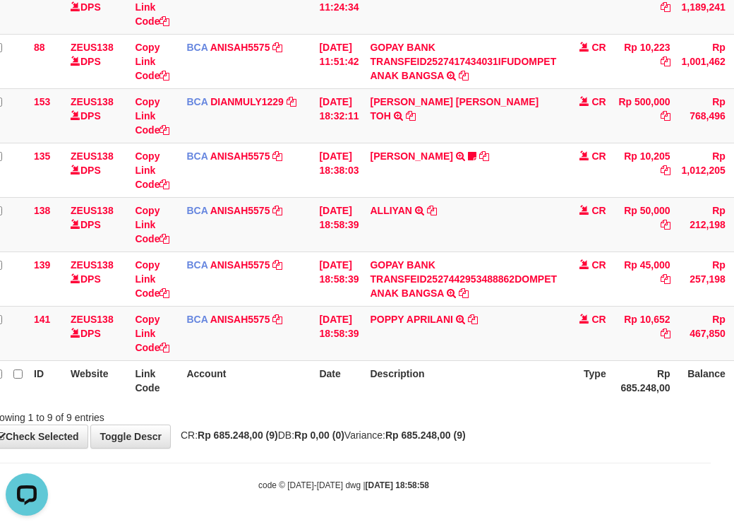
click at [398, 379] on th "Description" at bounding box center [463, 380] width 198 height 40
click at [412, 389] on th "Description" at bounding box center [463, 380] width 198 height 40
click at [426, 386] on th "Description" at bounding box center [463, 380] width 198 height 40
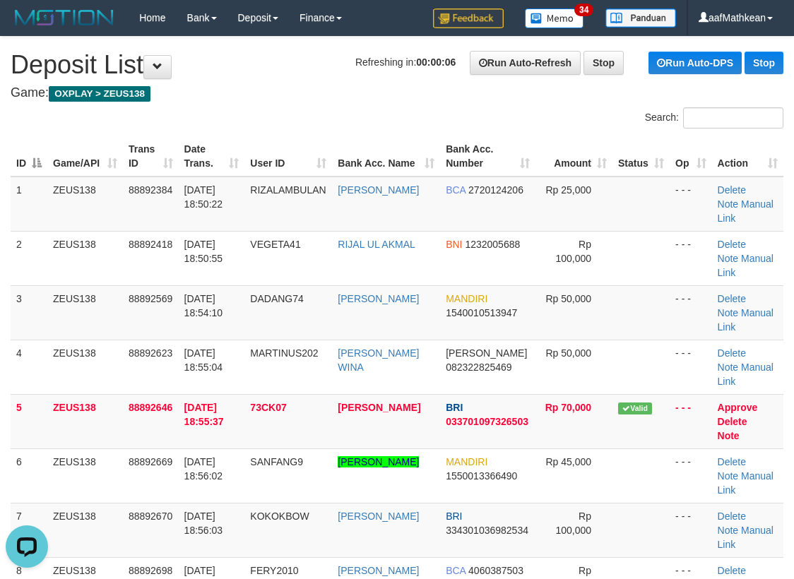
click at [174, 225] on table "ID Game/API Trans ID Date Trans. User ID Bank Acc. Name Bank Acc. Number Amount…" at bounding box center [397, 448] width 773 height 624
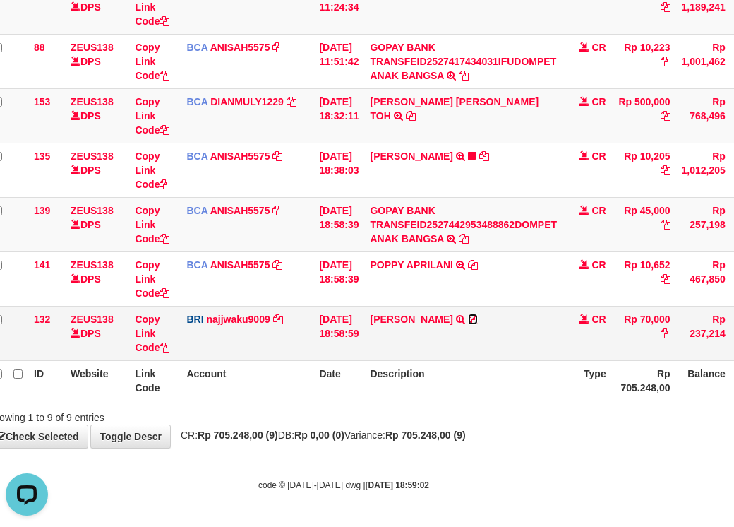
click at [478, 316] on icon at bounding box center [473, 319] width 10 height 10
drag, startPoint x: 269, startPoint y: 416, endPoint x: 270, endPoint y: 424, distance: 8.5
click at [269, 421] on div "Showing 1 to 9 of 9 entries" at bounding box center [129, 415] width 285 height 20
click at [273, 429] on div "**********" at bounding box center [344, 89] width 734 height 717
click at [338, 429] on div "**********" at bounding box center [344, 89] width 734 height 717
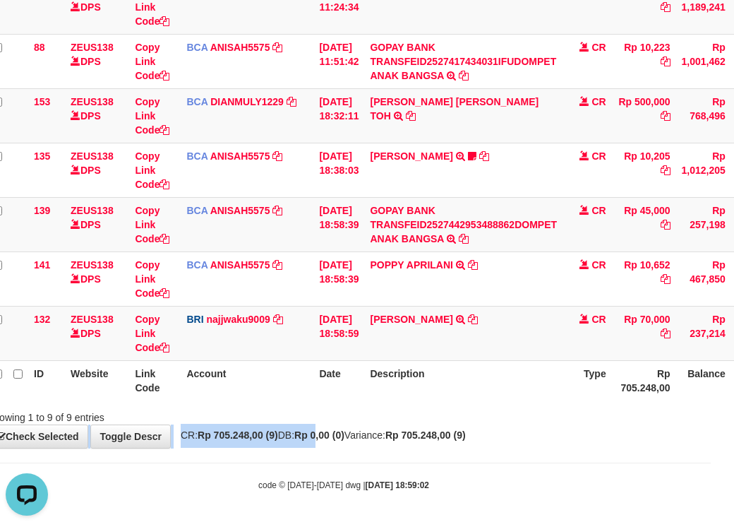
click at [494, 453] on body "Toggle navigation Home Bank Account List Load By Website Group [OXPLAY] ZEUS138…" at bounding box center [344, 110] width 734 height 833
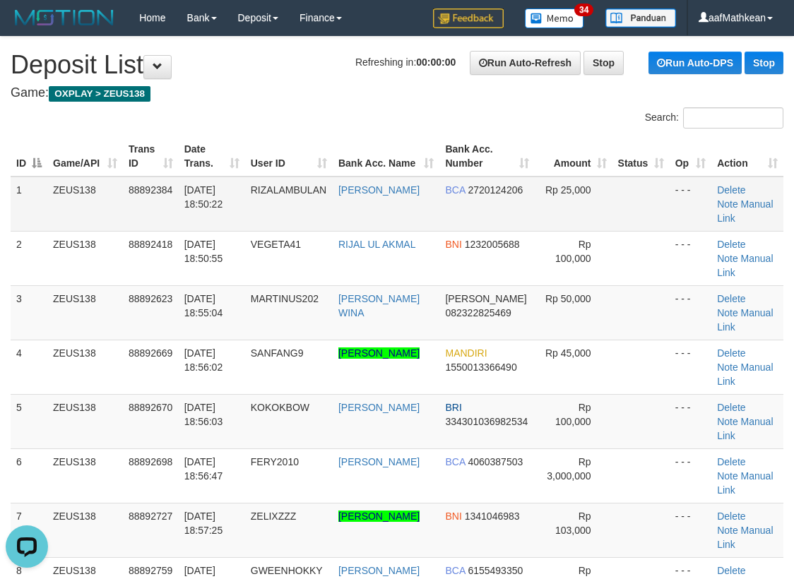
drag, startPoint x: 412, startPoint y: 138, endPoint x: 125, endPoint y: 205, distance: 294.5
click at [313, 165] on tr "ID Game/API Trans ID Date Trans. User ID Bank Acc. Name Bank Acc. Number Amount…" at bounding box center [397, 156] width 773 height 40
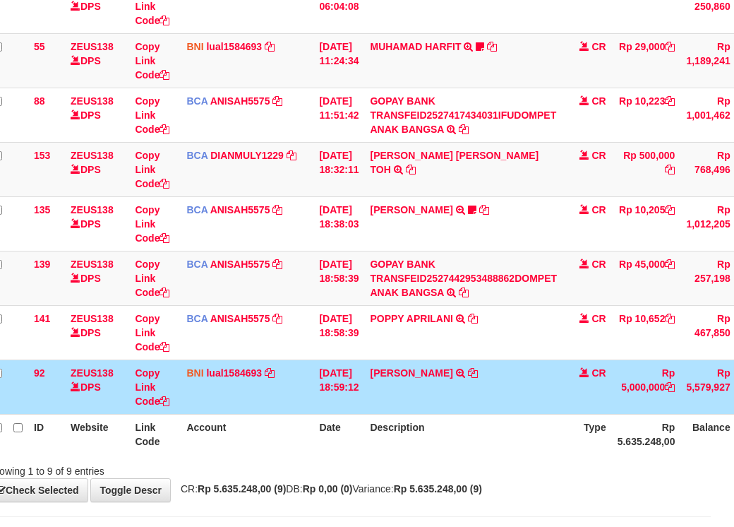
click at [578, 414] on td "CR" at bounding box center [587, 386] width 49 height 54
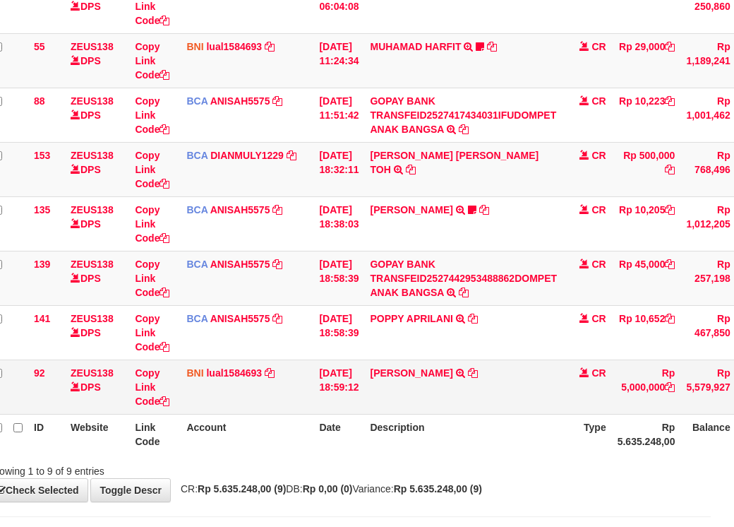
scroll to position [341, 23]
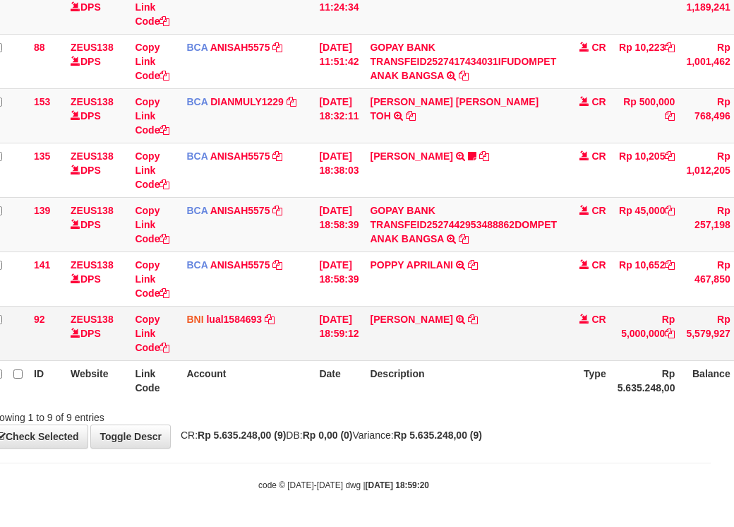
click at [513, 406] on div "Showing 1 to 9 of 9 entries" at bounding box center [344, 415] width 734 height 20
click at [478, 318] on icon at bounding box center [473, 319] width 10 height 10
click at [394, 345] on td "ADITYA ERRIC WIBOWO TRANSFER DARI SDR ADITYA ERRIC WIBOWO" at bounding box center [463, 333] width 198 height 54
drag, startPoint x: 412, startPoint y: 368, endPoint x: 437, endPoint y: 388, distance: 31.7
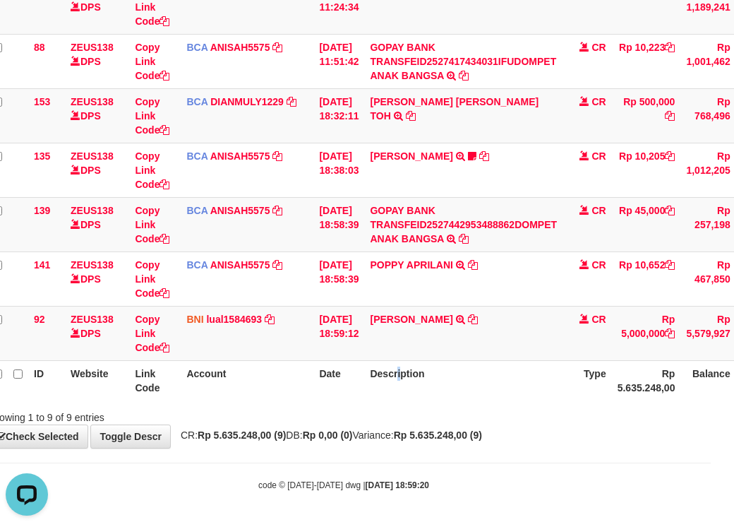
click at [416, 372] on th "Description" at bounding box center [463, 380] width 198 height 40
drag, startPoint x: 437, startPoint y: 388, endPoint x: 455, endPoint y: 410, distance: 28.1
click at [452, 415] on div "Search: ID Website Link Code Account Date Description Type Amount Balance Statu…" at bounding box center [343, 113] width 713 height 623
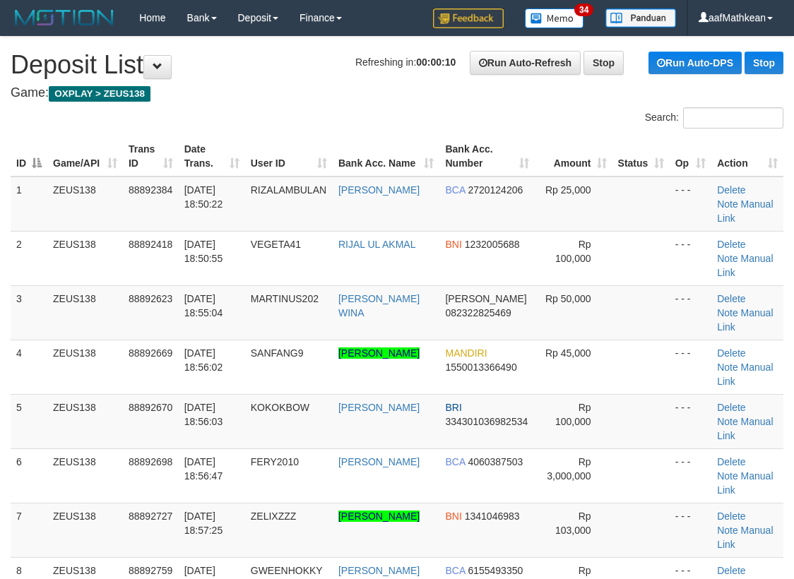
click at [332, 93] on h4 "Game: OXPLAY > ZEUS138" at bounding box center [397, 93] width 773 height 14
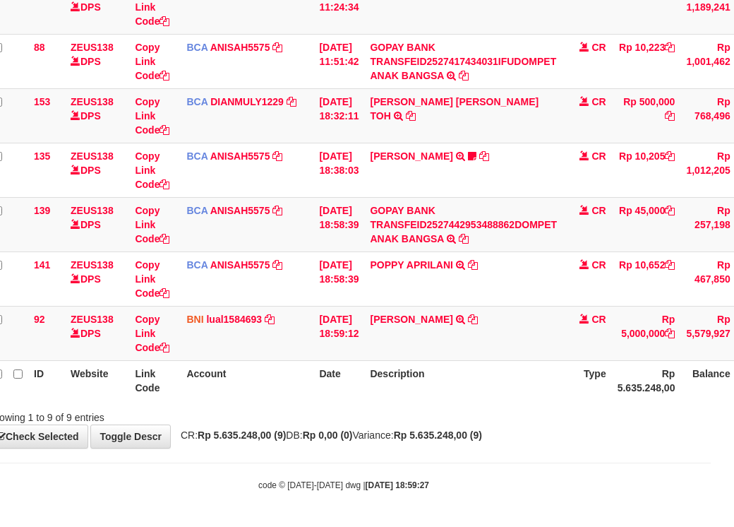
click at [711, 513] on html "Toggle navigation Home Bank Account List Load By Website Group [OXPLAY] ZEUS138…" at bounding box center [344, 110] width 734 height 833
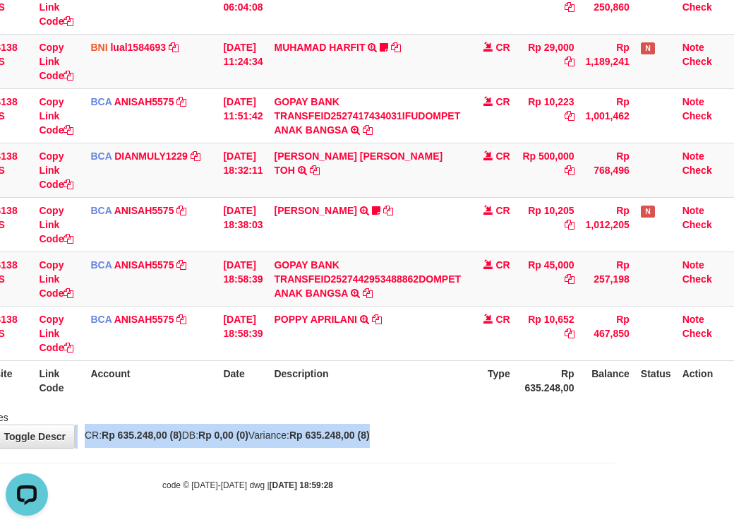
drag, startPoint x: 500, startPoint y: 422, endPoint x: 743, endPoint y: 427, distance: 243.0
click at [615, 431] on html "Toggle navigation Home Bank Account List Load By Website Group [OXPLAY] ZEUS138…" at bounding box center [248, 138] width 734 height 778
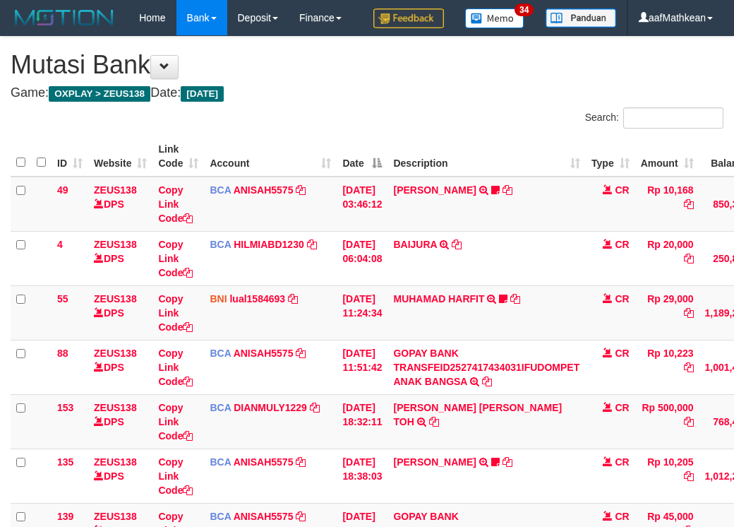
scroll to position [287, 129]
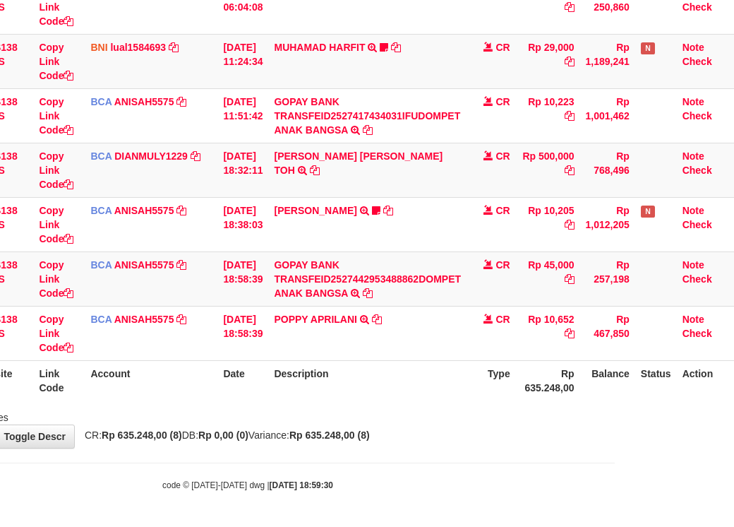
click at [189, 358] on td "BCA ANISAH5575 DPS [PERSON_NAME] mutasi_20251001_3827 | 141 mutasi_20251001_382…" at bounding box center [151, 333] width 133 height 54
drag, startPoint x: 208, startPoint y: 370, endPoint x: 741, endPoint y: 402, distance: 534.1
click at [356, 394] on tr "ID Website Link Code Account Date Description Type Rp 635.248,00 Balance Status…" at bounding box center [312, 380] width 843 height 40
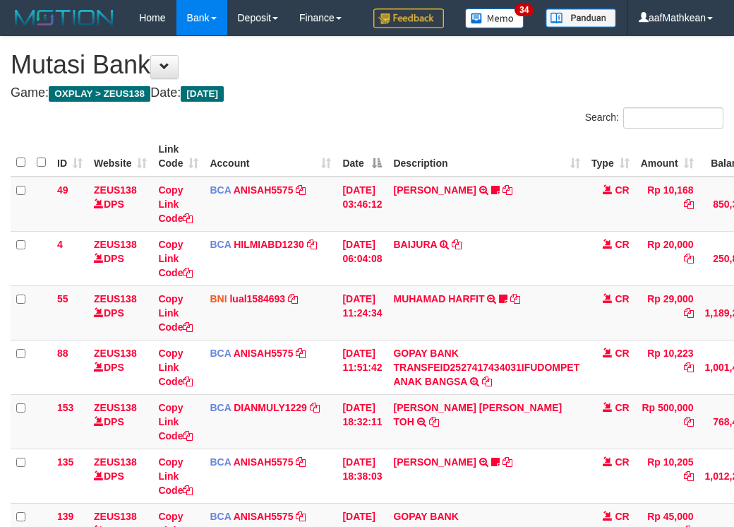
scroll to position [287, 129]
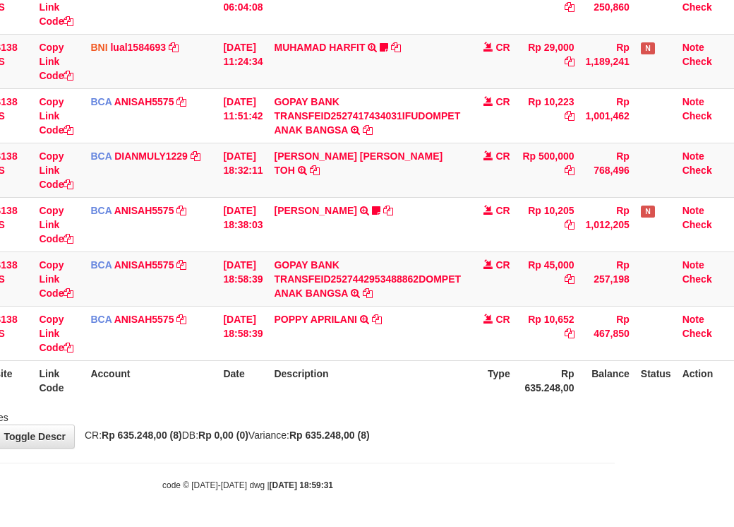
click at [482, 438] on div "**********" at bounding box center [248, 116] width 734 height 662
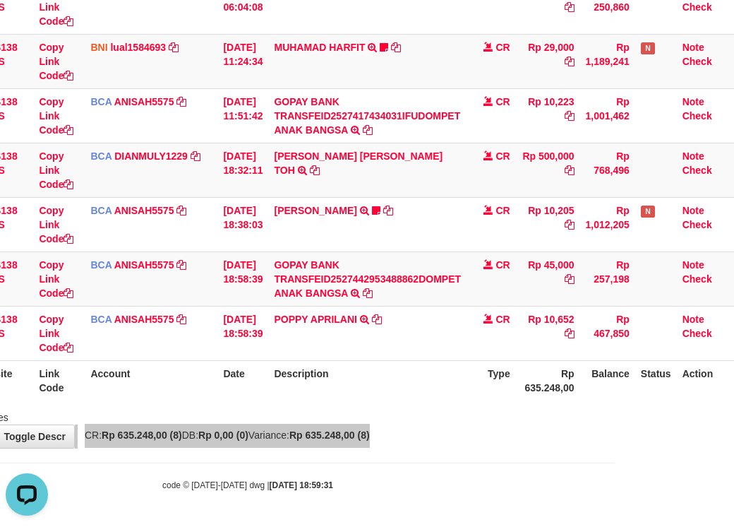
scroll to position [0, 0]
drag, startPoint x: 398, startPoint y: 496, endPoint x: 606, endPoint y: 514, distance: 208.4
click at [520, 507] on body "Toggle navigation Home Bank Account List Load By Website Group [OXPLAY] ZEUS138…" at bounding box center [248, 138] width 734 height 778
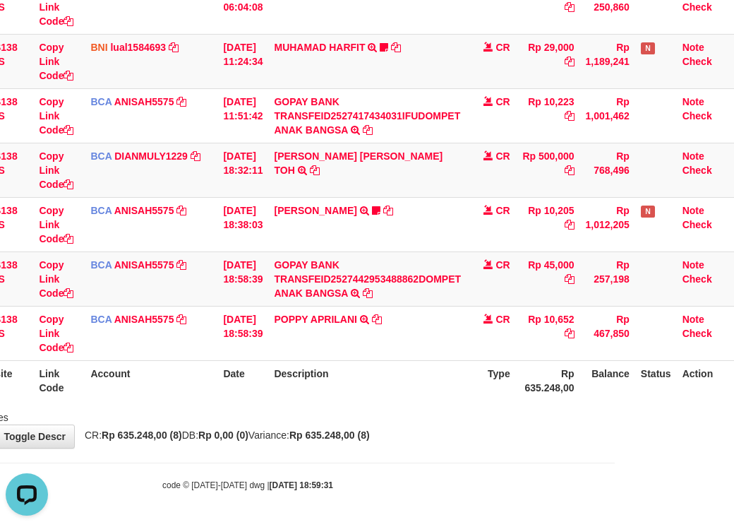
drag, startPoint x: 439, startPoint y: 477, endPoint x: 739, endPoint y: 515, distance: 303.1
click at [494, 487] on body "Toggle navigation Home Bank Account List Load By Website Group [OXPLAY] ZEUS138…" at bounding box center [248, 138] width 734 height 778
drag, startPoint x: 532, startPoint y: 431, endPoint x: 581, endPoint y: 443, distance: 50.9
click at [538, 433] on div "**********" at bounding box center [248, 116] width 734 height 662
drag, startPoint x: 443, startPoint y: 393, endPoint x: 449, endPoint y: 431, distance: 38.7
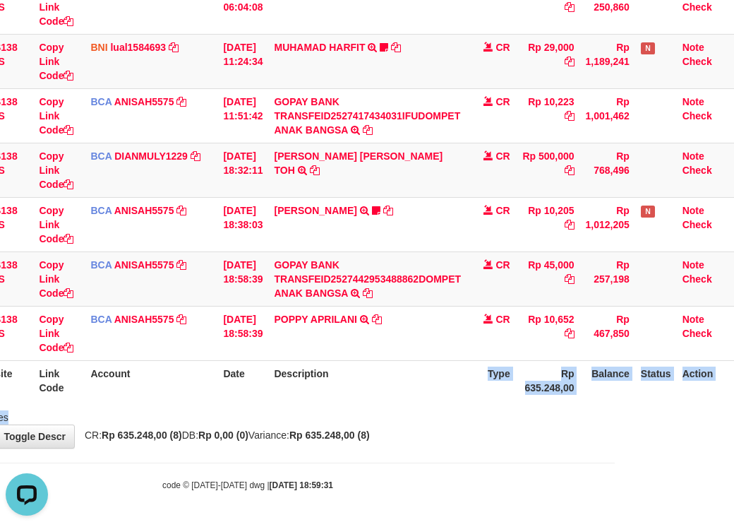
click at [439, 422] on div "Search: ID Website Link Code Account Date Description Type Amount Balance Statu…" at bounding box center [247, 140] width 713 height 568
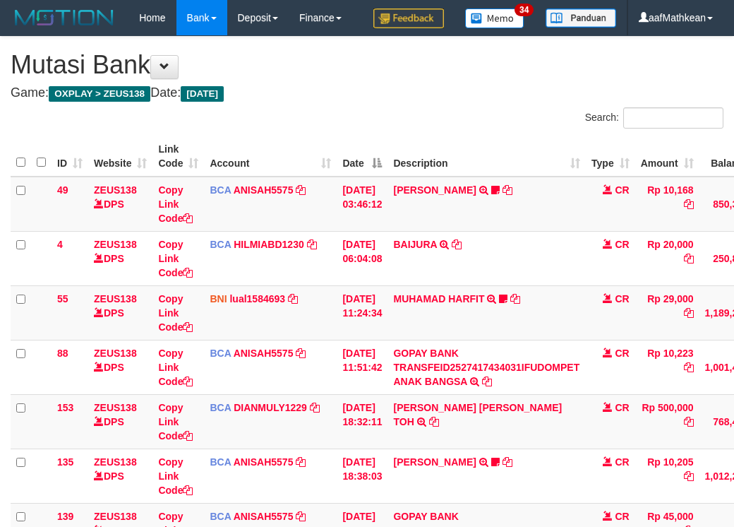
scroll to position [287, 129]
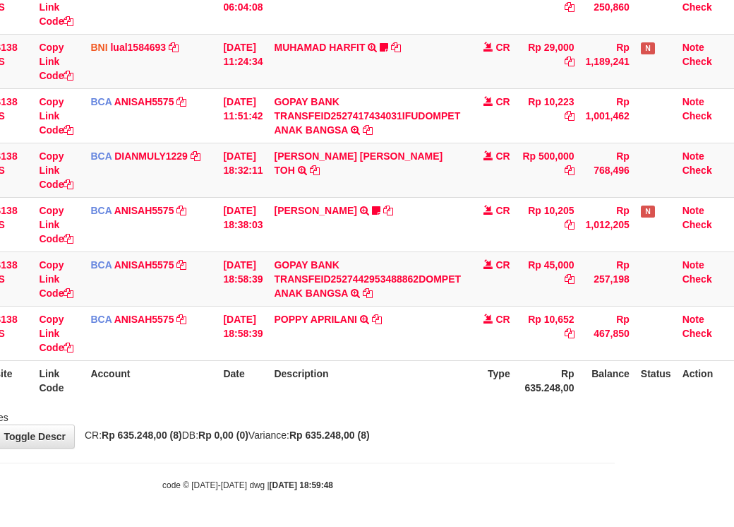
click at [402, 399] on th "Description" at bounding box center [367, 380] width 198 height 40
drag, startPoint x: 424, startPoint y: 408, endPoint x: 432, endPoint y: 413, distance: 9.2
click at [426, 410] on div "Showing 1 to 8 of 8 entries" at bounding box center [248, 415] width 734 height 20
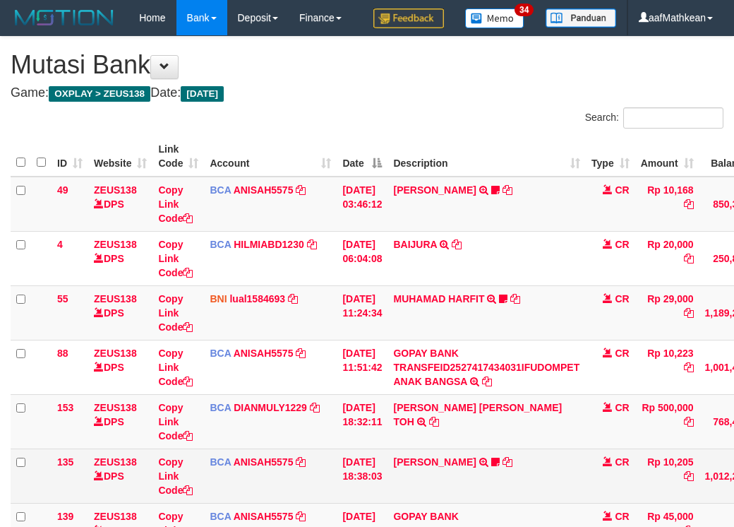
scroll to position [287, 129]
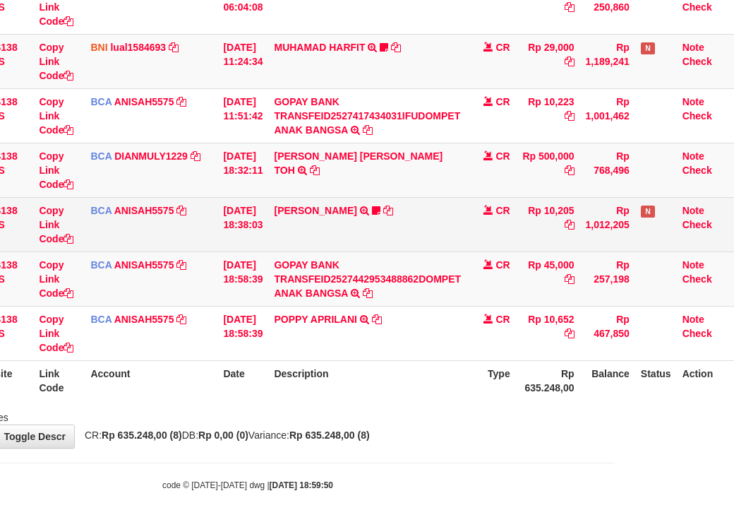
click at [399, 394] on div "Search: ID Website Link Code Account Date Description Type Amount Balance Statu…" at bounding box center [247, 140] width 713 height 568
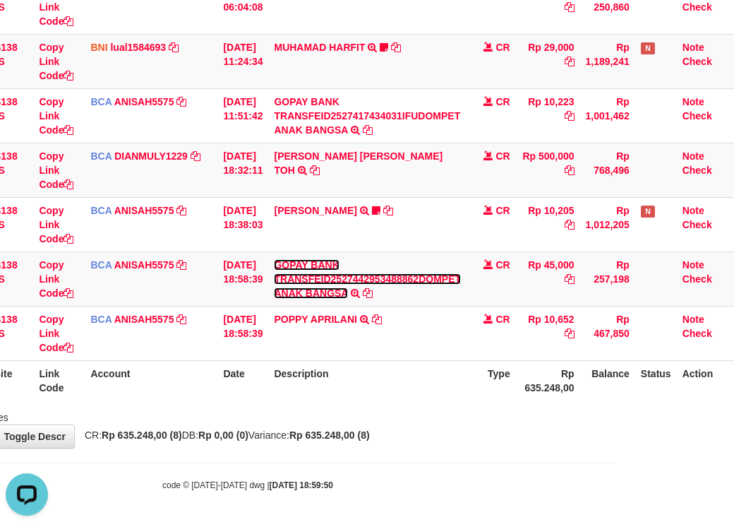
click at [274, 259] on link "GOPAY BANK TRANSFEID2527442953488862DOMPET ANAK BANGSA" at bounding box center [367, 279] width 187 height 40
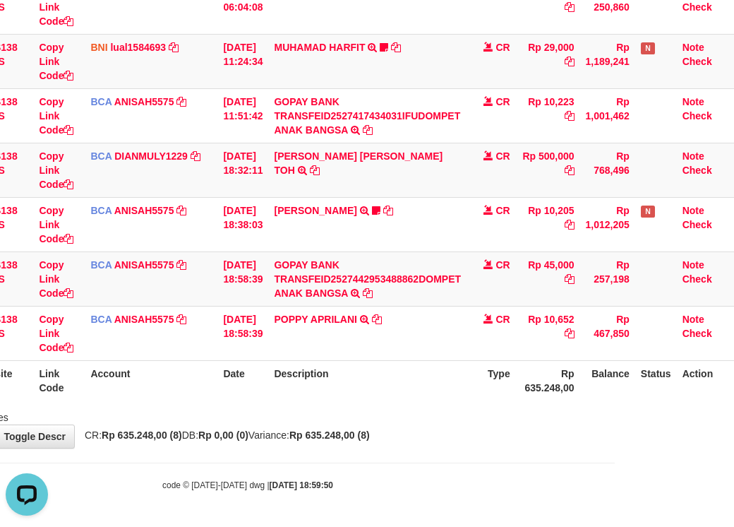
click at [528, 400] on th "Rp 635.248,00" at bounding box center [548, 380] width 64 height 40
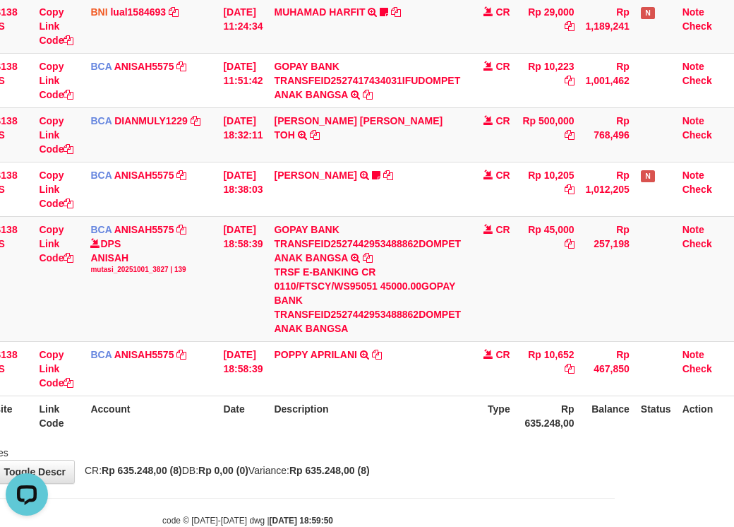
click at [460, 436] on th "Description" at bounding box center [367, 415] width 198 height 40
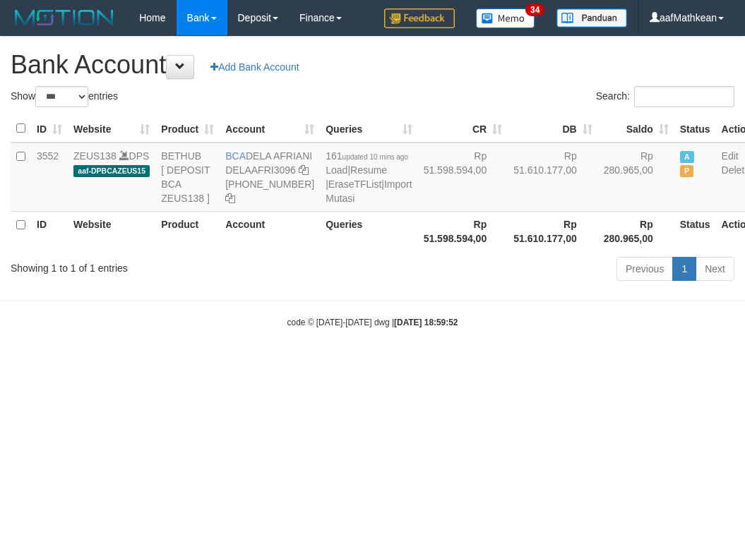
select select "***"
drag, startPoint x: 0, startPoint y: 0, endPoint x: 510, endPoint y: 422, distance: 661.6
click at [513, 364] on html "Toggle navigation Home Bank Account List Load By Website Group [OXPLAY] ZEUS138…" at bounding box center [372, 182] width 745 height 364
select select "***"
click at [499, 364] on html "Toggle navigation Home Bank Account List Load By Website Group [OXPLAY] ZEUS138…" at bounding box center [372, 182] width 745 height 364
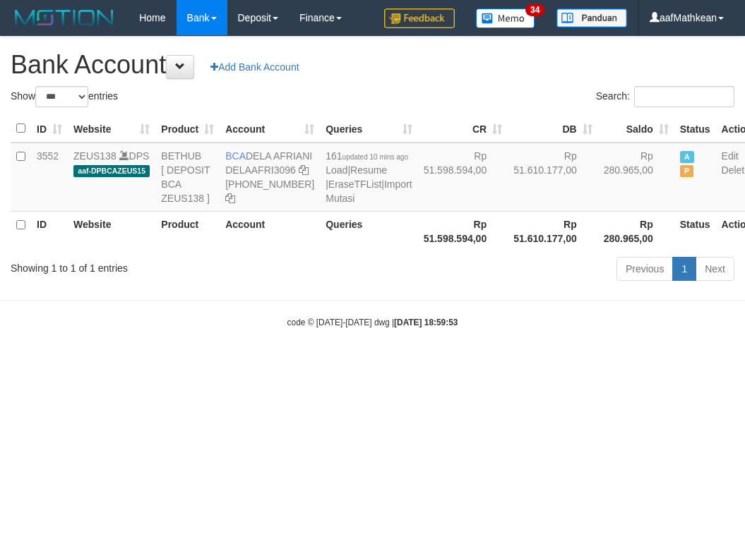
select select "***"
click at [448, 328] on strong "2025/10/01 18:59:53" at bounding box center [426, 323] width 64 height 10
click at [451, 328] on strong "2025/10/01 18:59:53" at bounding box center [426, 323] width 64 height 10
select select "***"
click at [446, 364] on body "Toggle navigation Home Bank Account List Load By Website Group [OXPLAY] ZEUS138…" at bounding box center [372, 182] width 745 height 364
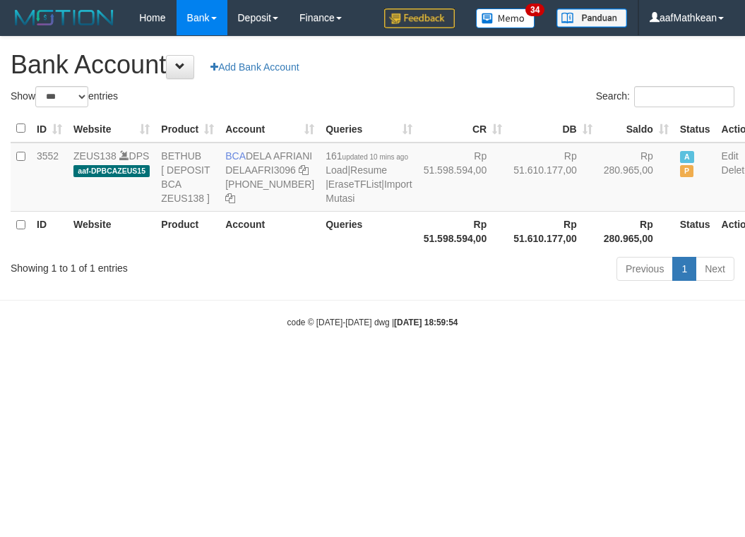
select select "***"
drag, startPoint x: 0, startPoint y: 0, endPoint x: 444, endPoint y: 376, distance: 581.8
click at [444, 364] on body "Toggle navigation Home Bank Account List Load By Website Group [OXPLAY] ZEUS138…" at bounding box center [372, 182] width 745 height 364
select select "***"
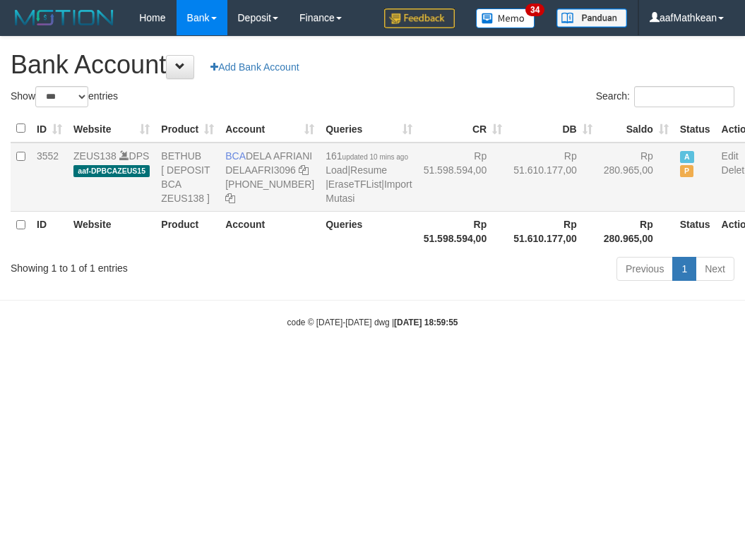
drag, startPoint x: 0, startPoint y: 0, endPoint x: 228, endPoint y: 222, distance: 318.6
click at [428, 364] on body "Toggle navigation Home Bank Account List Load By Website Group [OXPLAY] ZEUS138…" at bounding box center [372, 182] width 745 height 364
select select "***"
drag, startPoint x: 464, startPoint y: 321, endPoint x: 460, endPoint y: 339, distance: 18.8
click at [469, 350] on body "Toggle navigation Home Bank Account List Load By Website Group [OXPLAY] ZEUS138…" at bounding box center [372, 182] width 745 height 364
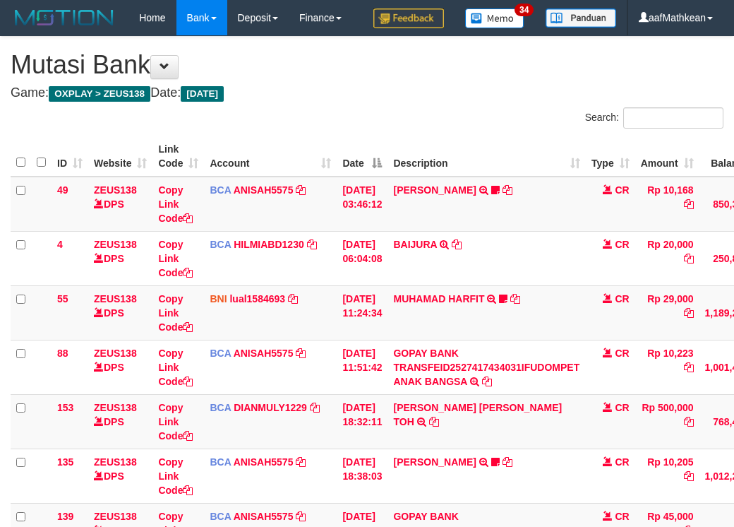
scroll to position [287, 129]
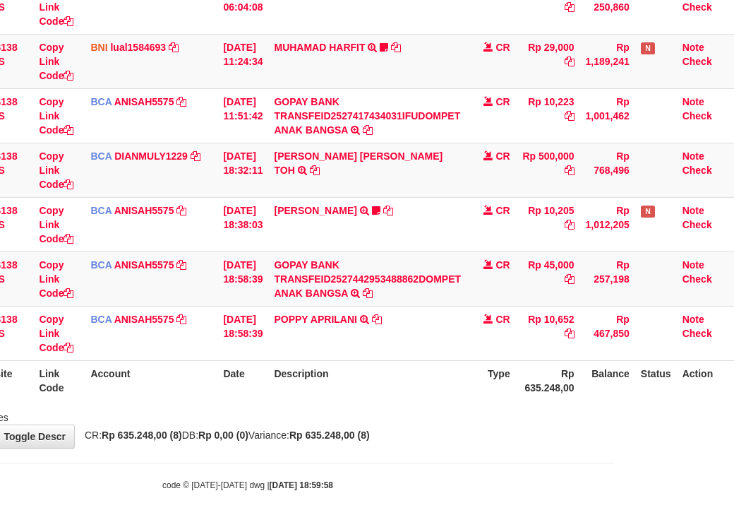
click at [433, 413] on div "Showing 1 to 8 of 8 entries" at bounding box center [248, 415] width 734 height 20
click at [429, 415] on div "Showing 1 to 8 of 8 entries" at bounding box center [248, 415] width 734 height 20
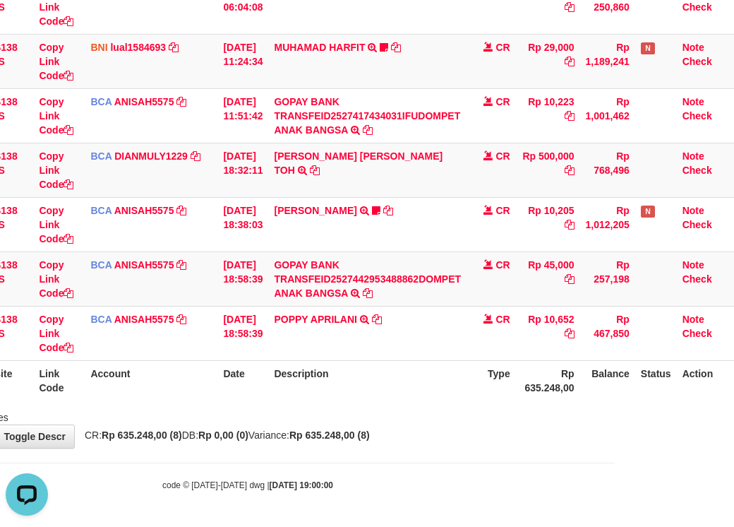
click at [393, 404] on div "Search: ID Website Link Code Account Date Description Type Amount Balance Statu…" at bounding box center [247, 140] width 713 height 568
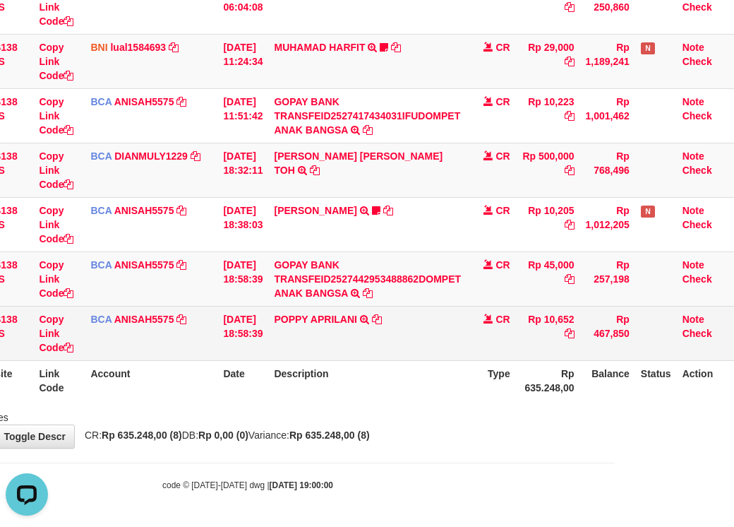
click at [396, 340] on td "POPPY APRILANI TRSF E-BANKING CR 0110/FTSCY/WS95271 10652.00POPPY APRILANI" at bounding box center [367, 333] width 198 height 54
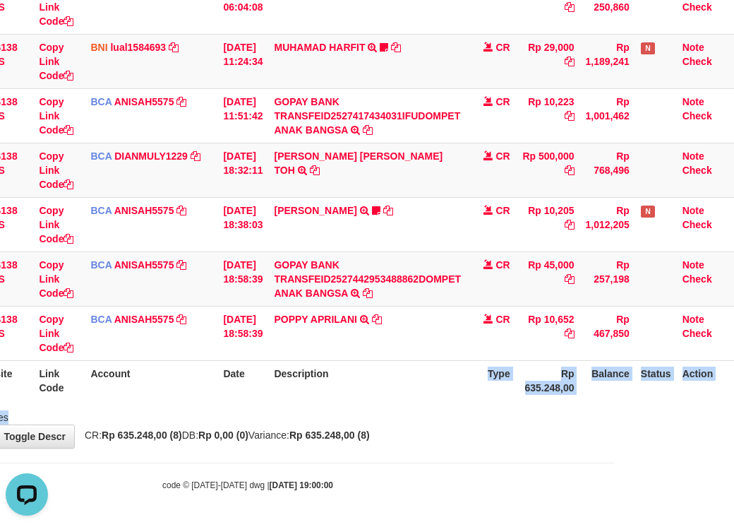
drag, startPoint x: 407, startPoint y: 407, endPoint x: 433, endPoint y: 387, distance: 32.6
click at [434, 407] on div "Search: ID Website Link Code Account Date Description Type Amount Balance Statu…" at bounding box center [247, 140] width 713 height 568
click at [415, 388] on th "Description" at bounding box center [367, 380] width 198 height 40
click at [398, 383] on th "Description" at bounding box center [367, 380] width 198 height 40
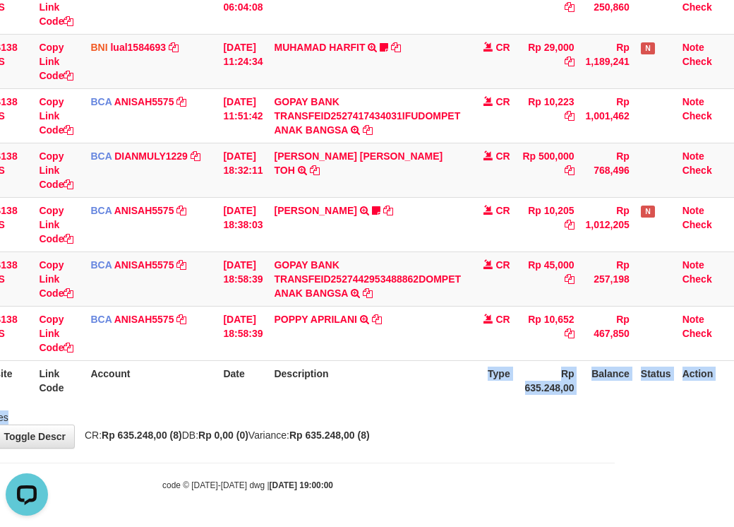
click at [347, 464] on body "Toggle navigation Home Bank Account List Load By Website Group [OXPLAY] ZEUS138…" at bounding box center [248, 138] width 734 height 778
click at [349, 465] on body "Toggle navigation Home Bank Account List Load By Website Group [OXPLAY] ZEUS138…" at bounding box center [248, 138] width 734 height 778
drag, startPoint x: 469, startPoint y: 432, endPoint x: 470, endPoint y: 409, distance: 23.3
click at [467, 421] on div "**********" at bounding box center [248, 116] width 734 height 662
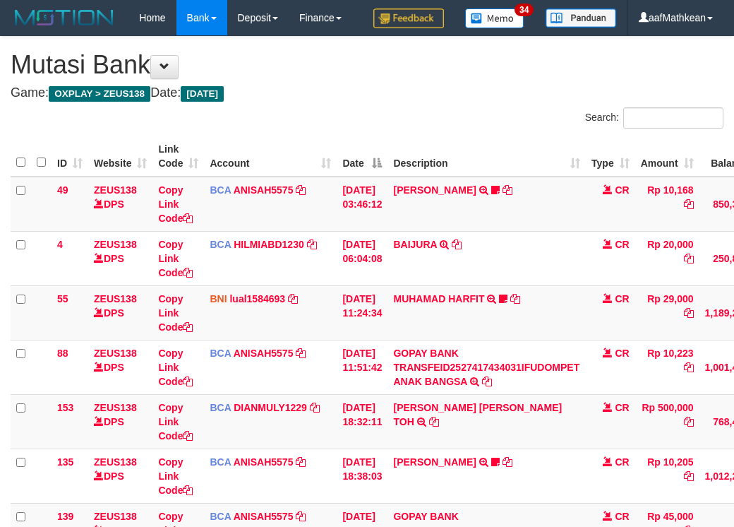
scroll to position [287, 129]
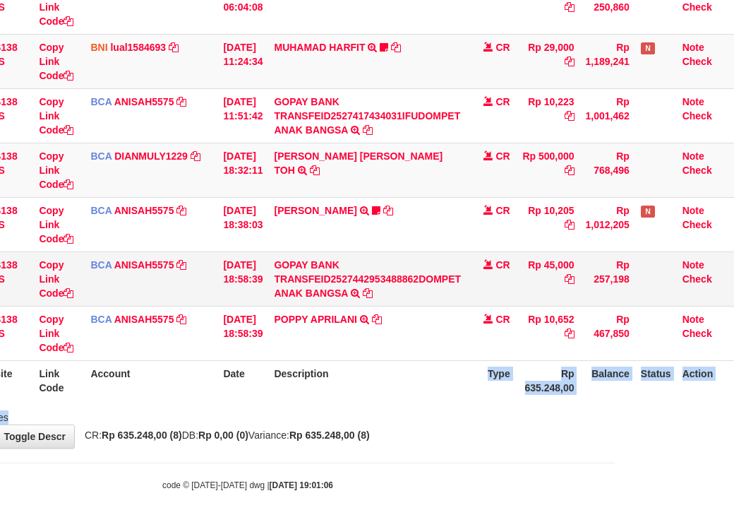
drag, startPoint x: 418, startPoint y: 408, endPoint x: 170, endPoint y: 289, distance: 275.1
click at [276, 342] on div "Search: ID Website Link Code Account Date Description Type Amount Balance Statu…" at bounding box center [247, 140] width 713 height 568
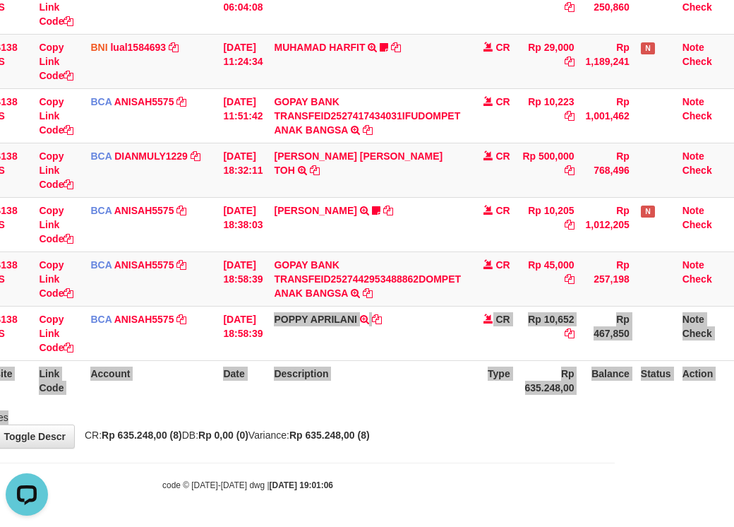
scroll to position [0, 0]
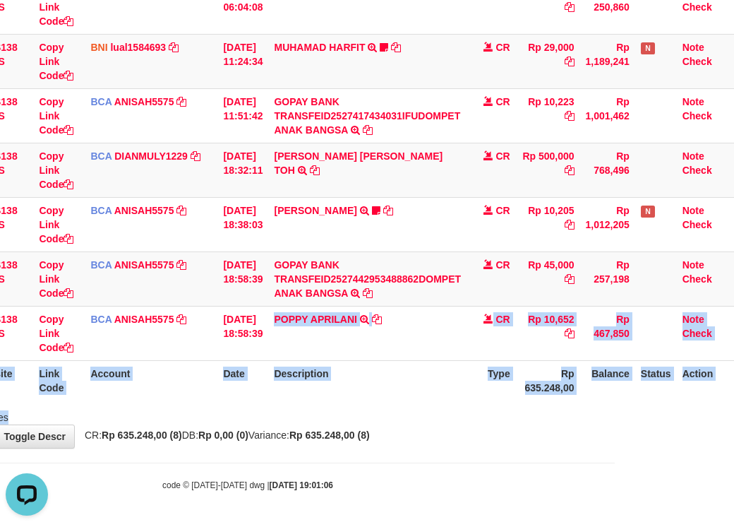
click at [452, 382] on th "Description" at bounding box center [367, 380] width 198 height 40
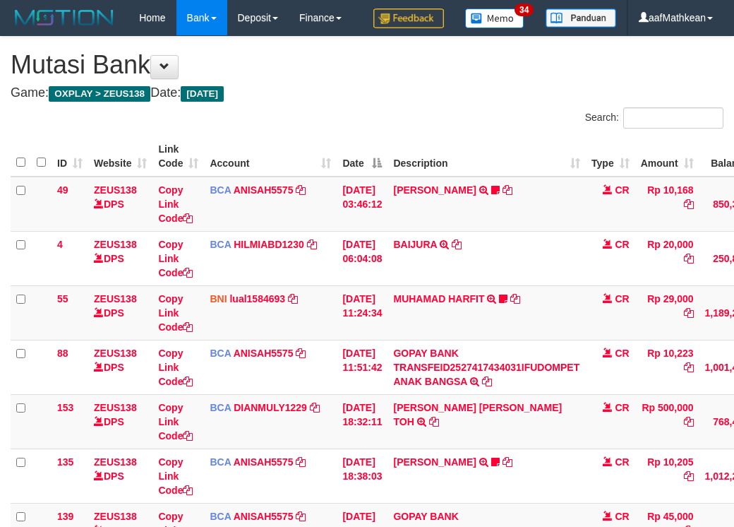
scroll to position [287, 129]
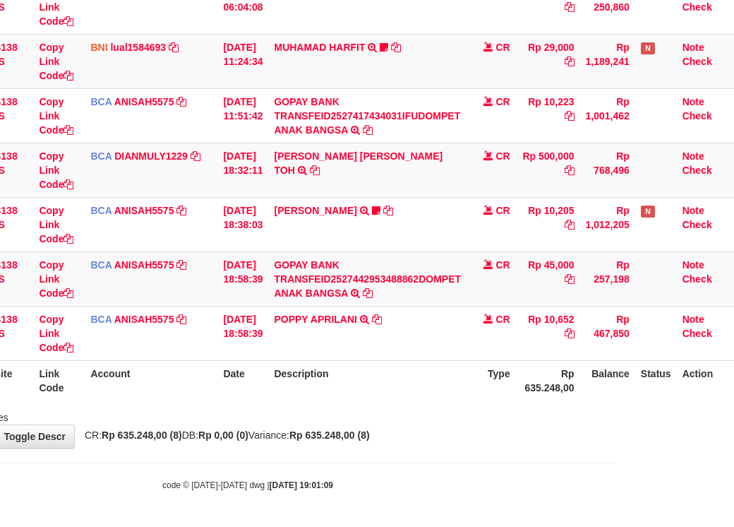
drag, startPoint x: 0, startPoint y: 0, endPoint x: 452, endPoint y: 382, distance: 591.8
click at [452, 382] on th "Description" at bounding box center [367, 380] width 198 height 40
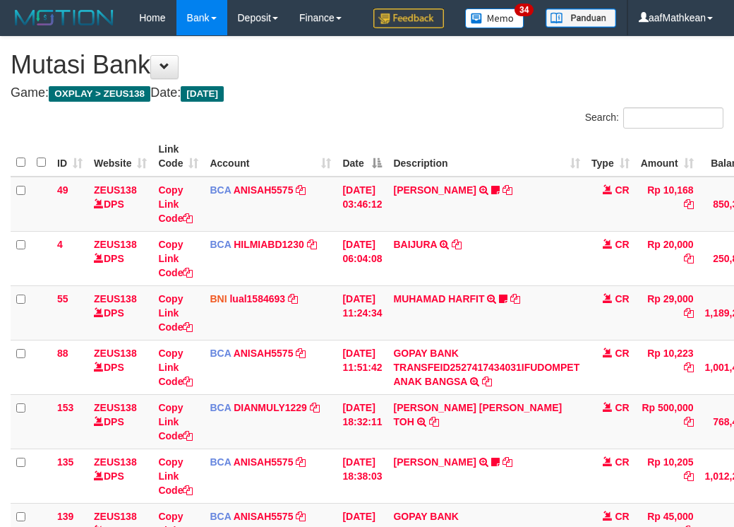
scroll to position [287, 129]
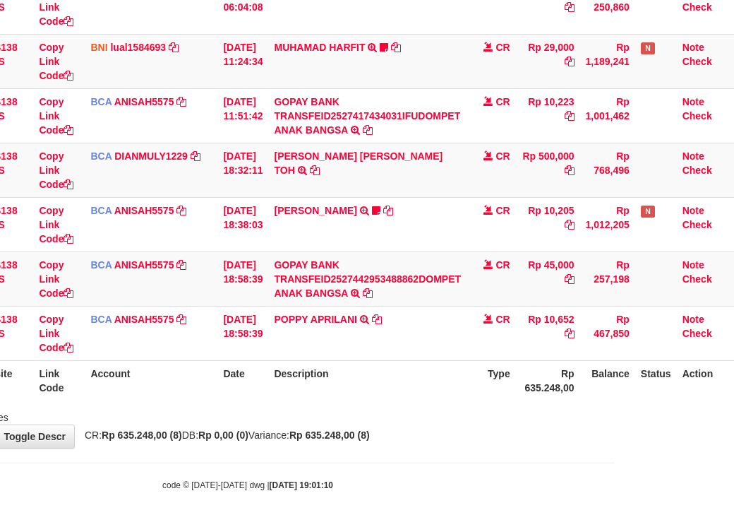
click at [450, 383] on th "Description" at bounding box center [367, 380] width 198 height 40
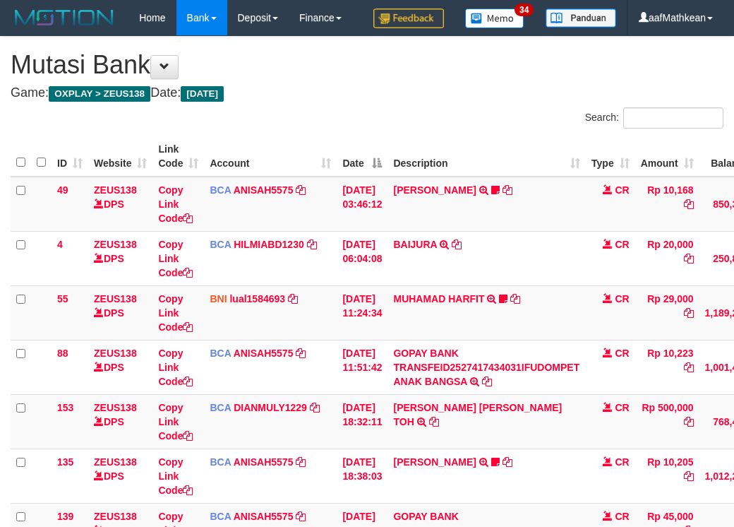
scroll to position [287, 129]
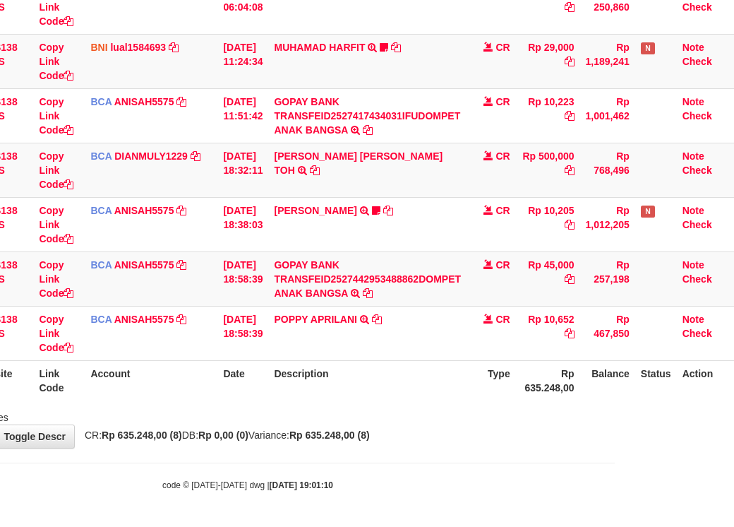
click at [448, 385] on th "Description" at bounding box center [367, 380] width 198 height 40
drag, startPoint x: 444, startPoint y: 386, endPoint x: 433, endPoint y: 397, distance: 16.0
click at [433, 397] on th "Description" at bounding box center [367, 380] width 198 height 40
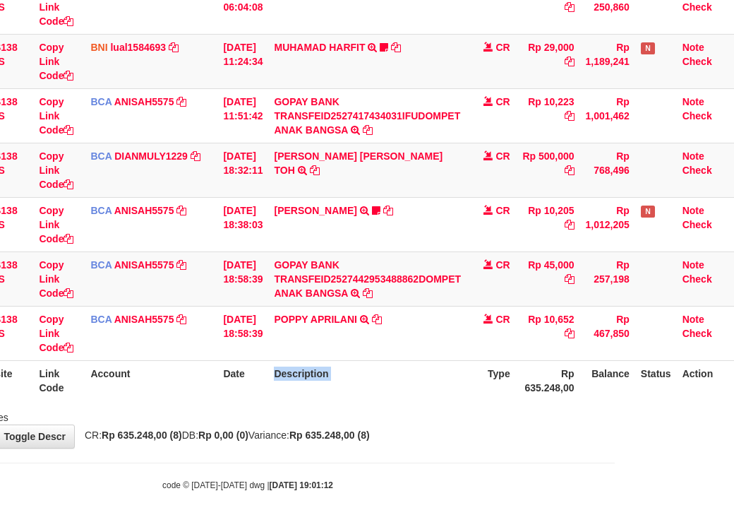
click at [432, 395] on th "Description" at bounding box center [367, 380] width 198 height 40
drag, startPoint x: 434, startPoint y: 412, endPoint x: 441, endPoint y: 427, distance: 16.7
click at [436, 416] on div "Showing 1 to 8 of 8 entries" at bounding box center [248, 415] width 734 height 20
drag, startPoint x: 441, startPoint y: 427, endPoint x: 427, endPoint y: 439, distance: 19.1
click at [443, 431] on div "**********" at bounding box center [248, 116] width 734 height 662
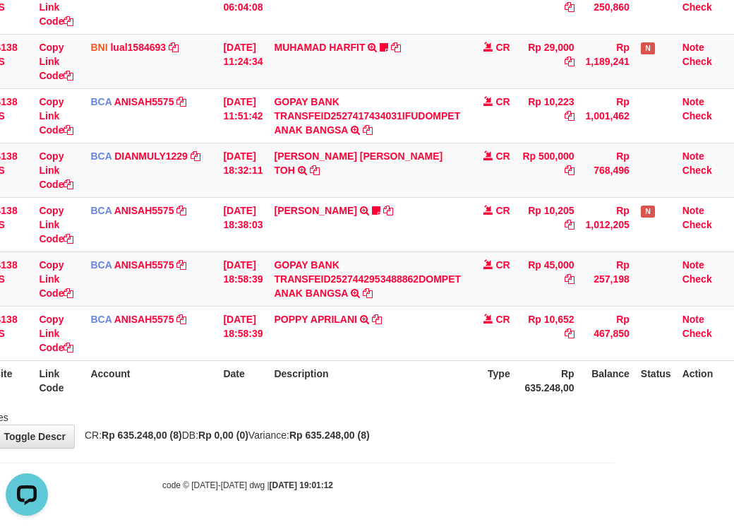
click at [436, 441] on div "**********" at bounding box center [248, 116] width 734 height 662
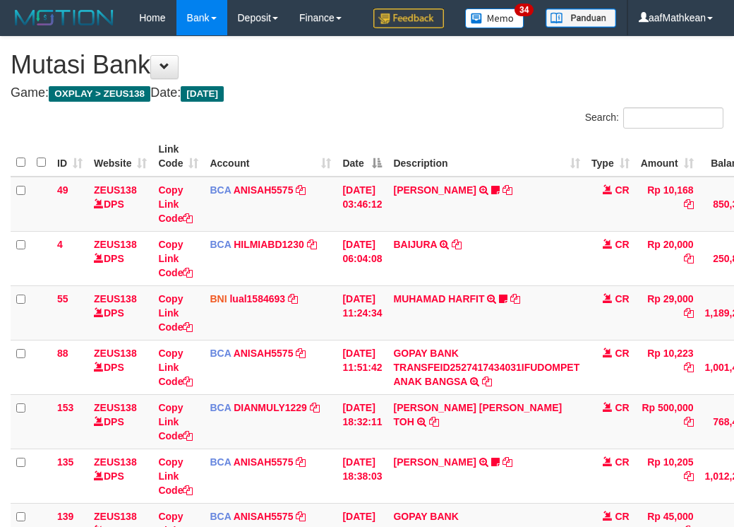
scroll to position [287, 129]
